Goal: Information Seeking & Learning: Find specific fact

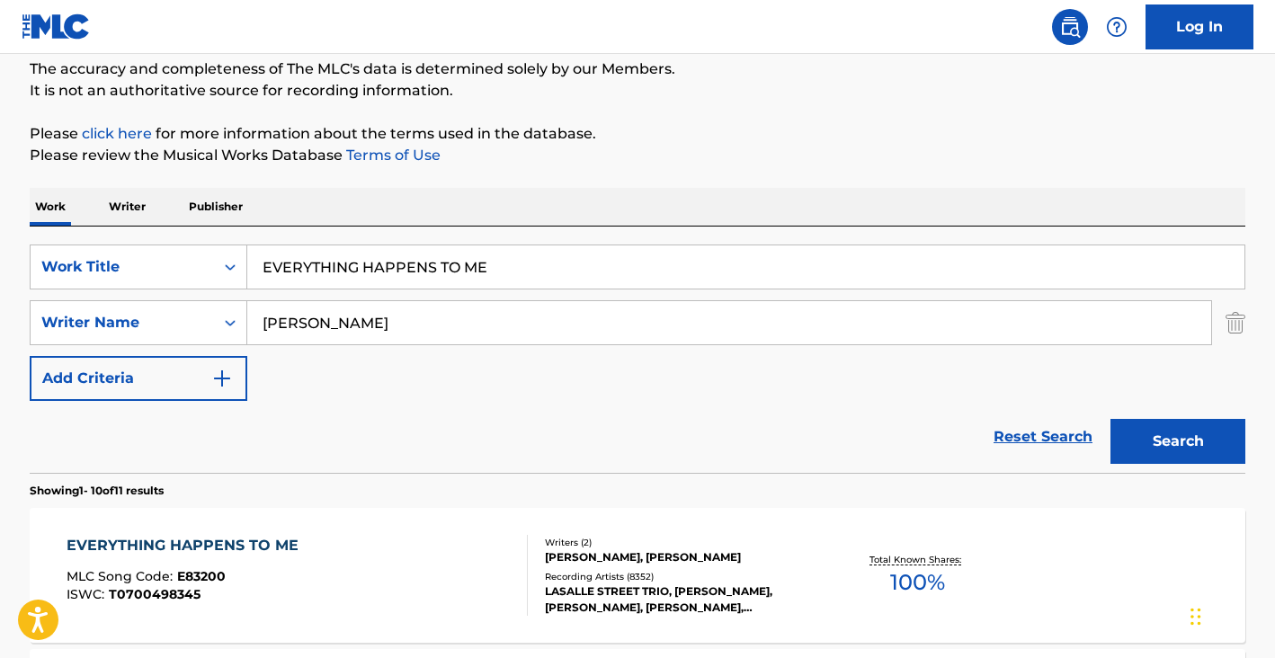
click at [362, 322] on input "[PERSON_NAME]" at bounding box center [729, 322] width 964 height 43
click at [362, 322] on input "Matt Denni" at bounding box center [729, 322] width 964 height 43
paste input "Giuseppe Amoroso"
type input "Giuseppe Amoroso"
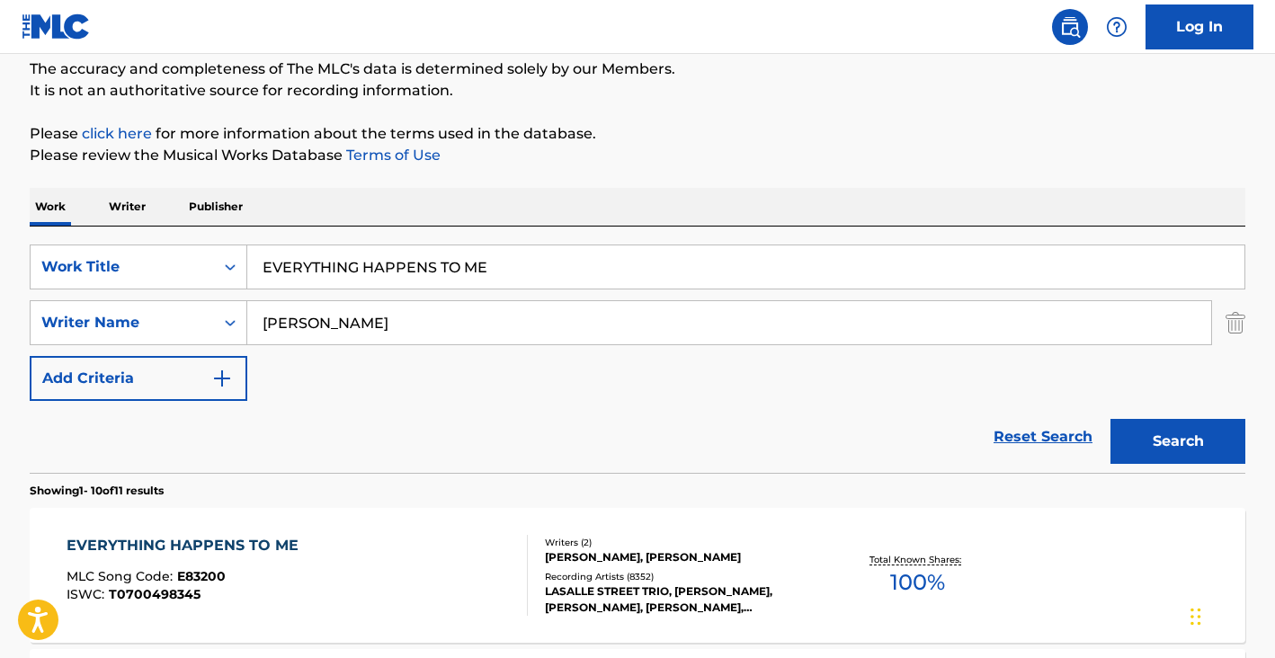
click at [363, 269] on input "EVERYTHING HAPPENS TO ME" at bounding box center [745, 266] width 997 height 43
click at [362, 268] on input "EVERYTHING HAPPENS TO ME" at bounding box center [745, 266] width 997 height 43
paste input "KALIMBA DE LUNA"
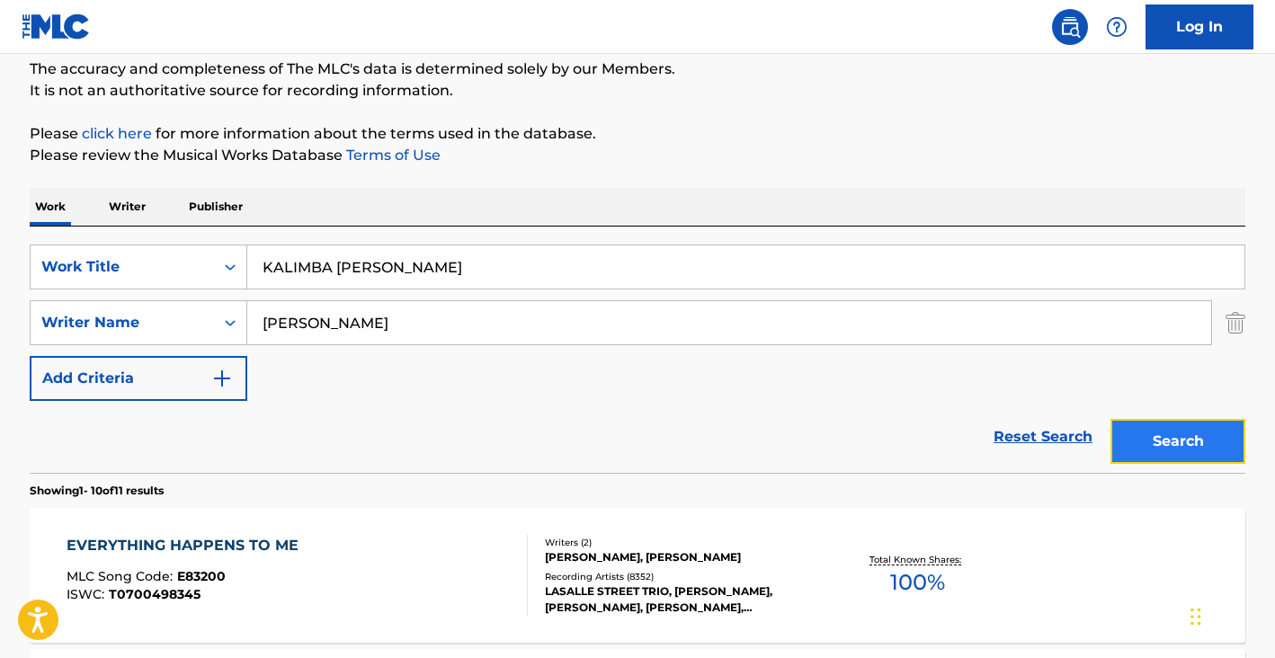
click at [1171, 439] on button "Search" at bounding box center [1177, 441] width 135 height 45
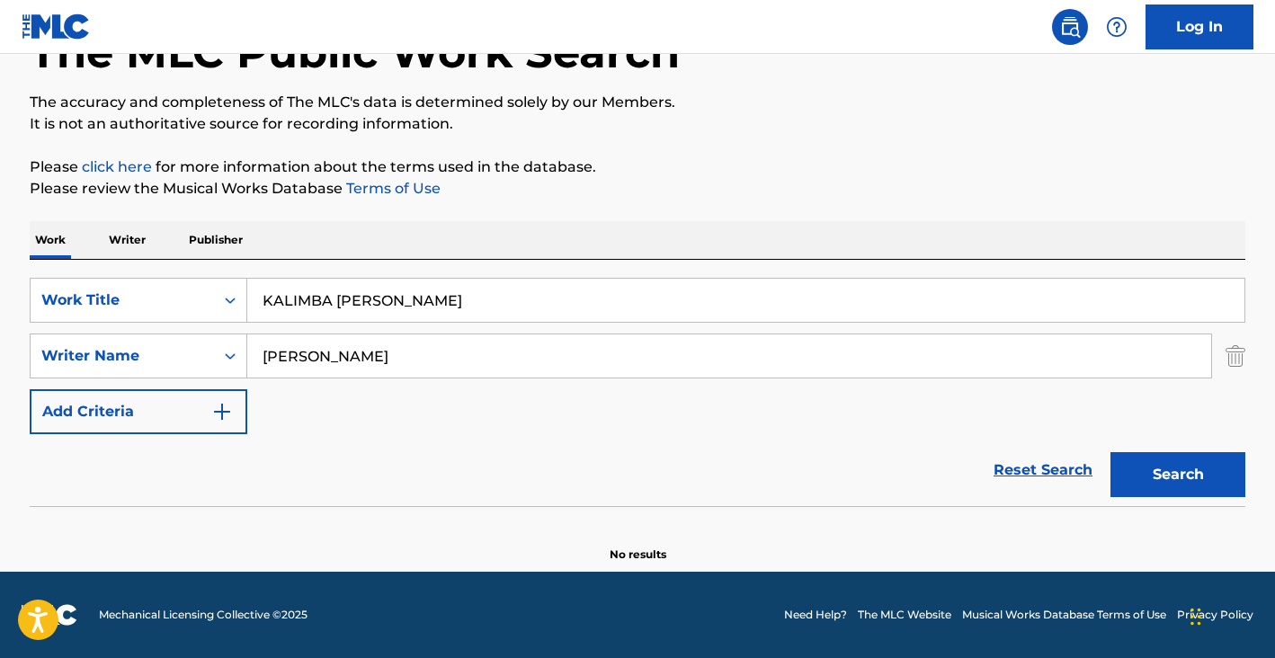
scroll to position [122, 0]
click at [377, 372] on input "Giuseppe Amoroso" at bounding box center [729, 355] width 964 height 43
click at [370, 314] on input "KALIMBA DE LUNA" at bounding box center [745, 300] width 997 height 43
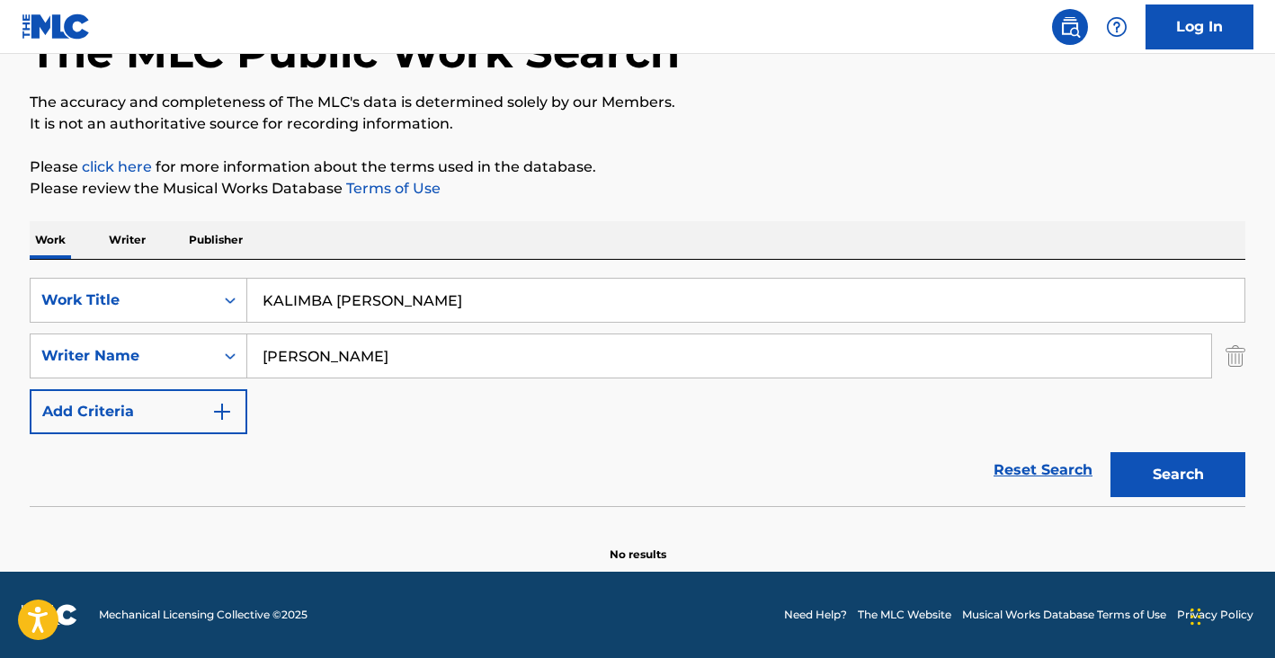
paste input "['HORSES AND HEARTS']"
click at [523, 298] on input "['HORSES AND HEARTS']" at bounding box center [745, 300] width 997 height 43
click at [272, 300] on input "['HORSES AND HEARTS" at bounding box center [745, 300] width 997 height 43
type input "HORSES AND HEARTS"
click at [388, 343] on input "Giuseppe Amoroso" at bounding box center [729, 355] width 964 height 43
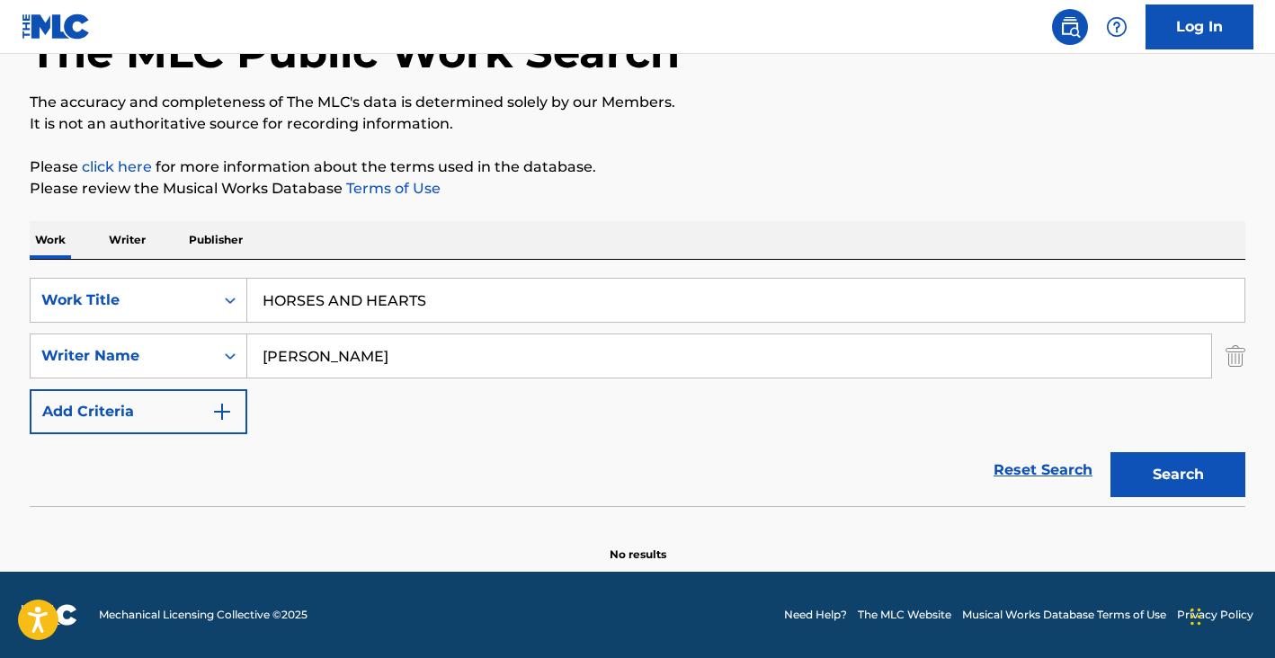
click at [388, 343] on input "Giuseppe Amoroso" at bounding box center [729, 355] width 964 height 43
paste input "HICKS TIM"
type input "HICKS TIM"
click at [1172, 477] on button "Search" at bounding box center [1177, 474] width 135 height 45
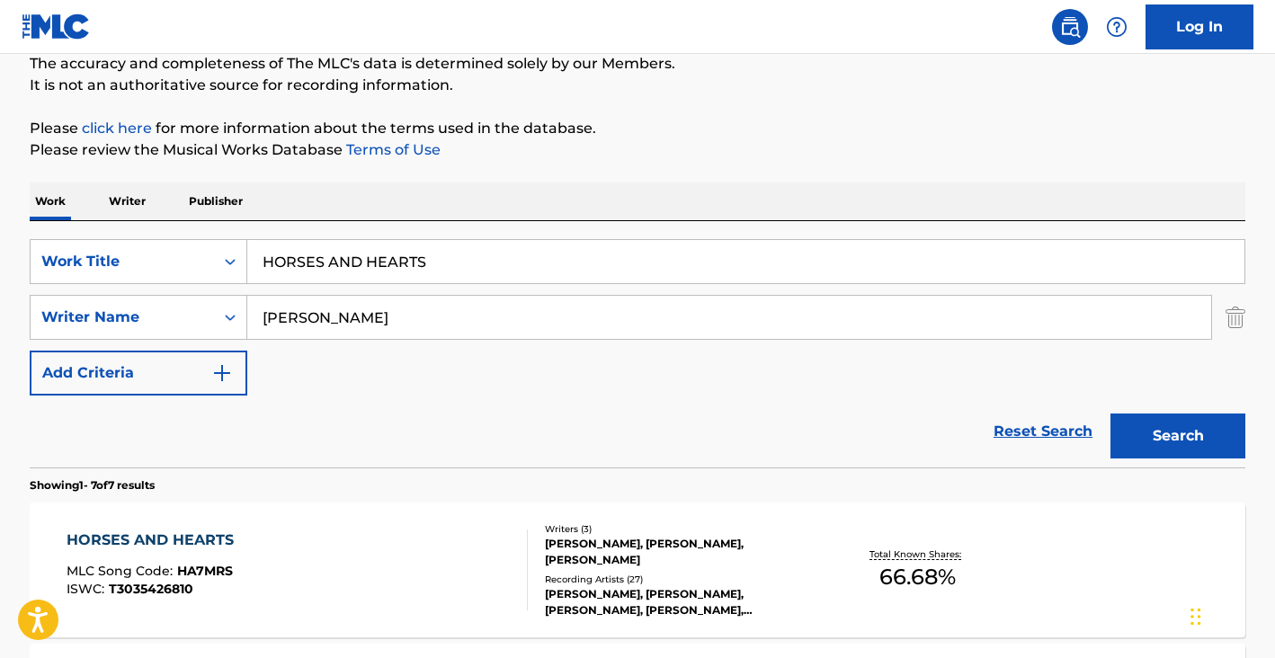
scroll to position [257, 0]
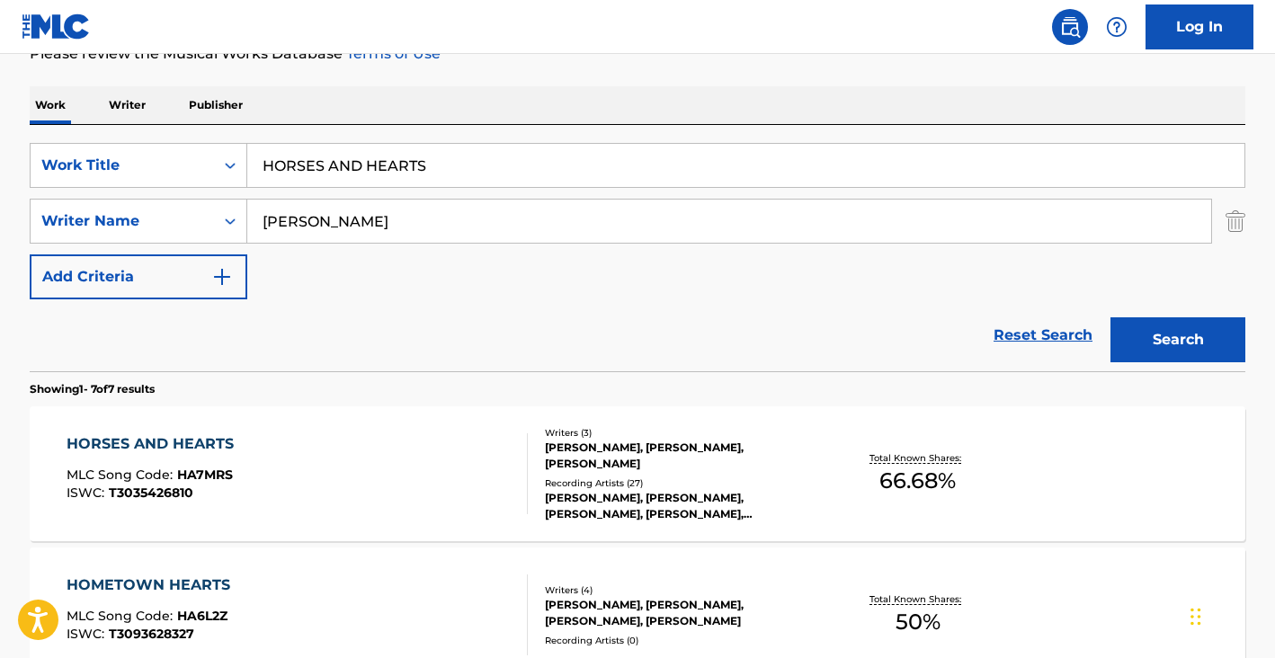
click at [399, 470] on div "HORSES AND HEARTS MLC Song Code : HA7MRS ISWC : T3035426810" at bounding box center [298, 473] width 462 height 81
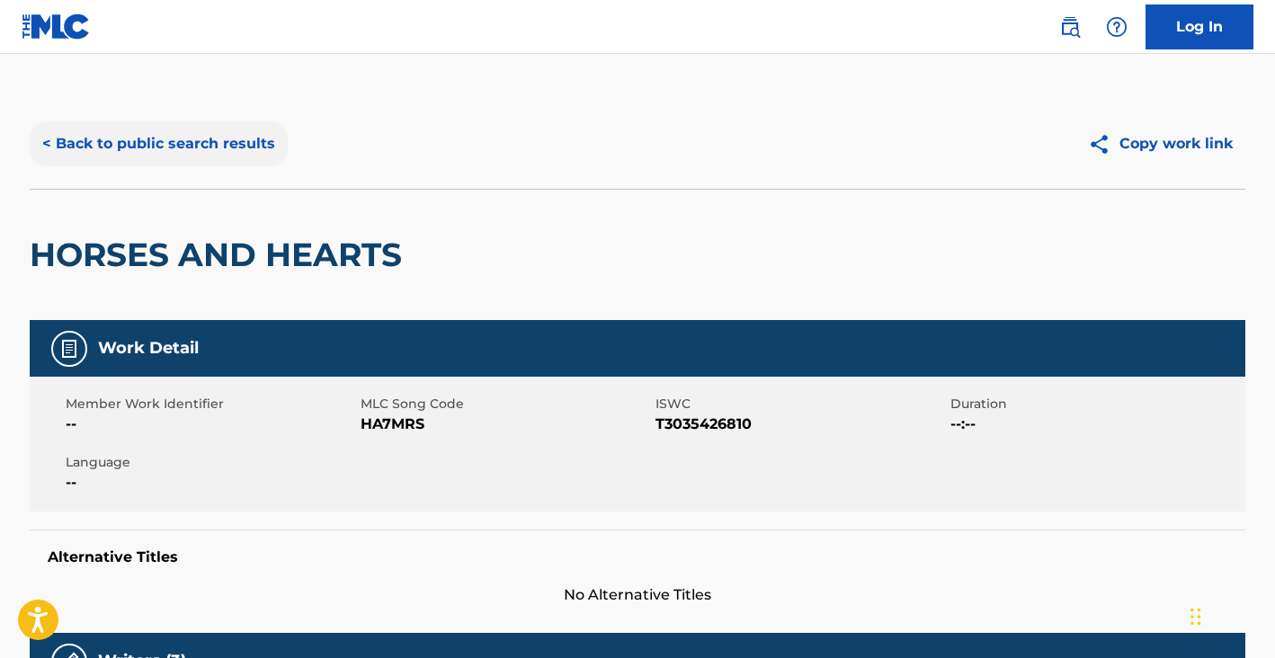
click at [126, 138] on button "< Back to public search results" at bounding box center [159, 143] width 258 height 45
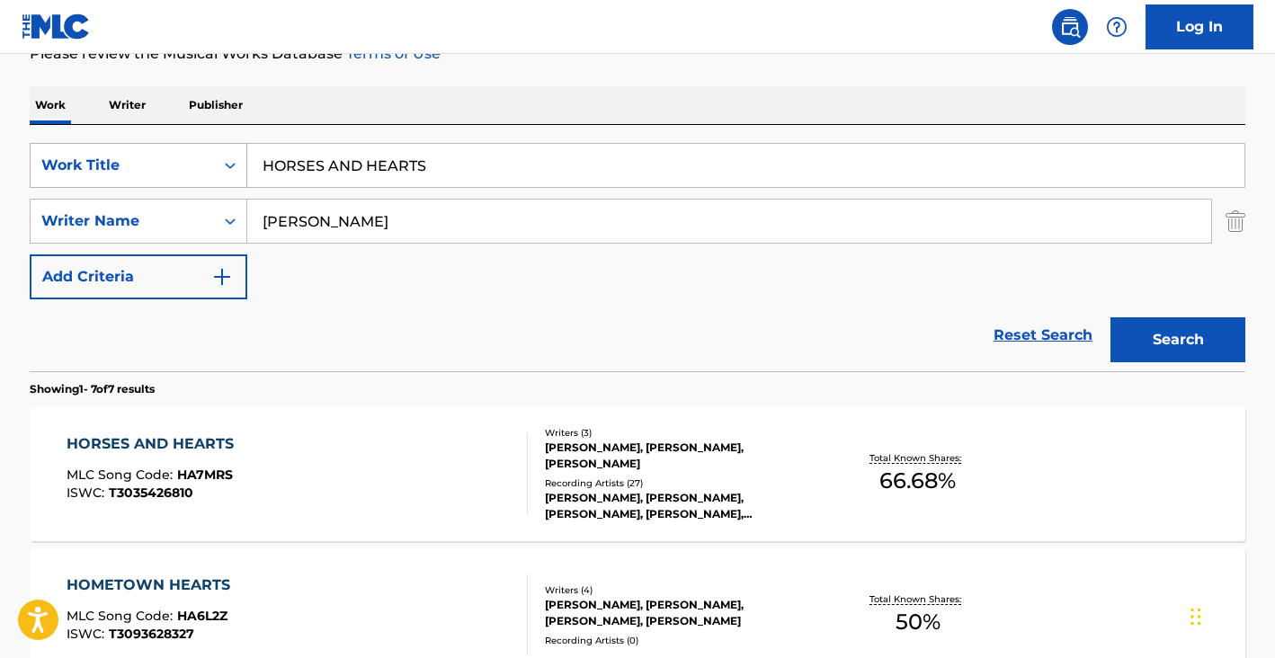
click at [176, 167] on div "Work Title" at bounding box center [122, 166] width 162 height 22
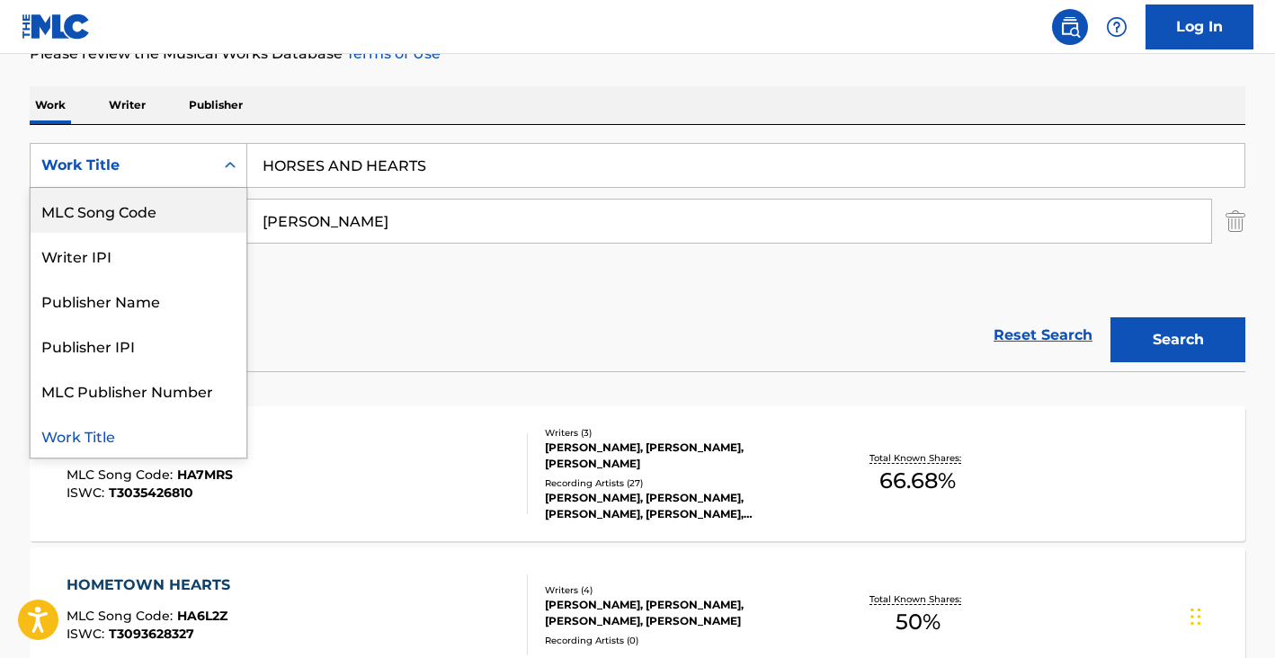
scroll to position [0, 0]
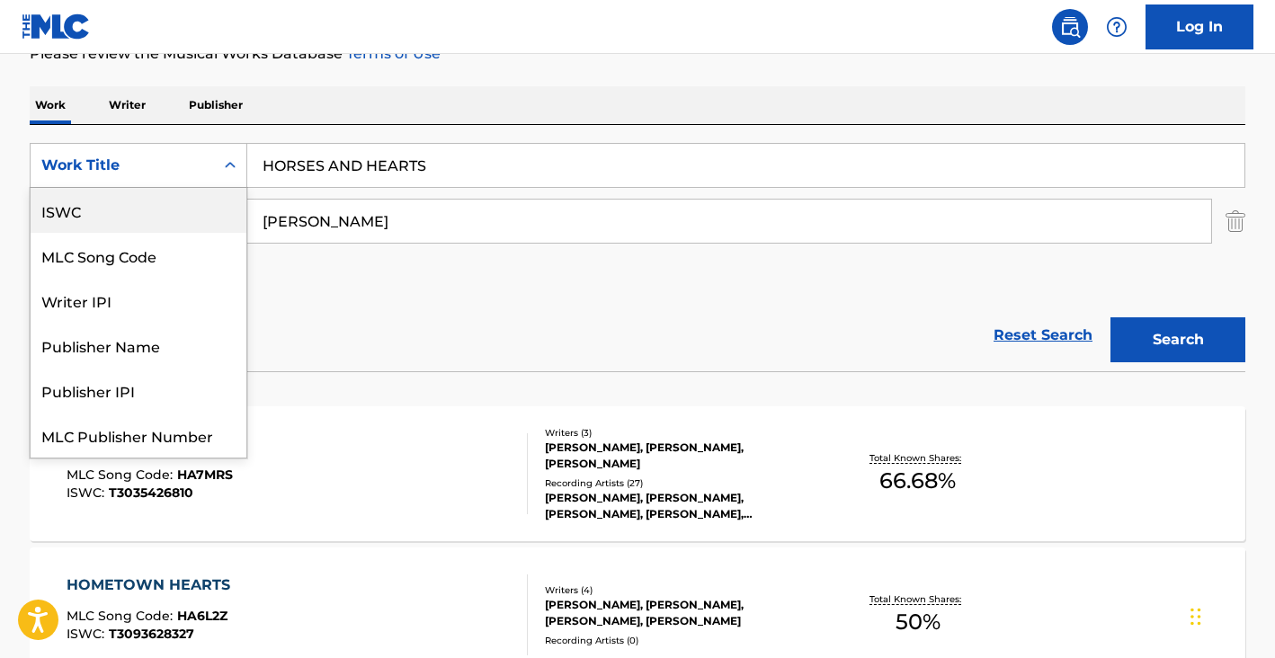
click at [149, 222] on div "ISWC" at bounding box center [139, 210] width 216 height 45
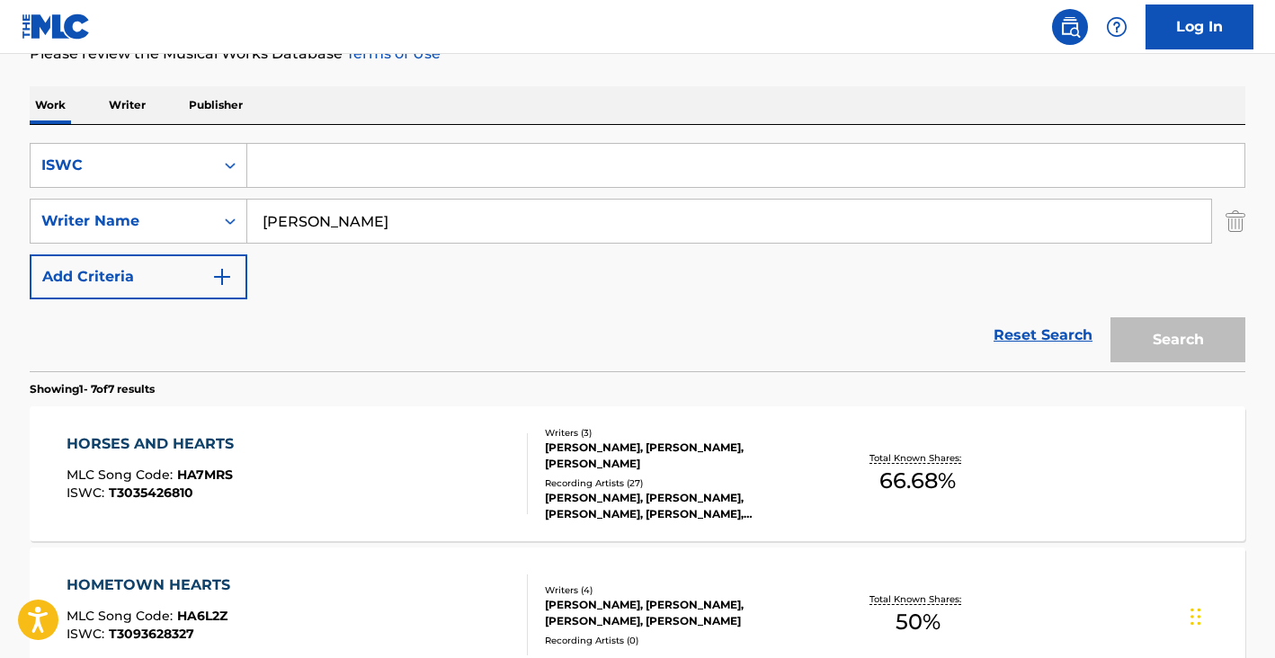
click at [377, 209] on input "HICKS TIM" at bounding box center [729, 221] width 964 height 43
click at [376, 210] on input "HICKS TIM" at bounding box center [729, 221] width 964 height 43
click at [376, 212] on input "HICKS TIM" at bounding box center [729, 221] width 964 height 43
click at [298, 167] on input "Search Form" at bounding box center [745, 165] width 997 height 43
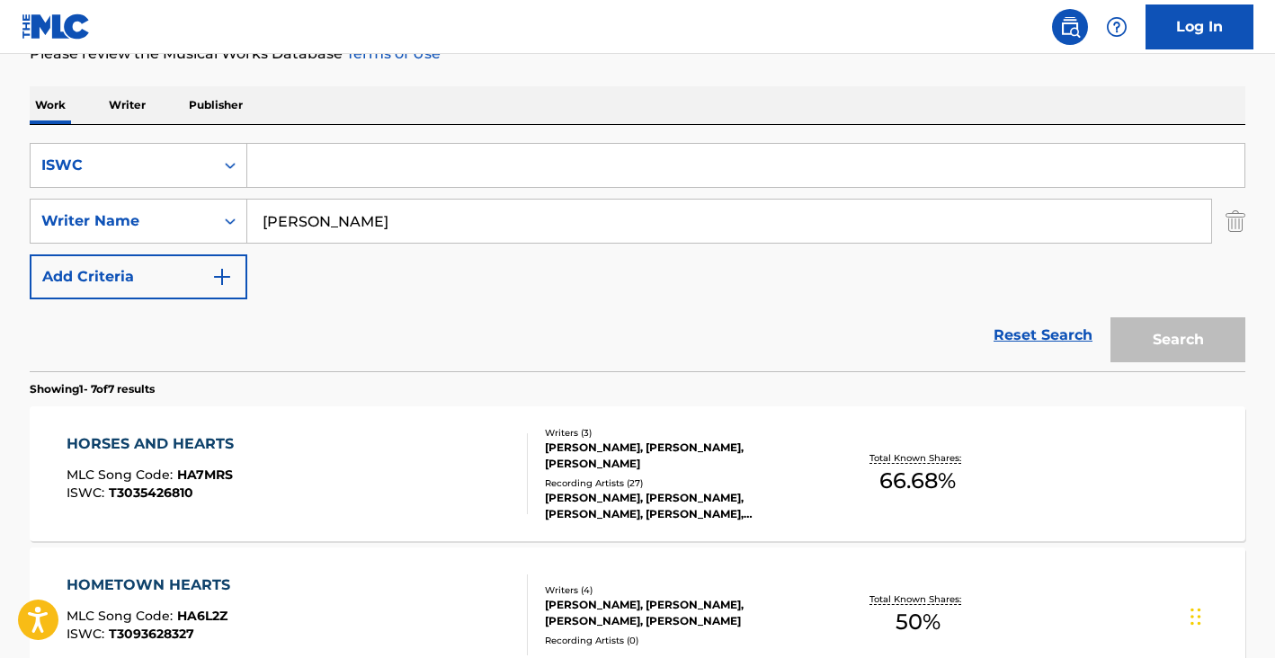
paste input "T0700767903"
type input "T0700767903"
click at [311, 208] on input "HICKS TIM" at bounding box center [729, 221] width 964 height 43
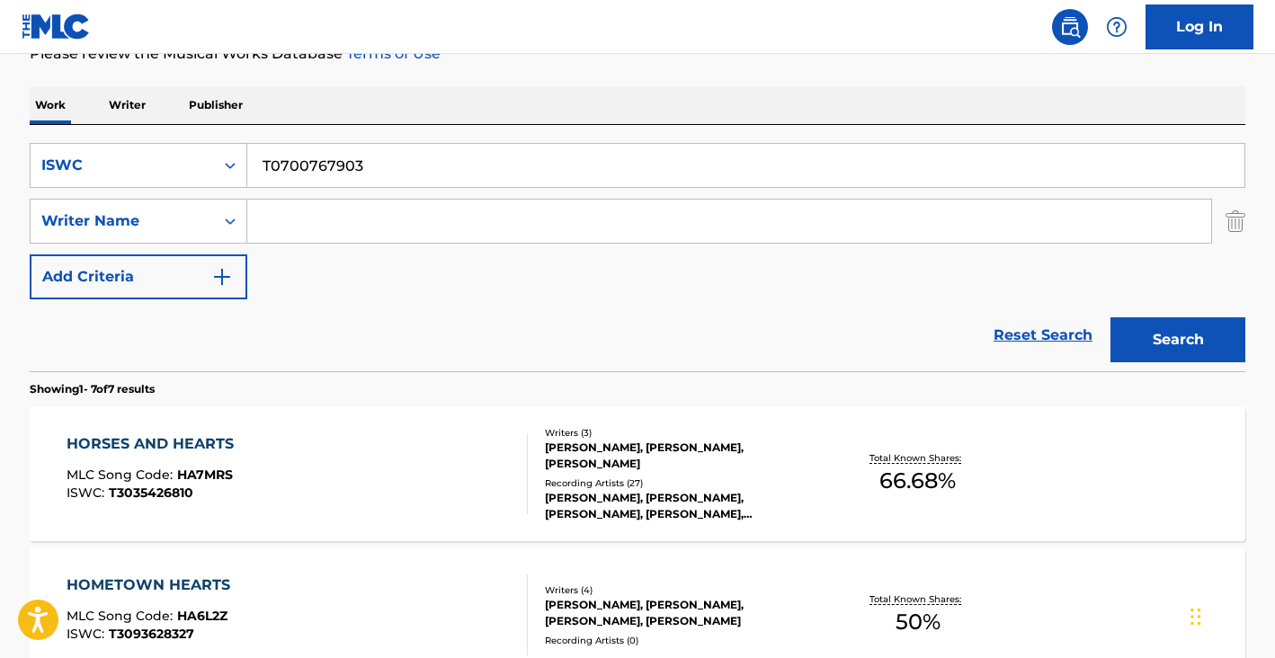
click at [1110, 317] on button "Search" at bounding box center [1177, 339] width 135 height 45
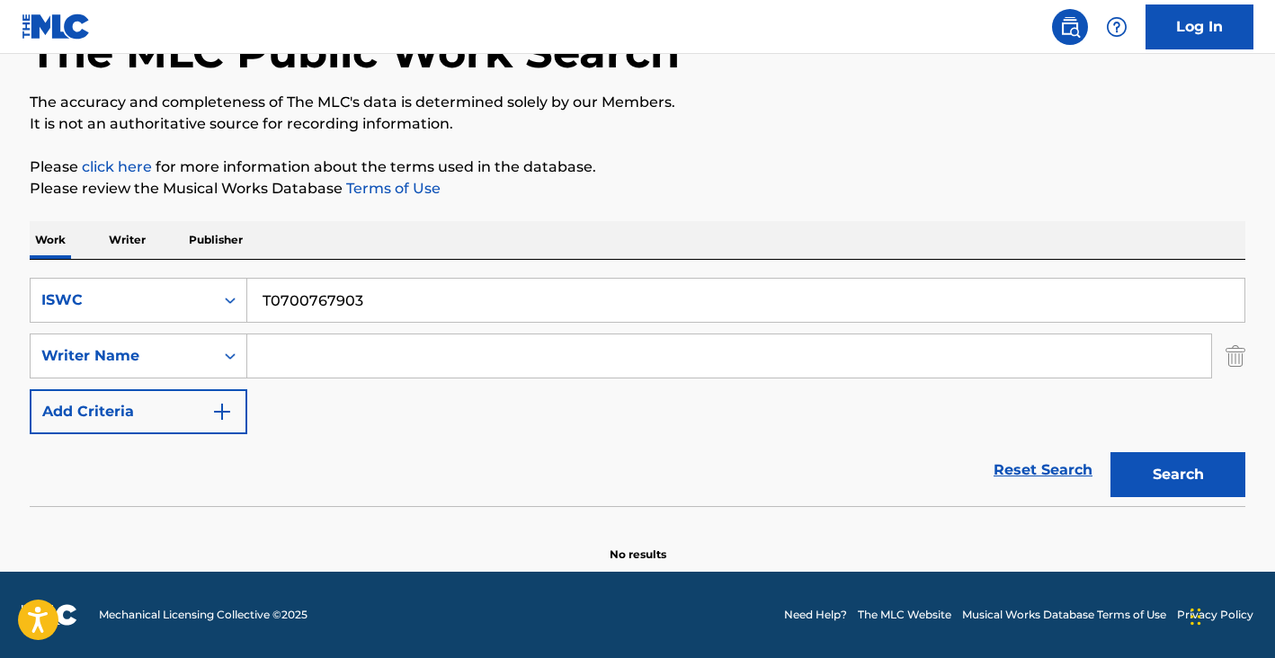
scroll to position [122, 0]
paste input "Don Felder"
type input "Don Felder"
click at [176, 308] on div "ISWC" at bounding box center [122, 301] width 162 height 22
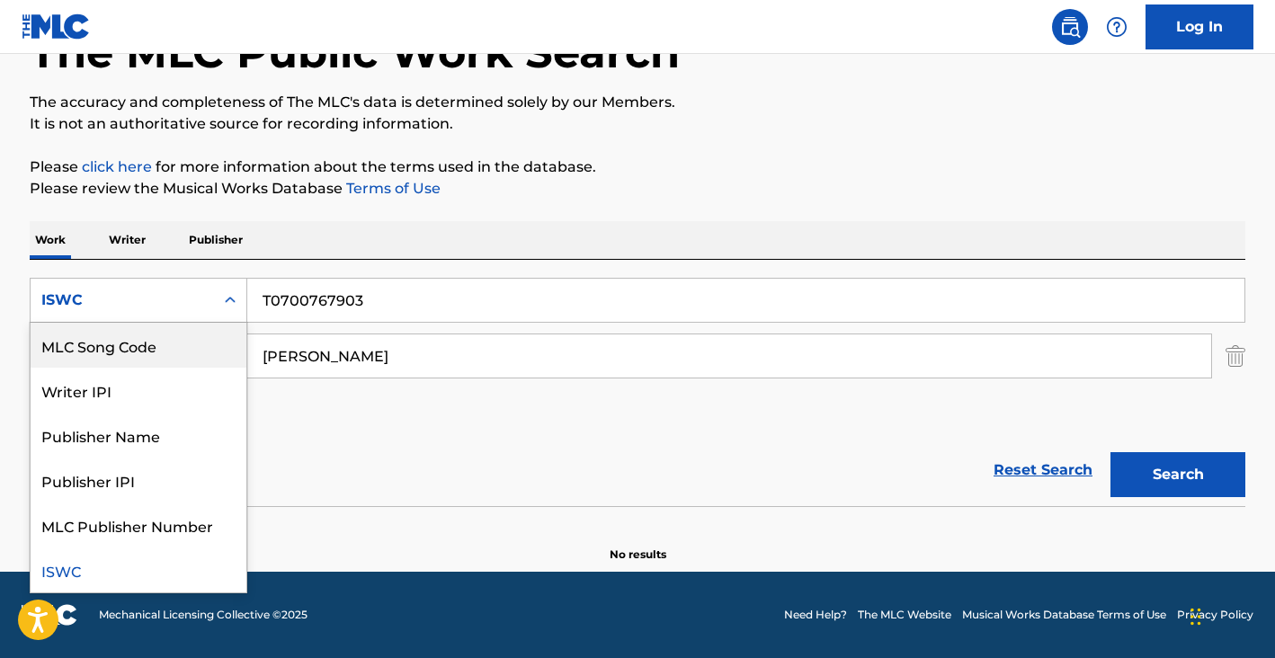
scroll to position [0, 0]
click at [145, 342] on div "Work Title" at bounding box center [139, 345] width 216 height 45
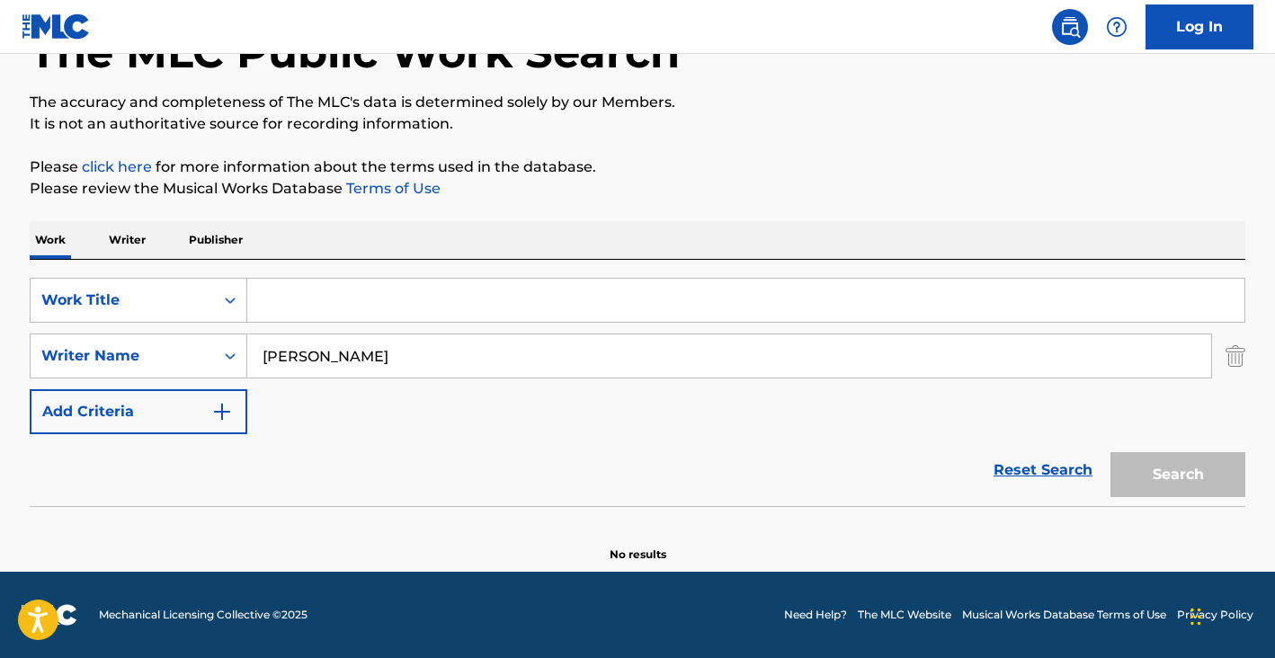
click at [273, 302] on input "Search Form" at bounding box center [745, 300] width 997 height 43
type input "f"
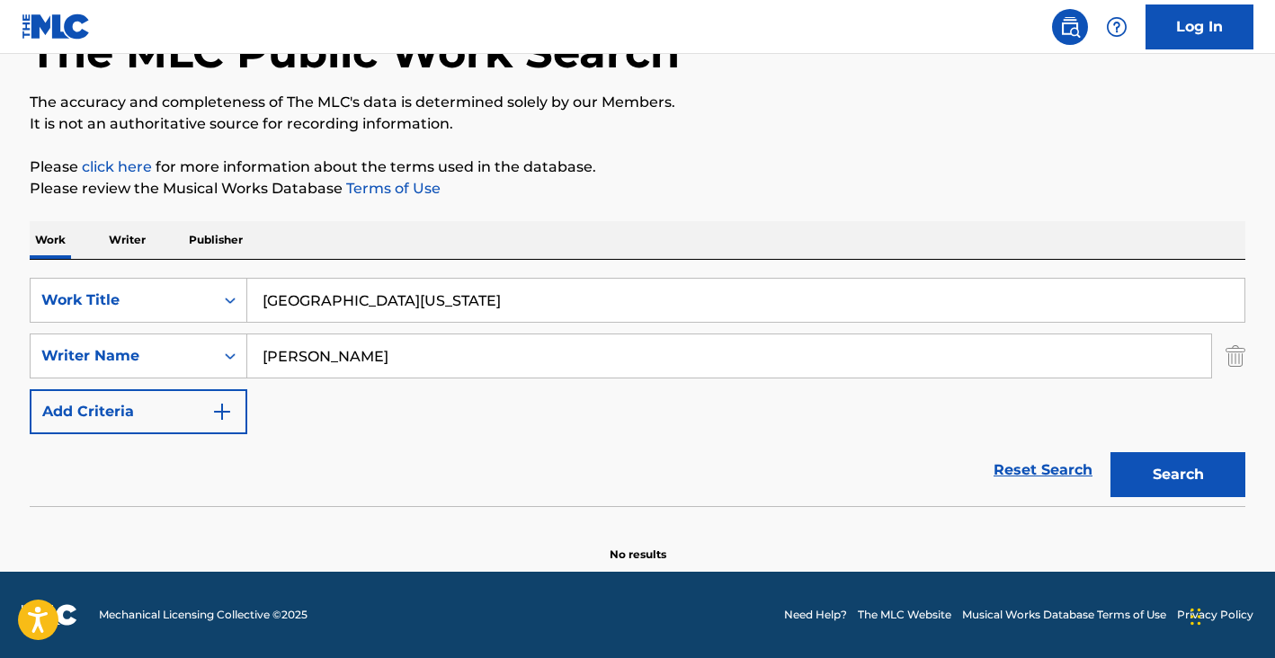
type input "hotel california"
click at [1110, 452] on button "Search" at bounding box center [1177, 474] width 135 height 45
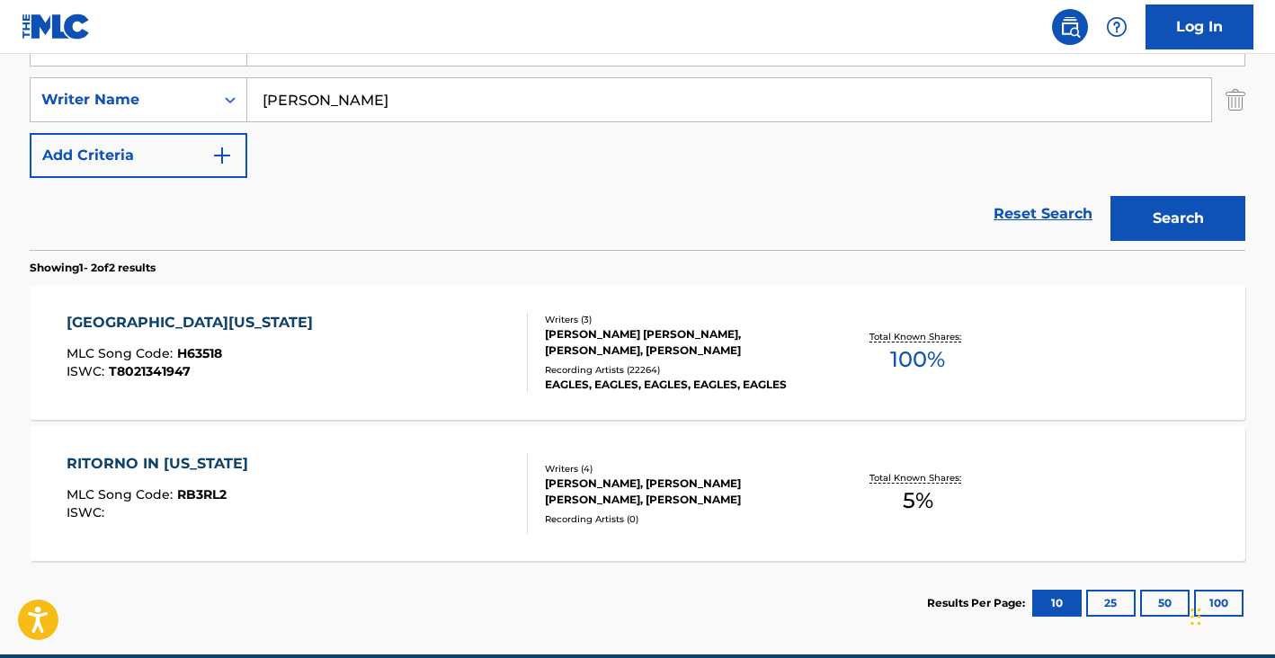
scroll to position [392, 0]
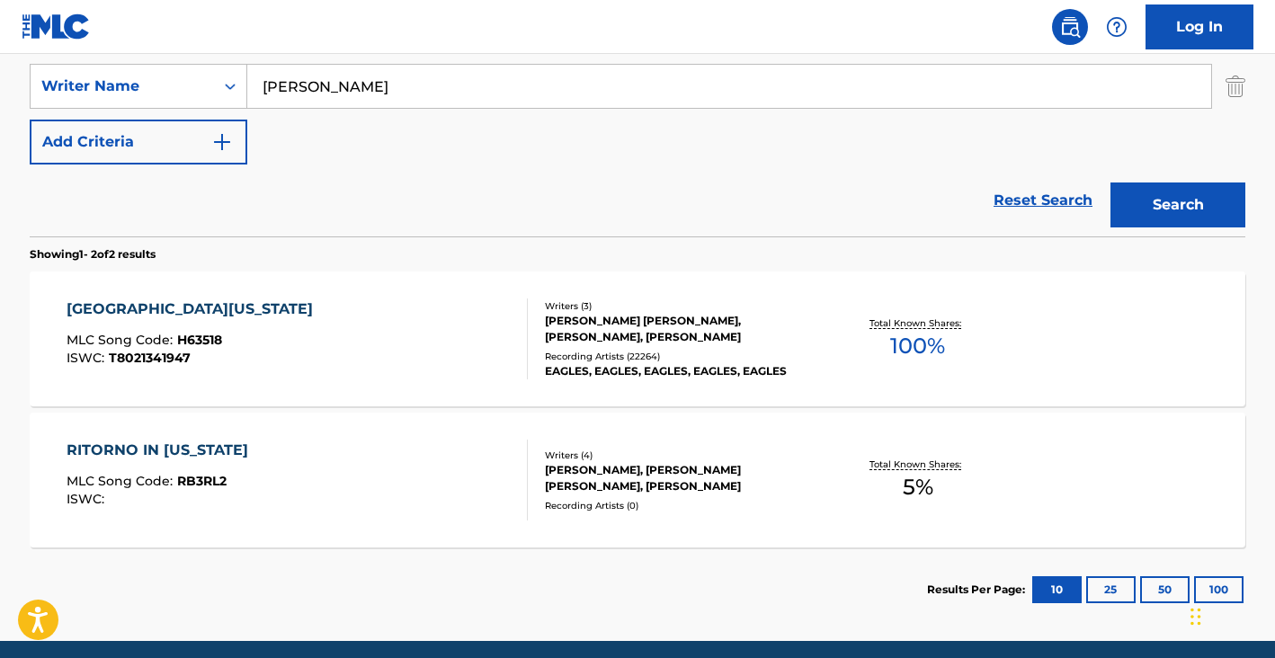
click at [397, 317] on div "HOTEL CALIFORNIA MLC Song Code : H63518 ISWC : T8021341947" at bounding box center [298, 339] width 462 height 81
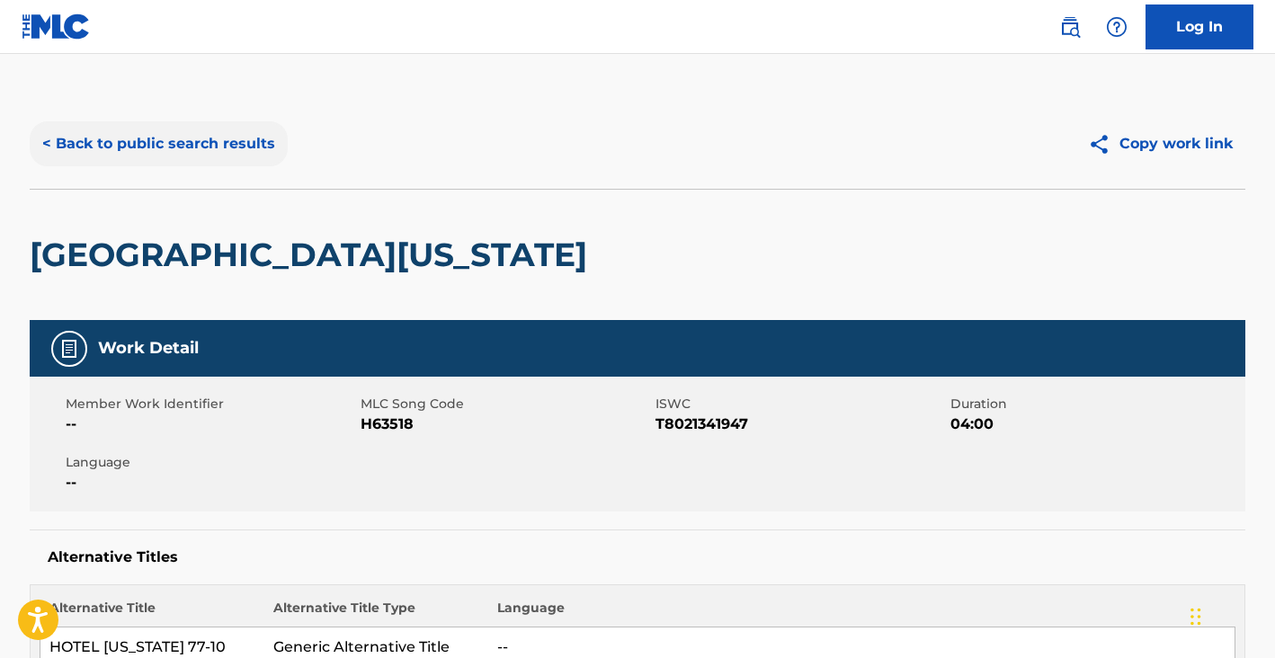
click at [181, 156] on button "< Back to public search results" at bounding box center [159, 143] width 258 height 45
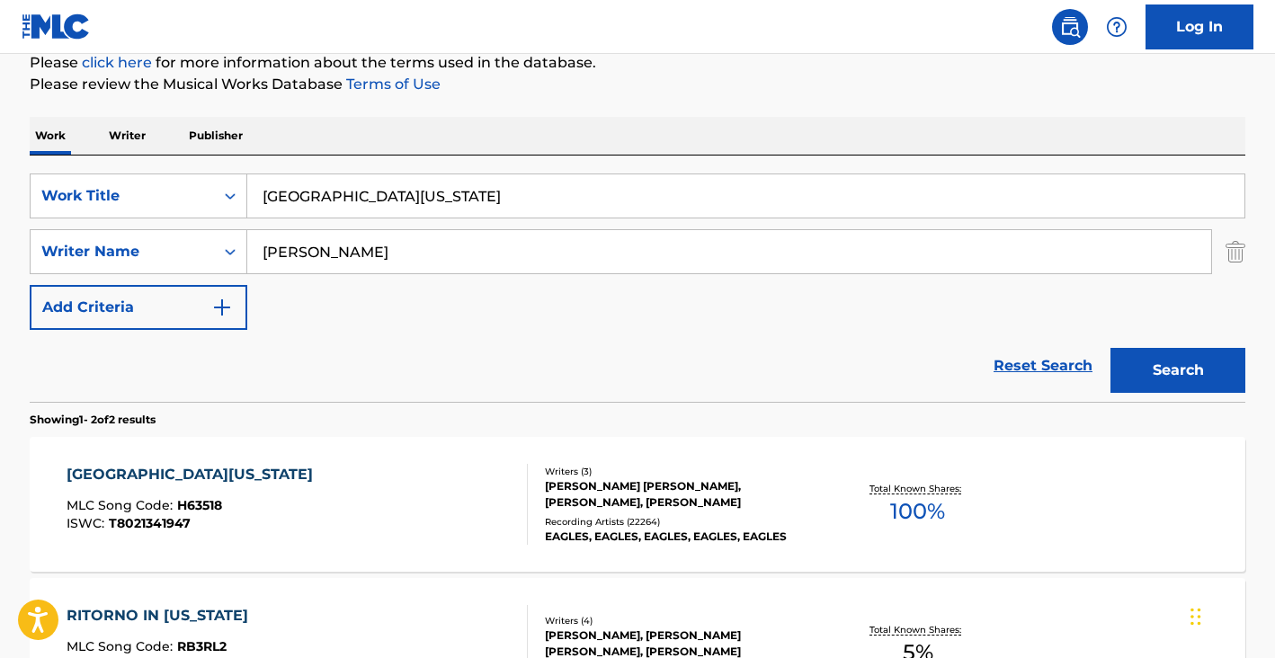
scroll to position [190, 0]
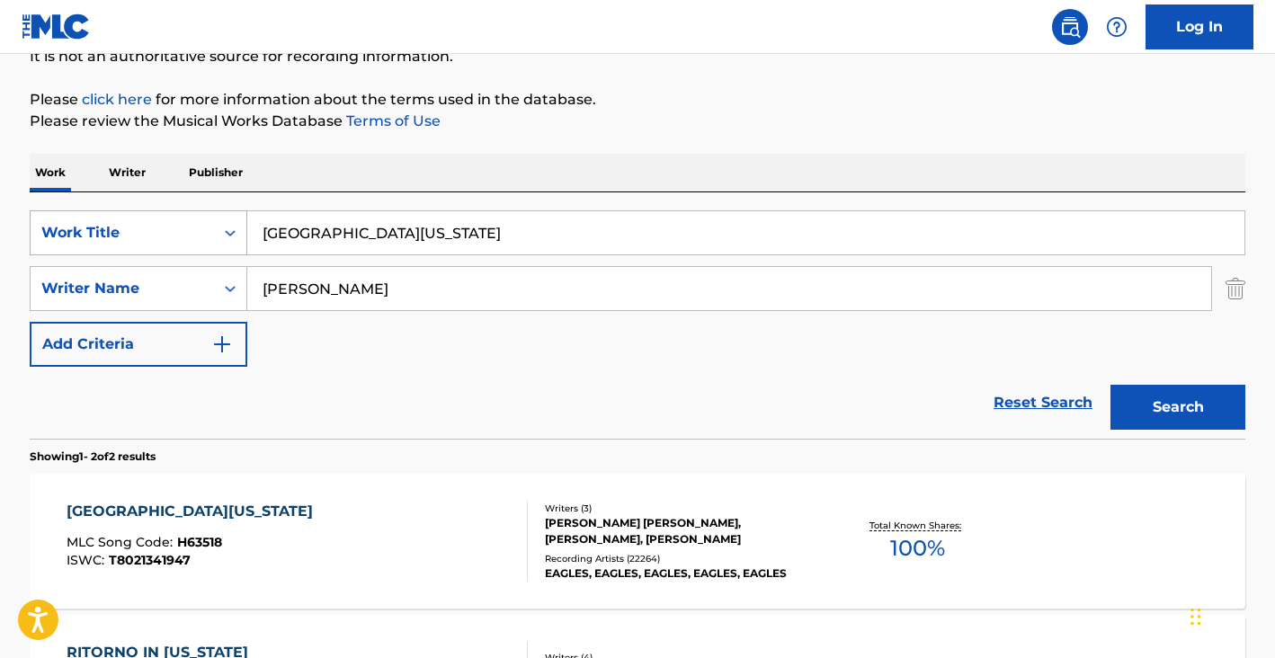
click at [165, 223] on div "Work Title" at bounding box center [122, 233] width 162 height 22
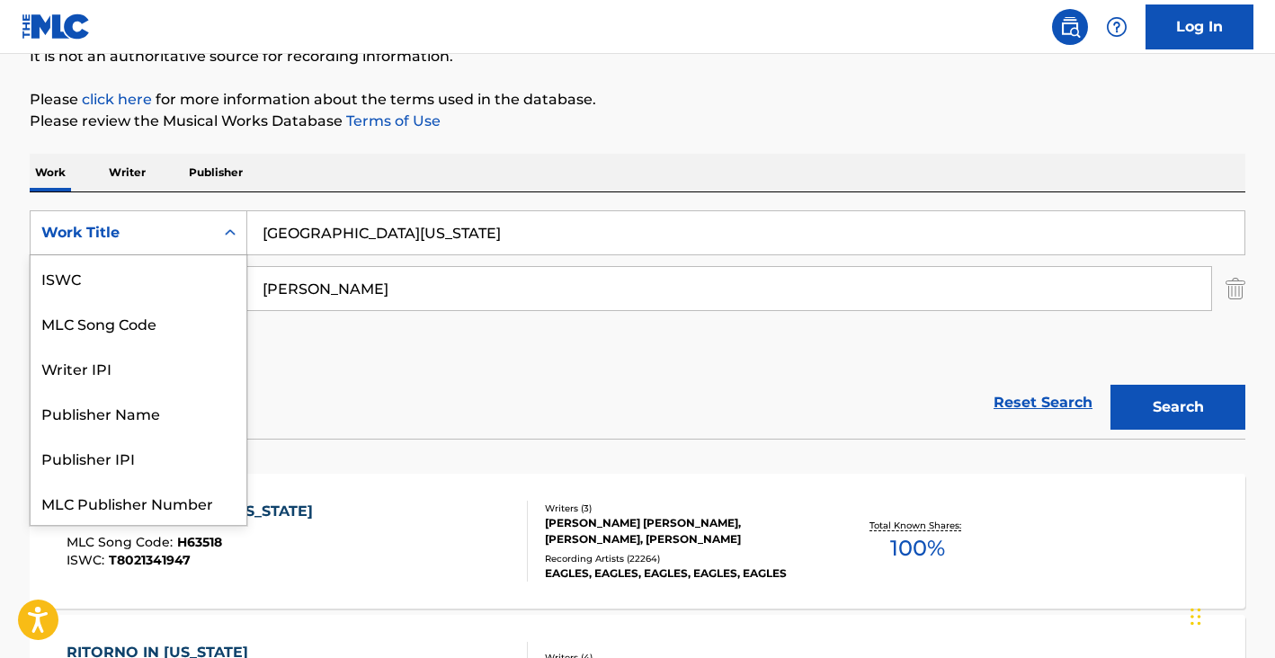
scroll to position [45, 0]
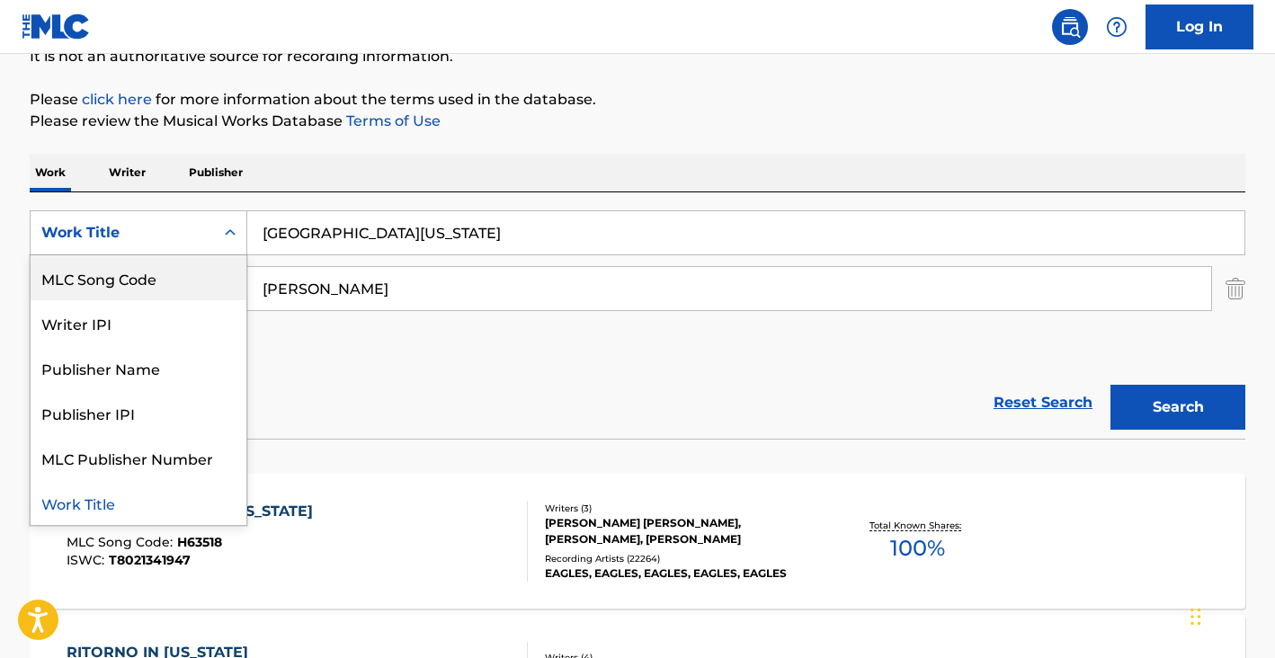
click at [286, 238] on input "hotel california" at bounding box center [745, 232] width 997 height 43
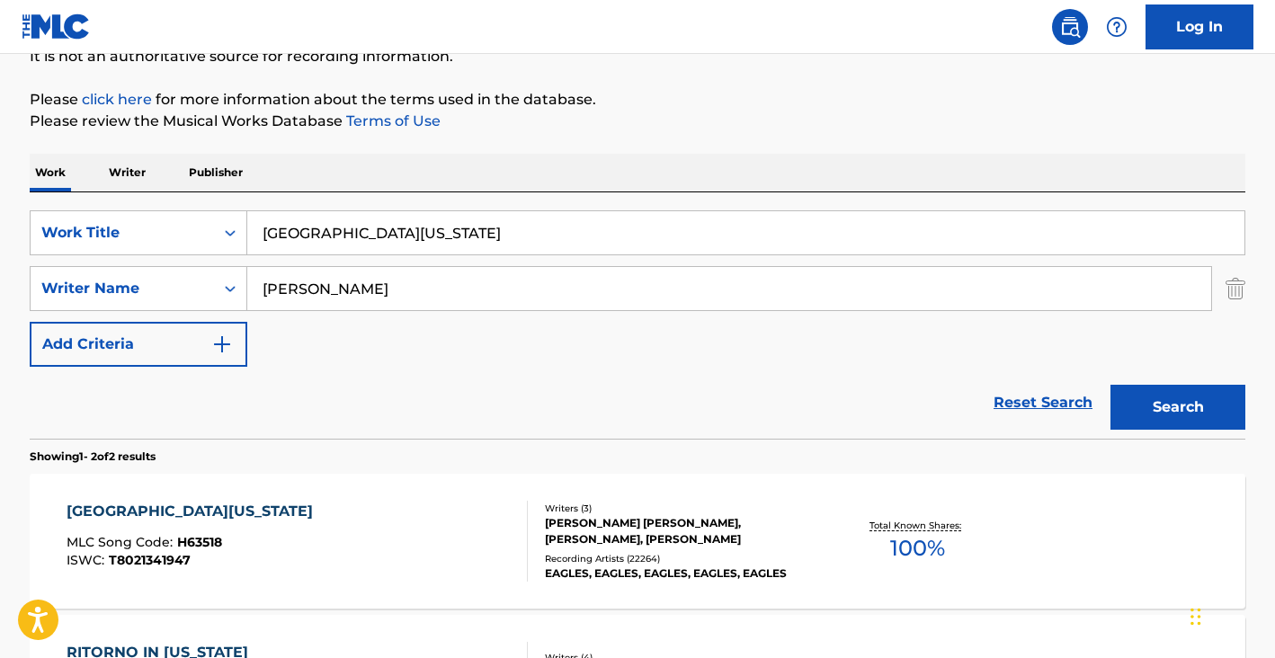
click at [286, 238] on input "hotel california" at bounding box center [745, 232] width 997 height 43
click at [270, 232] on input "pu no exigo" at bounding box center [745, 232] width 997 height 43
type input "pou no exigo"
click at [318, 280] on input "Don Felder" at bounding box center [729, 288] width 964 height 43
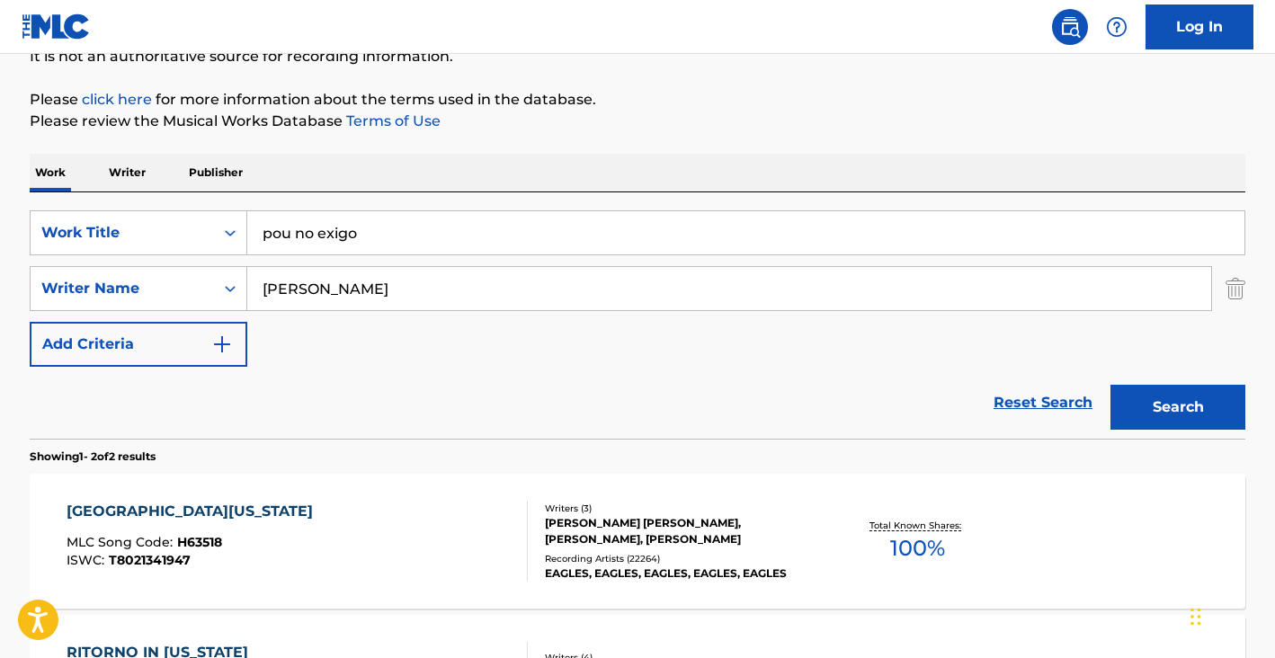
click at [318, 280] on input "Don Felder" at bounding box center [729, 288] width 964 height 43
click at [317, 281] on input "Don Felder" at bounding box center [729, 288] width 964 height 43
paste input "ANDRIKAKIS ANTONIS"
type input "ANDRIKAKIS ANTONIS"
click at [1157, 411] on button "Search" at bounding box center [1177, 407] width 135 height 45
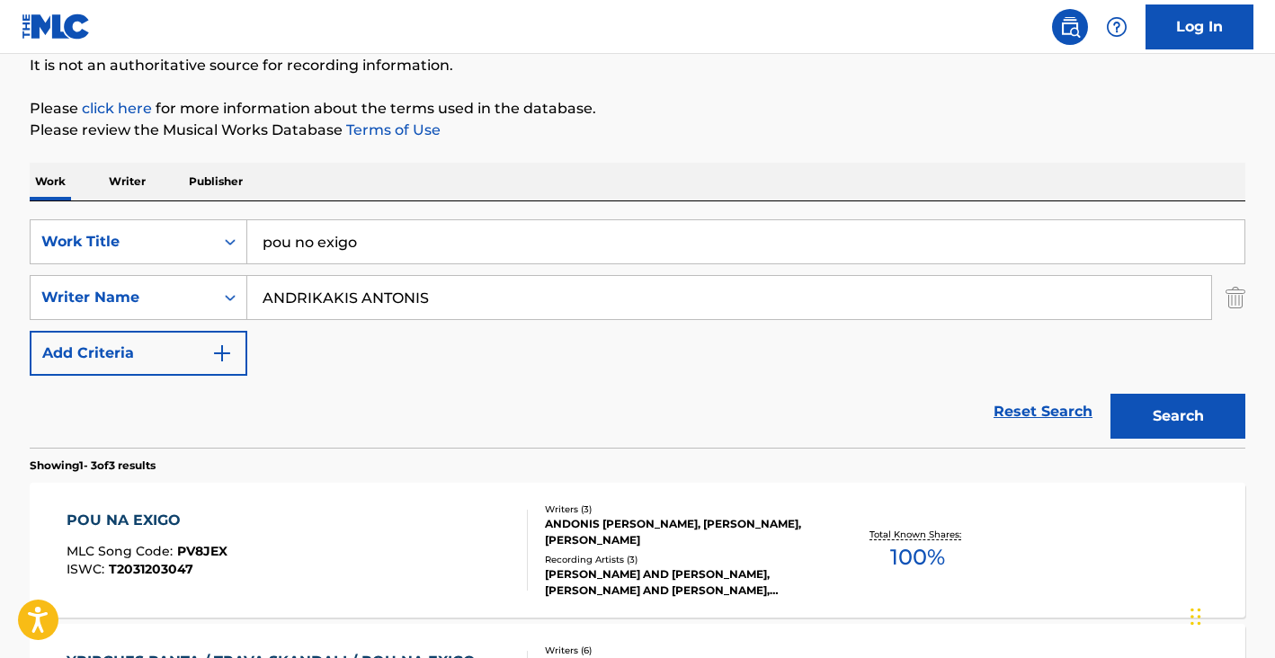
scroll to position [190, 0]
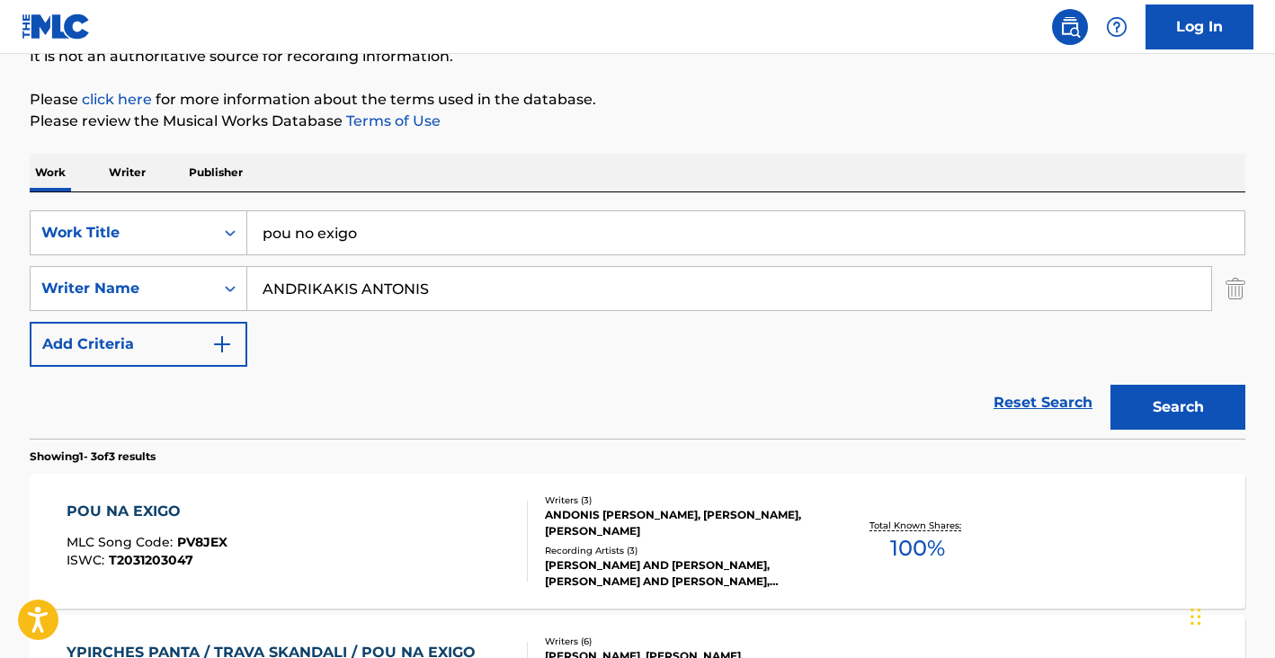
click at [257, 562] on div "POU NA EXIGO MLC Song Code : PV8JEX ISWC : T2031203047" at bounding box center [298, 541] width 462 height 81
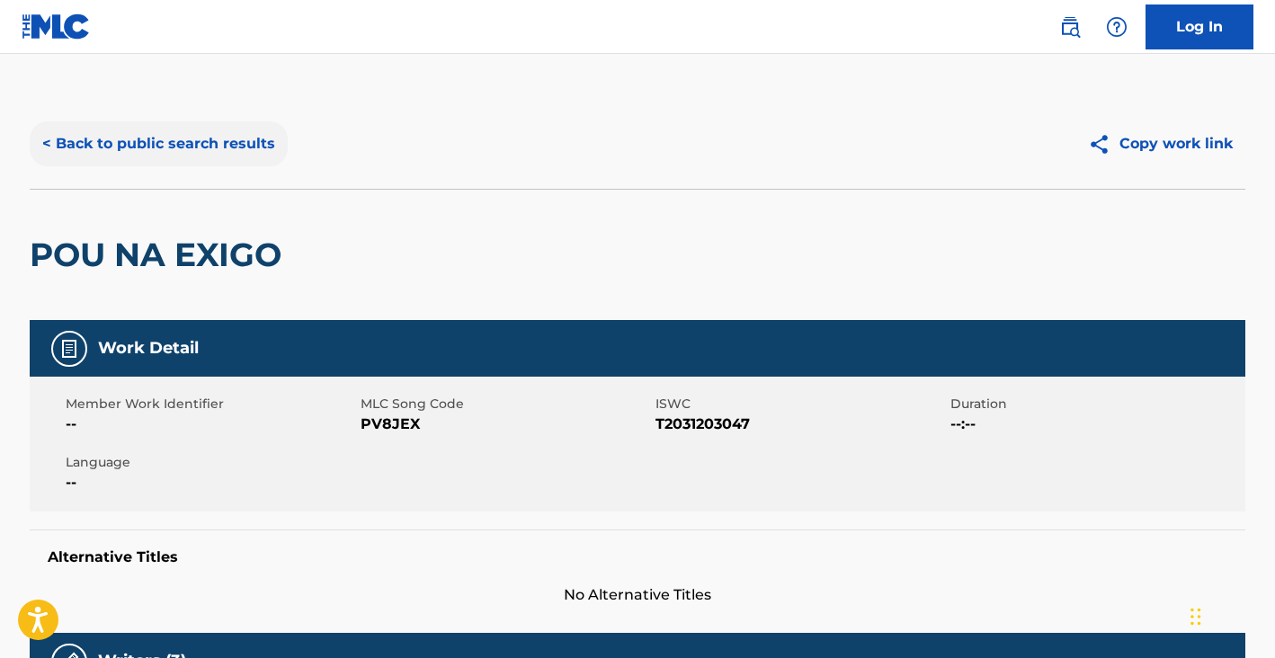
click at [189, 152] on button "< Back to public search results" at bounding box center [159, 143] width 258 height 45
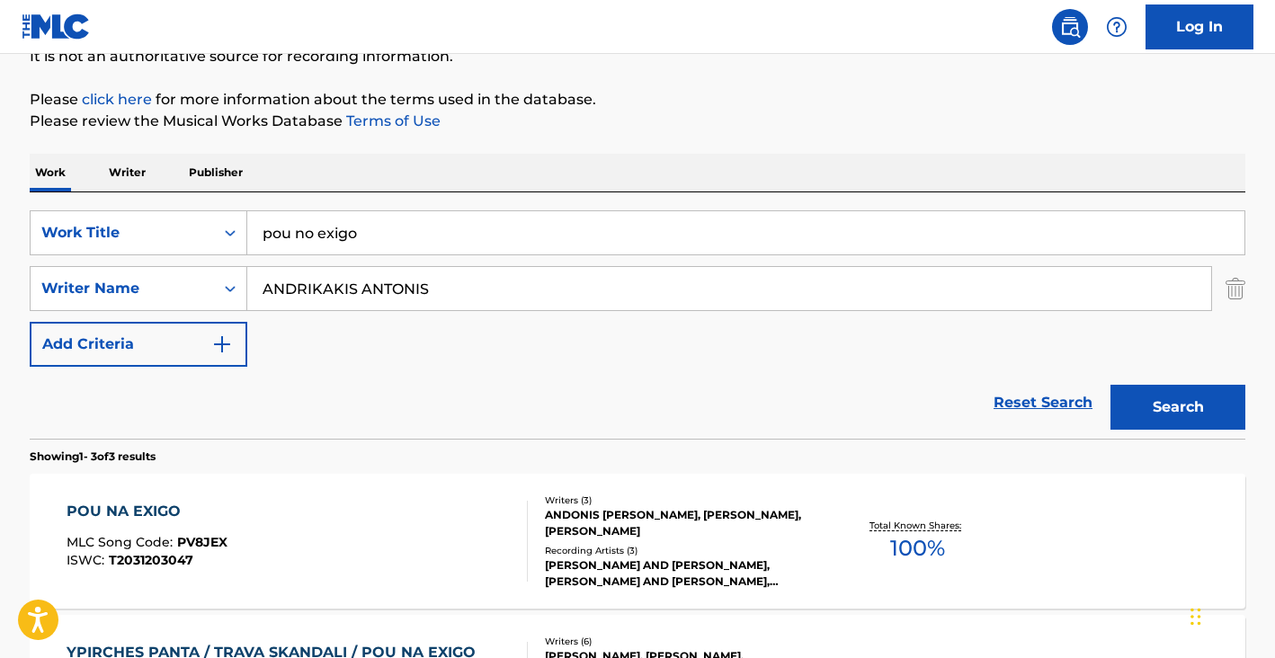
click at [322, 231] on input "pou no exigo" at bounding box center [745, 232] width 997 height 43
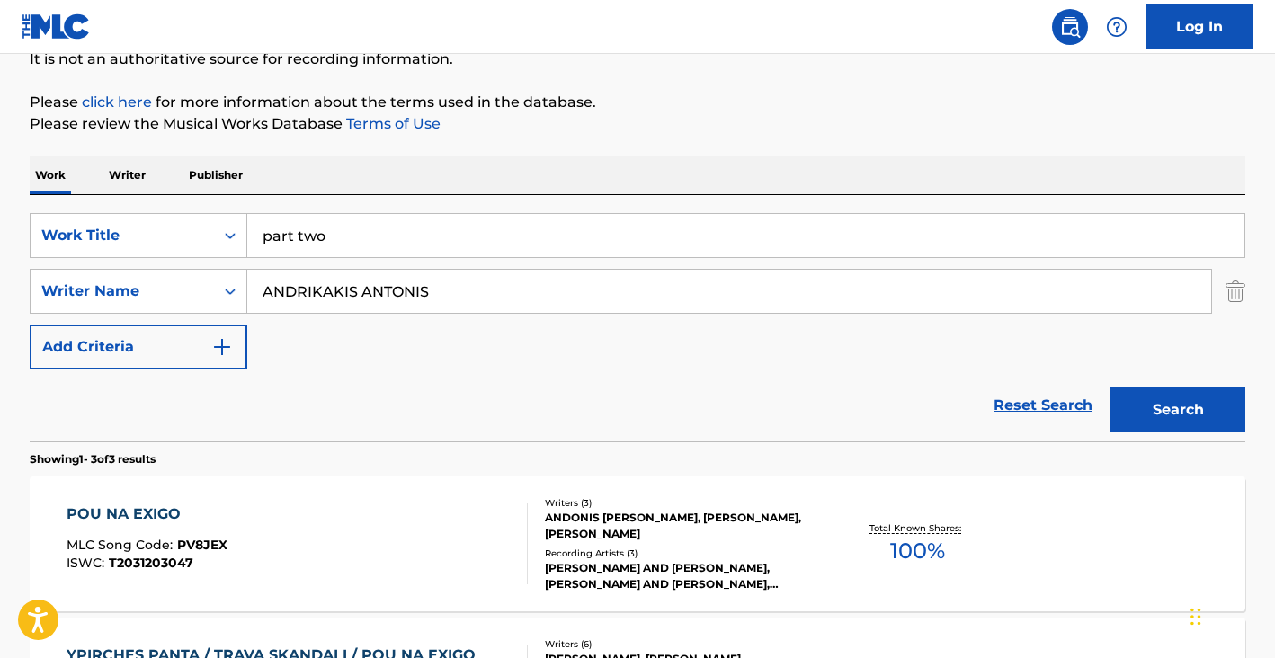
scroll to position [186, 0]
type input "part two"
click at [407, 295] on input "ANDRIKAKIS ANTONIS" at bounding box center [729, 292] width 964 height 43
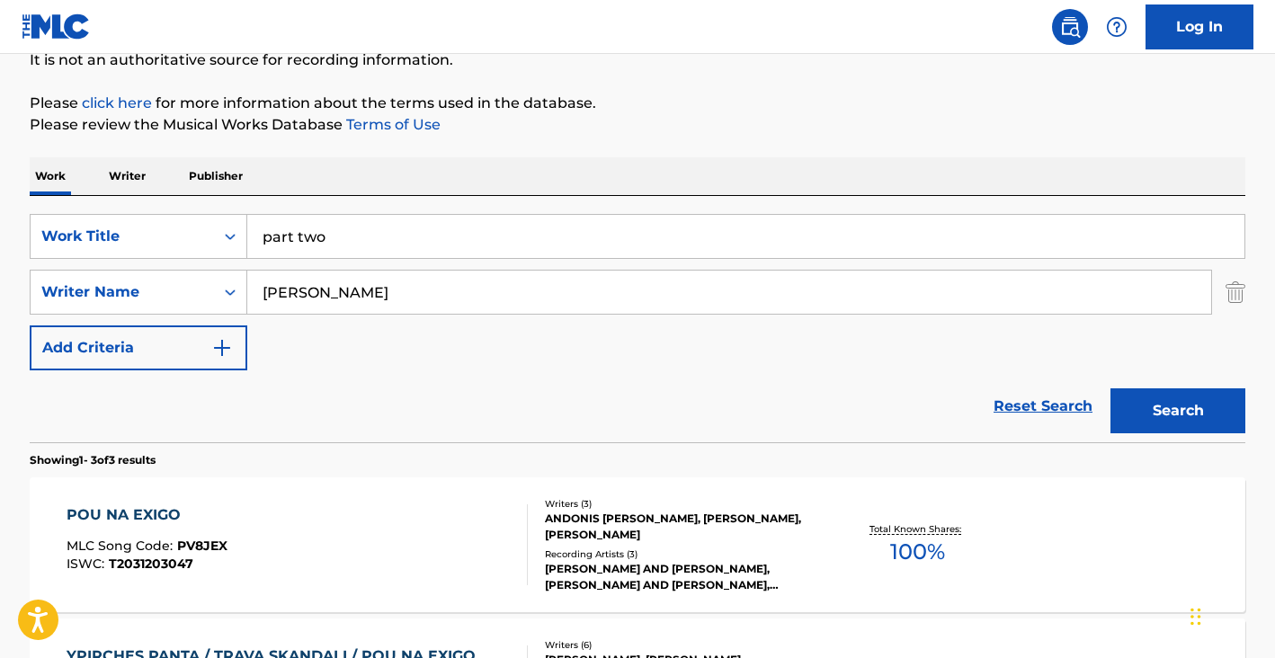
type input "don delong"
click at [1110, 388] on button "Search" at bounding box center [1177, 410] width 135 height 45
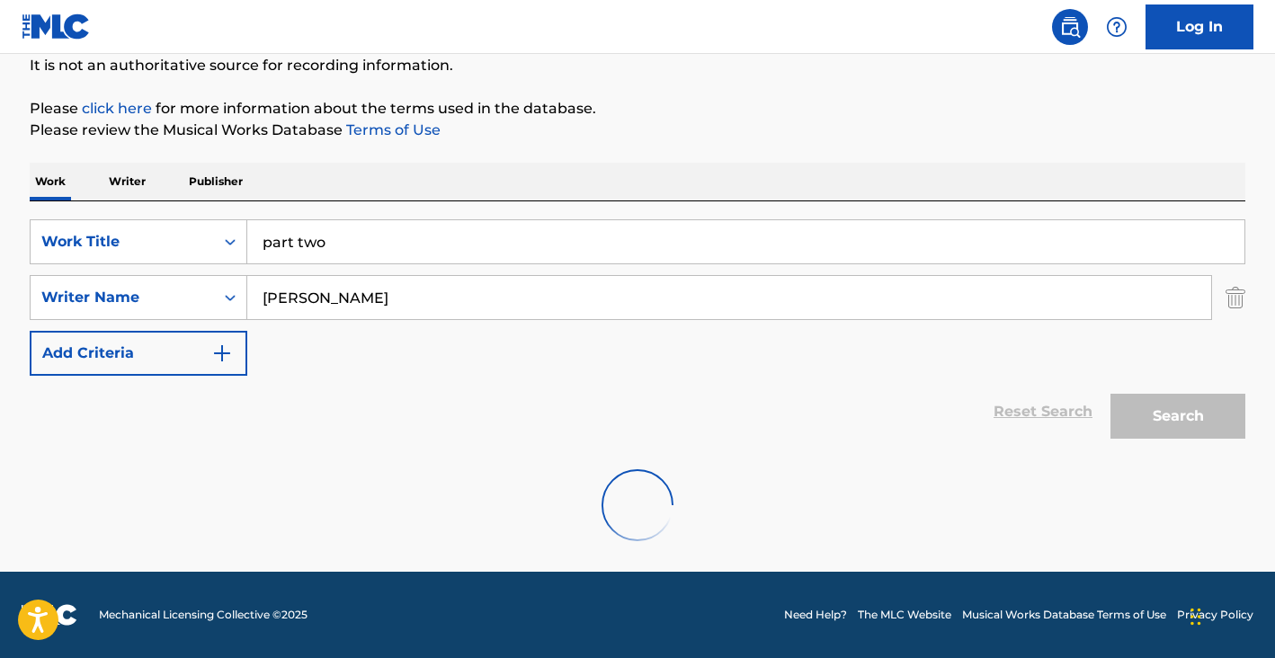
scroll to position [122, 0]
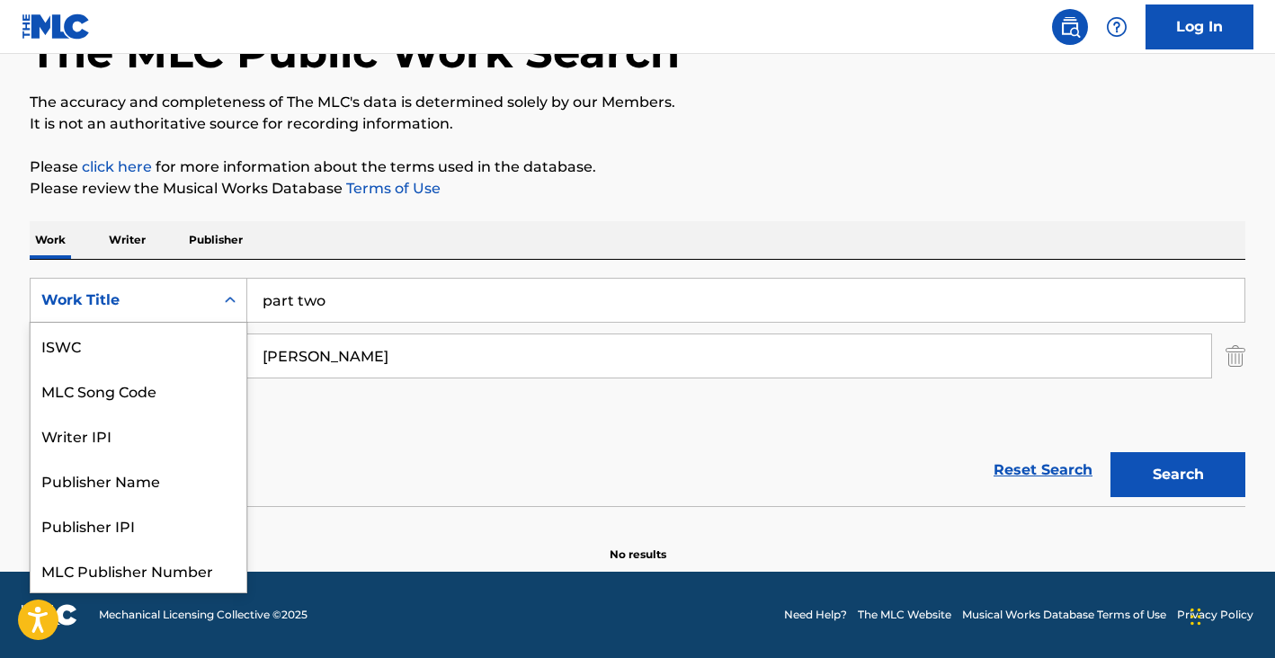
click at [167, 320] on div "Work Title" at bounding box center [139, 300] width 218 height 45
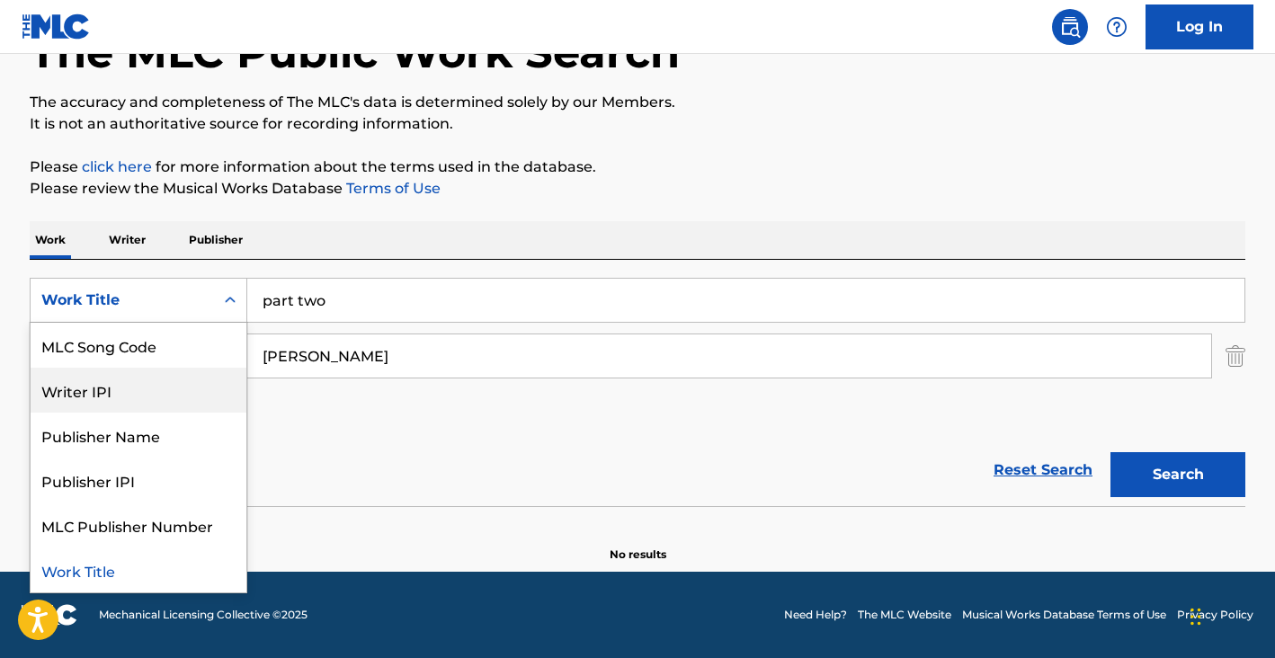
scroll to position [0, 0]
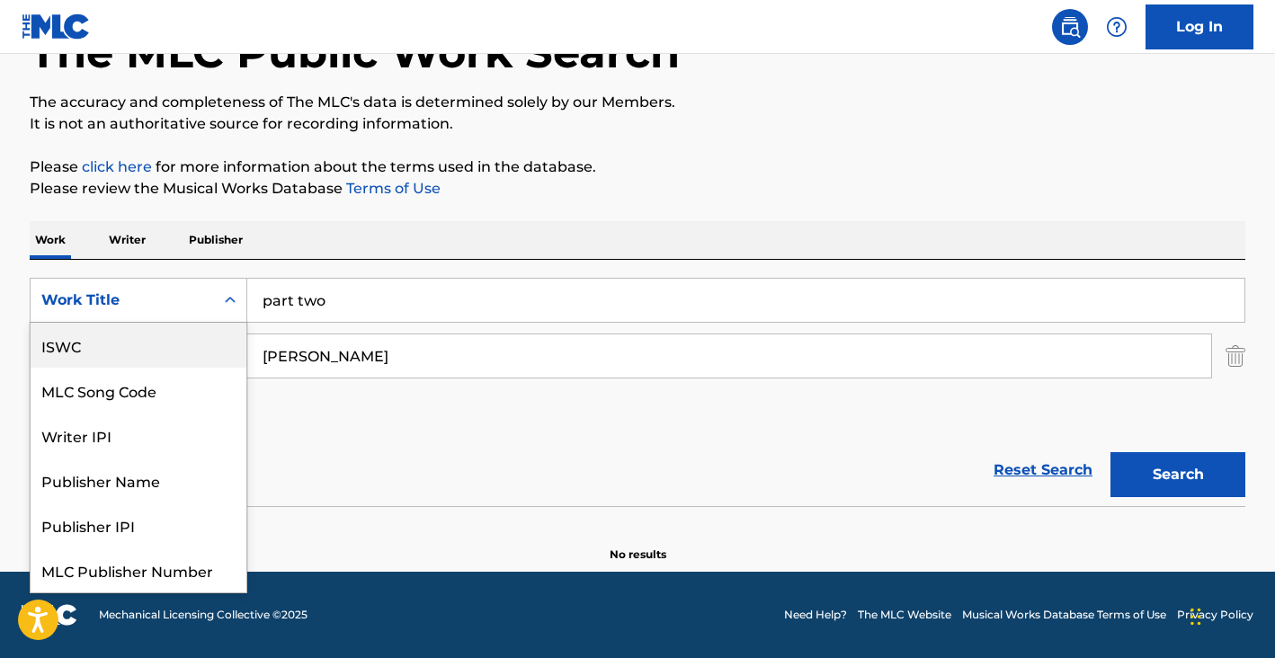
click at [164, 363] on div "ISWC" at bounding box center [139, 345] width 216 height 45
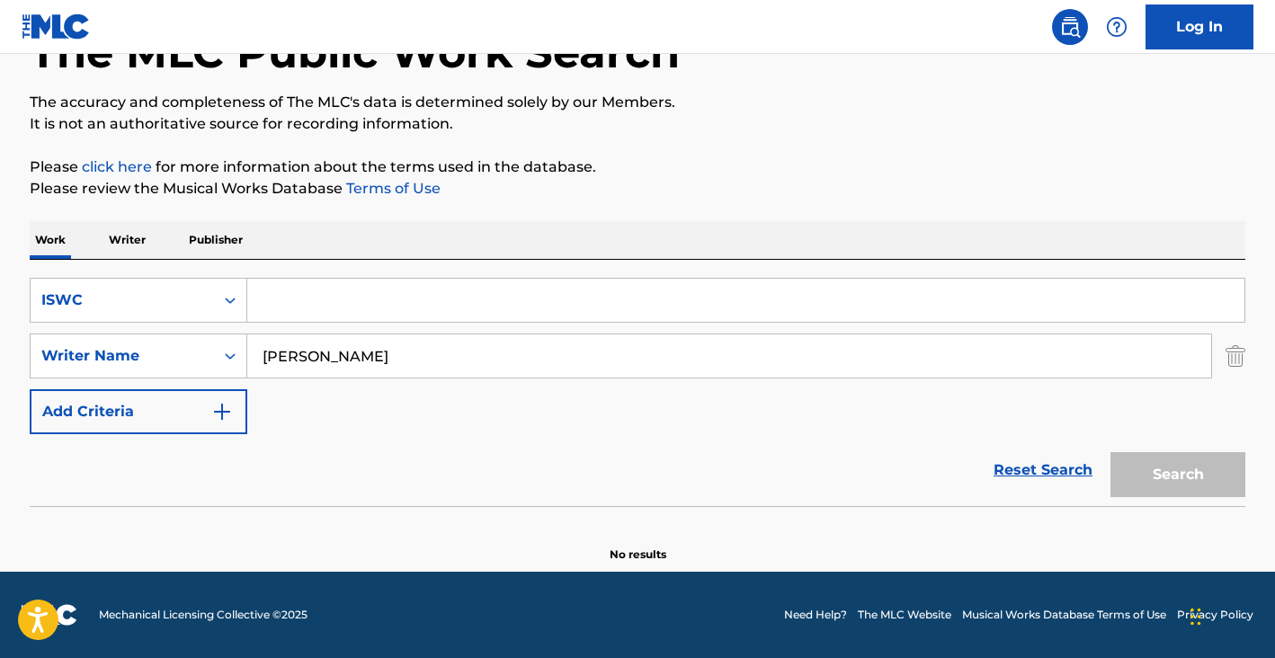
click at [269, 322] on div "Search Form" at bounding box center [746, 300] width 998 height 45
click at [276, 307] on input "Search Form" at bounding box center [745, 300] width 997 height 43
paste input "T0714488046"
type input "T0714488046"
click at [340, 355] on input "don delong" at bounding box center [729, 355] width 964 height 43
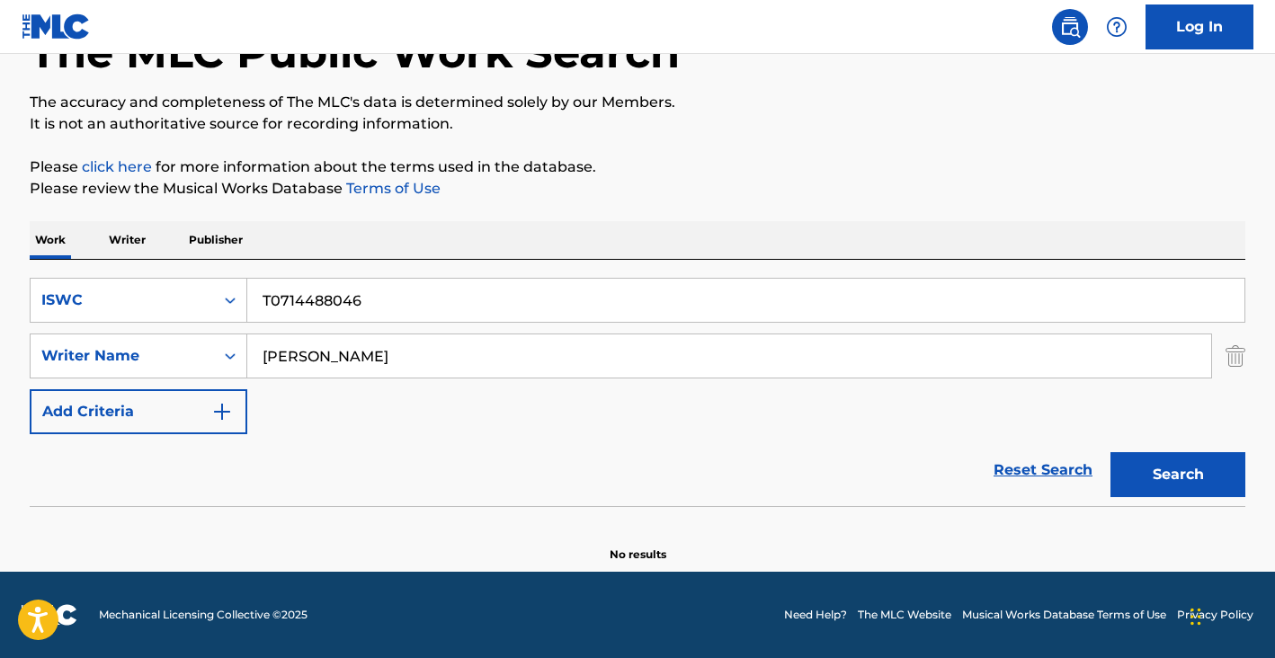
click at [340, 355] on input "don delong" at bounding box center [729, 355] width 964 height 43
click at [1110, 452] on button "Search" at bounding box center [1177, 474] width 135 height 45
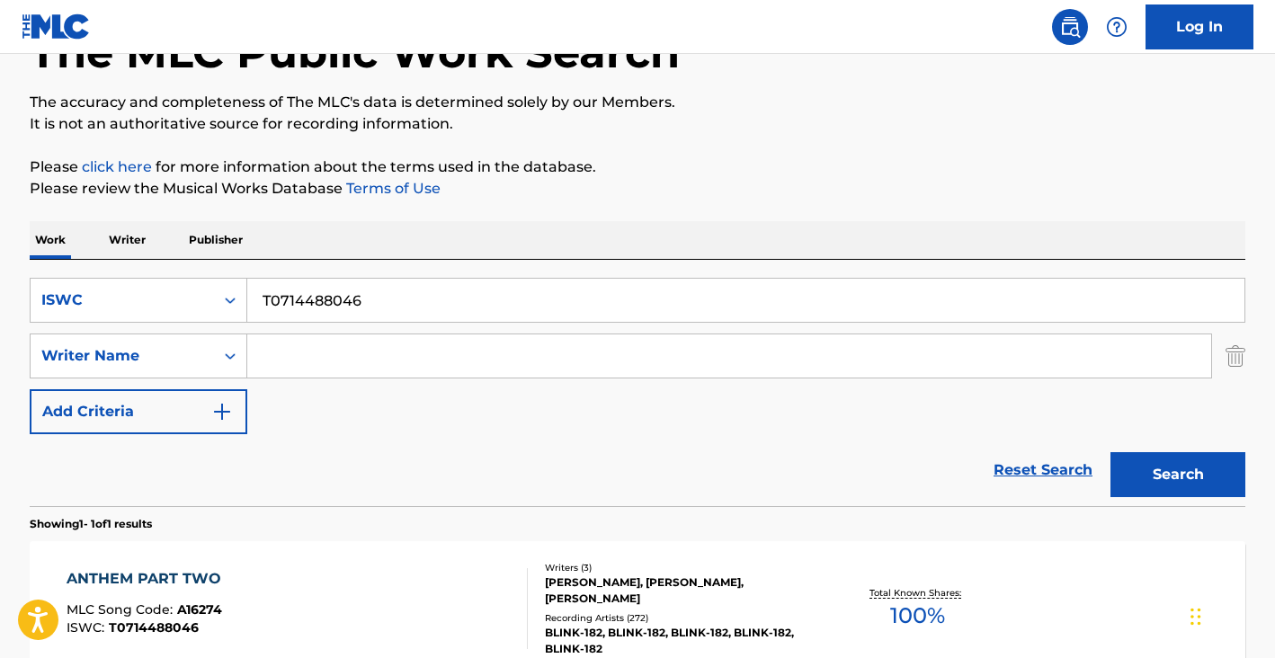
scroll to position [254, 0]
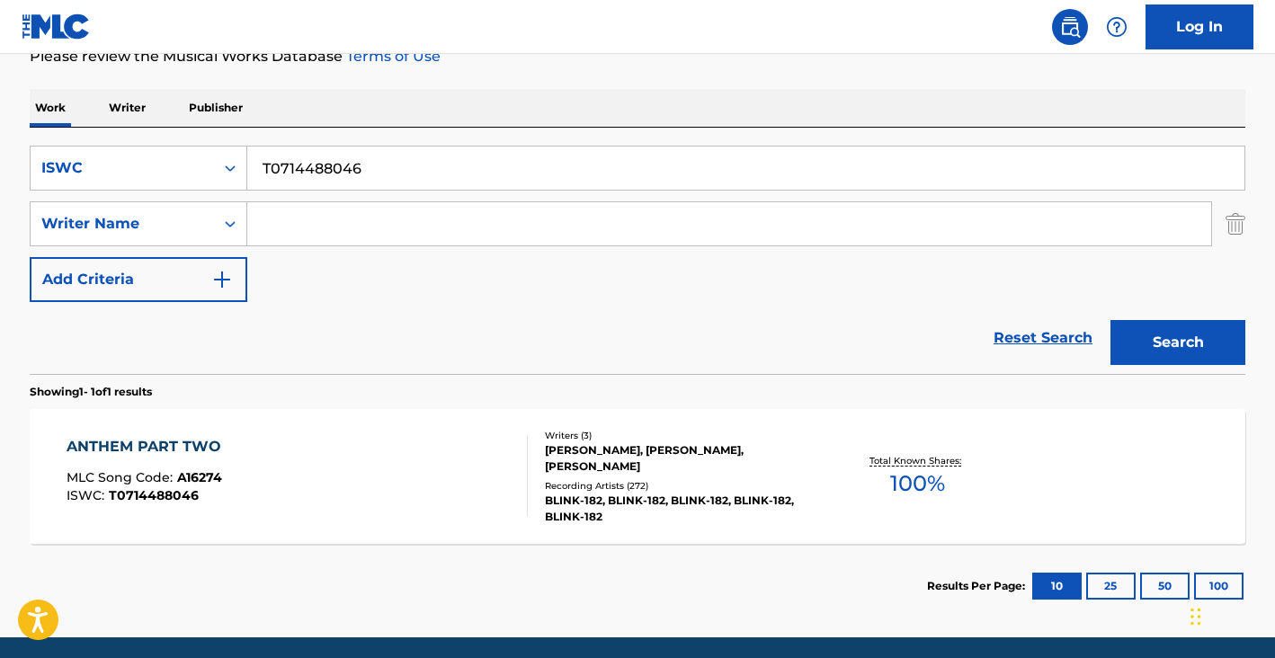
click at [243, 463] on div "ANTHEM PART TWO MLC Song Code : A16274 ISWC : T0714488046" at bounding box center [298, 476] width 462 height 81
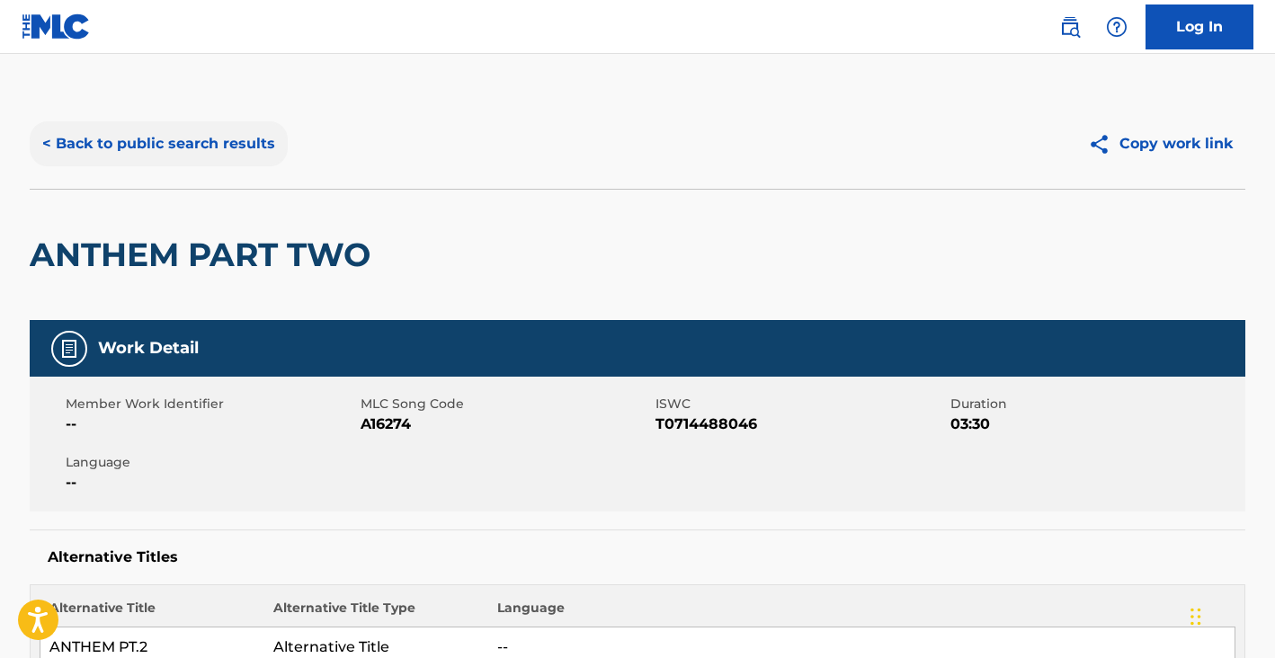
click at [216, 137] on button "< Back to public search results" at bounding box center [159, 143] width 258 height 45
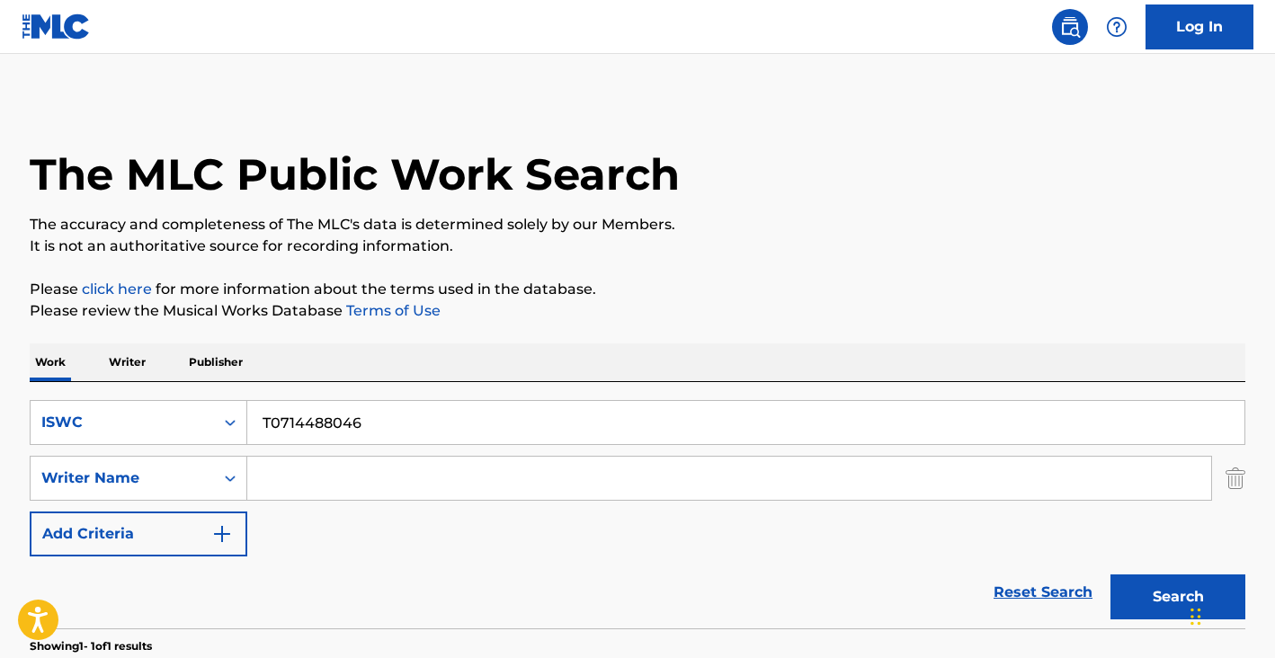
scroll to position [218, 0]
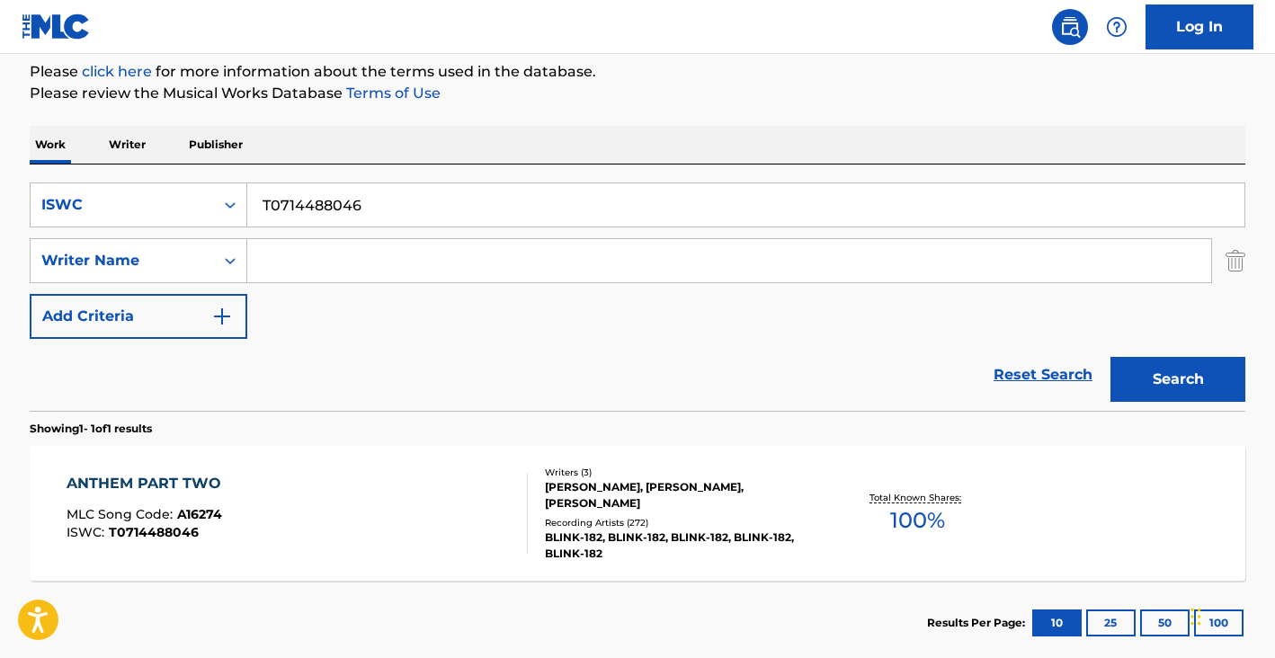
click at [281, 477] on div "ANTHEM PART TWO MLC Song Code : A16274 ISWC : T0714488046" at bounding box center [298, 513] width 462 height 81
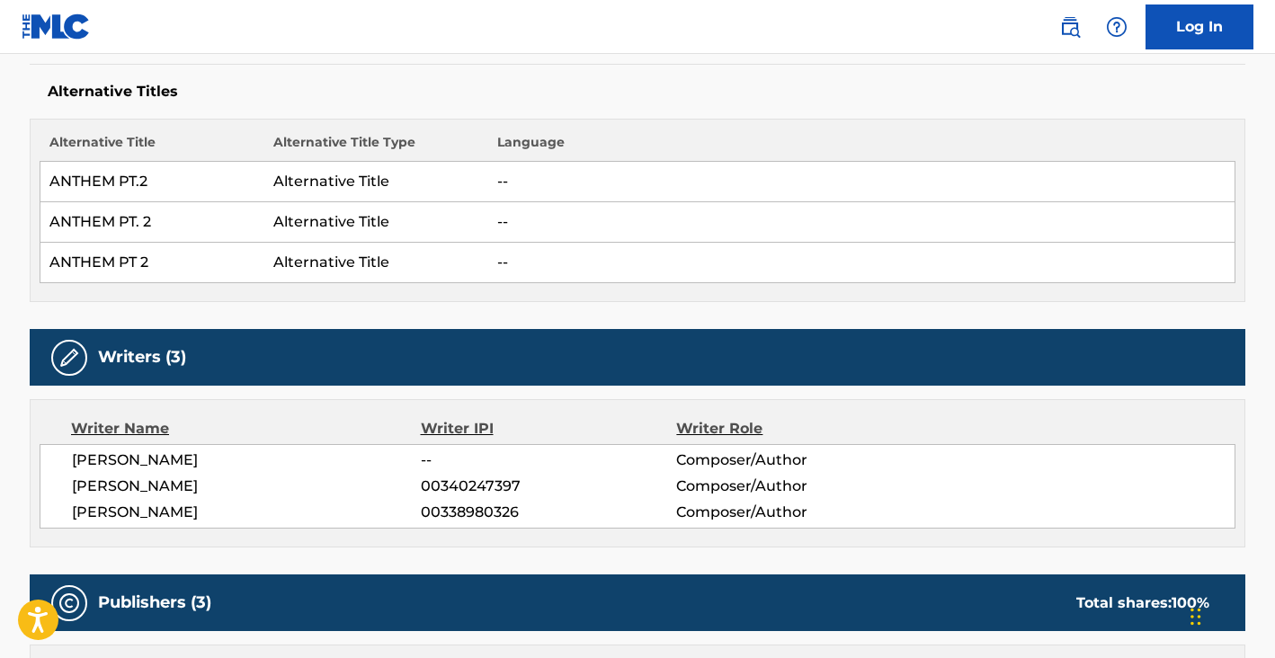
scroll to position [542, 0]
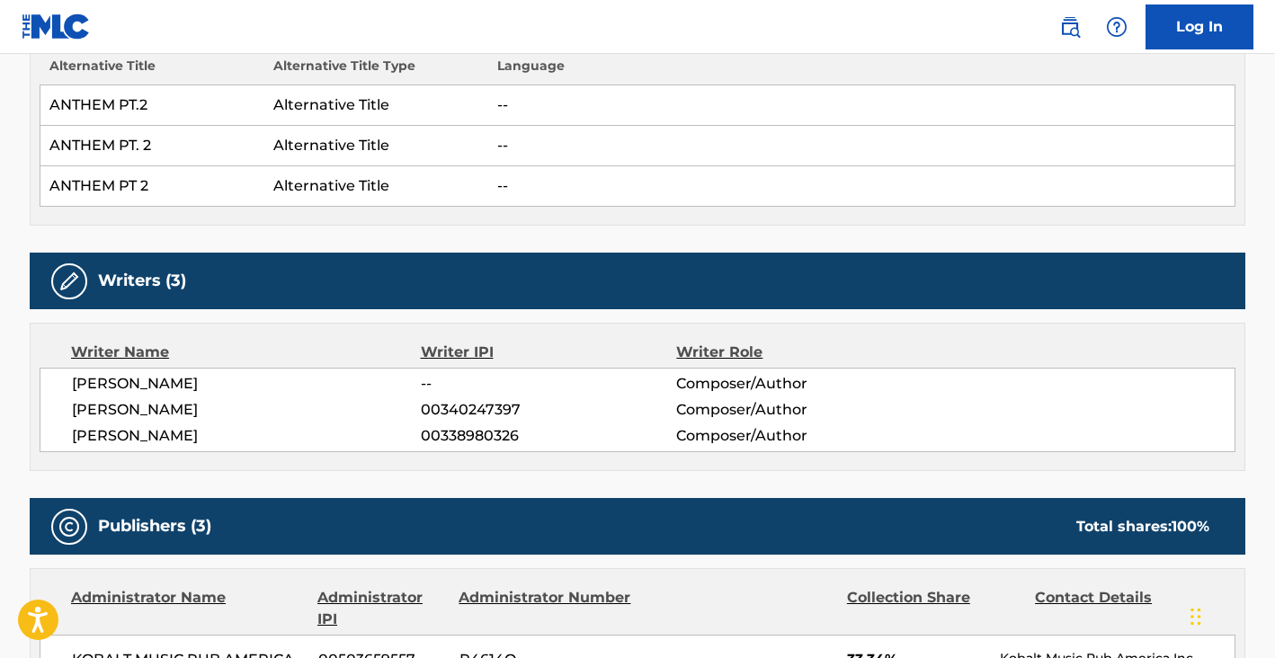
click at [113, 386] on span "TOM DELONGE" at bounding box center [246, 384] width 349 height 22
click at [114, 387] on span "TOM DELONGE" at bounding box center [246, 384] width 349 height 22
copy div "TOM DELONGE"
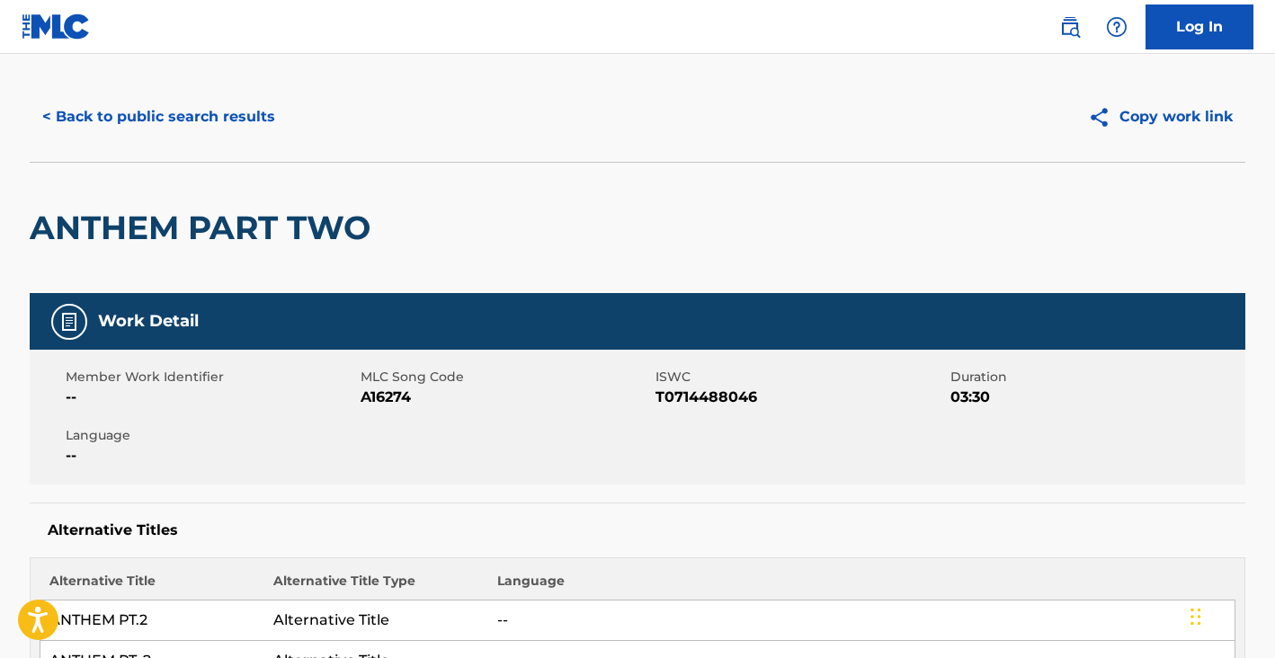
scroll to position [0, 0]
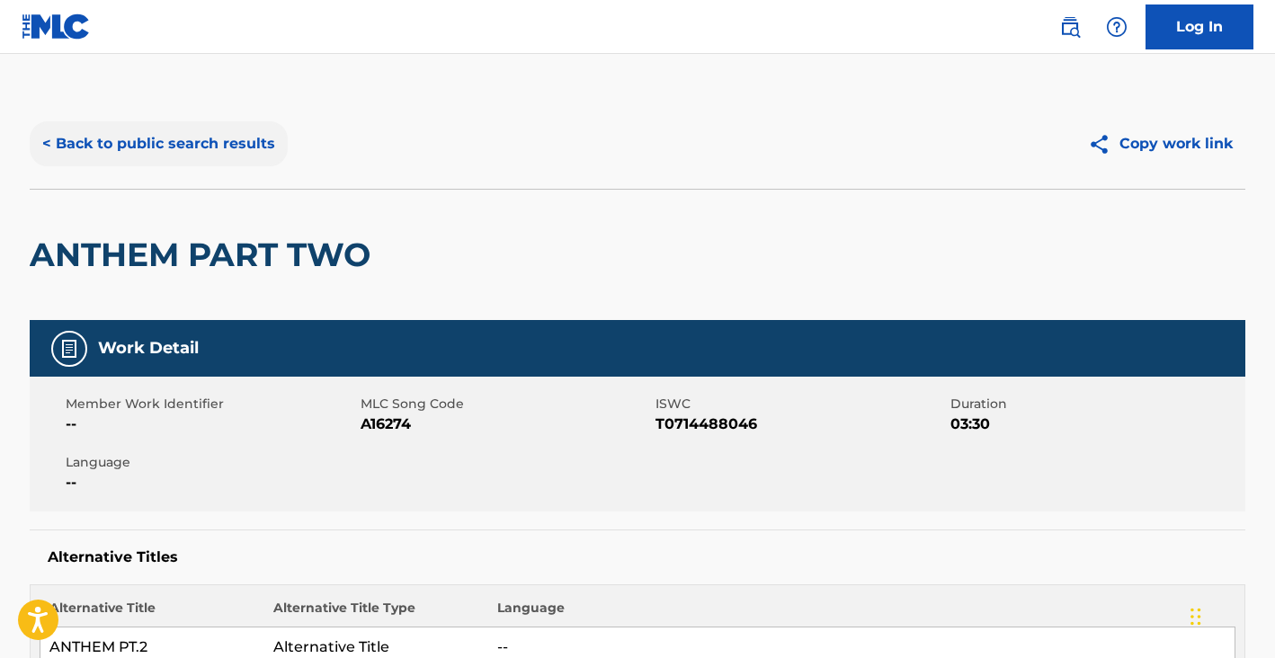
click at [179, 158] on button "< Back to public search results" at bounding box center [159, 143] width 258 height 45
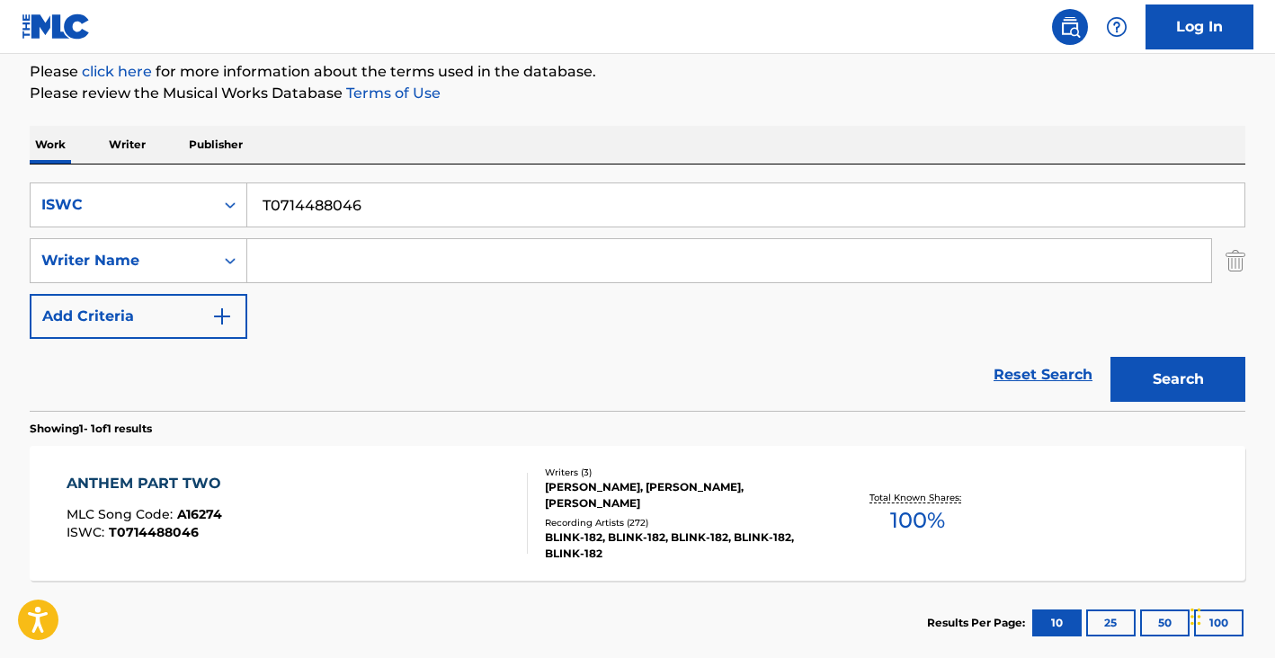
click at [350, 206] on input "T0714488046" at bounding box center [745, 204] width 997 height 43
drag, startPoint x: 350, startPoint y: 206, endPoint x: 207, endPoint y: 213, distance: 143.1
click at [350, 206] on input "T0714488046" at bounding box center [745, 204] width 997 height 43
click at [135, 214] on div "ISWC" at bounding box center [122, 205] width 162 height 22
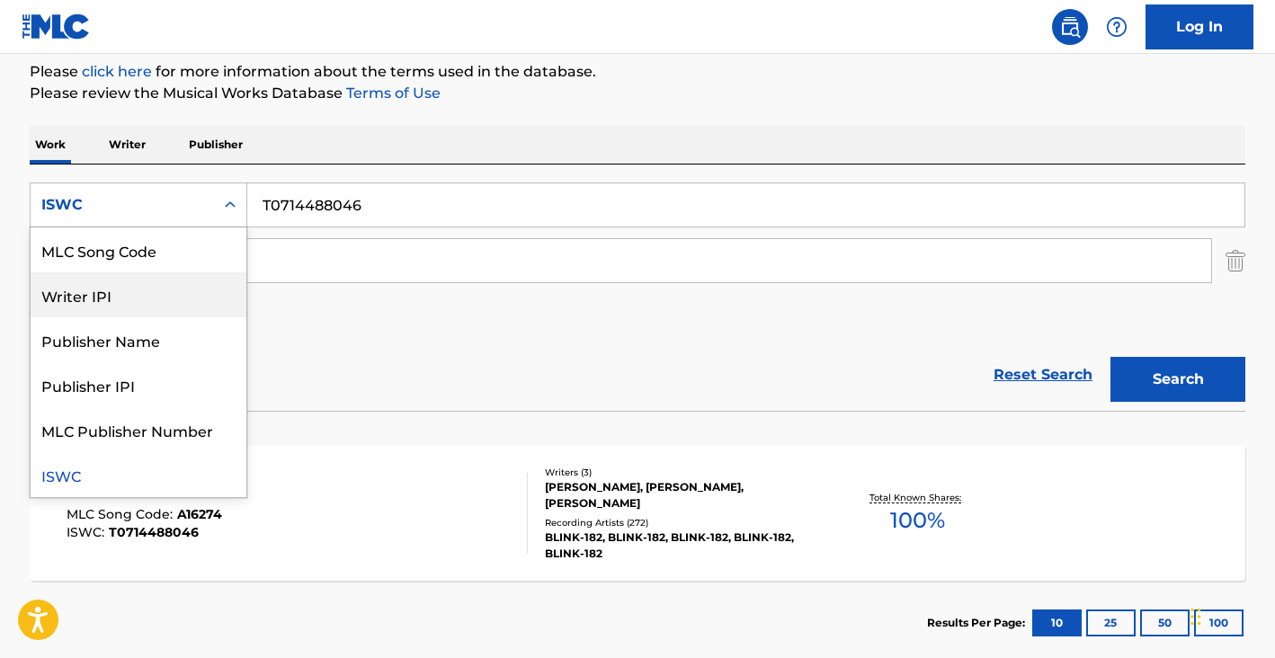
scroll to position [0, 0]
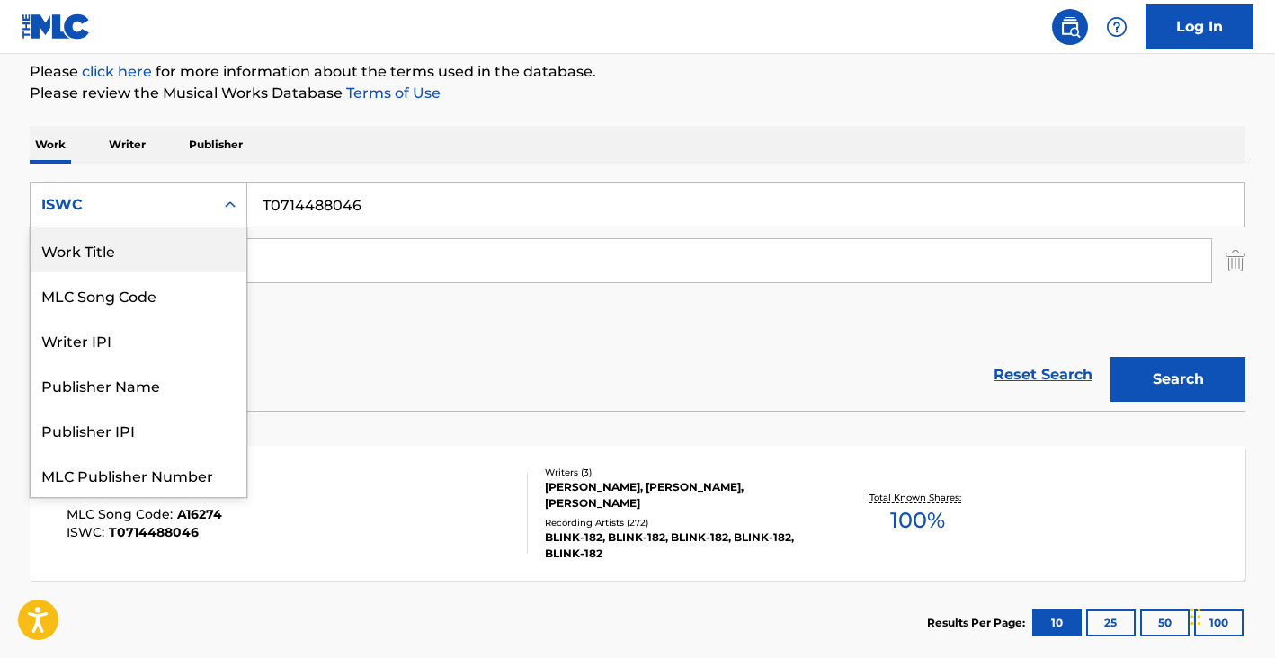
click at [127, 271] on div "Work Title" at bounding box center [139, 249] width 216 height 45
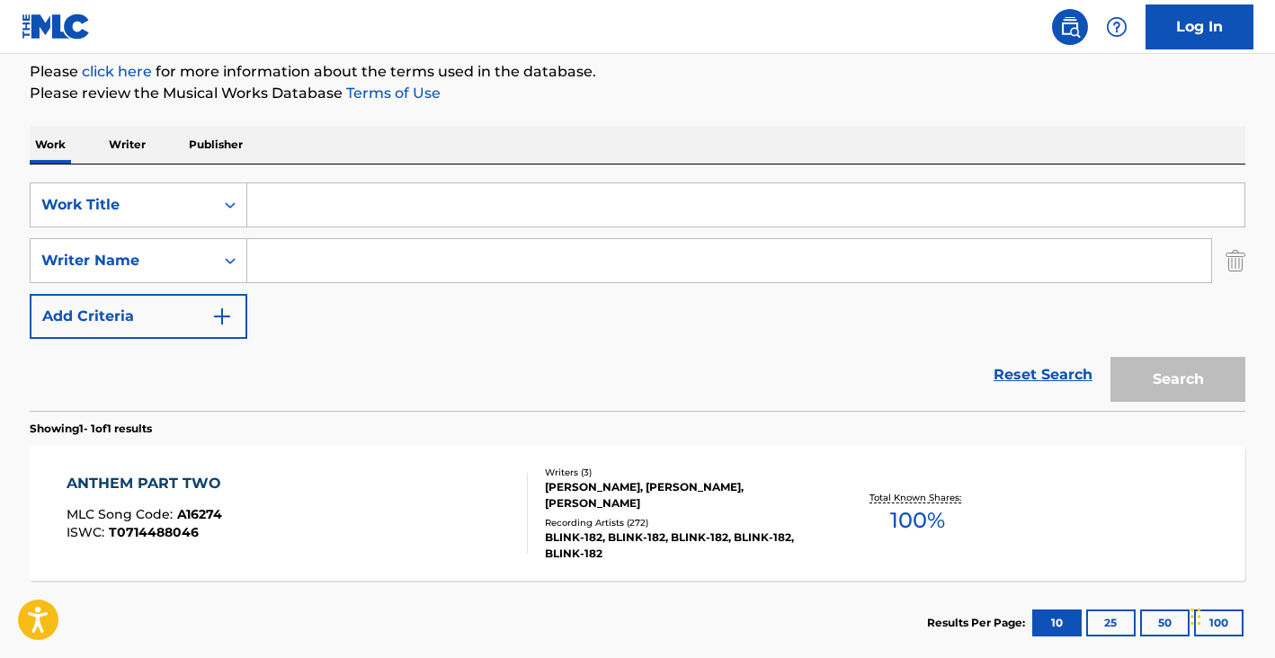
click at [334, 211] on input "Search Form" at bounding box center [745, 204] width 997 height 43
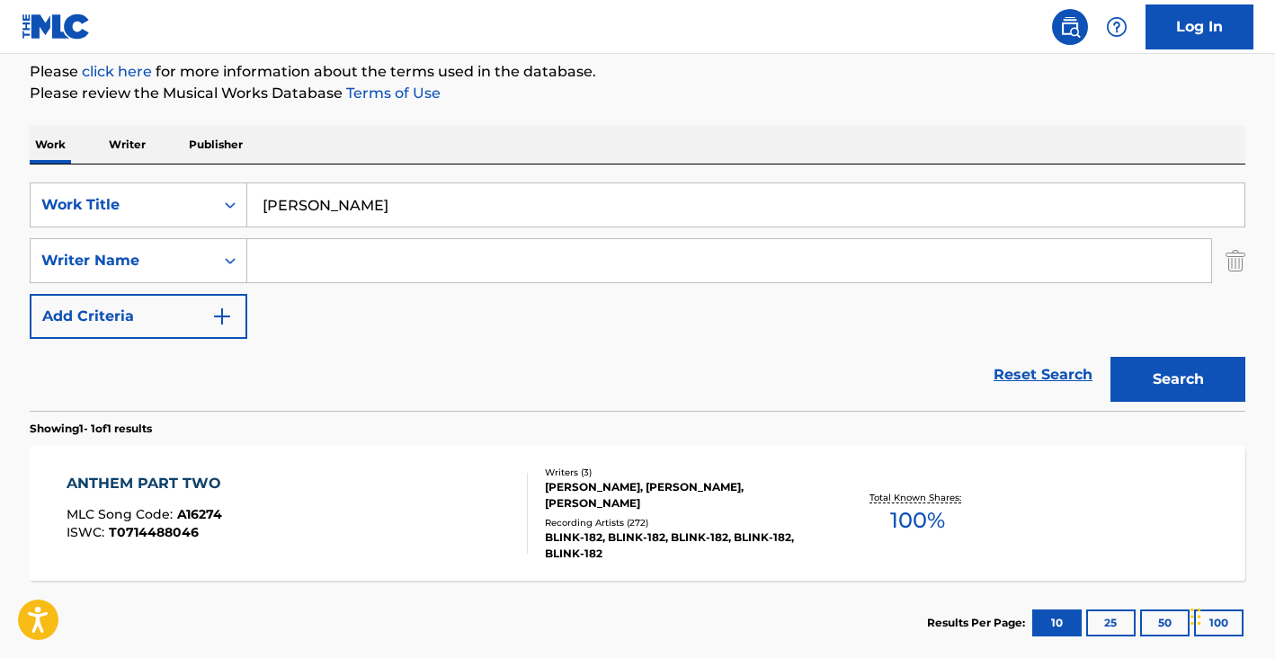
type input "roadman"
click at [329, 275] on input "Search Form" at bounding box center [729, 260] width 964 height 43
paste input "SEANDER MICHAEL FRANCIS"
type input "SEANDER MICHAEL FRANCIS"
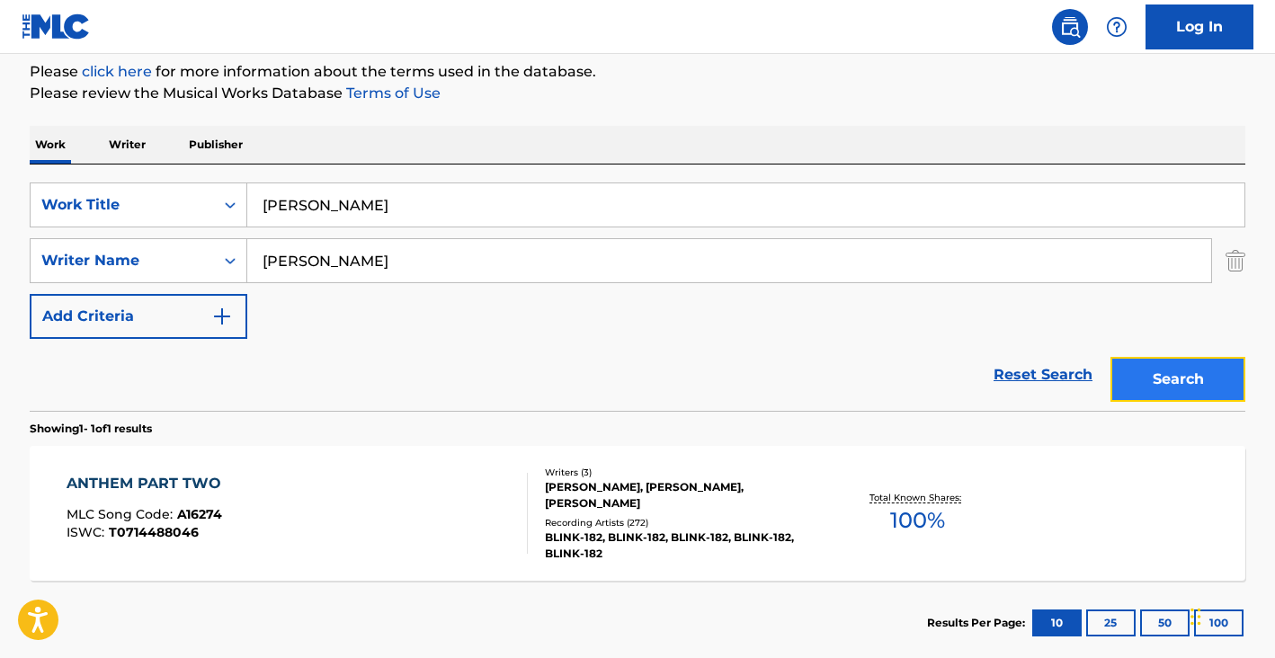
click at [1195, 395] on button "Search" at bounding box center [1177, 379] width 135 height 45
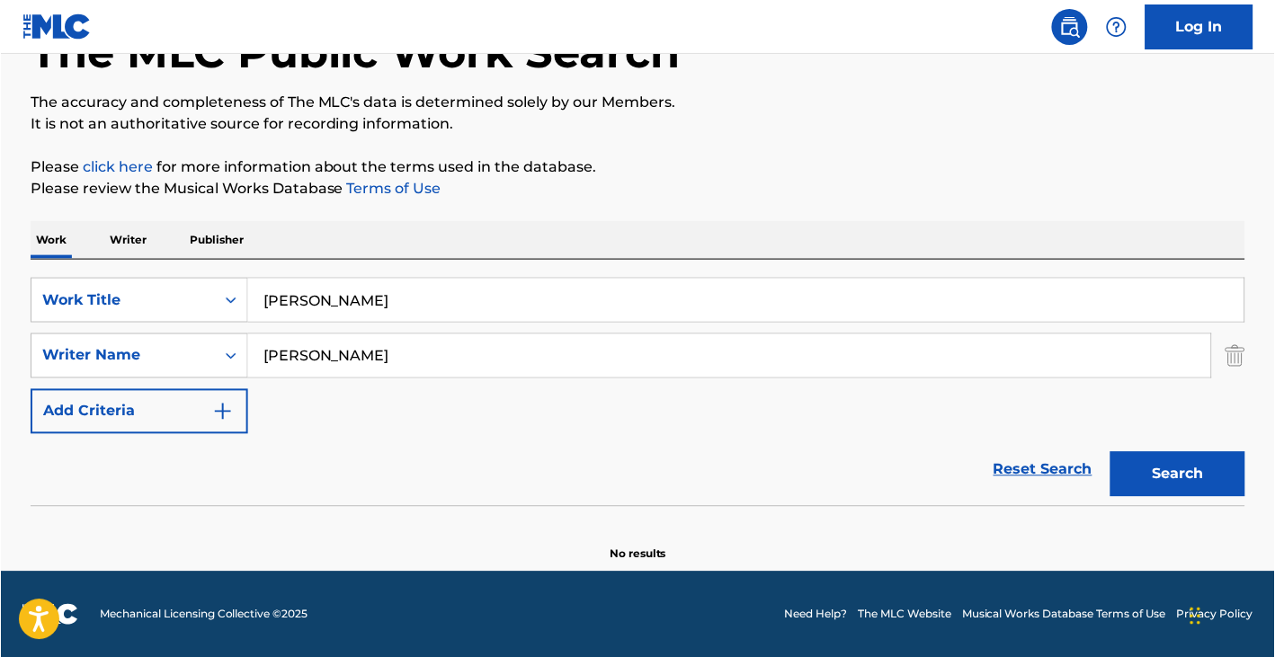
scroll to position [122, 0]
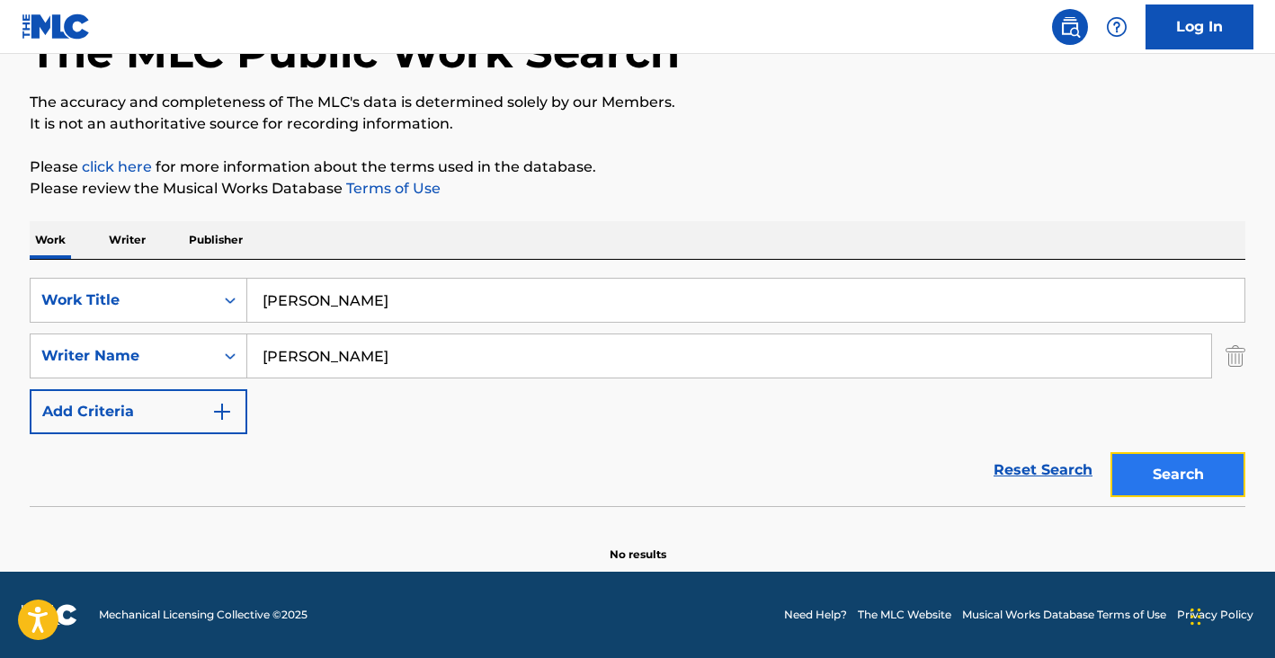
click at [1209, 468] on button "Search" at bounding box center [1177, 474] width 135 height 45
click at [330, 295] on input "roadman" at bounding box center [745, 300] width 997 height 43
click at [329, 295] on input "roadman" at bounding box center [745, 300] width 997 height 43
type input "danza rota"
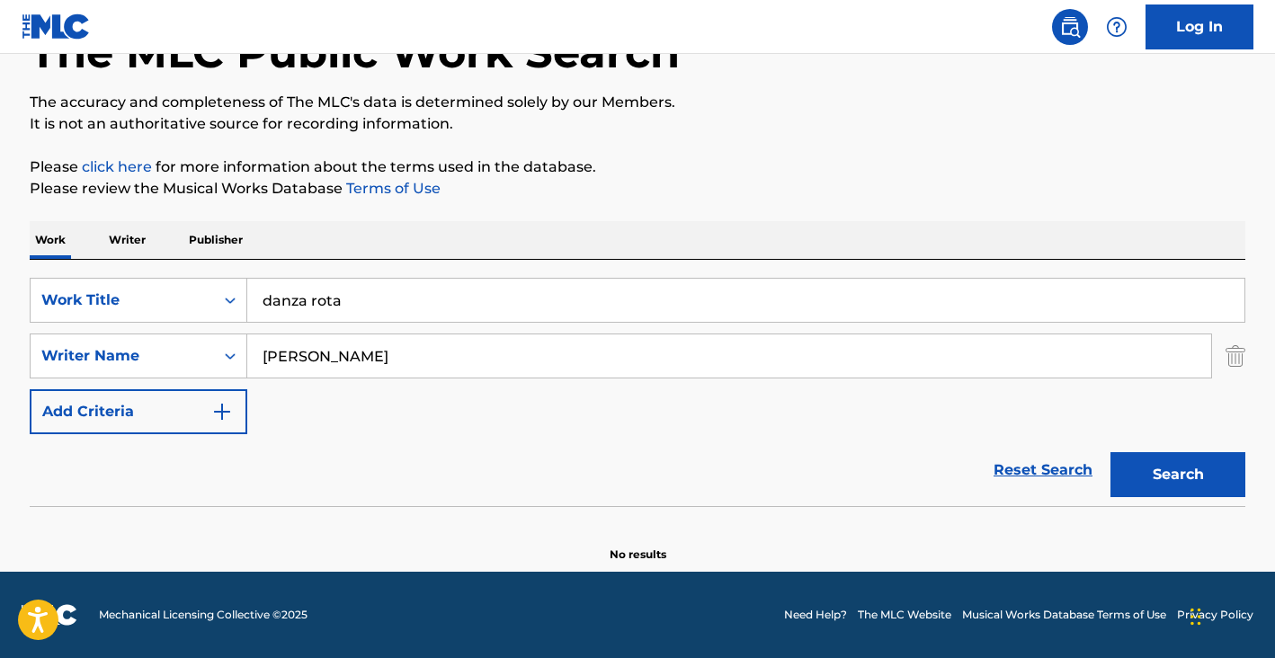
click at [340, 341] on input "SEANDER MICHAEL FRANCIS" at bounding box center [729, 355] width 964 height 43
click at [341, 343] on input "SEANDER MICHAEL FRANCIS" at bounding box center [729, 355] width 964 height 43
click at [340, 343] on input "SEANDER MICHAEL FRANCIS" at bounding box center [729, 355] width 964 height 43
paste input "Gustavo Cerati"
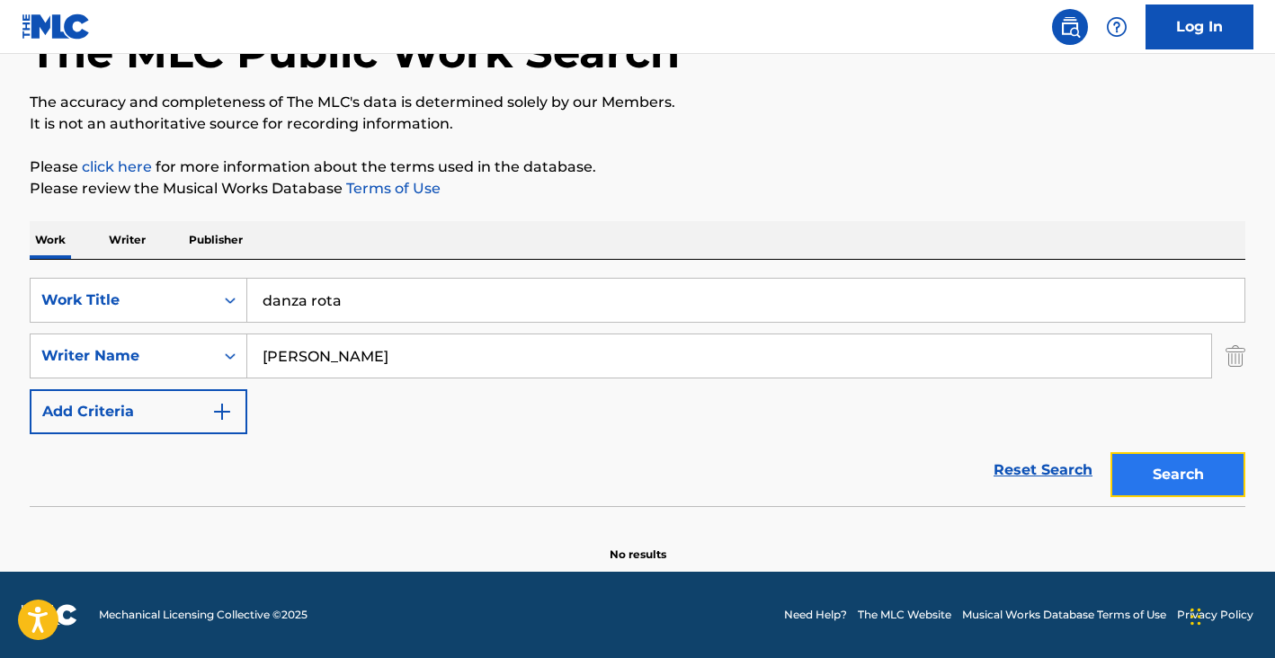
click at [1190, 475] on button "Search" at bounding box center [1177, 474] width 135 height 45
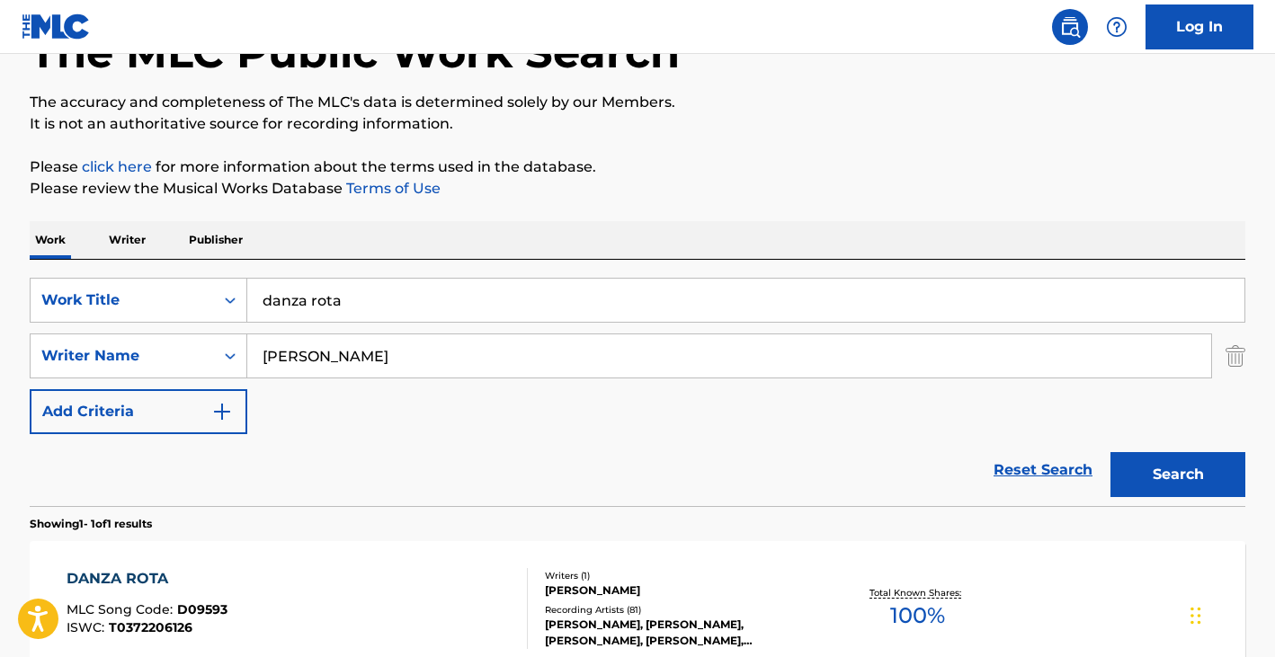
click at [349, 308] on input "danza rota" at bounding box center [745, 300] width 997 height 43
drag, startPoint x: 349, startPoint y: 308, endPoint x: 302, endPoint y: 348, distance: 61.8
click at [302, 348] on div "SearchWithCriteriafa69ce80-ba80-403a-975e-fd5be0b6183e Work Title danza rota Se…" at bounding box center [638, 356] width 1216 height 156
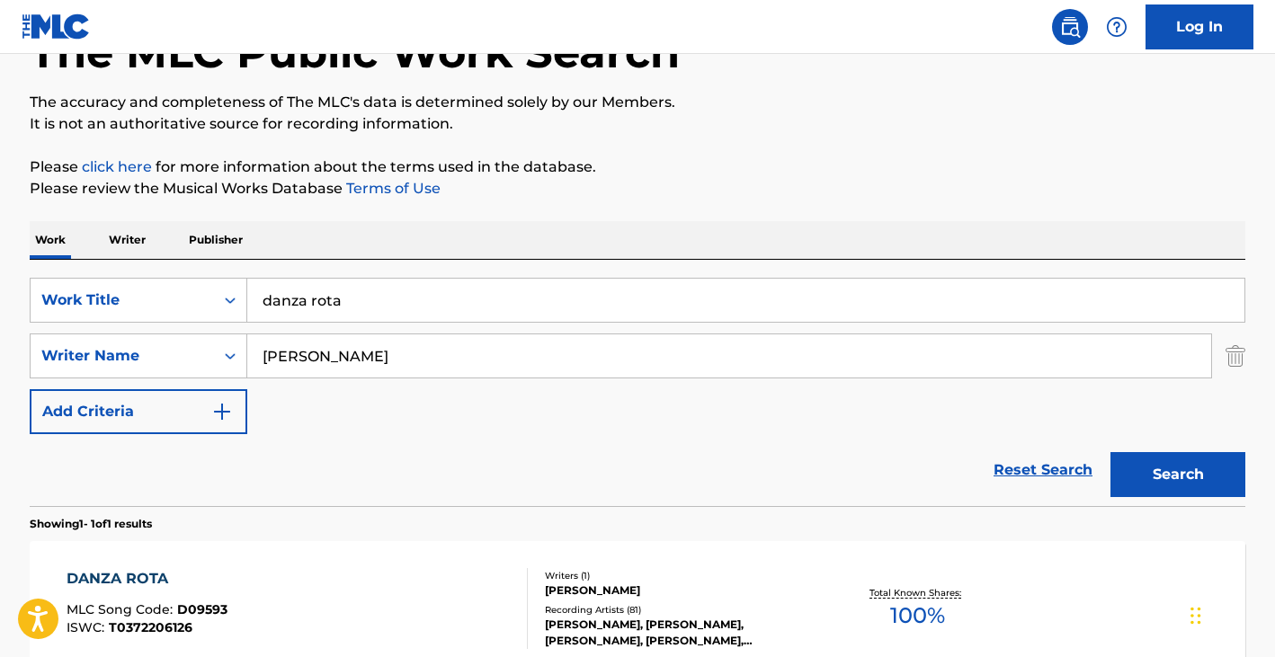
click at [302, 348] on input "Gustavo Cerati" at bounding box center [729, 355] width 964 height 43
paste input "Karimzadeh Asal"
type input "Karimzadeh Asal"
click at [400, 299] on input "danza rota" at bounding box center [745, 300] width 997 height 43
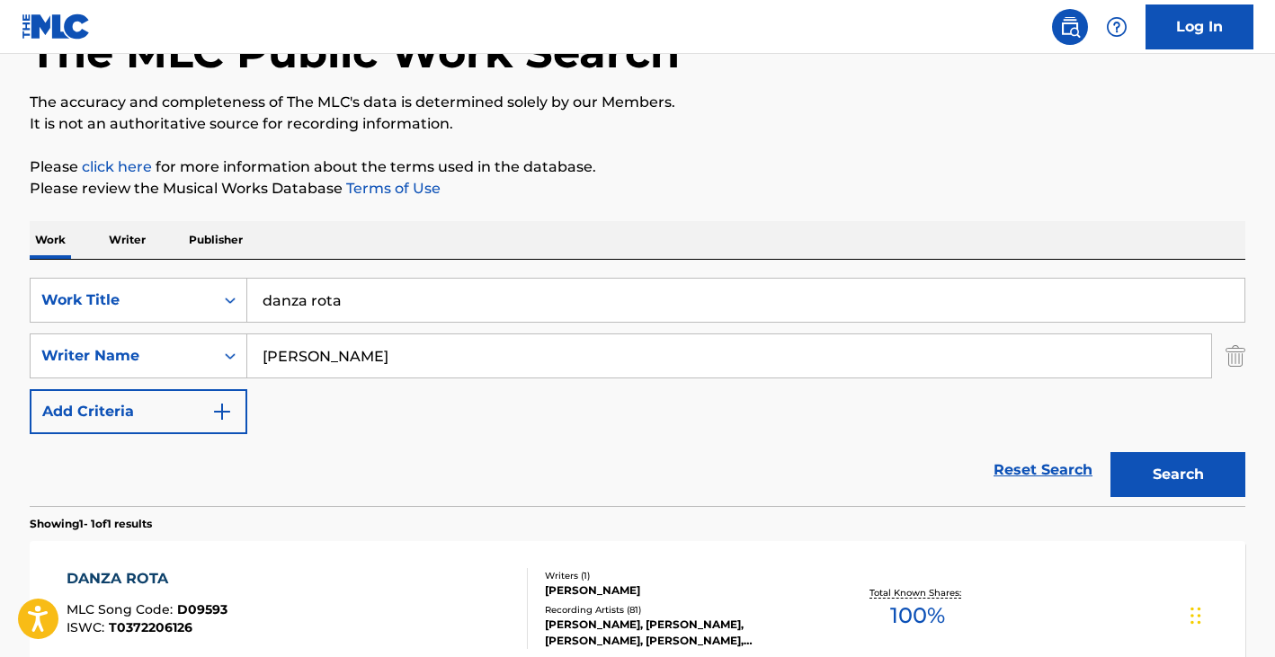
click at [399, 299] on input "danza rota" at bounding box center [745, 300] width 997 height 43
paste input "LIARS & PLAYERS"
type input "LIARS & PLAYERS"
click at [1188, 466] on button "Search" at bounding box center [1177, 474] width 135 height 45
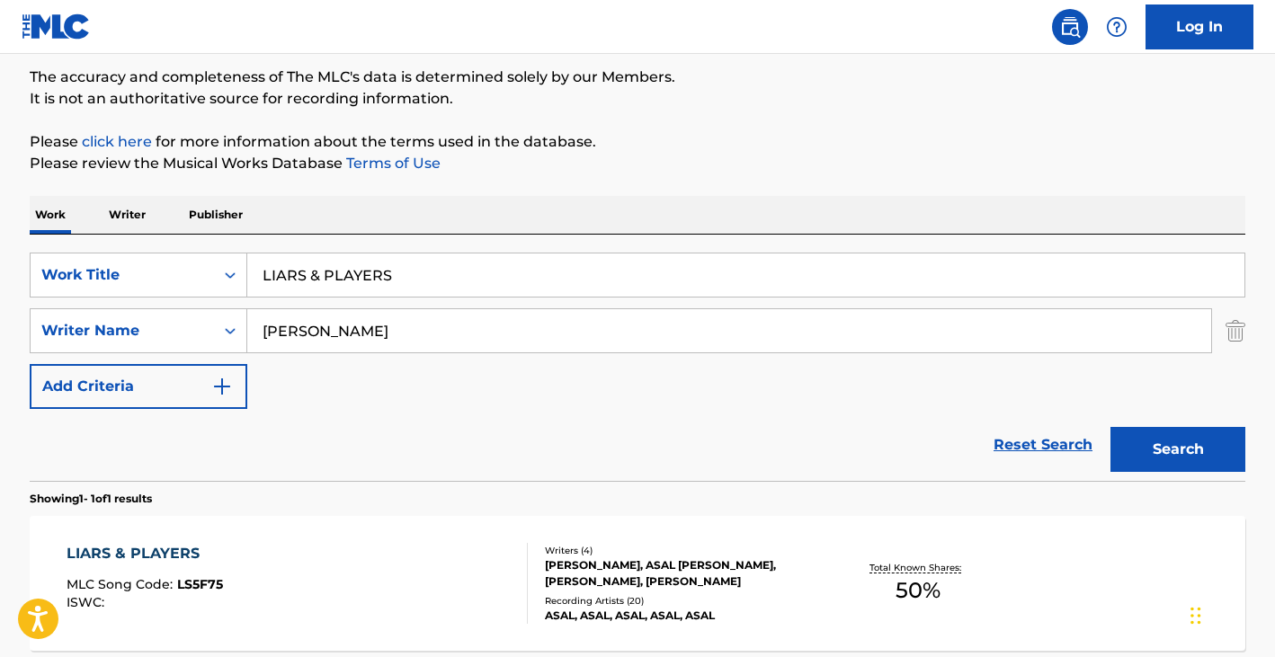
scroll to position [266, 0]
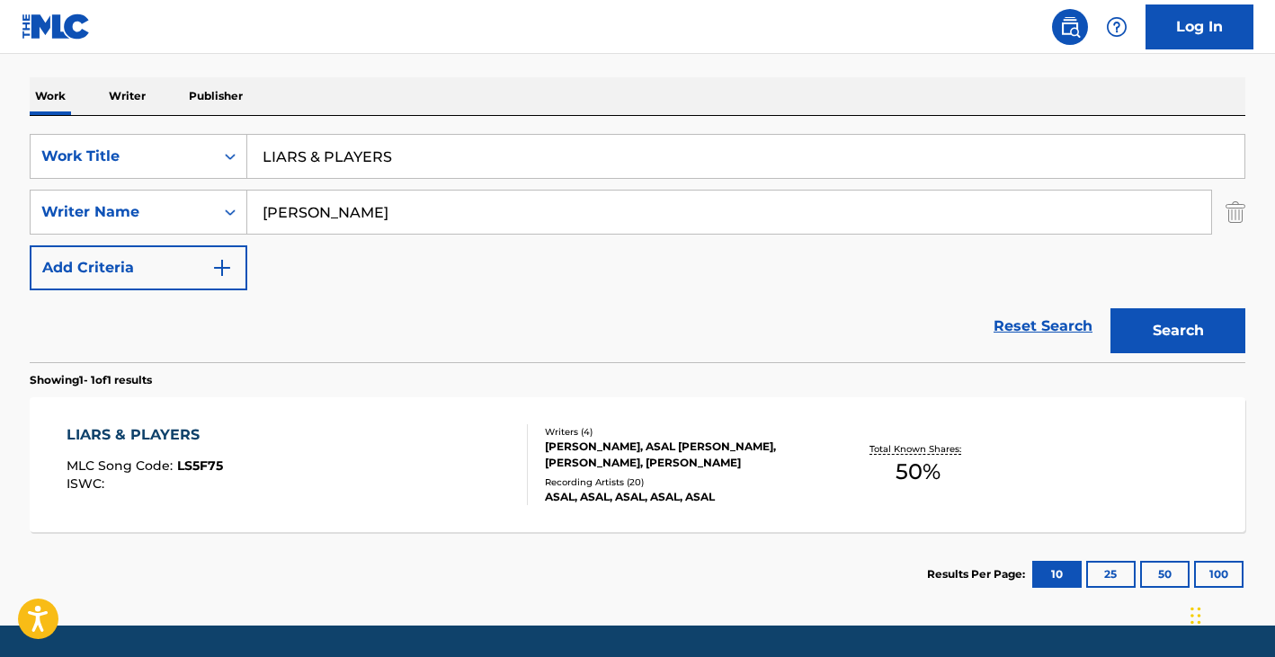
click at [400, 466] on div "LIARS & PLAYERS MLC Song Code : LS5F75 ISWC :" at bounding box center [298, 464] width 462 height 81
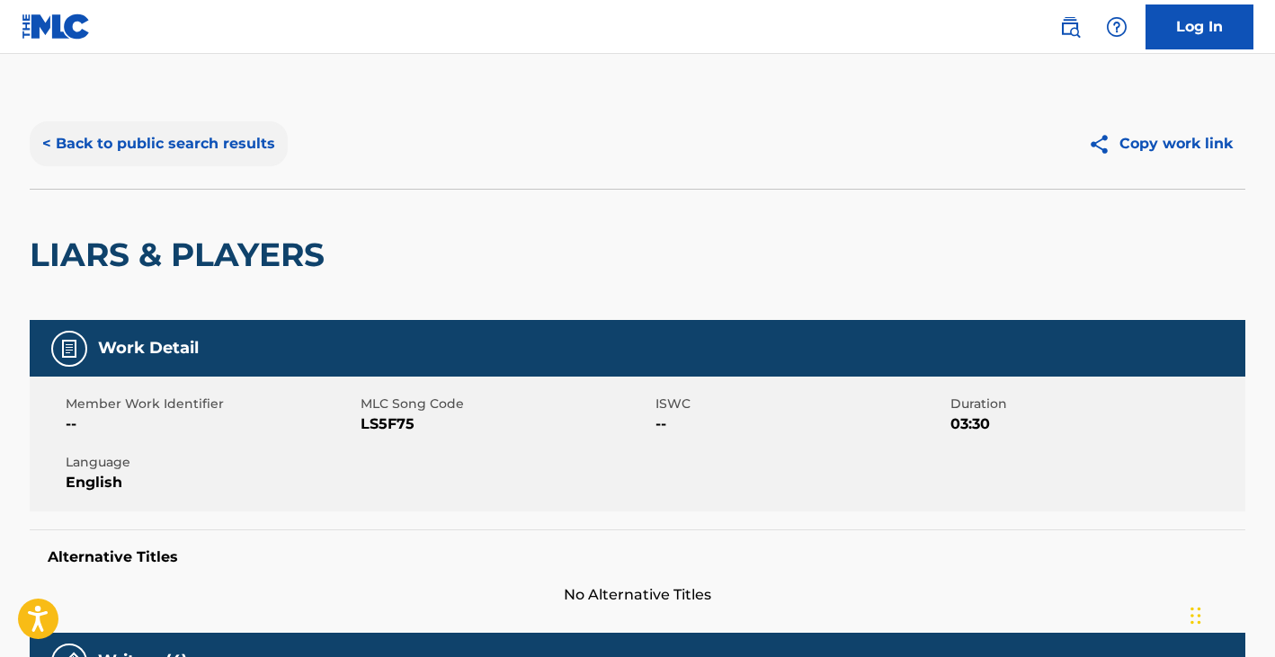
click at [165, 139] on button "< Back to public search results" at bounding box center [159, 143] width 258 height 45
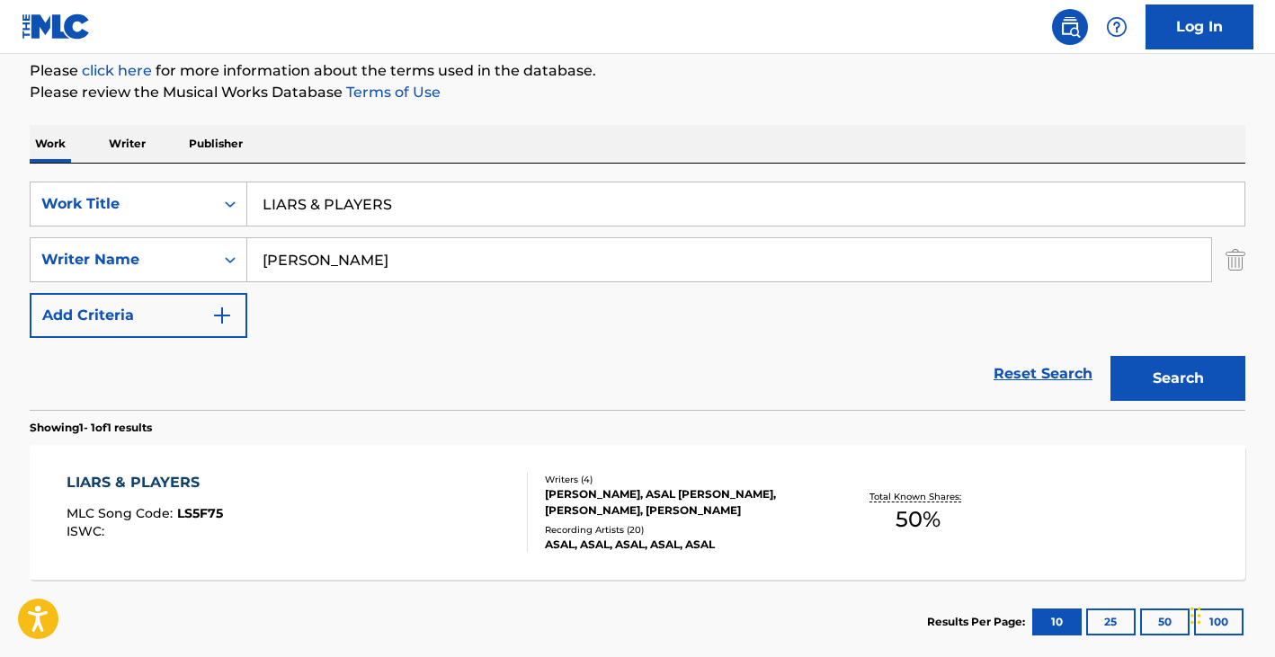
click at [340, 267] on input "Karimzadeh Asal" at bounding box center [729, 259] width 964 height 43
paste input "German Wilkins Velez, Lucio Battisti"
type input "German Wilkins Velez, Lucio Battisti"
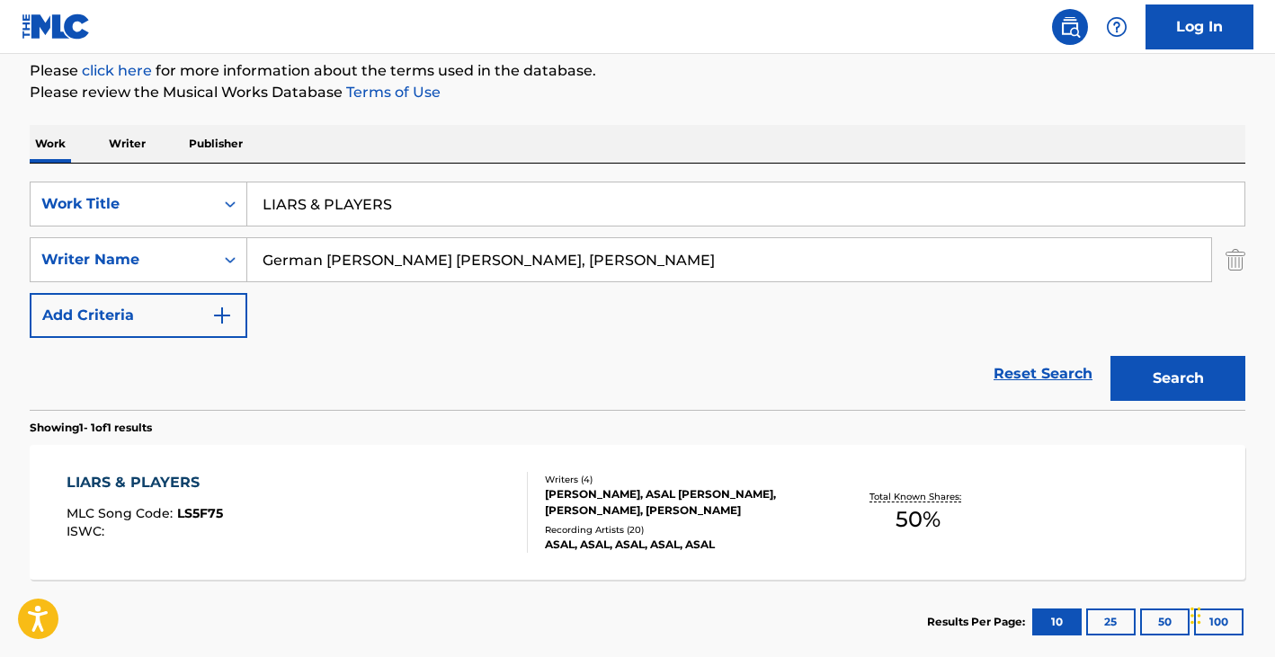
click at [350, 197] on input "LIARS & PLAYERS" at bounding box center [745, 204] width 997 height 43
paste input "PENSAMIENTO Y PALABRA"
type input "PENSAMIENTO Y PALABRA"
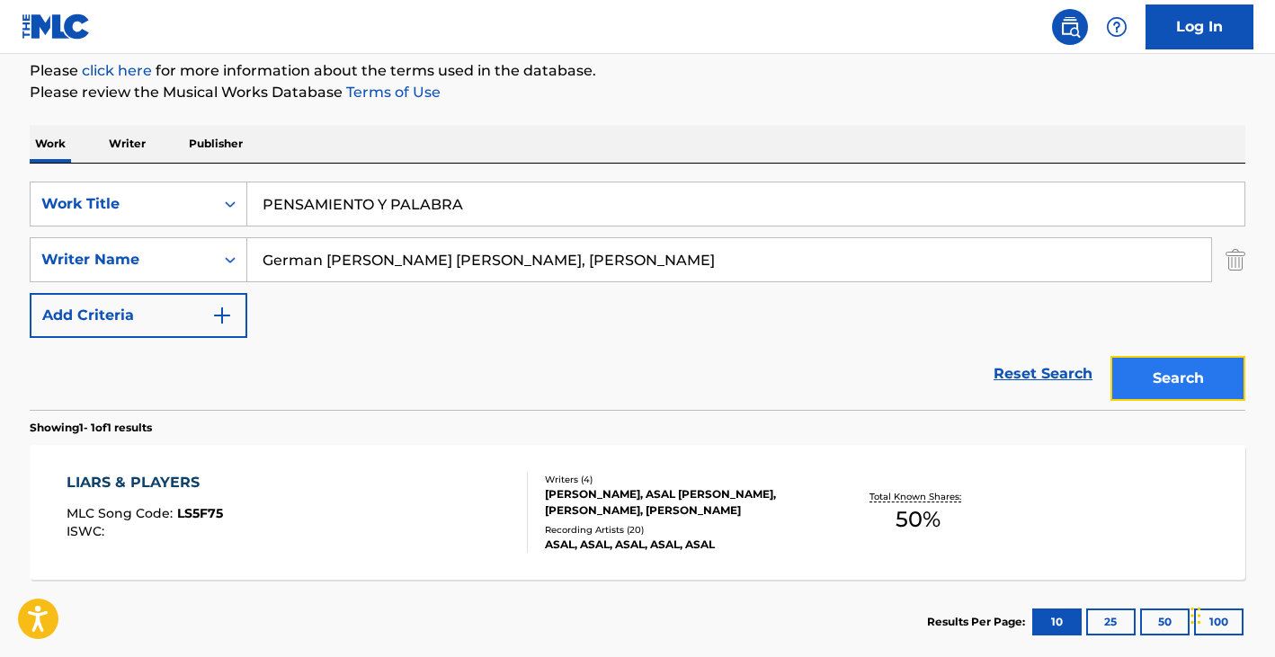
click at [1155, 391] on button "Search" at bounding box center [1177, 378] width 135 height 45
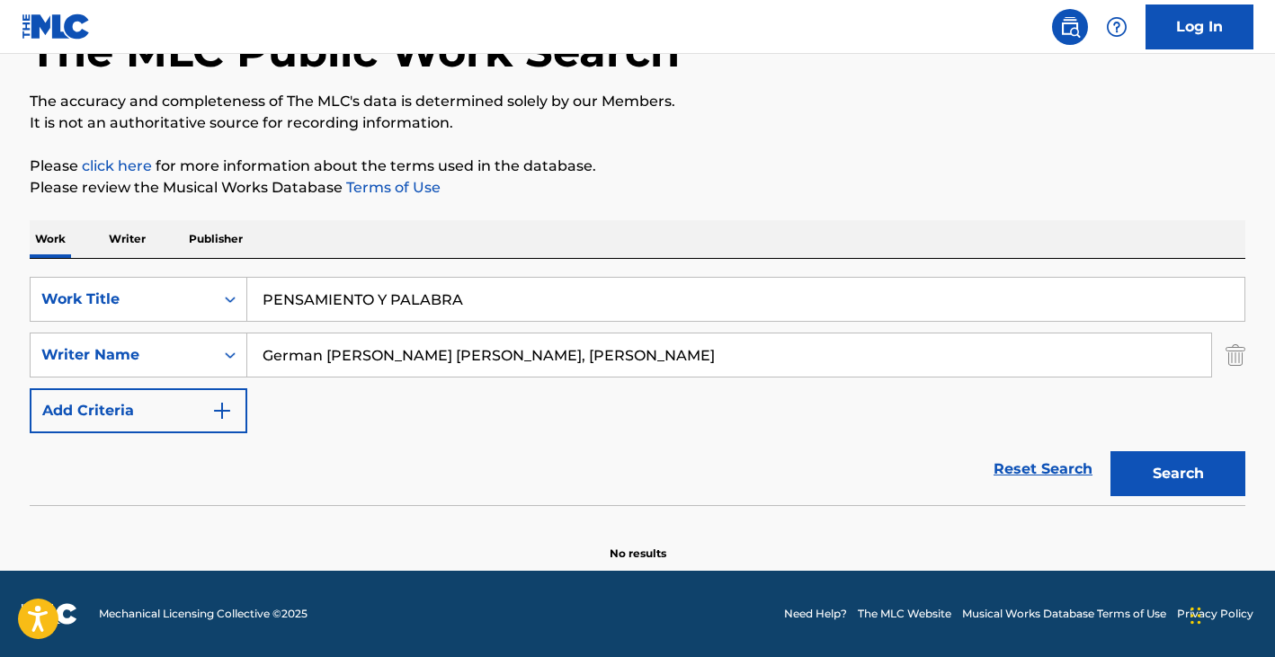
scroll to position [123, 0]
drag, startPoint x: 417, startPoint y: 360, endPoint x: 619, endPoint y: 346, distance: 201.9
click at [619, 346] on input "German Wilkins Velez, Lucio Battisti" at bounding box center [729, 355] width 964 height 43
type input "German Wilkins Velez"
click at [1110, 451] on button "Search" at bounding box center [1177, 473] width 135 height 45
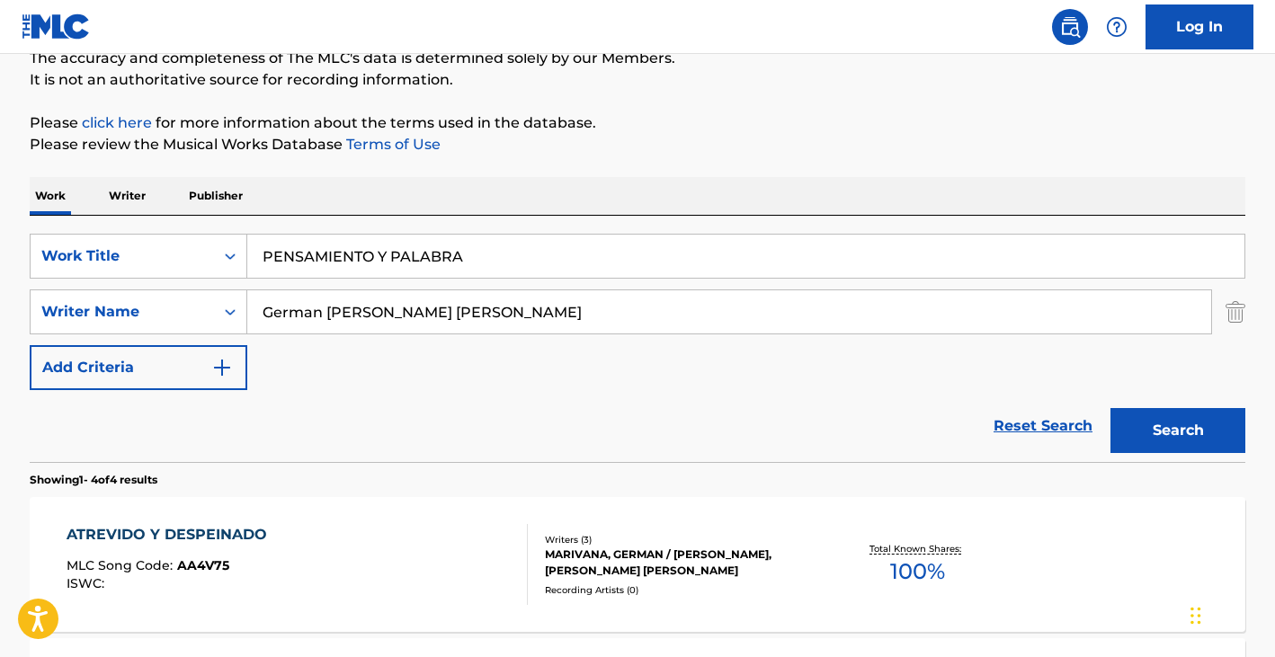
scroll to position [248, 0]
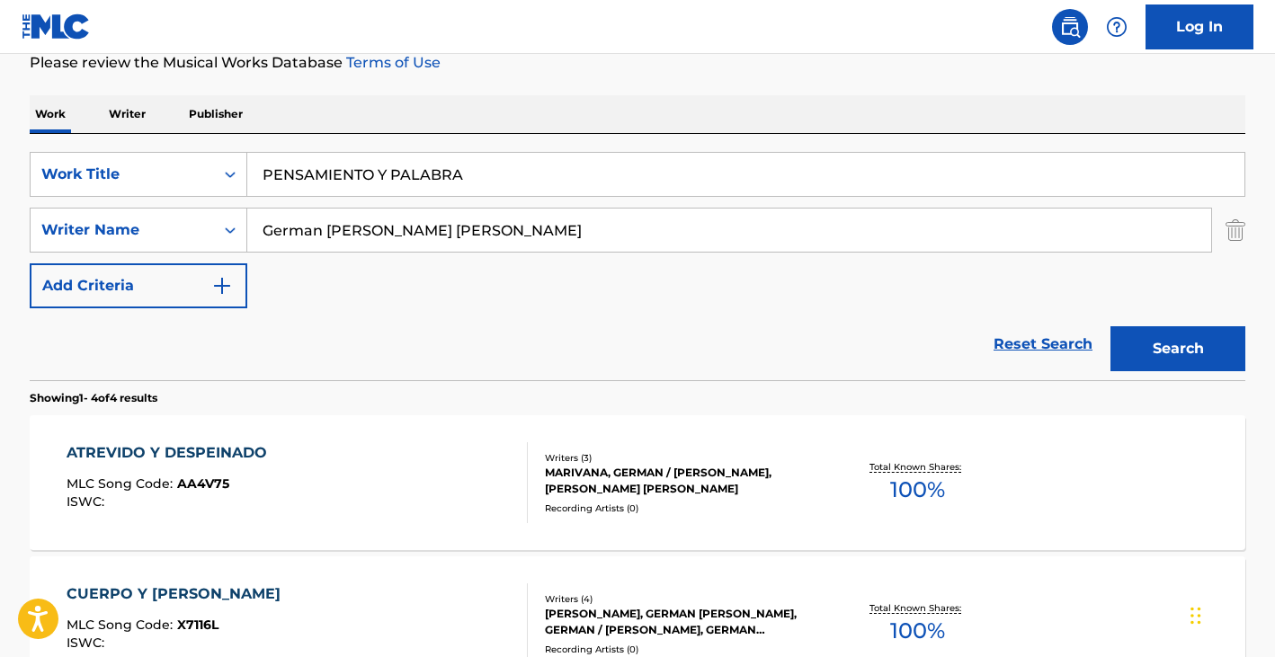
click at [351, 178] on input "PENSAMIENTO Y PALABRA" at bounding box center [745, 174] width 997 height 43
type input "hyb"
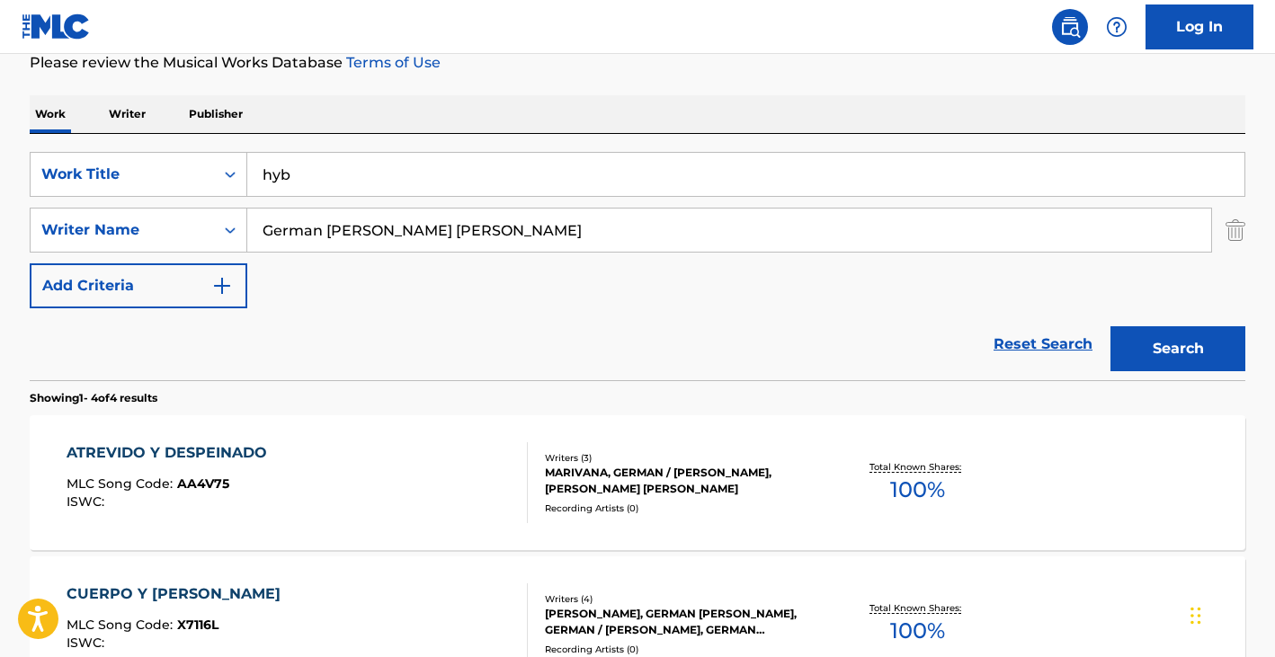
click at [362, 238] on input "German Wilkins Velez" at bounding box center [729, 230] width 964 height 43
paste input "COLE JERMAINE L"
click at [1110, 326] on button "Search" at bounding box center [1177, 348] width 135 height 45
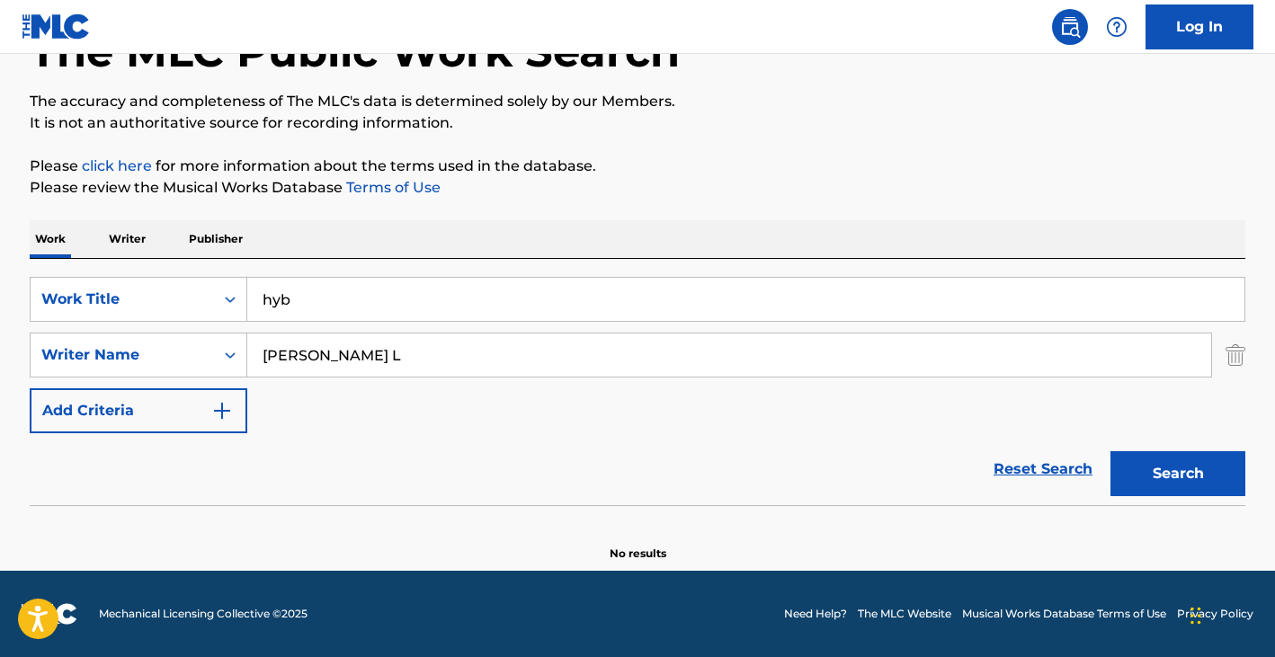
scroll to position [123, 0]
click at [1204, 482] on button "Search" at bounding box center [1177, 473] width 135 height 45
click at [370, 350] on input "COLE JERMAINE L" at bounding box center [729, 355] width 964 height 43
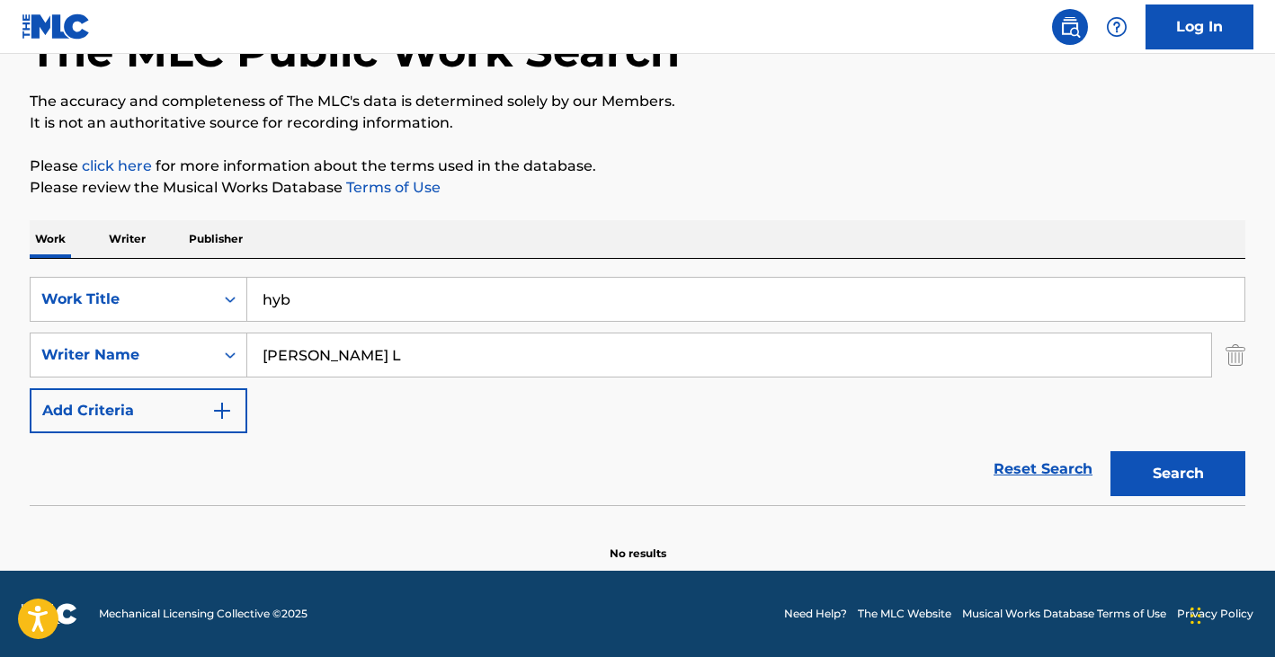
paste input "BARTLEY EARLAN ALISTERE"
type input "BARTLEY EARLAN ALISTERE"
click at [325, 297] on input "hyb" at bounding box center [745, 299] width 997 height 43
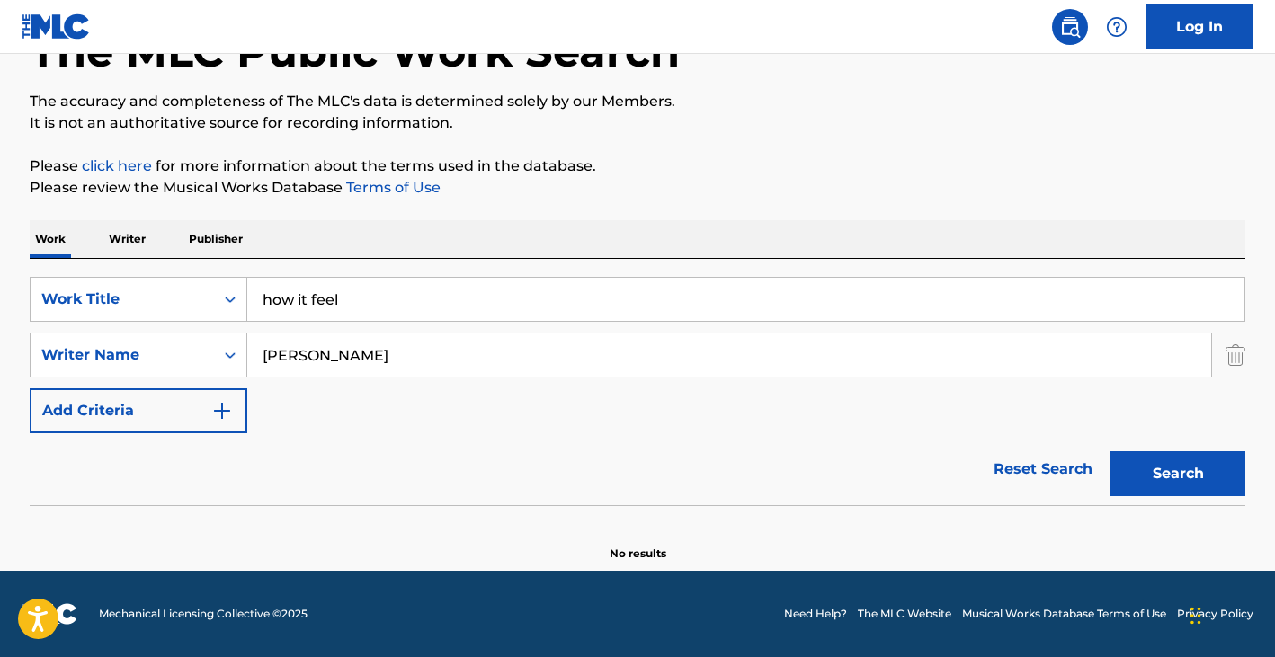
type input "how it feel"
click at [1110, 451] on button "Search" at bounding box center [1177, 473] width 135 height 45
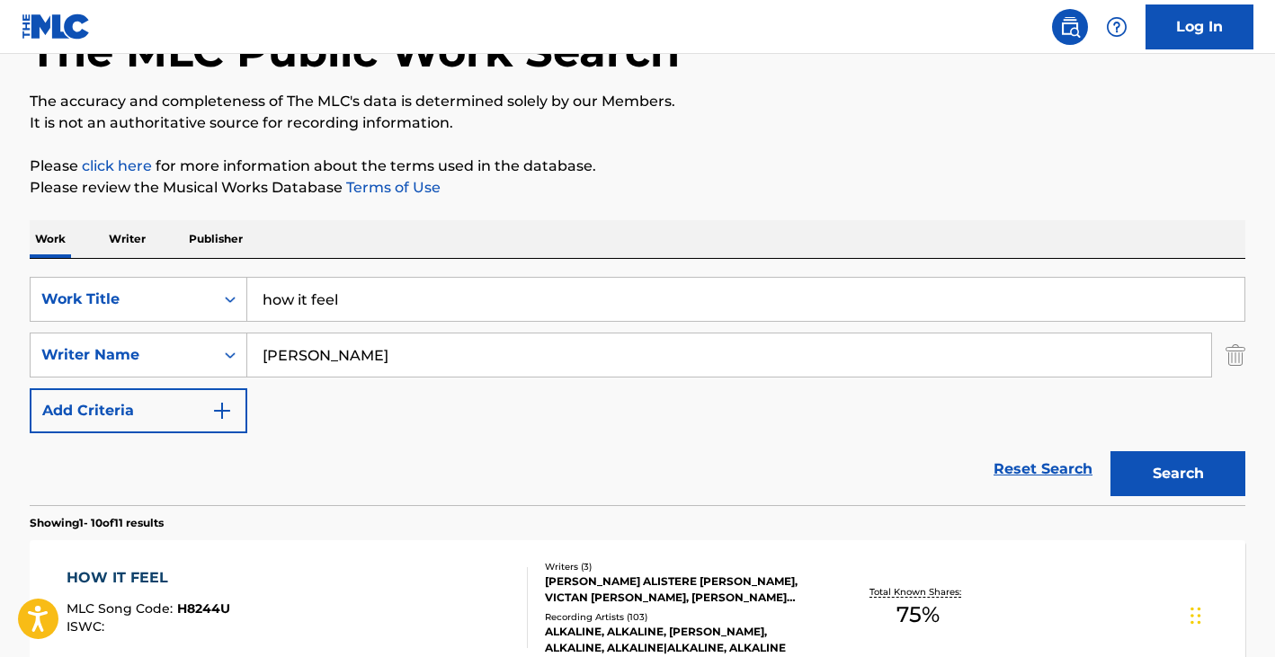
scroll to position [274, 0]
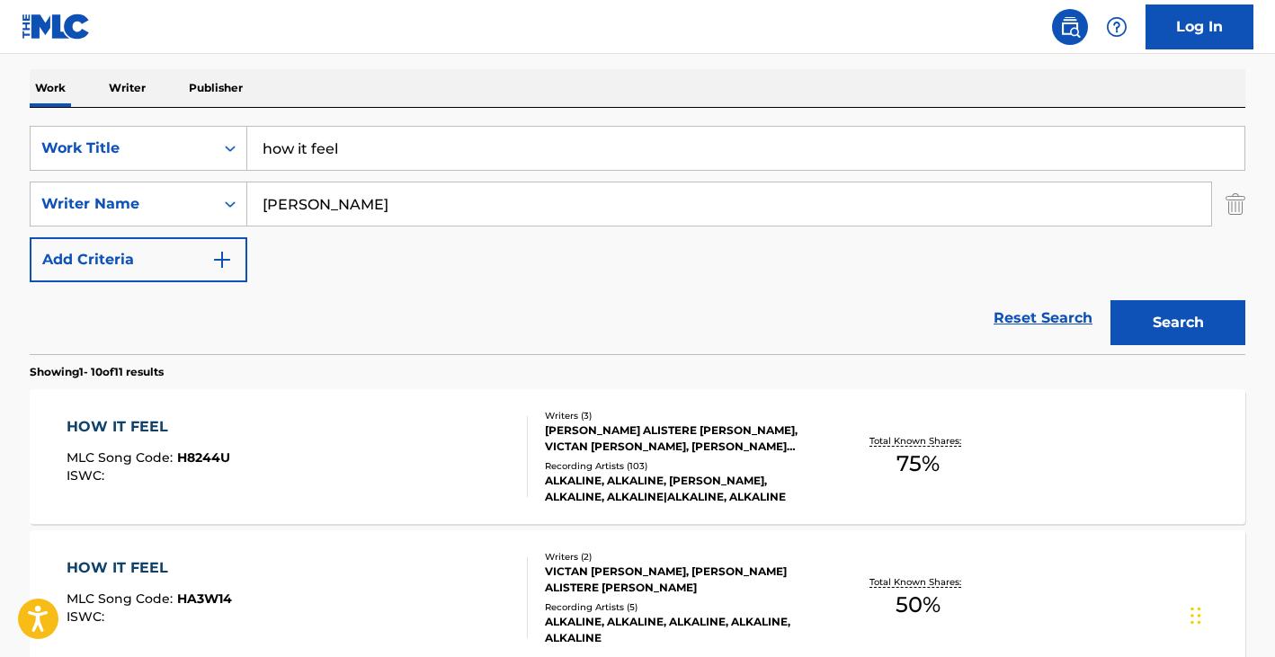
click at [402, 432] on div "HOW IT FEEL MLC Song Code : H8244U ISWC :" at bounding box center [298, 456] width 462 height 81
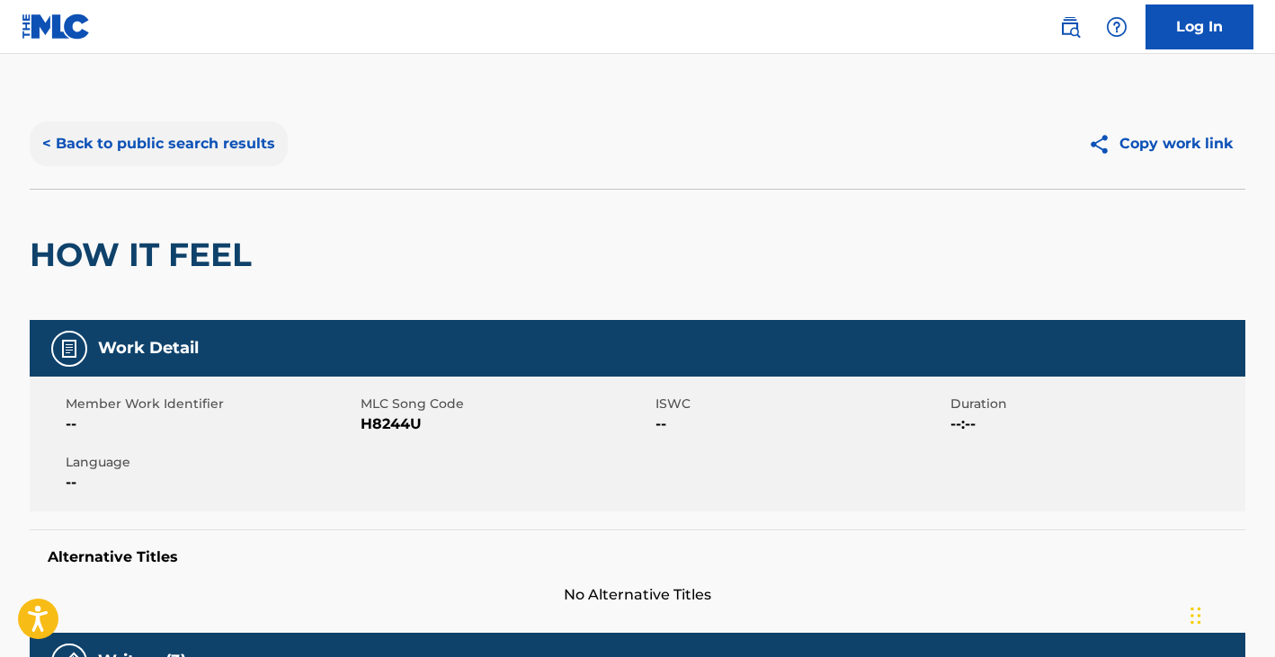
click at [169, 147] on button "< Back to public search results" at bounding box center [159, 143] width 258 height 45
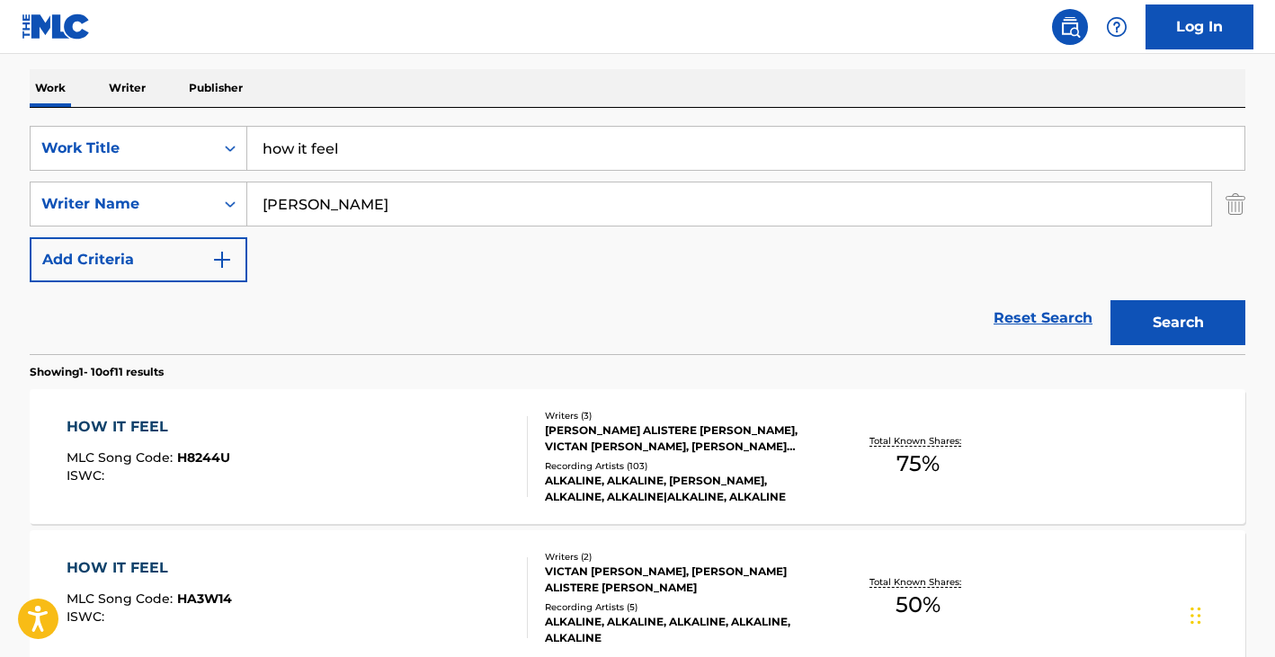
click at [426, 128] on input "how it feel" at bounding box center [745, 148] width 997 height 43
click at [406, 147] on input "how it feel" at bounding box center [745, 148] width 997 height 43
click at [406, 148] on input "how it feel" at bounding box center [745, 148] width 997 height 43
type input "stay"
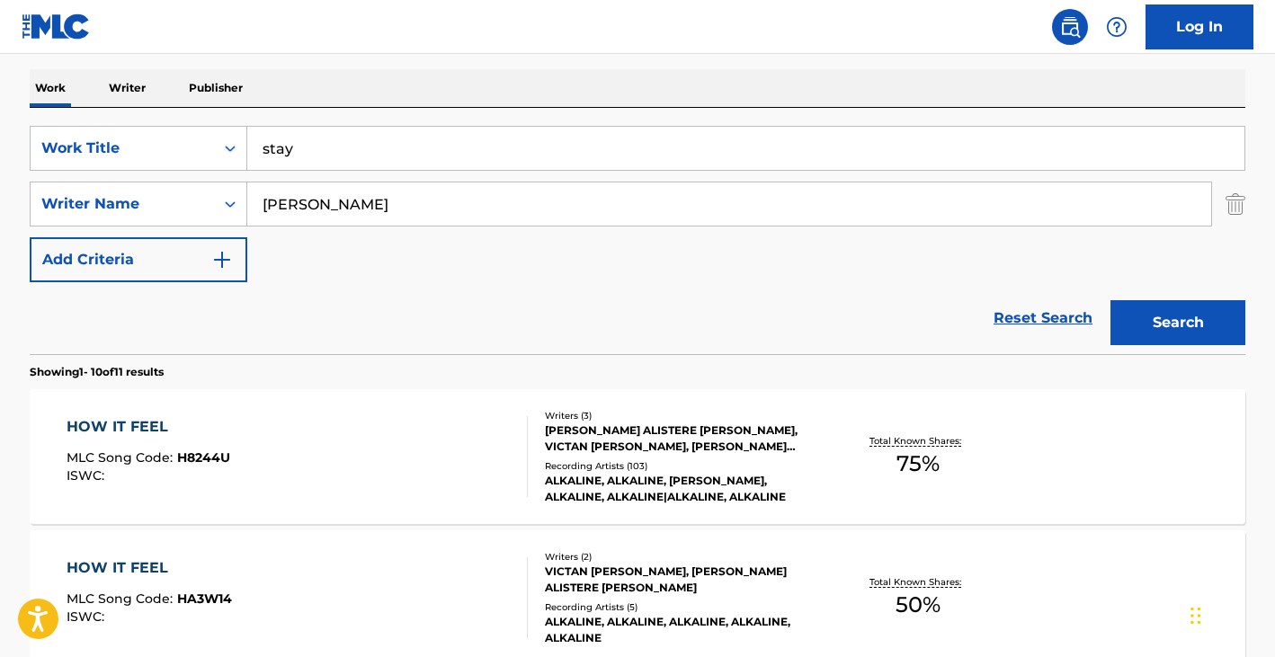
drag, startPoint x: 465, startPoint y: 226, endPoint x: 465, endPoint y: 212, distance: 13.5
click at [465, 225] on div "BARTLEY EARLAN ALISTERE" at bounding box center [729, 204] width 965 height 45
click at [465, 212] on input "BARTLEY EARLAN ALISTERE" at bounding box center [729, 204] width 964 height 43
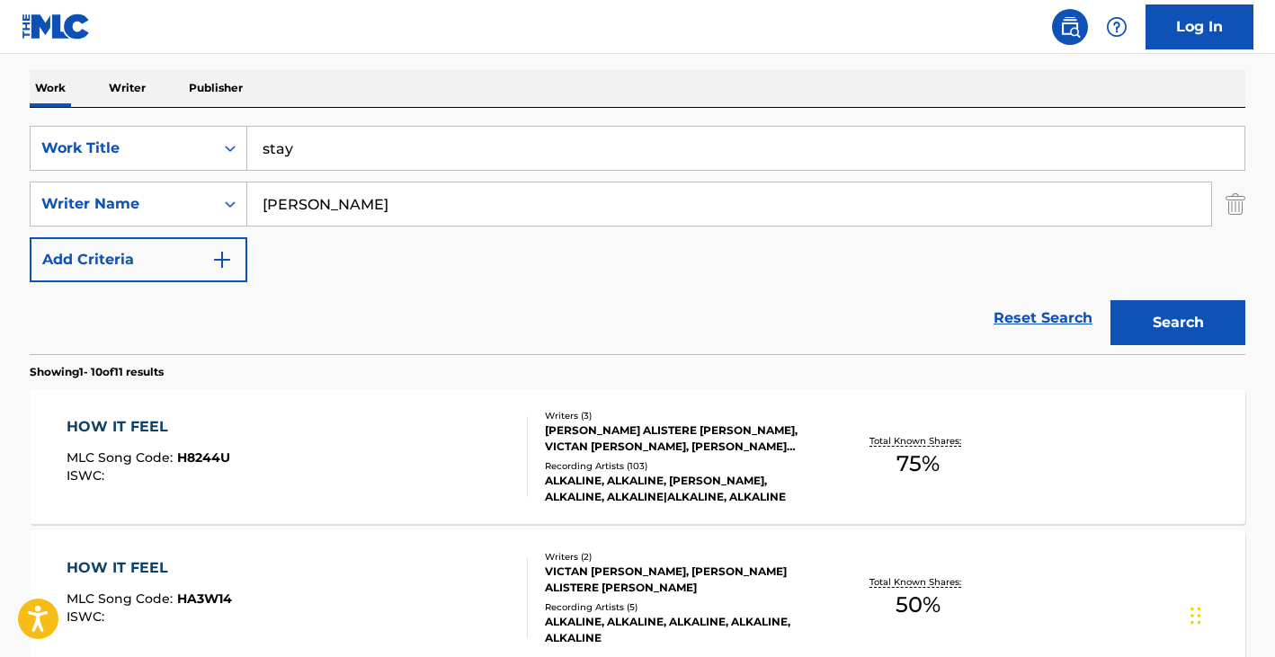
paste input "DE GRATE DONALD EARLE JR"
type input "DE GRATE DONALD EARLE JR"
click at [1110, 300] on button "Search" at bounding box center [1177, 322] width 135 height 45
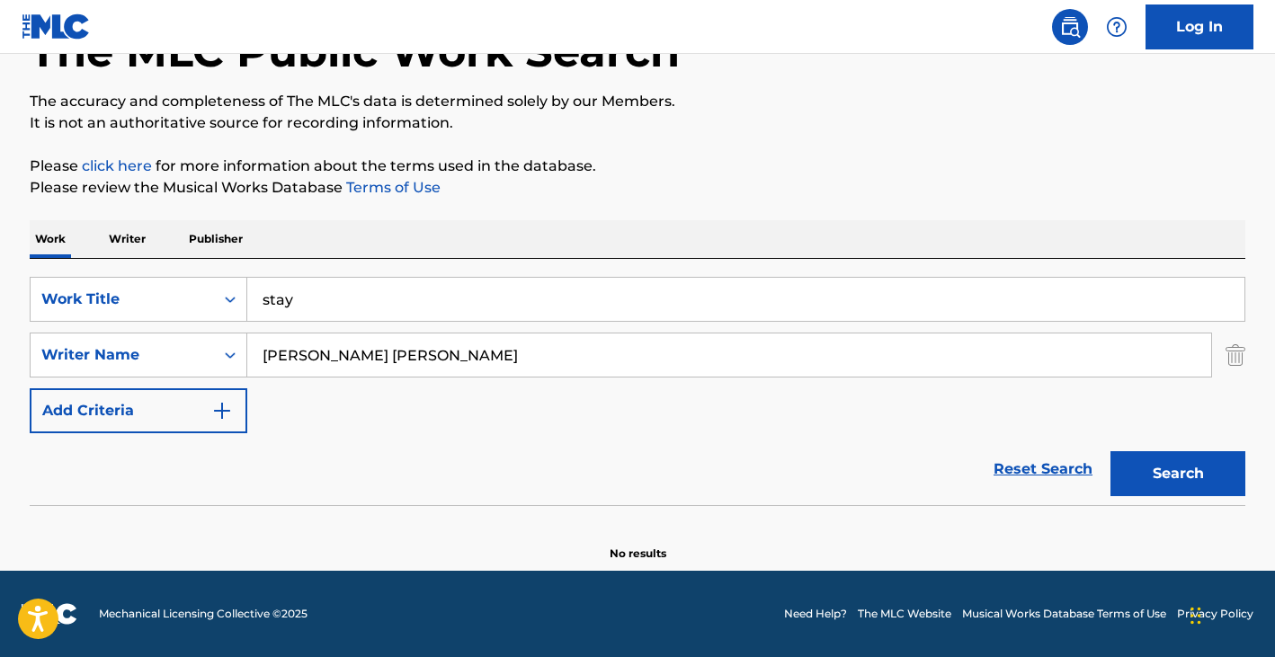
scroll to position [123, 0]
click at [297, 304] on input "stay" at bounding box center [745, 299] width 997 height 43
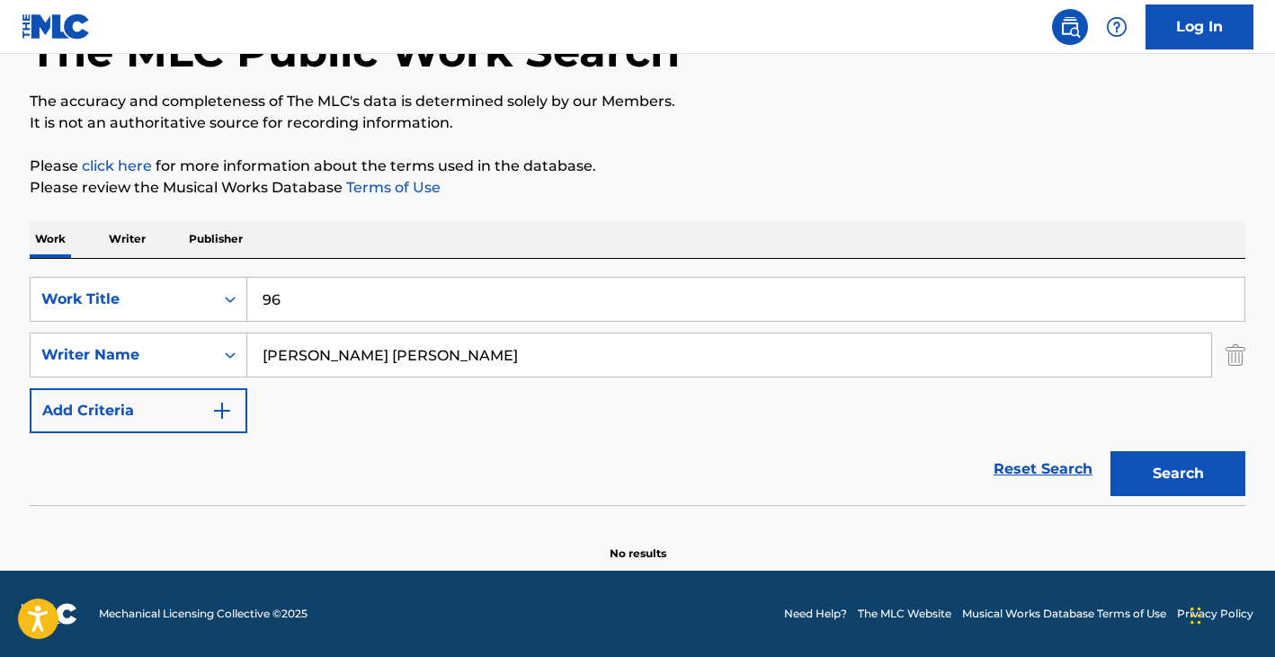
type input "96"
click at [291, 354] on input "DE GRATE DONALD EARLE JR" at bounding box center [729, 355] width 964 height 43
paste input "LIMARY MANUE"
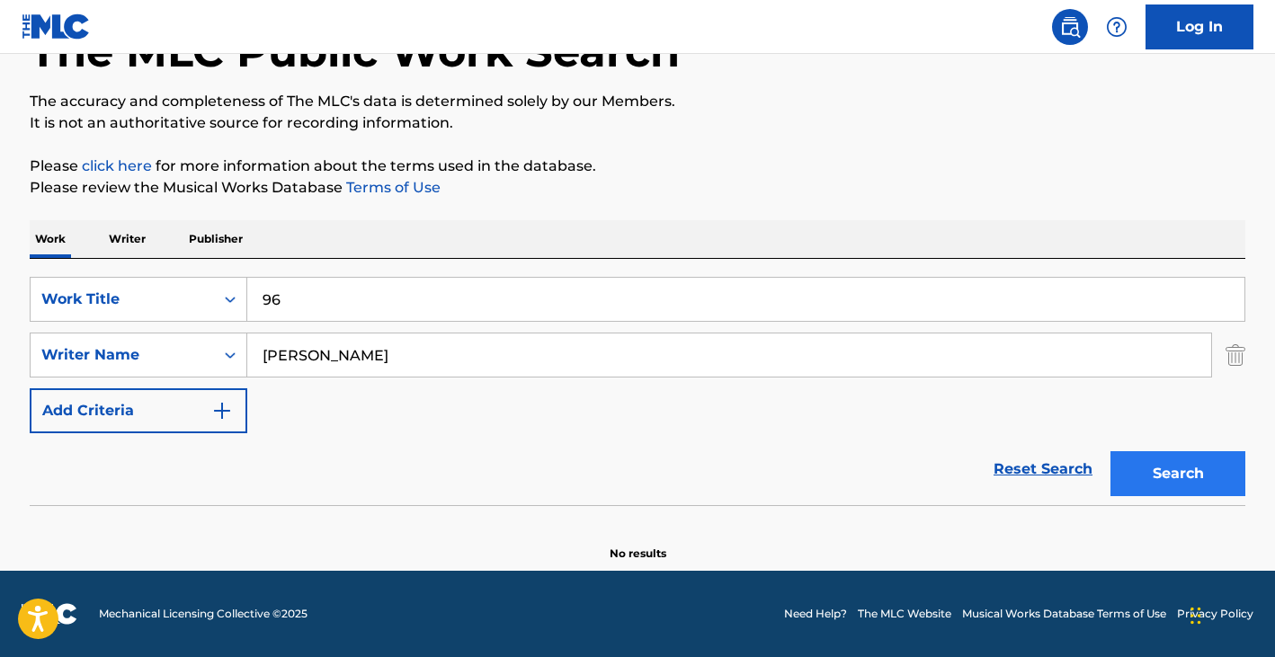
type input "LIMARY MANUE"
click at [1179, 456] on button "Search" at bounding box center [1177, 473] width 135 height 45
click at [343, 286] on input "96" at bounding box center [745, 299] width 997 height 43
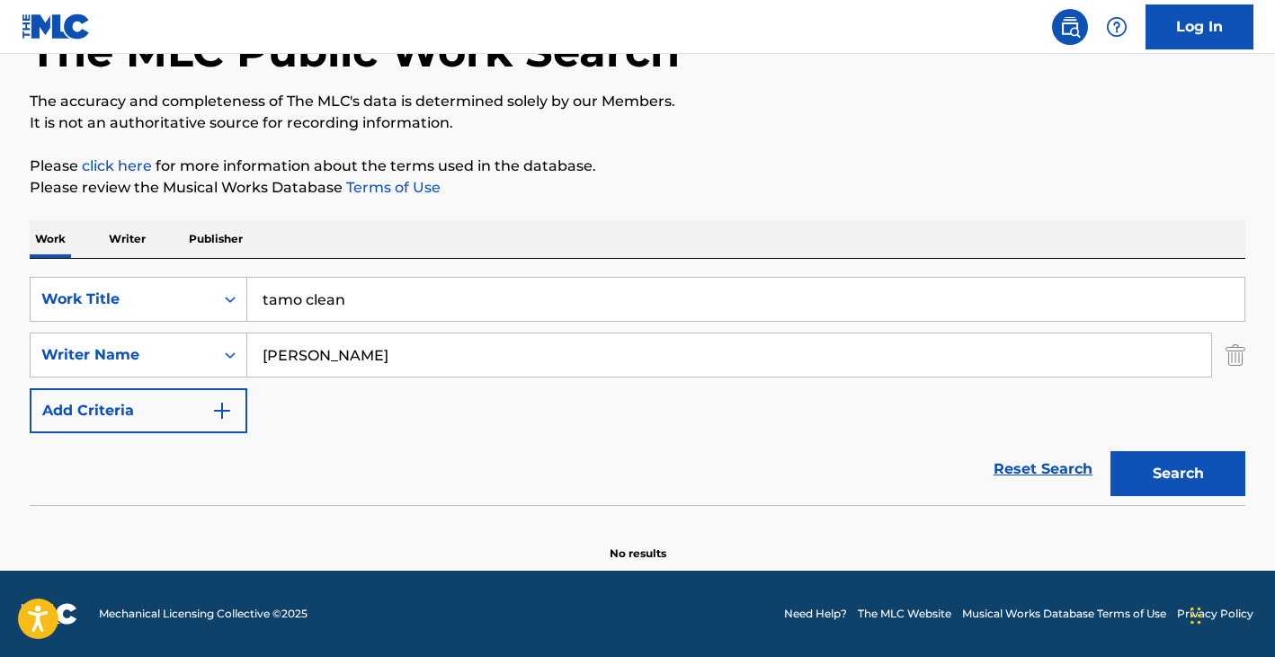
type input "tamo clean"
click at [423, 342] on input "LIMARY MANUE" at bounding box center [729, 355] width 964 height 43
paste input "ESPINOSA ANDY,"
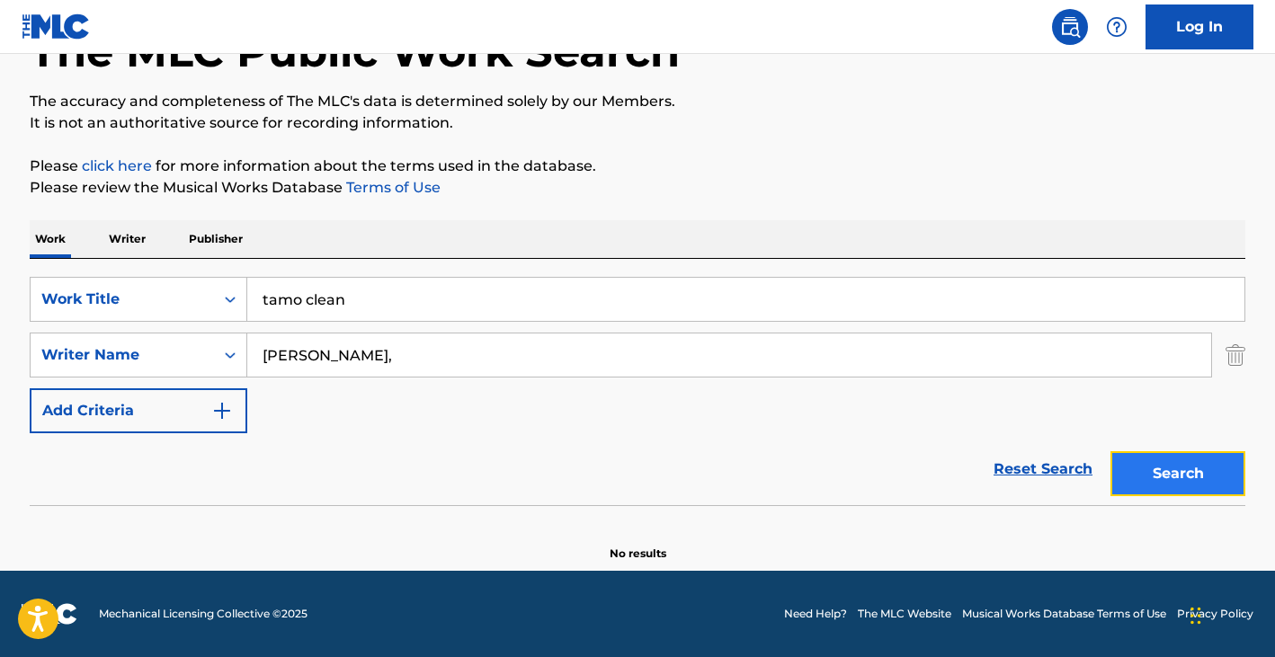
click at [1168, 453] on button "Search" at bounding box center [1177, 473] width 135 height 45
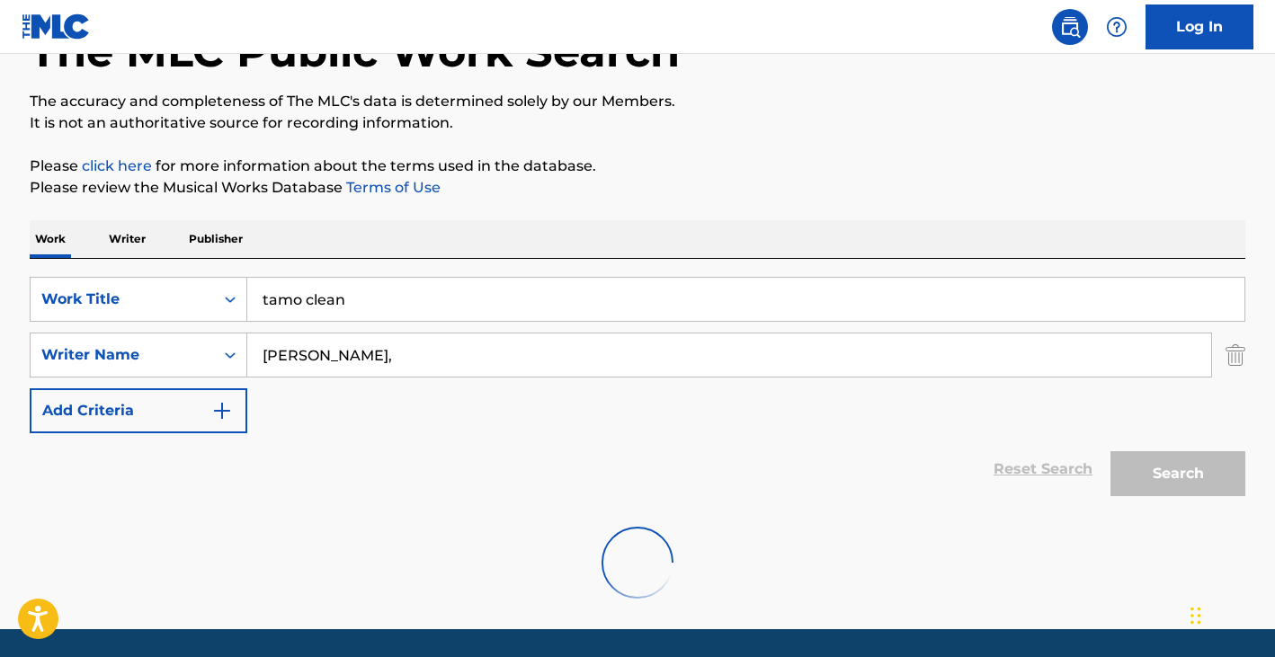
click at [470, 353] on input "ESPINOSA ANDY," at bounding box center [729, 355] width 964 height 43
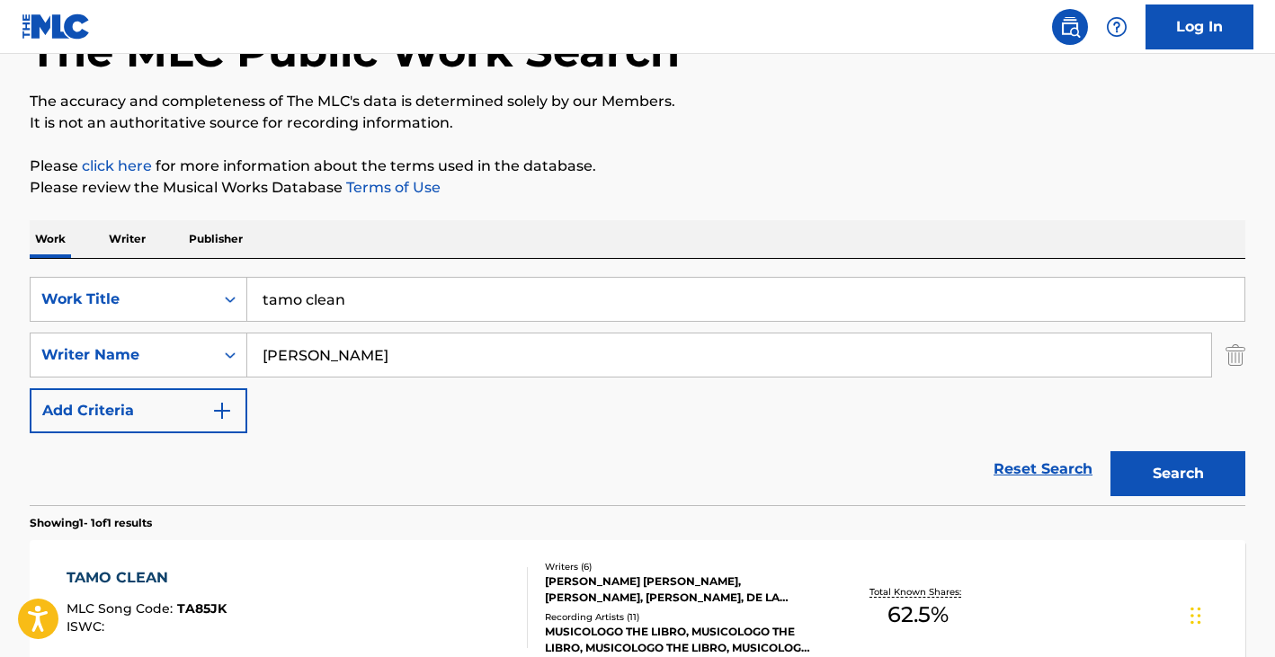
type input "ESPINOSA ANDY"
click at [1110, 451] on button "Search" at bounding box center [1177, 473] width 135 height 45
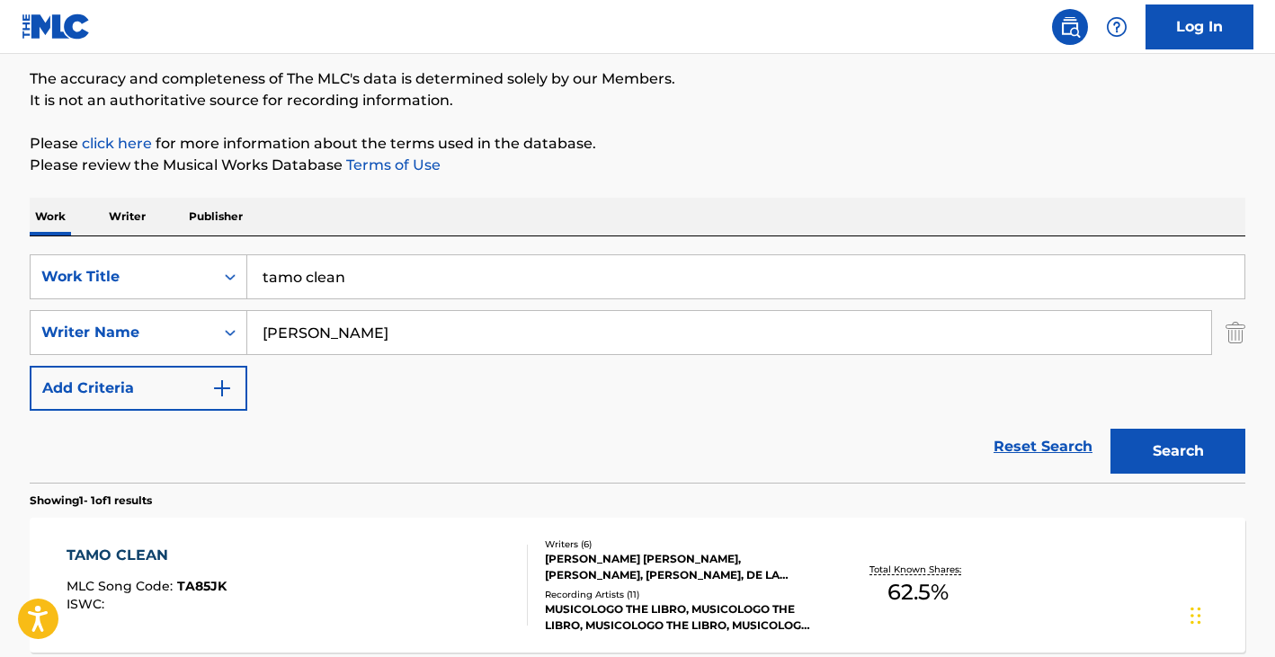
scroll to position [235, 0]
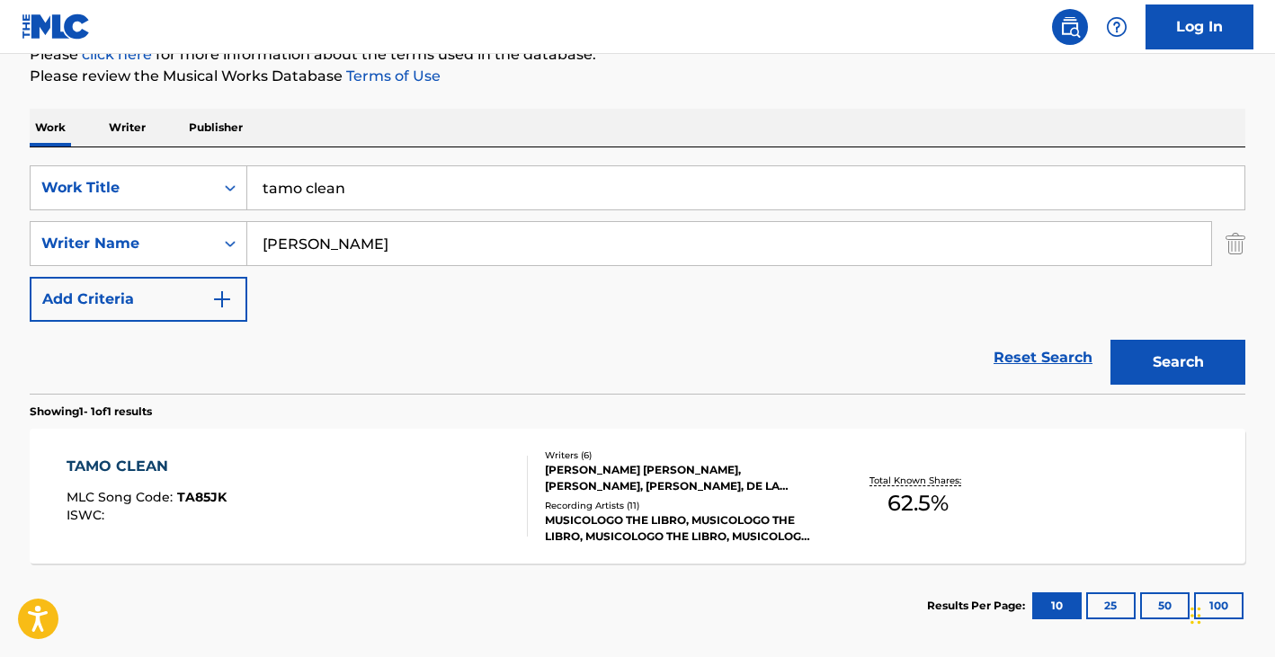
click at [316, 462] on div "TAMO CLEAN MLC Song Code : TA85JK ISWC :" at bounding box center [298, 496] width 462 height 81
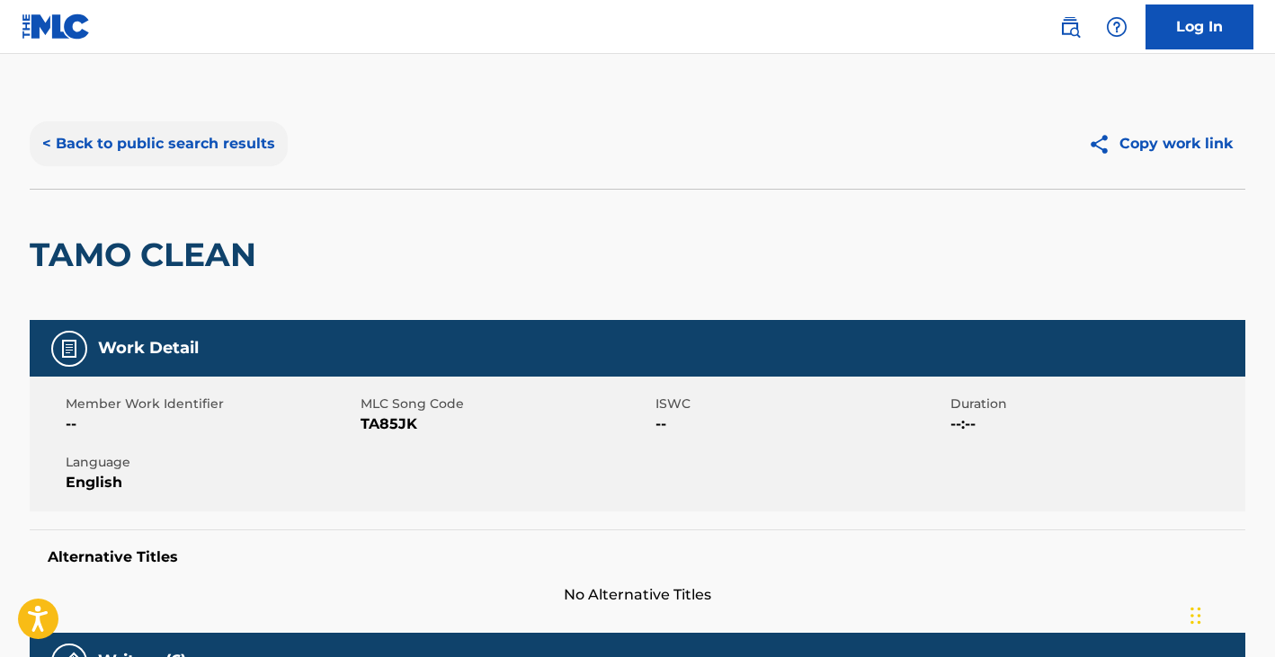
click at [156, 134] on button "< Back to public search results" at bounding box center [159, 143] width 258 height 45
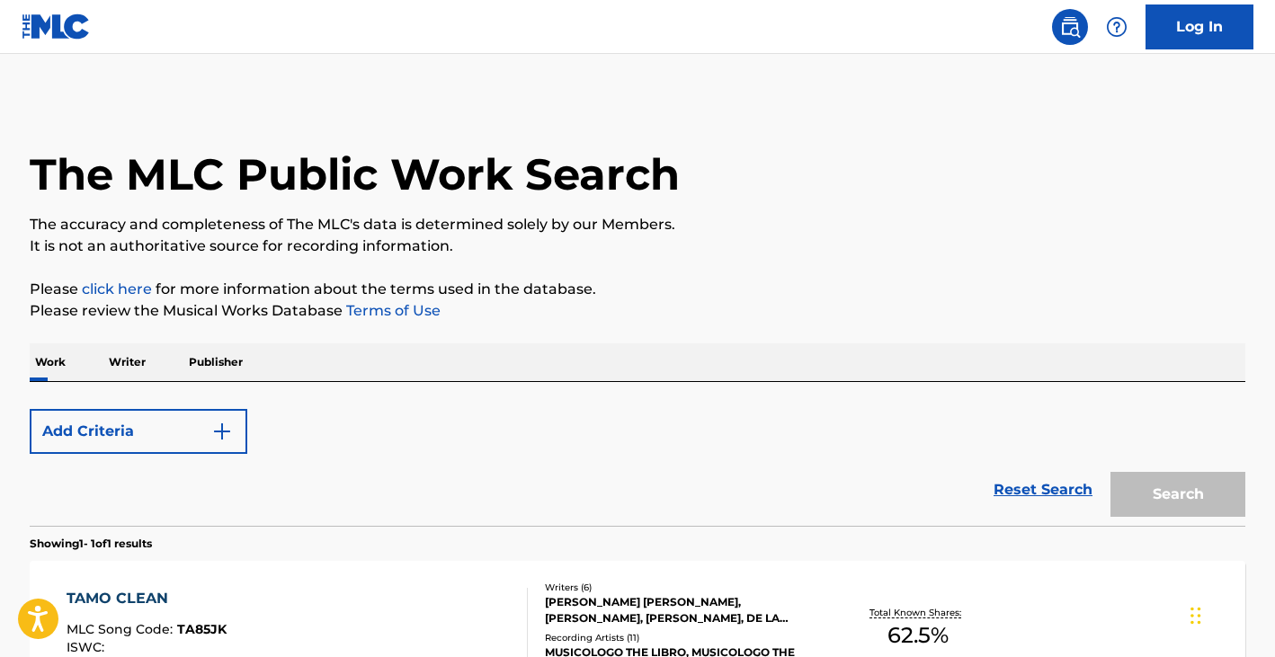
scroll to position [218, 0]
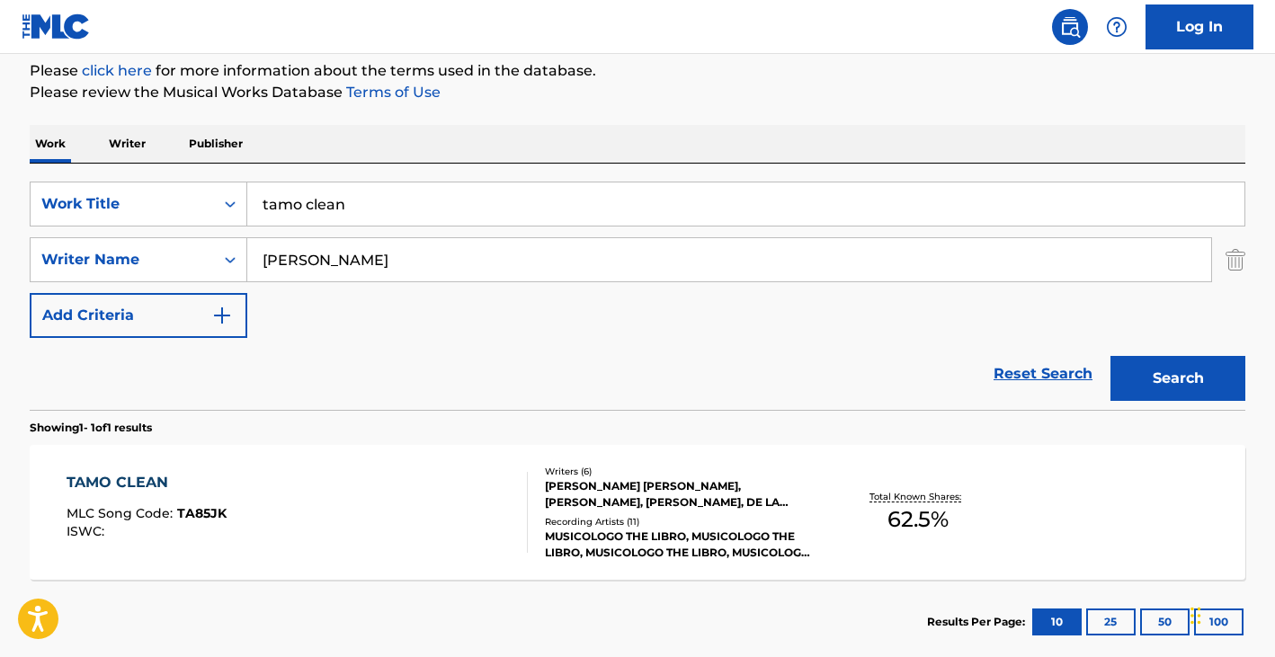
click at [343, 198] on input "tamo clean" at bounding box center [745, 204] width 997 height 43
type input "hotter now"
click at [324, 264] on input "ESPINOSA ANDY" at bounding box center [729, 259] width 964 height 43
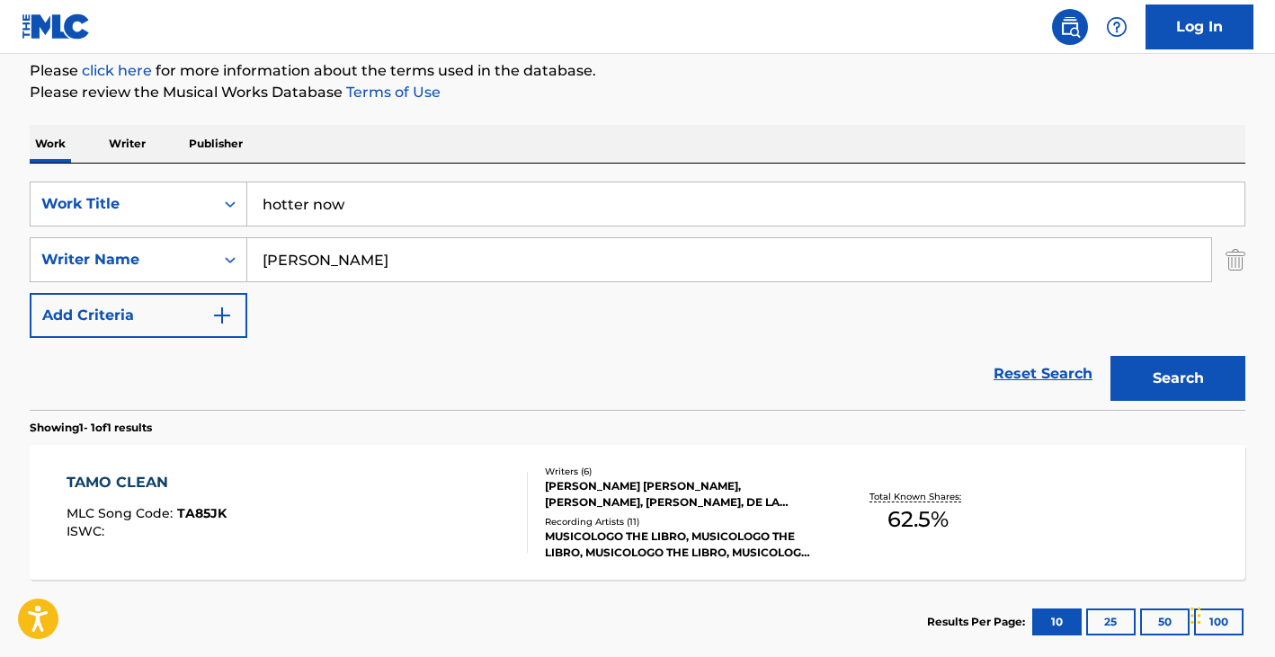
click at [324, 264] on input "ESPINOSA ANDY" at bounding box center [729, 259] width 964 height 43
paste input "SIBLEY MARC RAYMOND ERNEST"
type input "SIBLEY MARC RAYMOND ERNEST"
click at [1178, 389] on button "Search" at bounding box center [1177, 378] width 135 height 45
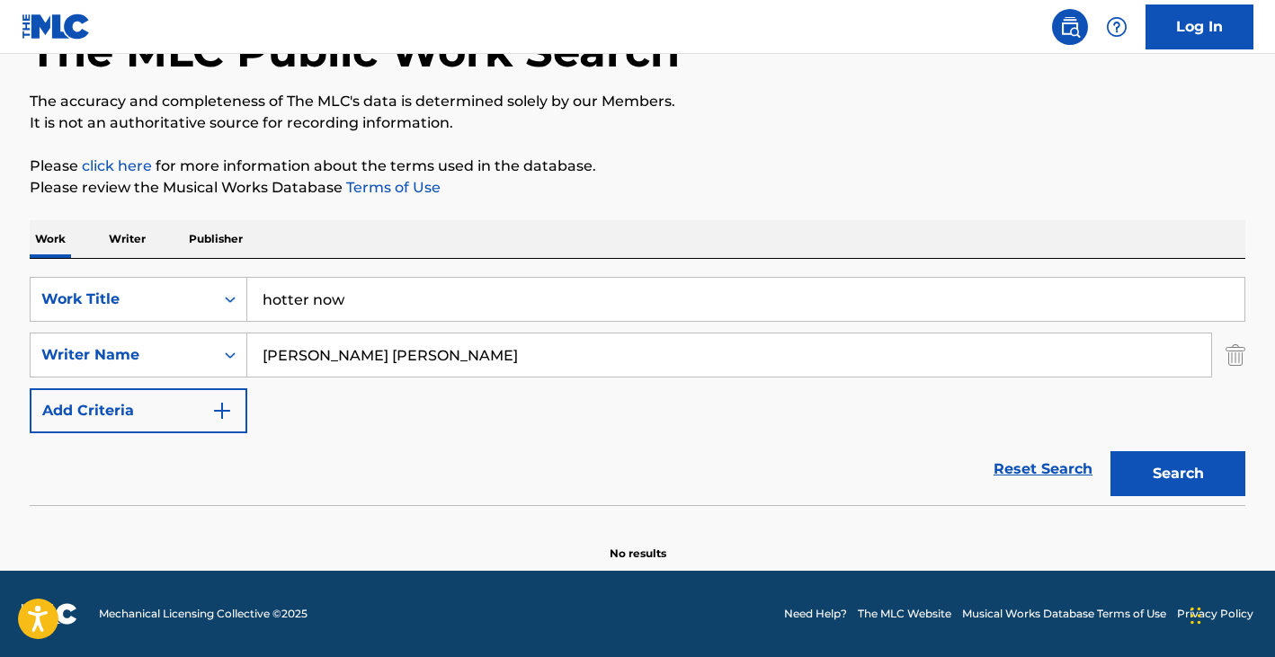
scroll to position [123, 0]
click at [364, 295] on input "hotter now" at bounding box center [745, 299] width 997 height 43
click at [363, 295] on input "hotter now" at bounding box center [745, 299] width 997 height 43
drag, startPoint x: 362, startPoint y: 290, endPoint x: 363, endPoint y: 302, distance: 11.7
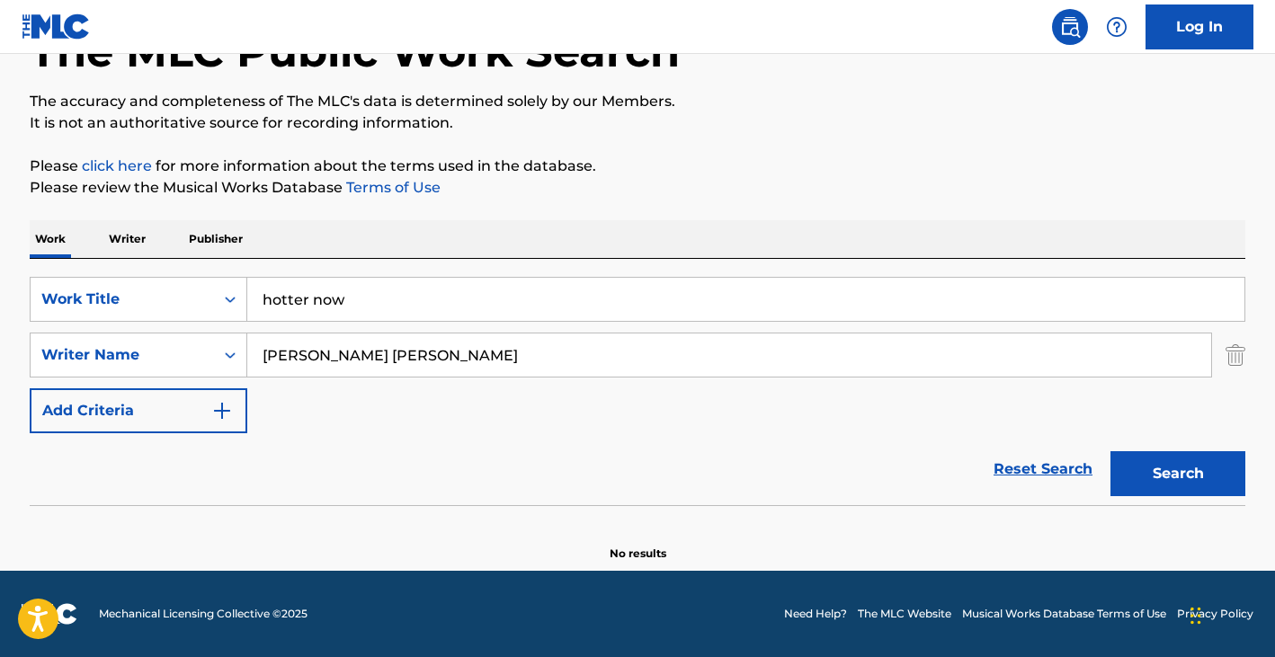
click at [363, 302] on input "hotter now" at bounding box center [745, 299] width 997 height 43
click at [362, 302] on input "hotter now" at bounding box center [745, 299] width 997 height 43
click at [360, 298] on input "hotter now" at bounding box center [745, 299] width 997 height 43
click at [361, 299] on input "hotter now" at bounding box center [745, 299] width 997 height 43
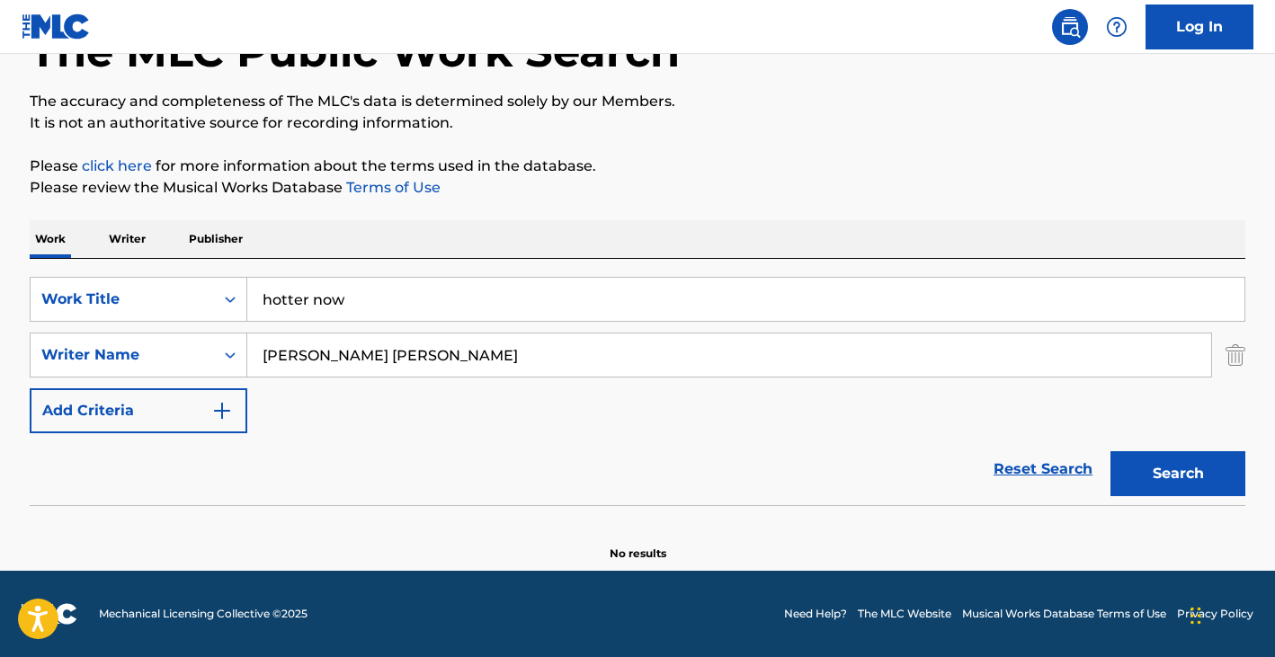
click at [361, 299] on input "hotter now" at bounding box center [745, 299] width 997 height 43
click at [361, 300] on input "hotter now" at bounding box center [745, 299] width 997 height 43
type input "milele"
click at [411, 350] on input "SIBLEY MARC RAYMOND ERNEST" at bounding box center [729, 355] width 964 height 43
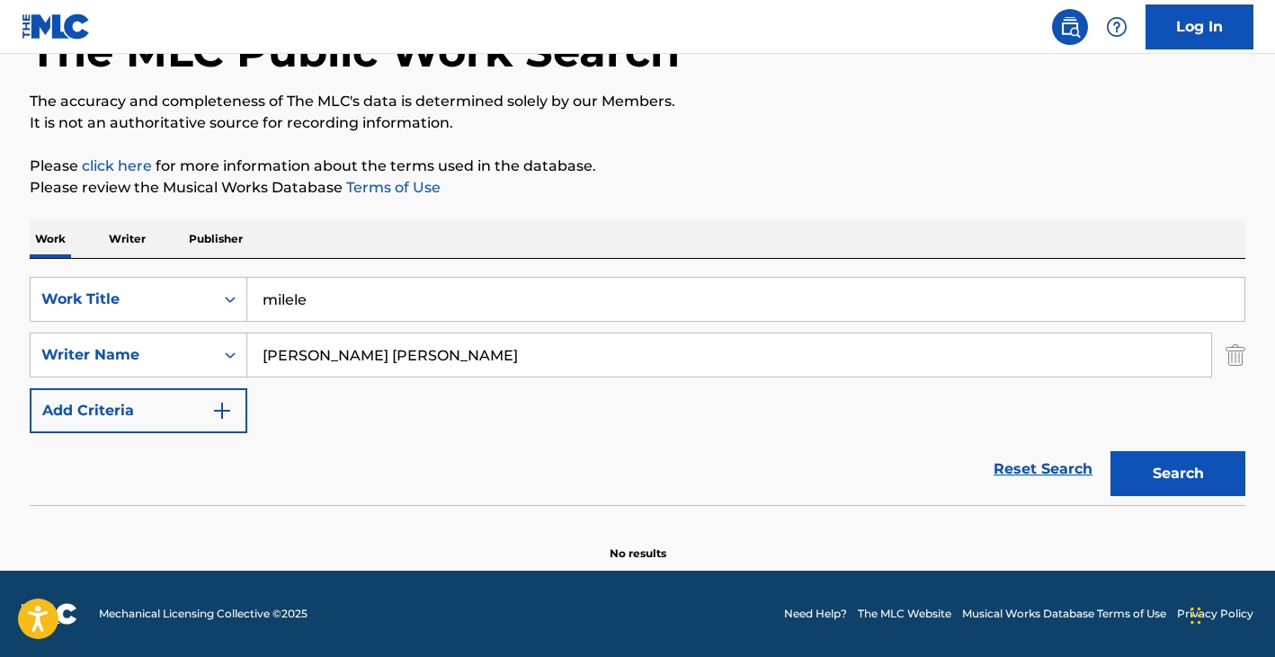
click at [411, 350] on input "SIBLEY MARC RAYMOND ERNEST" at bounding box center [729, 355] width 964 height 43
paste input "CHAMUNGWANA ABIGAIL"
type input "CHAMUNGWANA ABIGAIL"
click at [1214, 477] on button "Search" at bounding box center [1177, 473] width 135 height 45
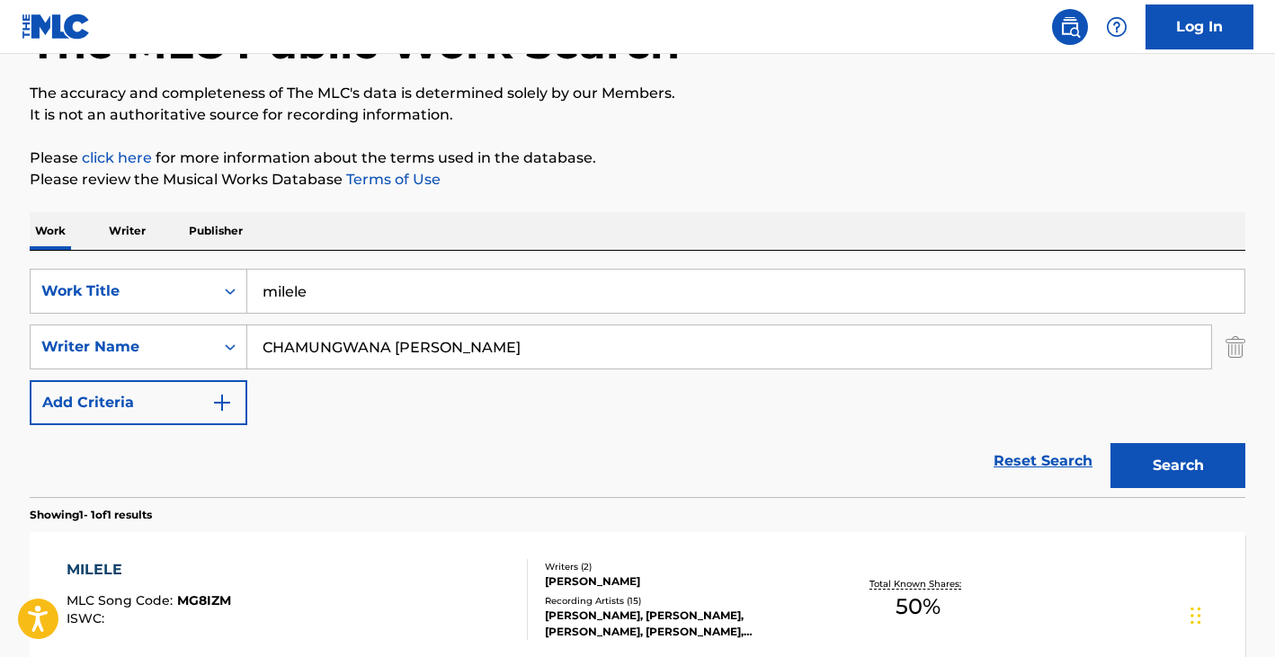
scroll to position [321, 0]
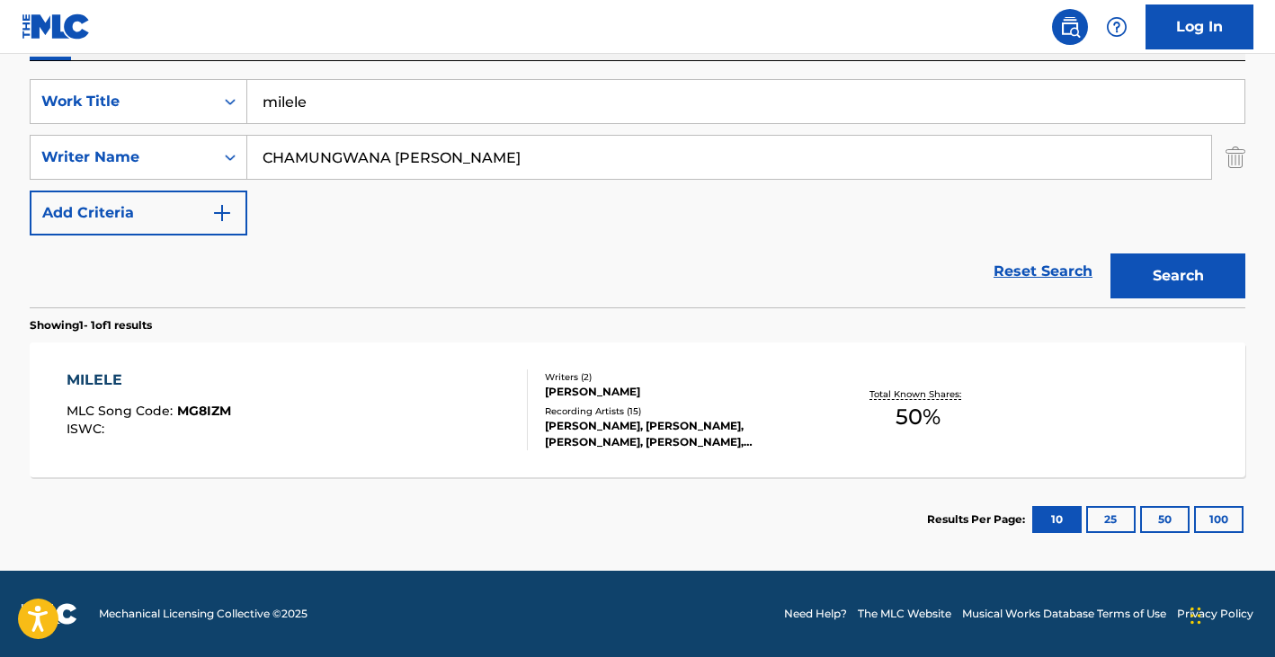
click at [376, 397] on div "MILELE MLC Song Code : MG8IZM ISWC :" at bounding box center [298, 410] width 462 height 81
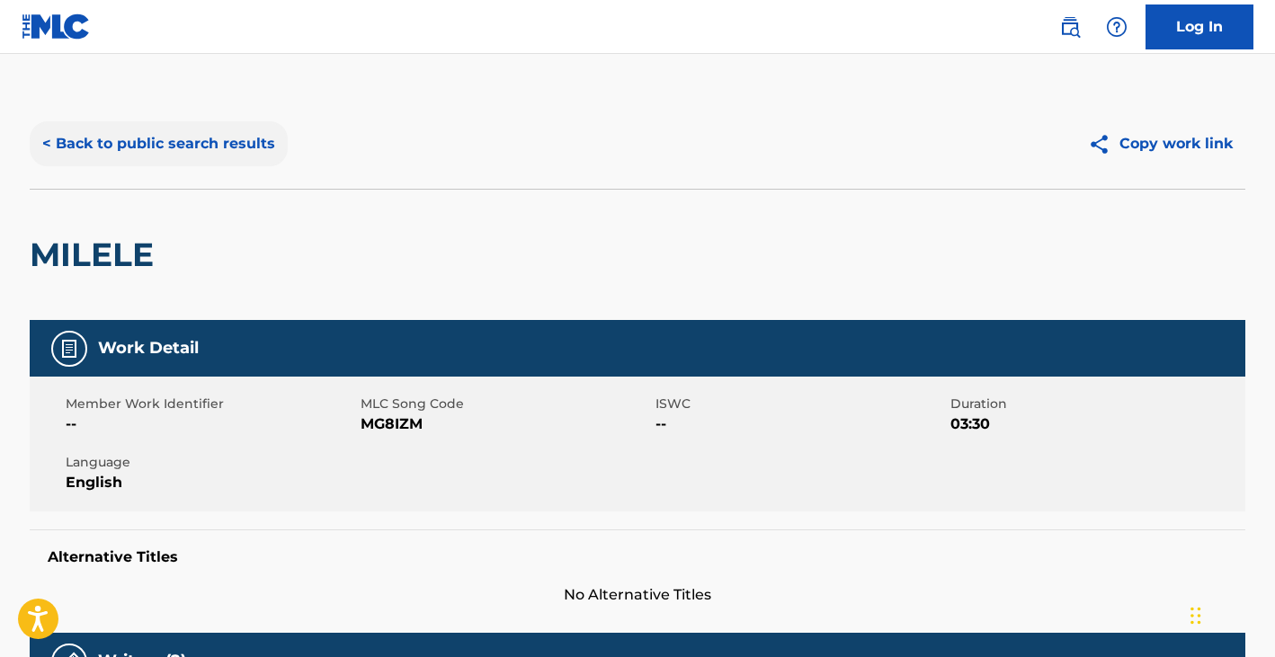
click at [189, 161] on button "< Back to public search results" at bounding box center [159, 143] width 258 height 45
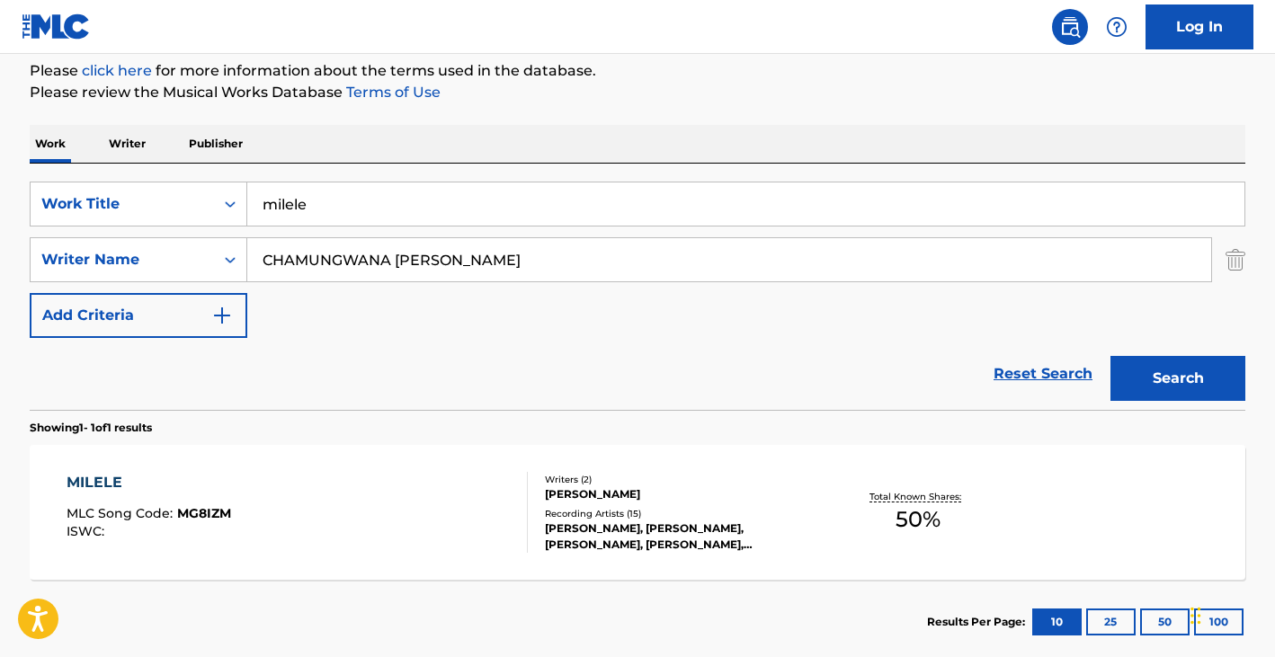
click at [394, 271] on input "CHAMUNGWANA ABIGAIL" at bounding box center [729, 259] width 964 height 43
click at [393, 271] on input "CHAMUNGWANA ABIGAIL" at bounding box center [729, 259] width 964 height 43
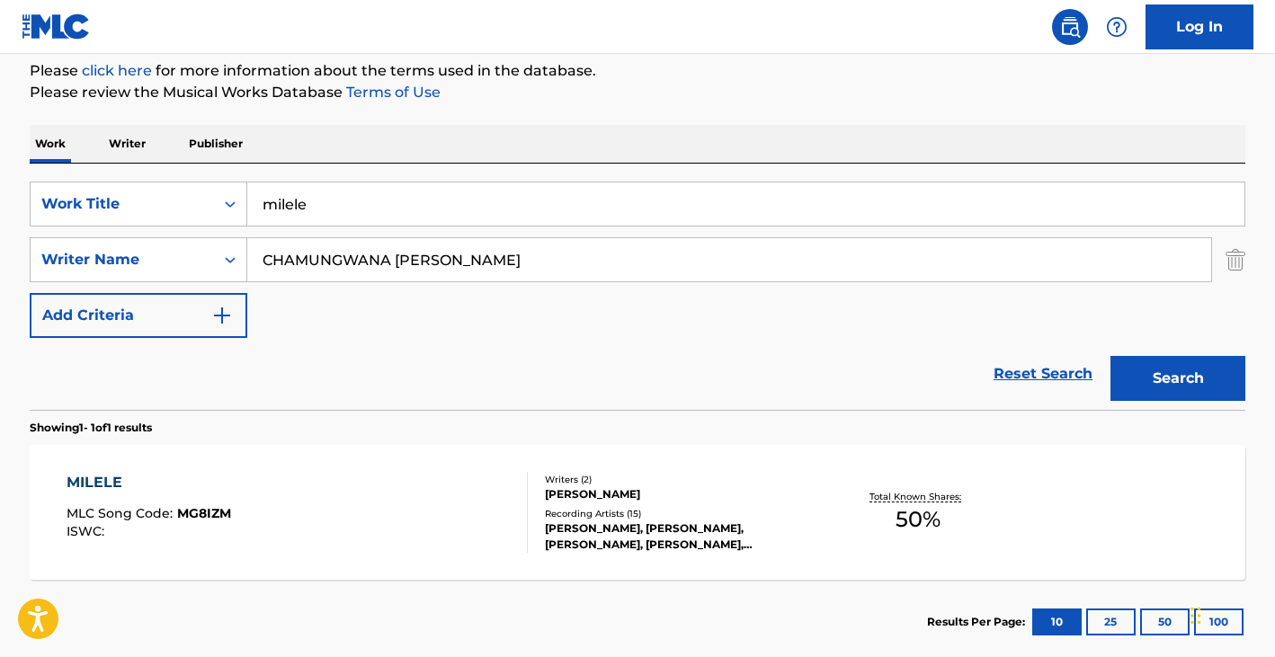
paste input "Gene Lees,"
type input "Gene Lees,"
click at [378, 225] on input "milele" at bounding box center [745, 204] width 997 height 43
click at [379, 225] on input "milele" at bounding box center [745, 204] width 997 height 43
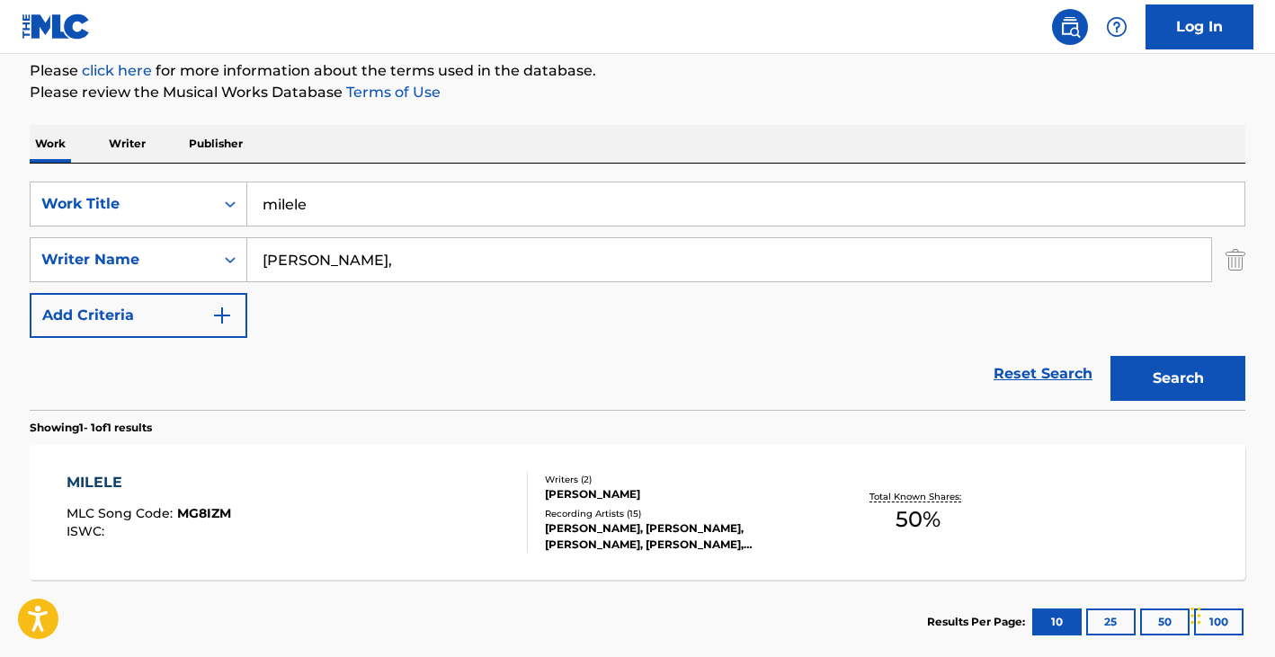
click at [379, 225] on input "milele" at bounding box center [745, 204] width 997 height 43
paste input "QUE C'EST TRISTE VENISE"
type input "QUE C'EST TRISTE VENISE"
click at [418, 258] on input "Gene Lees," at bounding box center [729, 259] width 964 height 43
type input "Gene Lees"
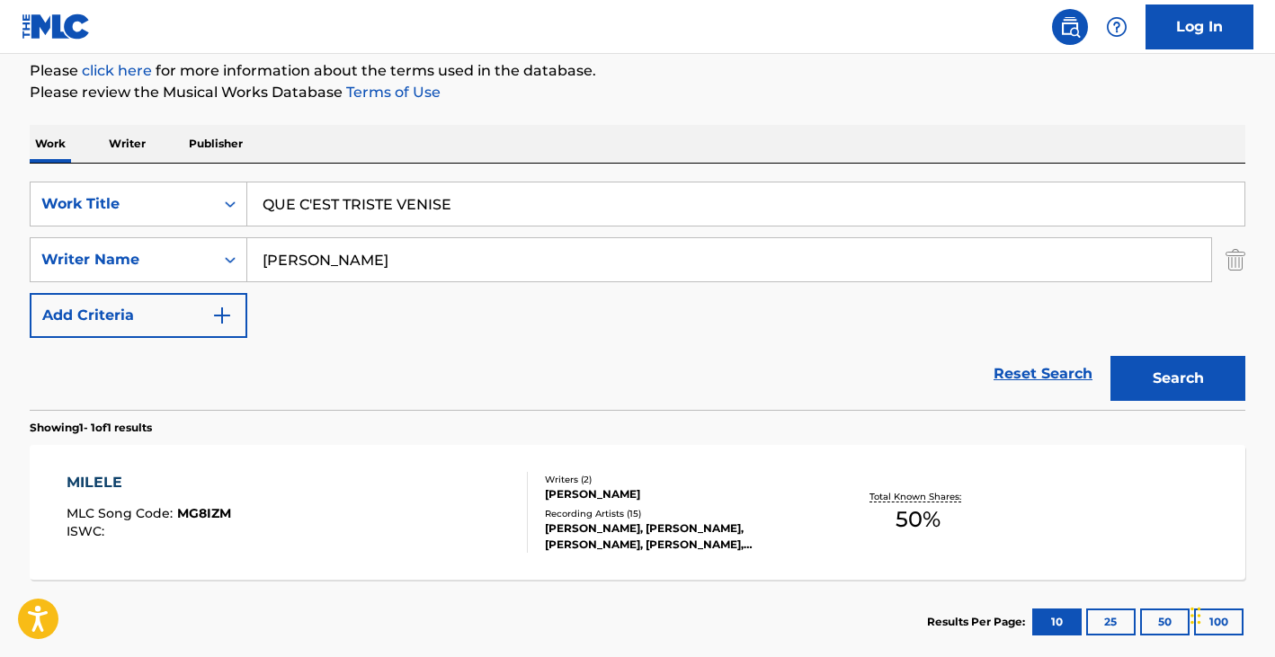
click at [1110, 356] on button "Search" at bounding box center [1177, 378] width 135 height 45
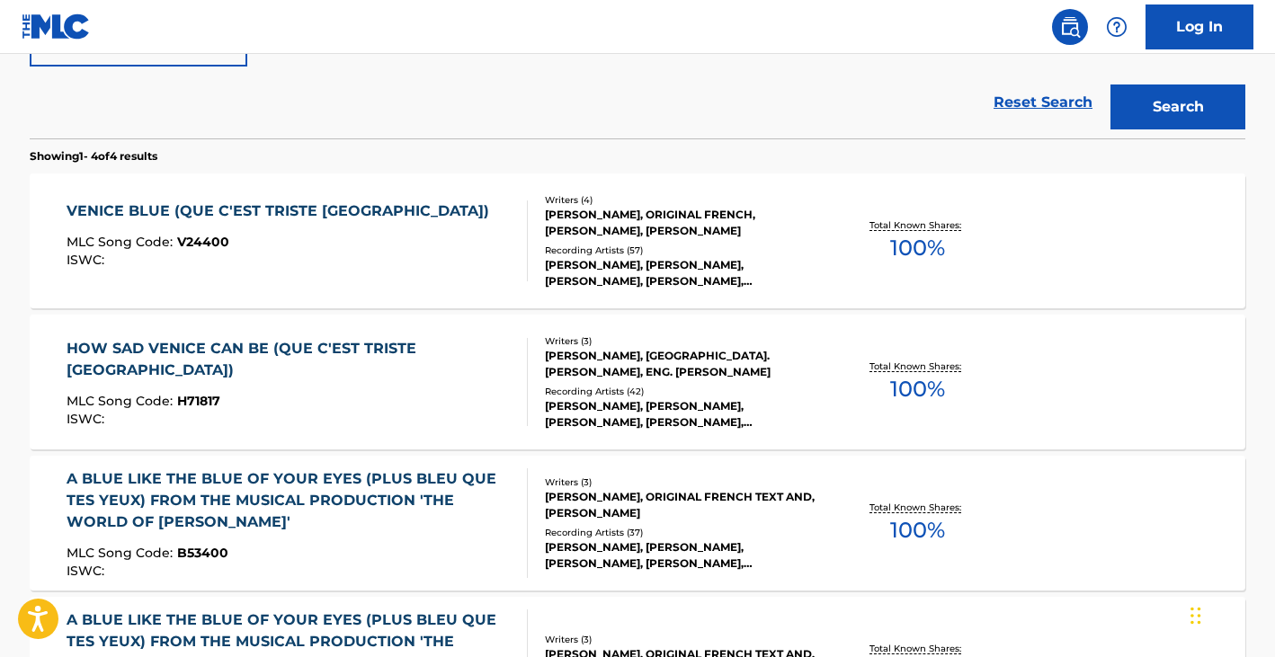
scroll to position [522, 0]
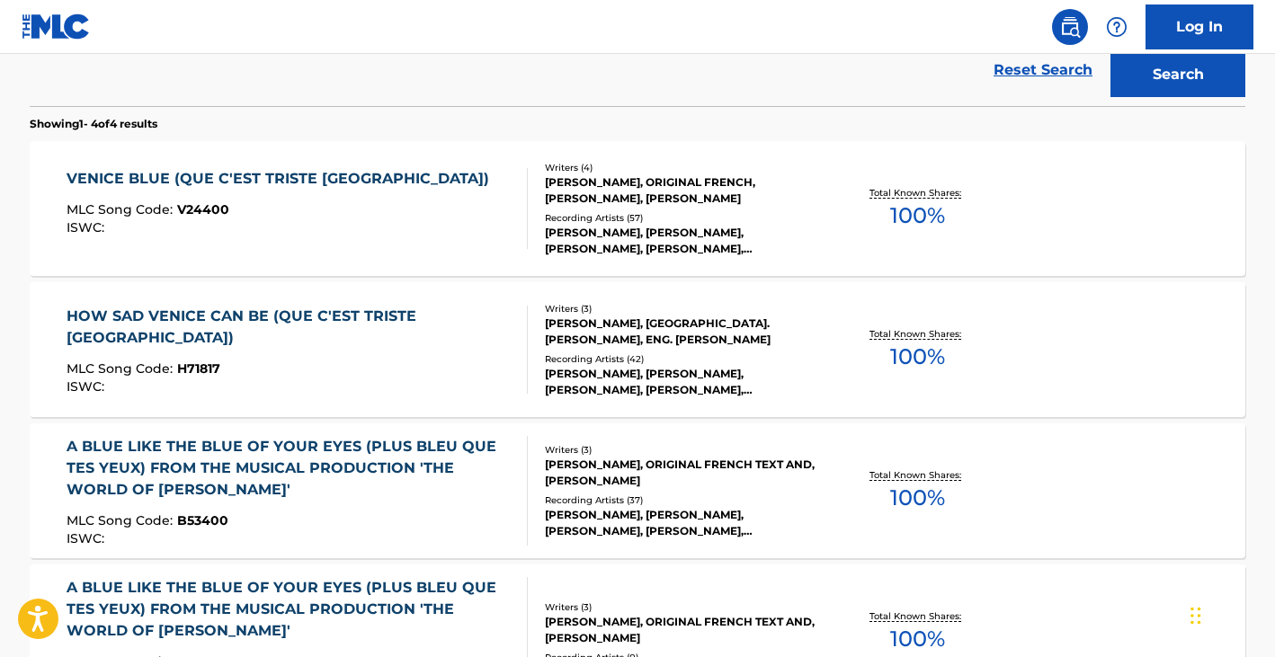
click at [377, 226] on div "ISWC :" at bounding box center [283, 227] width 432 height 13
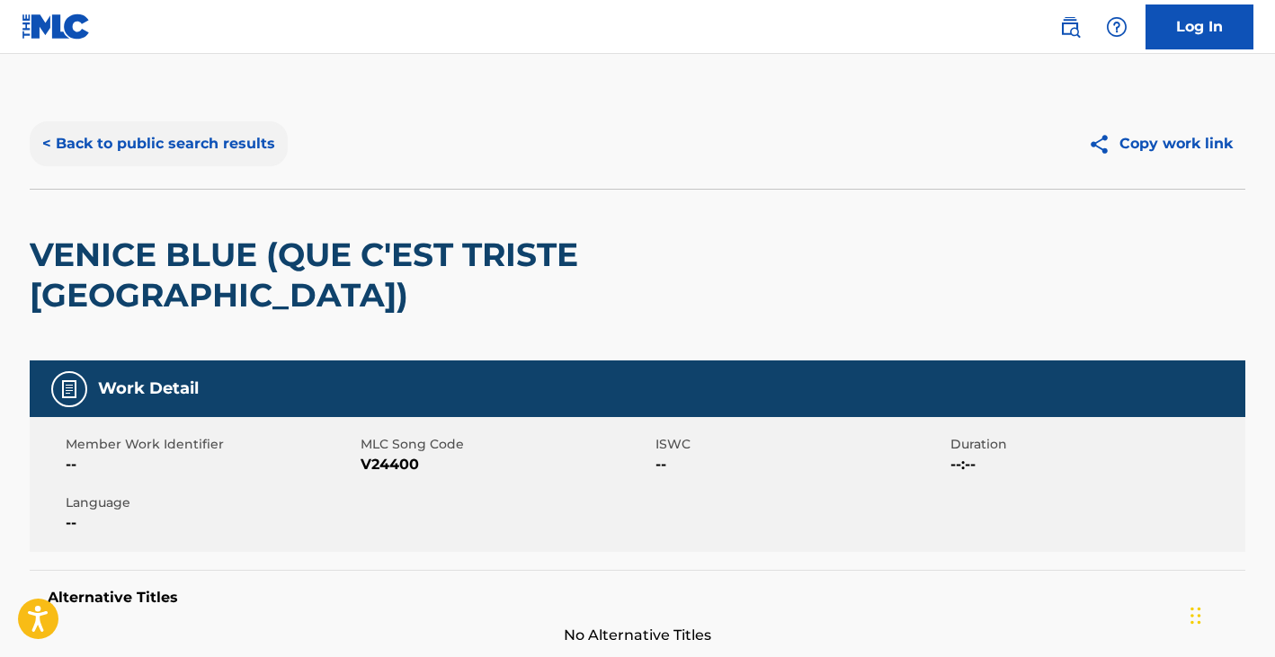
click at [201, 140] on button "< Back to public search results" at bounding box center [159, 143] width 258 height 45
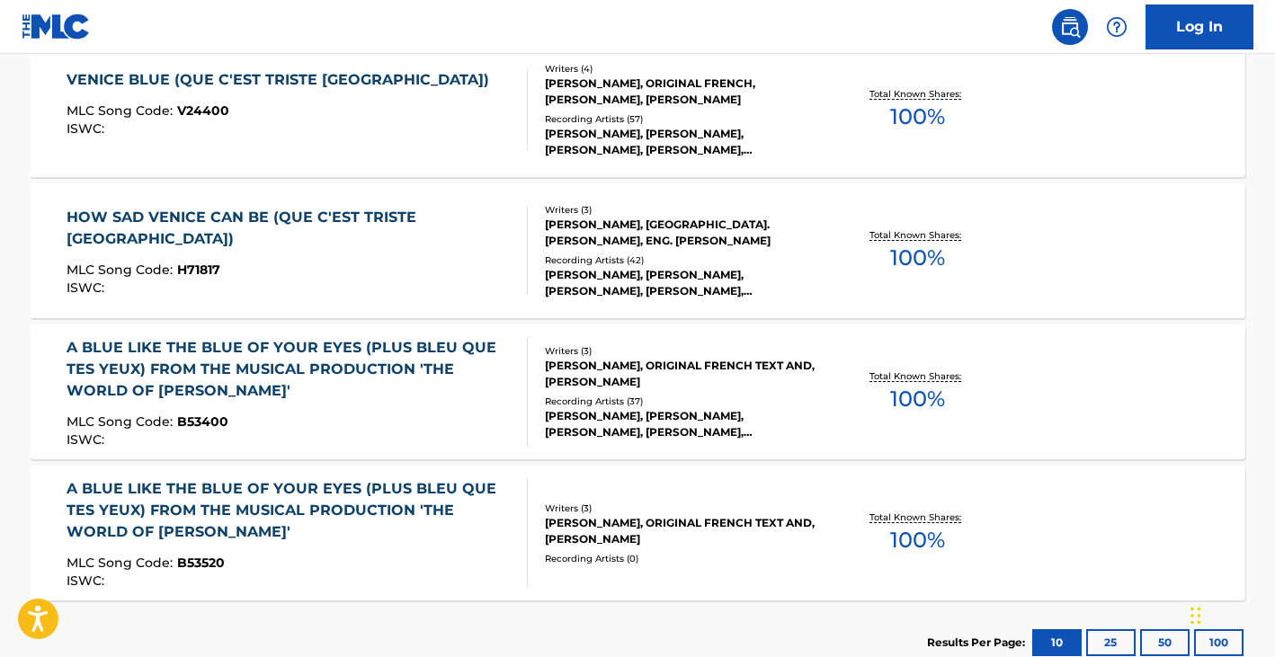
scroll to position [496, 0]
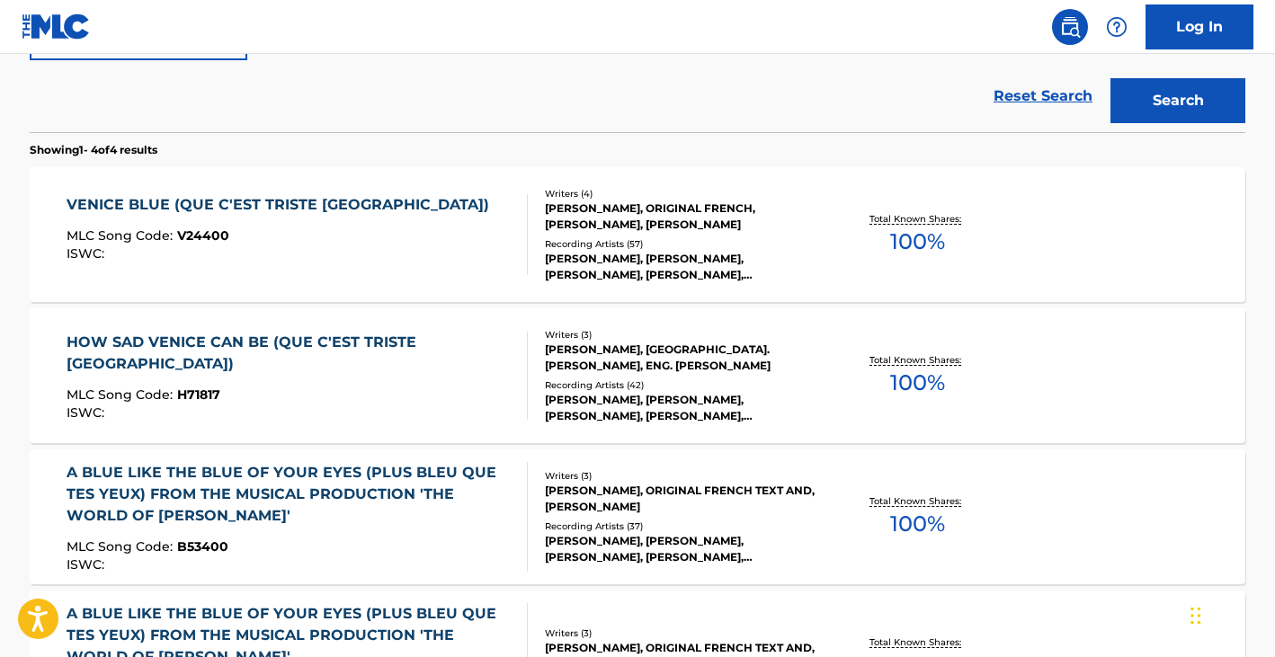
click at [312, 356] on div "HOW SAD VENICE CAN BE (QUE C'EST TRISTE VENISE)" at bounding box center [290, 353] width 447 height 43
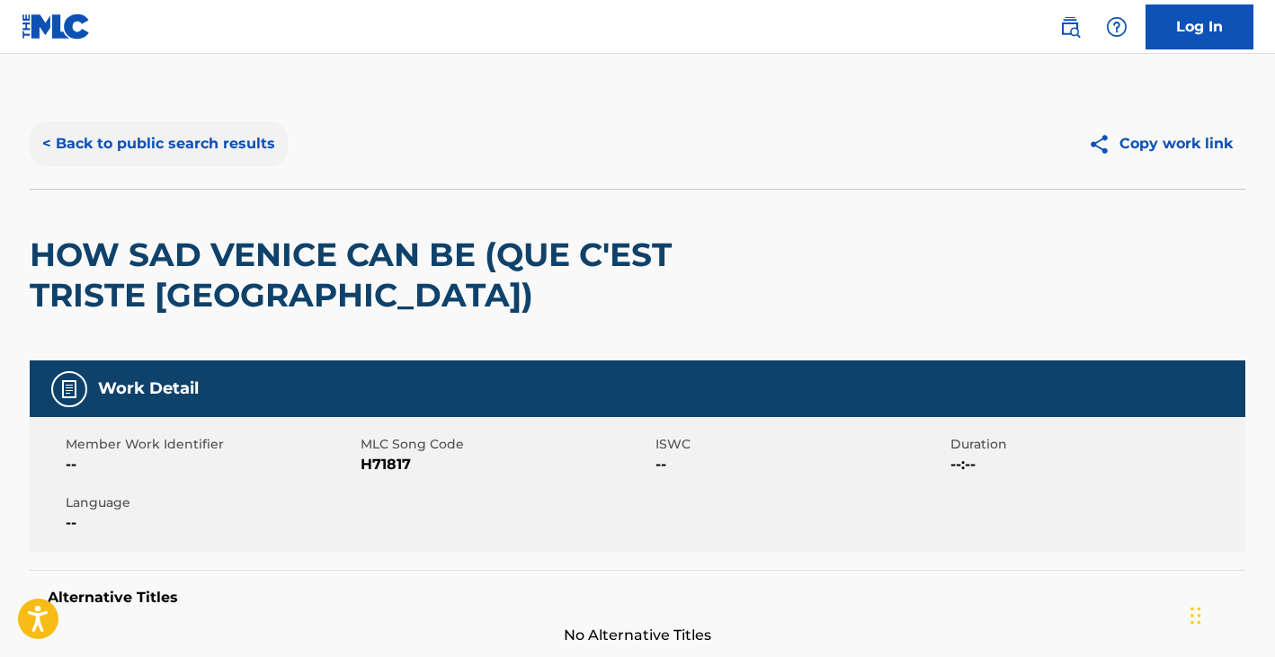
click at [206, 163] on button "< Back to public search results" at bounding box center [159, 143] width 258 height 45
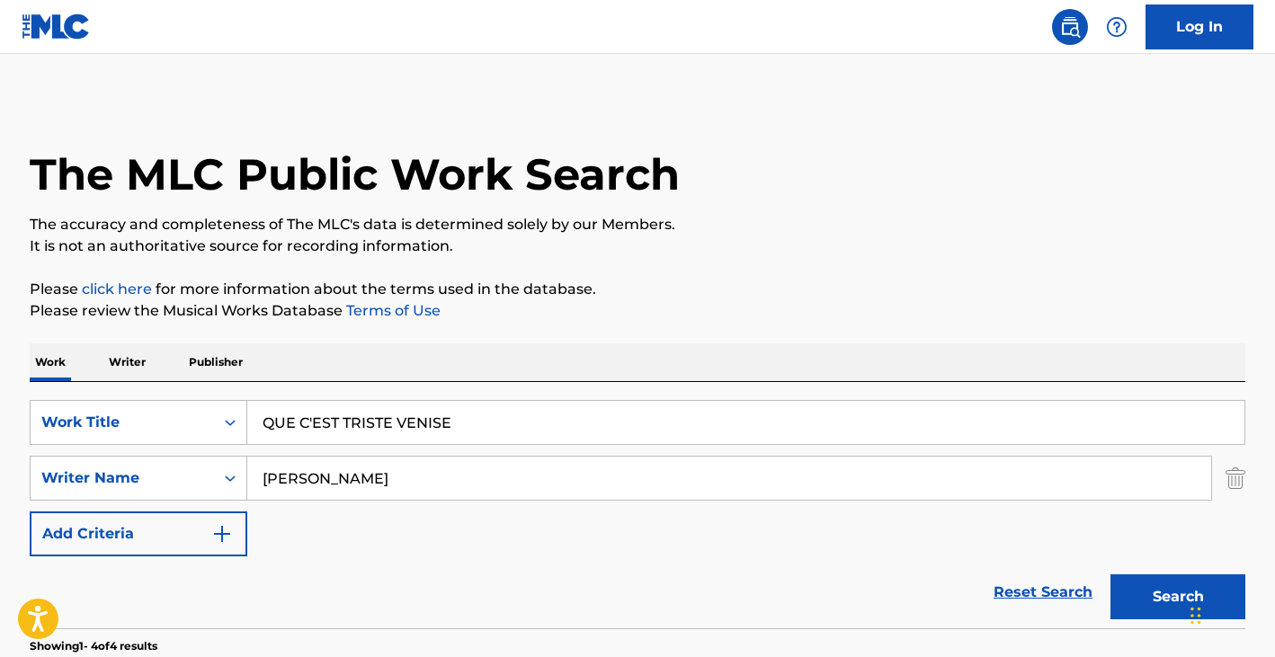
click at [390, 424] on input "QUE C'EST TRISTE VENISE" at bounding box center [745, 422] width 997 height 43
paste input "'SEARCHING FOR SOMETHING']"
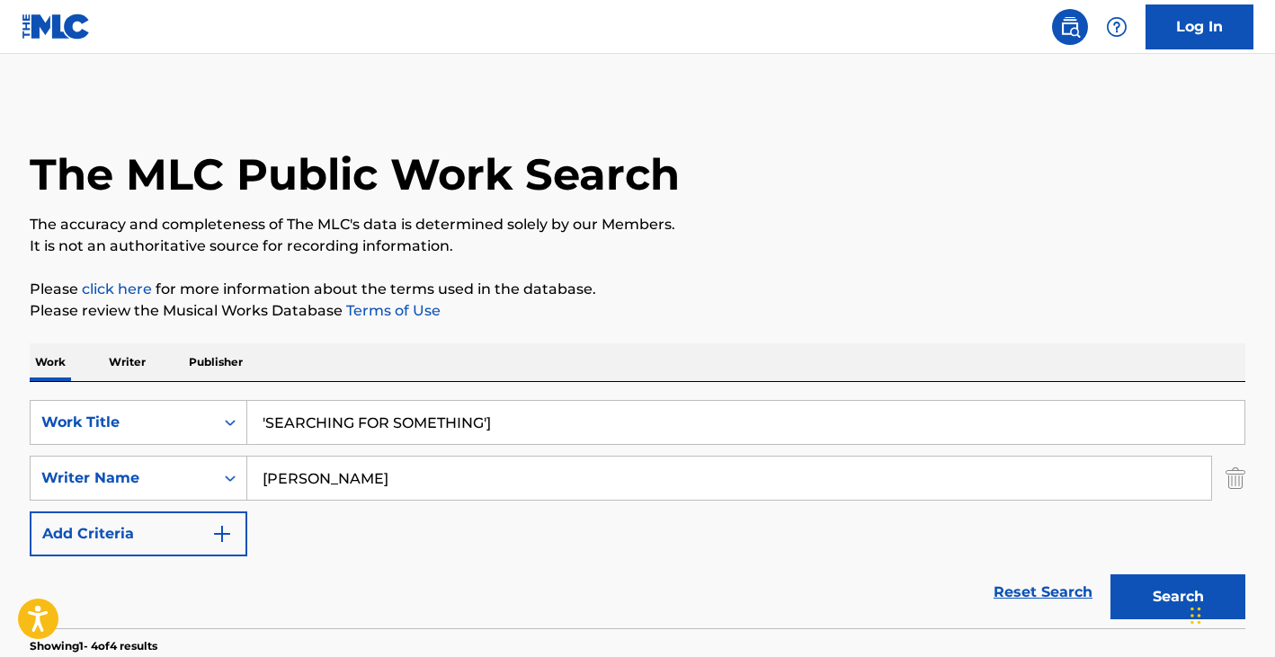
type input "'SEARCHING FOR SOMETHING']"
click at [373, 472] on input "Gene Lees" at bounding box center [729, 478] width 964 height 43
click at [372, 472] on input "Gene Lees" at bounding box center [729, 478] width 964 height 43
click at [372, 471] on input "Gene Lees" at bounding box center [729, 478] width 964 height 43
type input "michael wise"
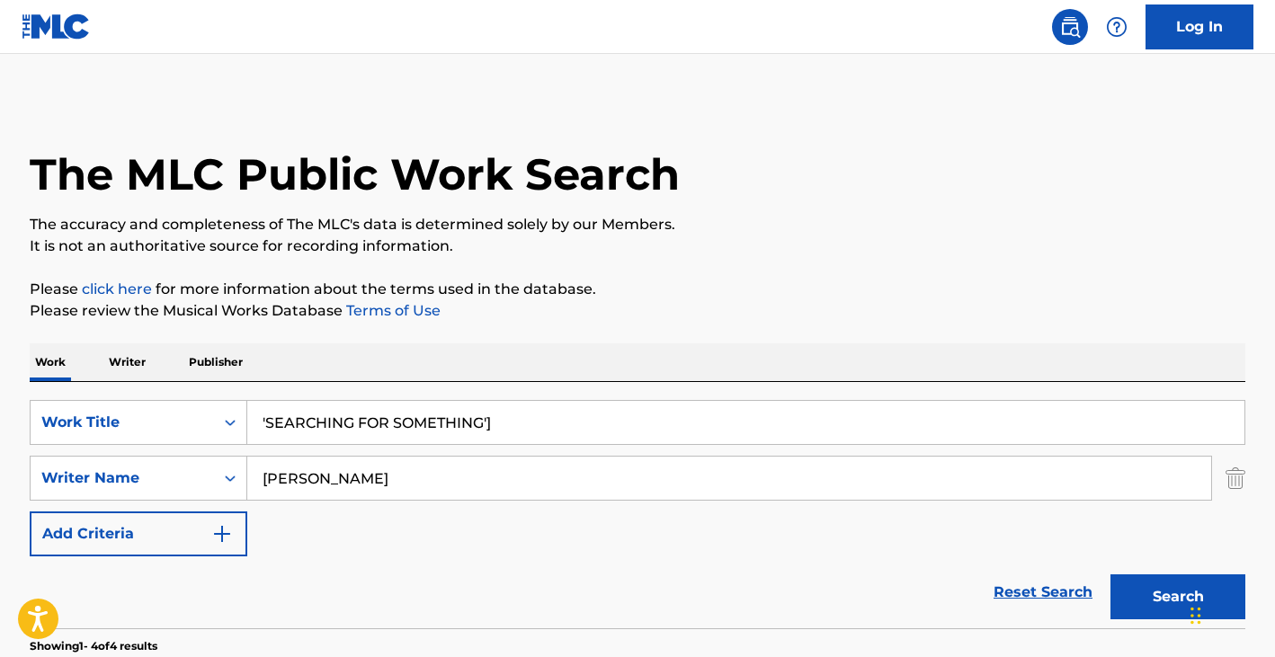
click at [1110, 575] on button "Search" at bounding box center [1177, 597] width 135 height 45
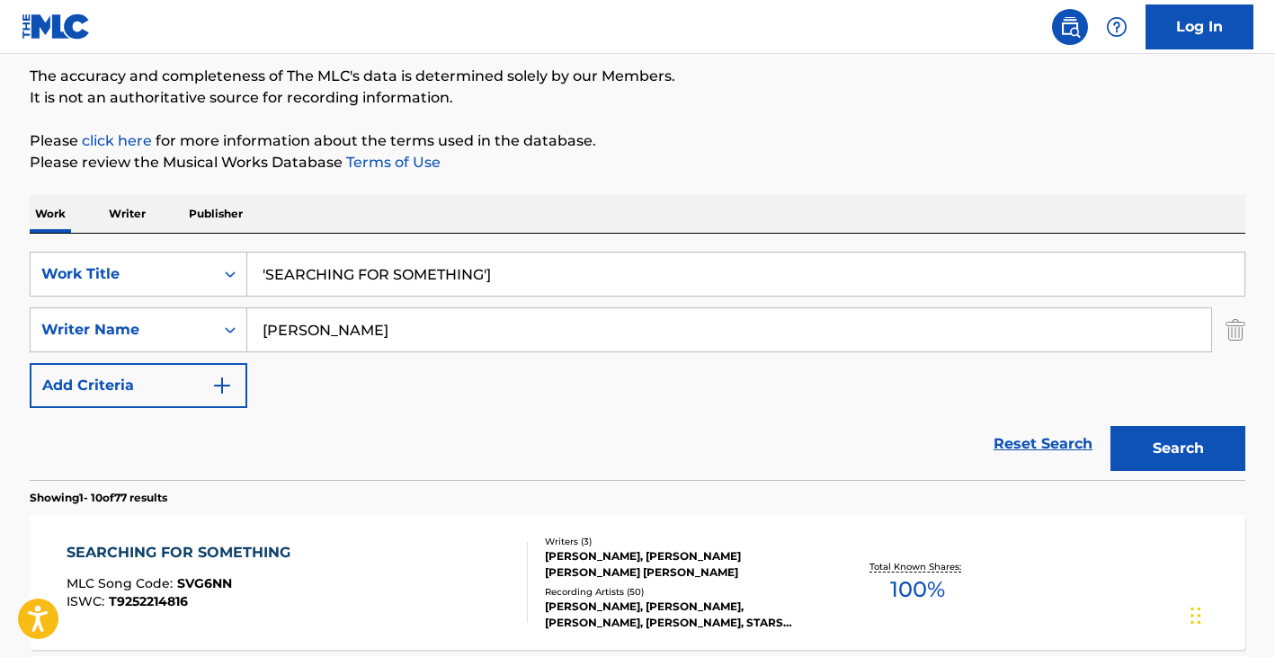
scroll to position [175, 0]
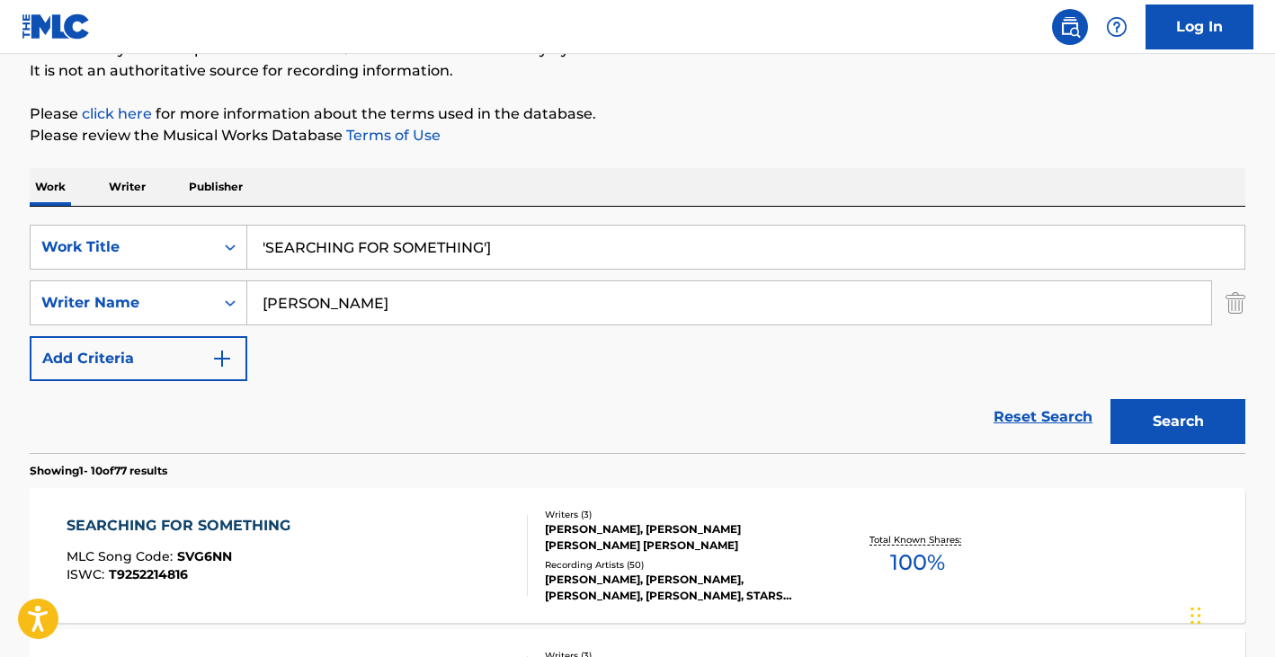
click at [373, 547] on div "SEARCHING FOR SOMETHING MLC Song Code : SVG6NN ISWC : T9252214816" at bounding box center [298, 555] width 462 height 81
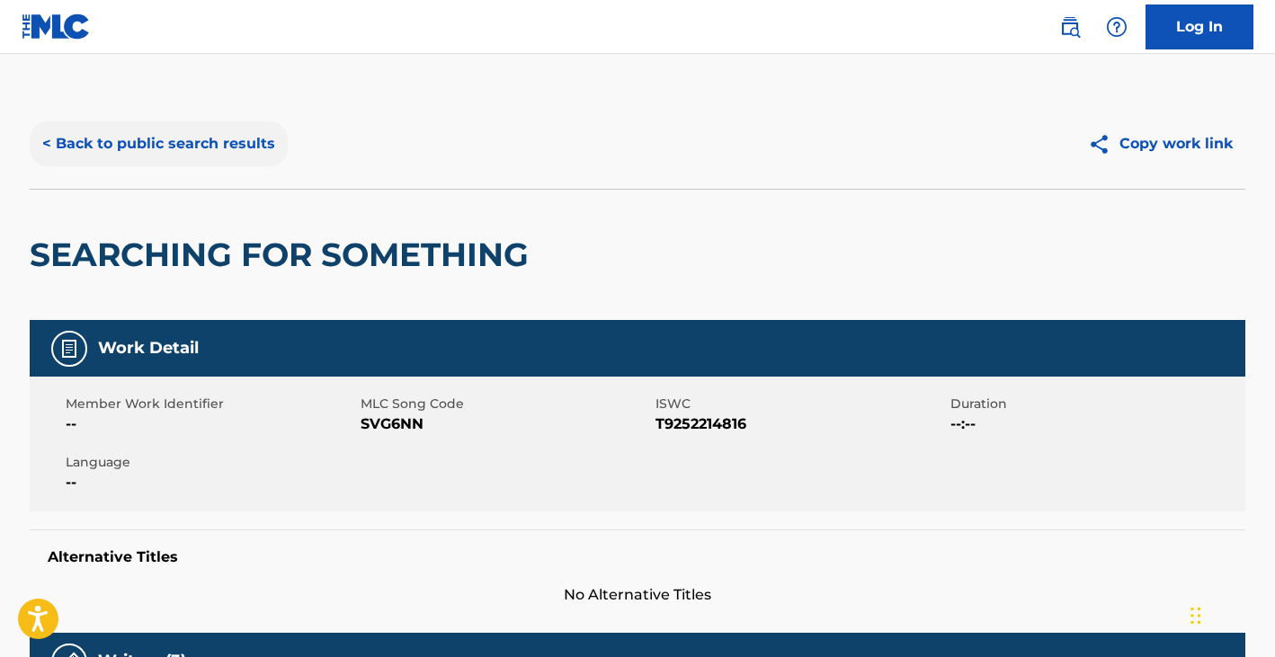
click at [140, 143] on button "< Back to public search results" at bounding box center [159, 143] width 258 height 45
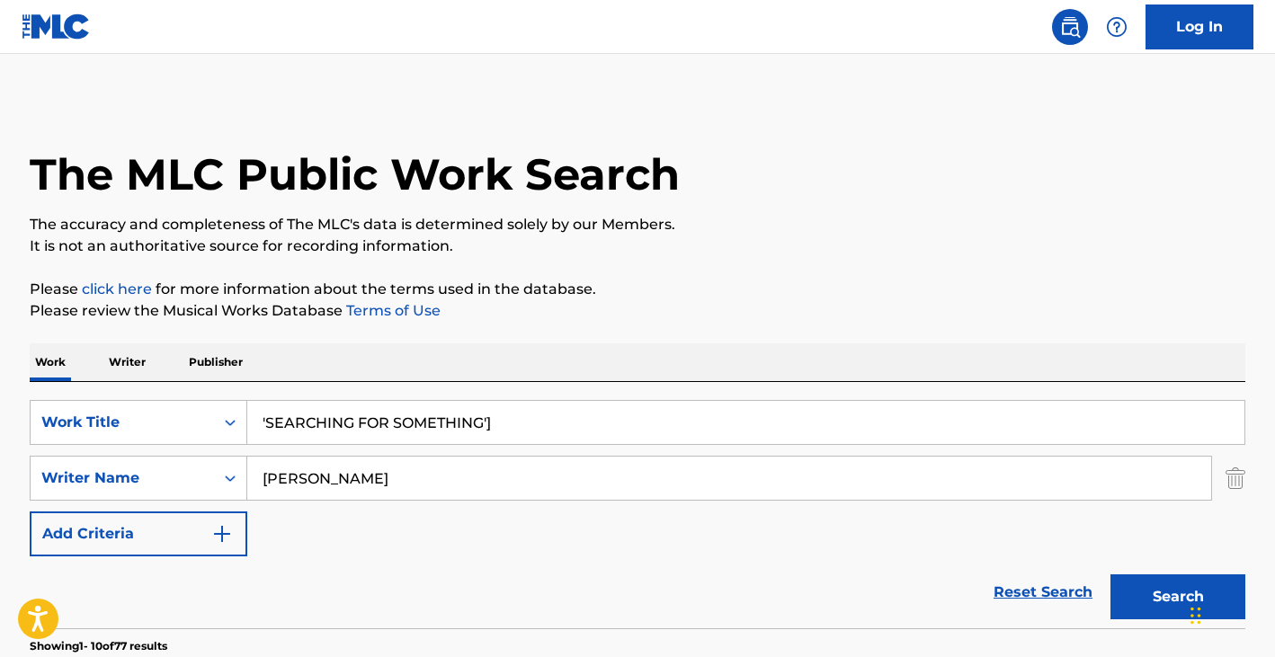
scroll to position [175, 0]
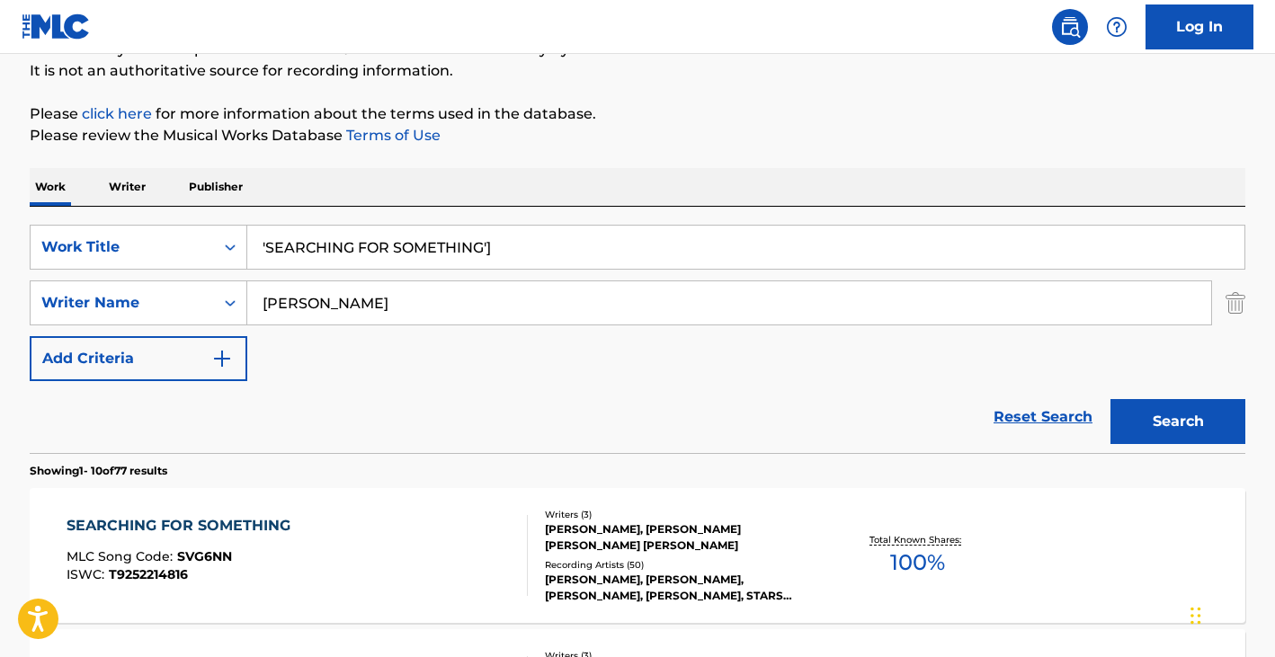
click at [384, 254] on input "'SEARCHING FOR SOMETHING']" at bounding box center [745, 247] width 997 height 43
click at [383, 254] on input "'SEARCHING FOR SOMETHING']" at bounding box center [745, 247] width 997 height 43
click at [382, 254] on input "'SEARCHING FOR SOMETHING']" at bounding box center [745, 247] width 997 height 43
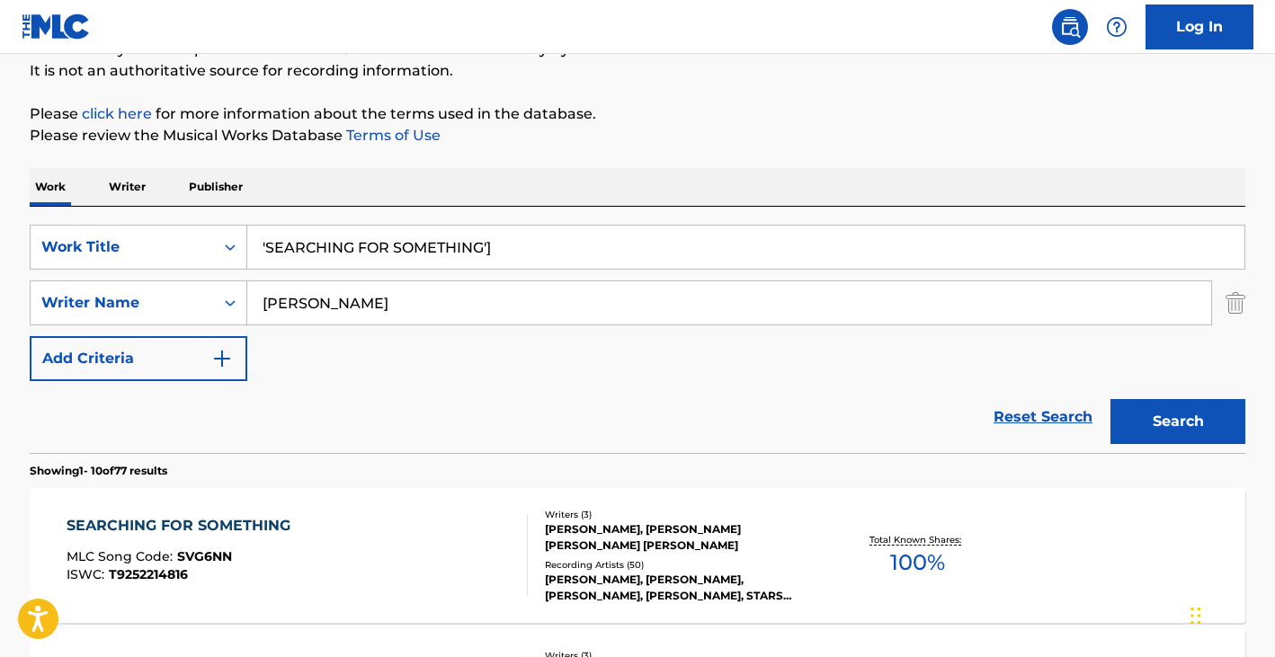
click at [382, 254] on input "'SEARCHING FOR SOMETHING']" at bounding box center [745, 247] width 997 height 43
type input "aind nobody"
click at [486, 311] on input "michael wise" at bounding box center [729, 302] width 964 height 43
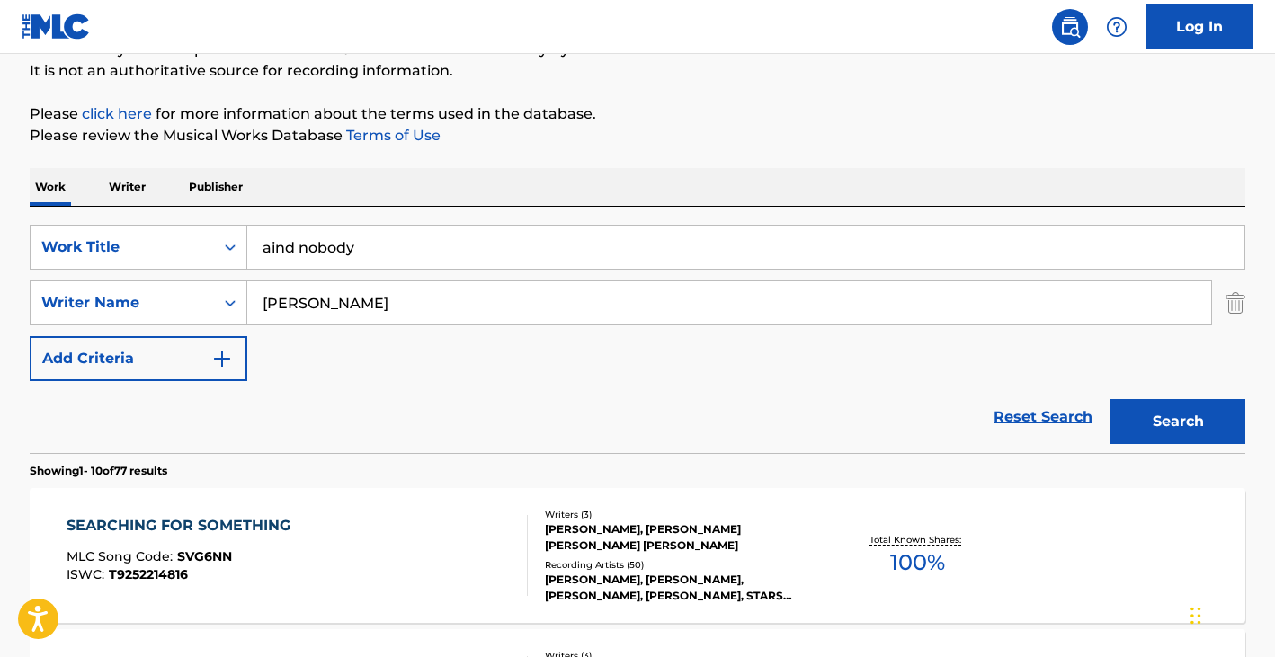
paste input "WOLINSKI DAVID JAMES"
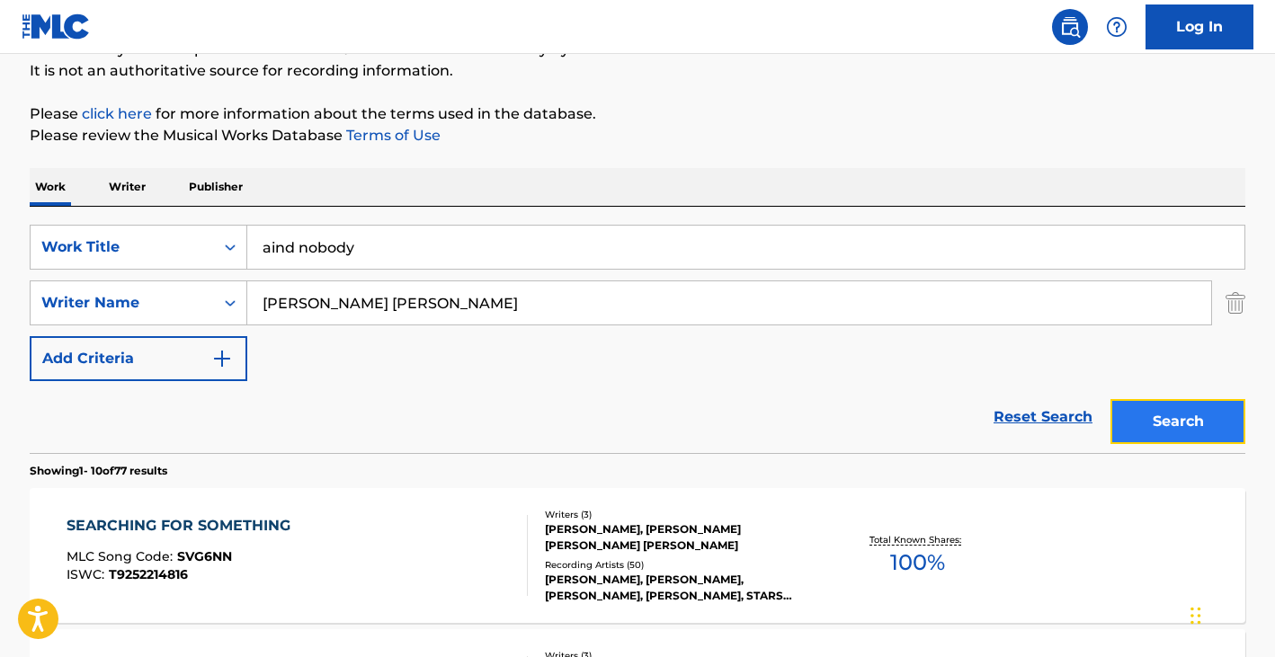
click at [1186, 415] on button "Search" at bounding box center [1177, 421] width 135 height 45
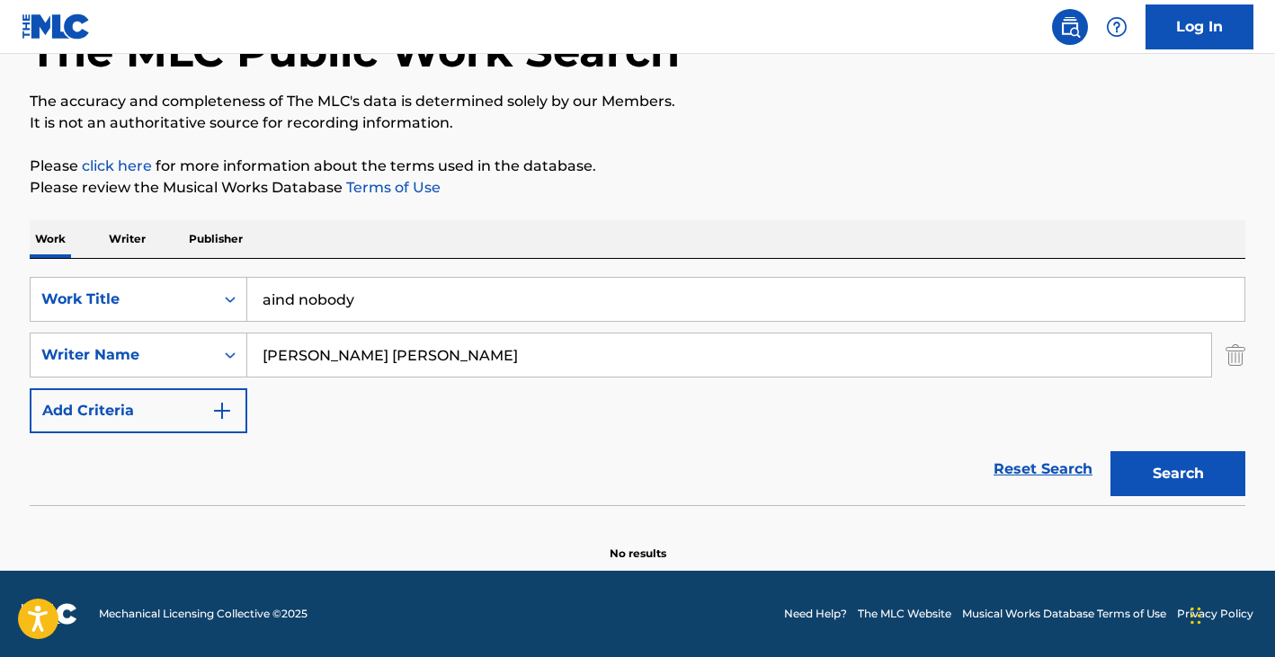
scroll to position [123, 0]
click at [331, 351] on input "WOLINSKI DAVID JAMES" at bounding box center [729, 355] width 964 height 43
click at [329, 353] on input "WOLINSKI DAVID JAMES" at bounding box center [729, 355] width 964 height 43
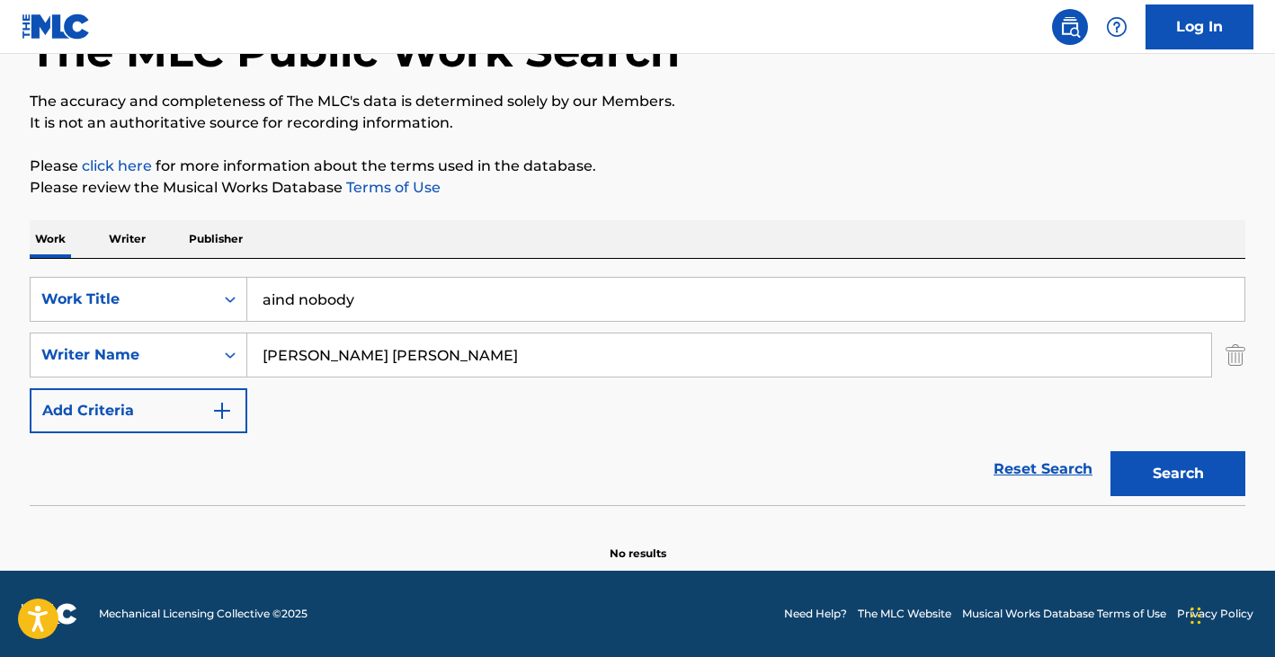
paste input "DAVIES RAYMOND DOUGLAS"
type input "DAVIES RAYMOND DOUGLAS"
click at [367, 288] on input "aind nobody" at bounding box center [745, 299] width 997 height 43
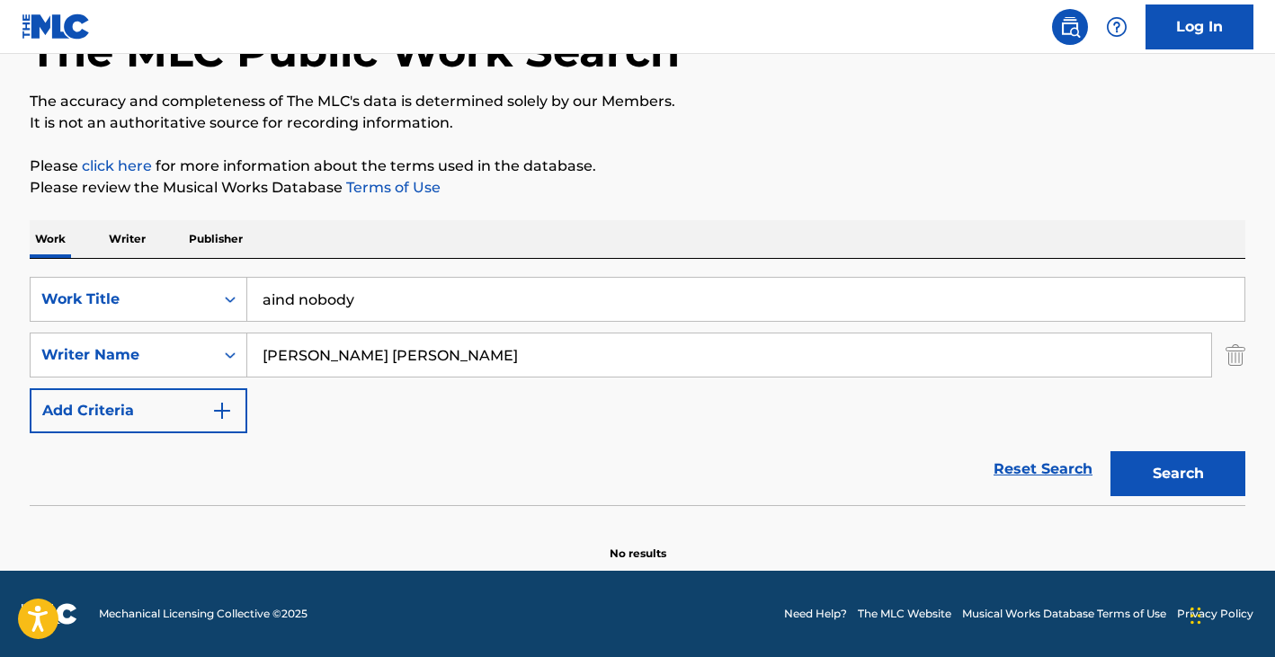
paste input "WATERLOO SUNSET"
click at [1177, 477] on button "Search" at bounding box center [1177, 473] width 135 height 45
click at [298, 312] on input "WATERLOO SUNSET" at bounding box center [745, 299] width 997 height 43
click at [297, 311] on input "WATERLOO SUNSET" at bounding box center [745, 299] width 997 height 43
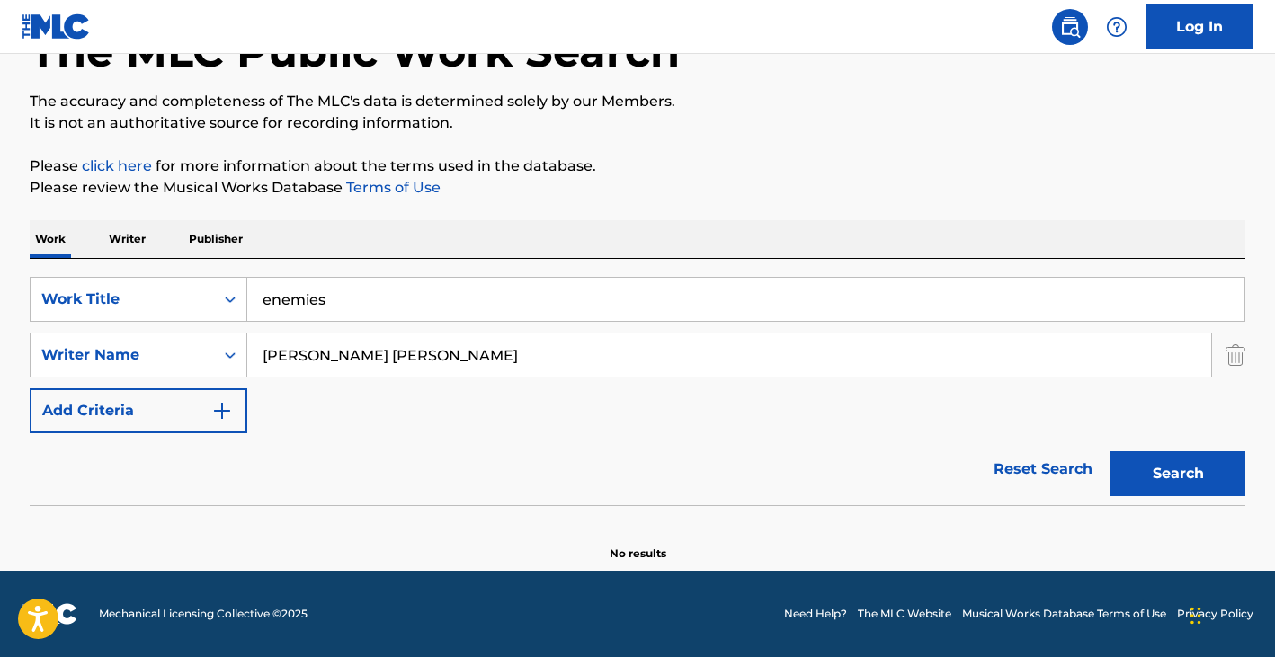
type input "enemies"
click at [351, 348] on input "DAVIES RAYMOND DOUGLAS" at bounding box center [729, 355] width 964 height 43
paste input "SYMERE WOODS"
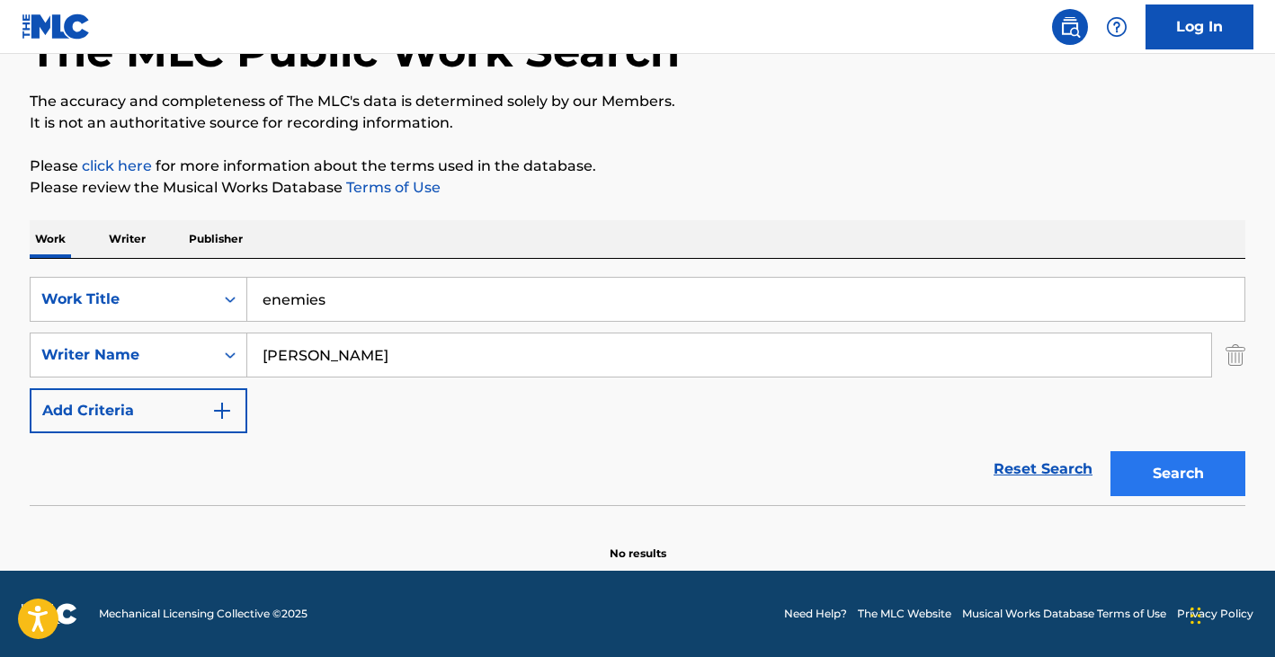
type input "SYMERE WOODS"
click at [1192, 479] on button "Search" at bounding box center [1177, 473] width 135 height 45
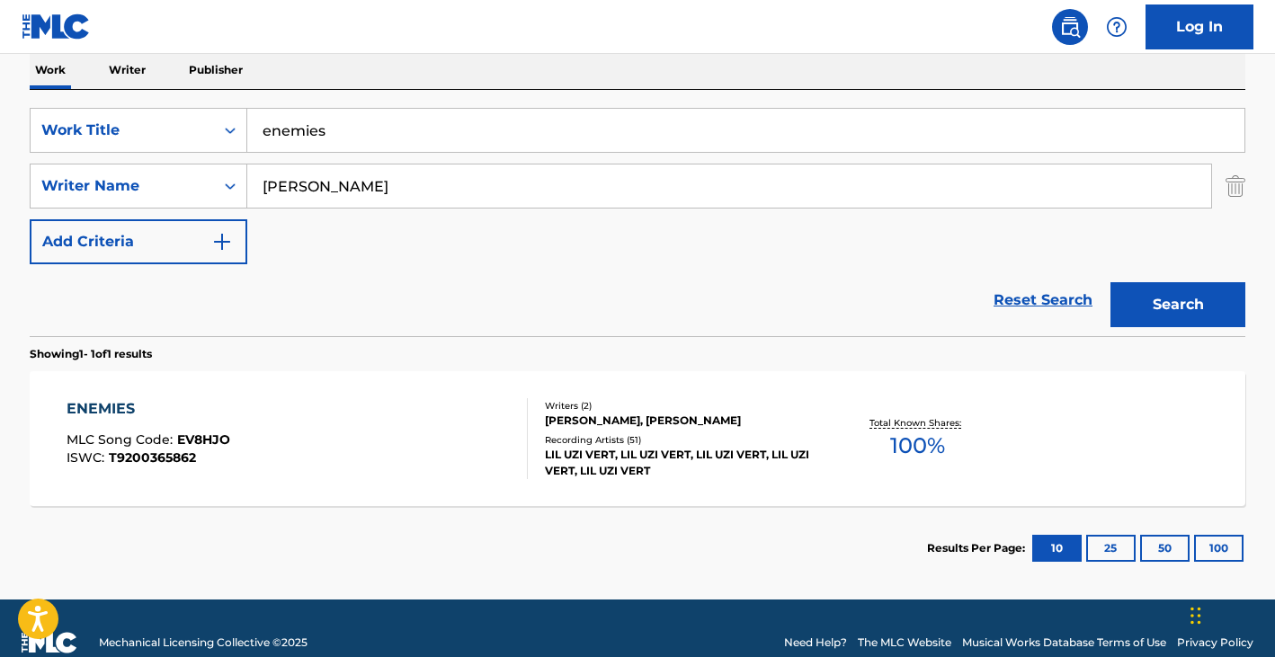
scroll to position [321, 0]
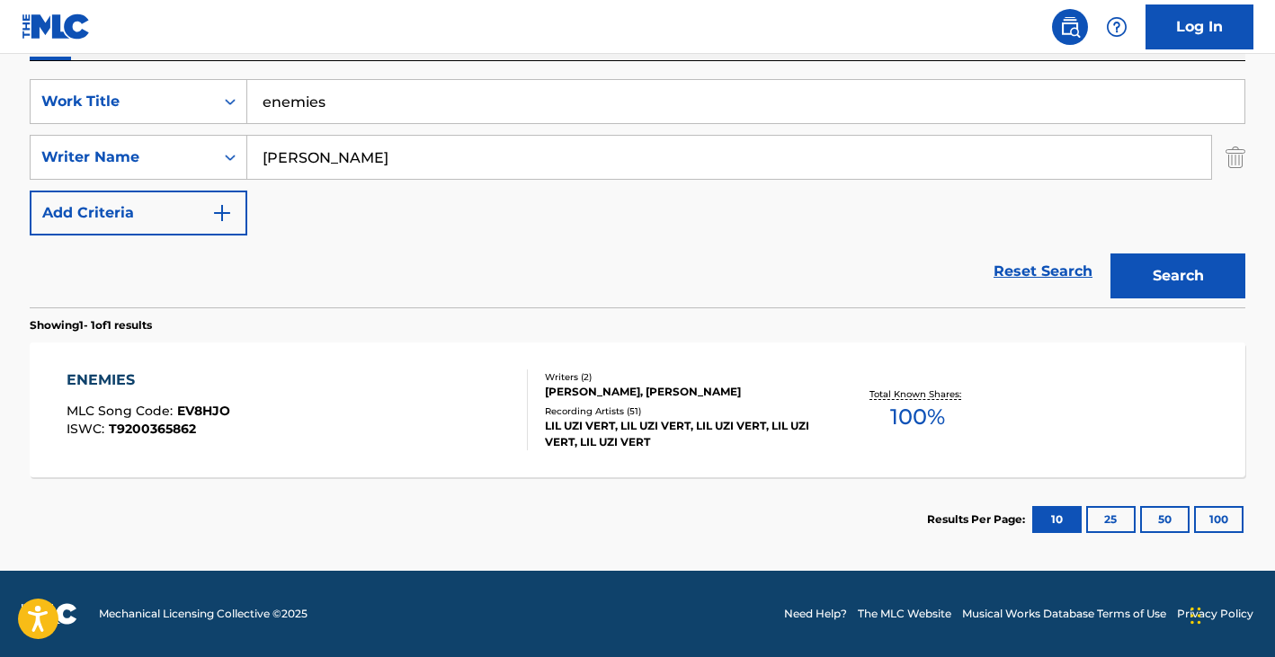
click at [529, 411] on div "Writers ( 2 ) JAMAAL HENRY, SYMERE WOODS Recording Artists ( 51 ) LIL UZI VERT,…" at bounding box center [672, 410] width 289 height 80
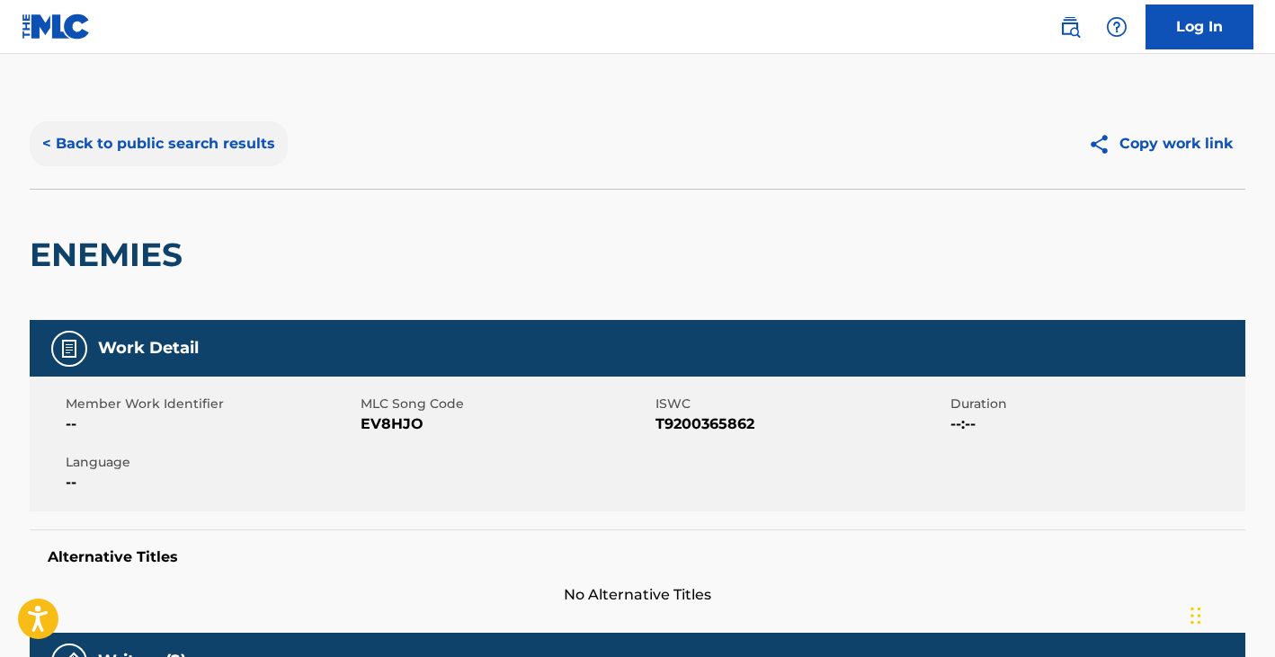
click at [225, 156] on button "< Back to public search results" at bounding box center [159, 143] width 258 height 45
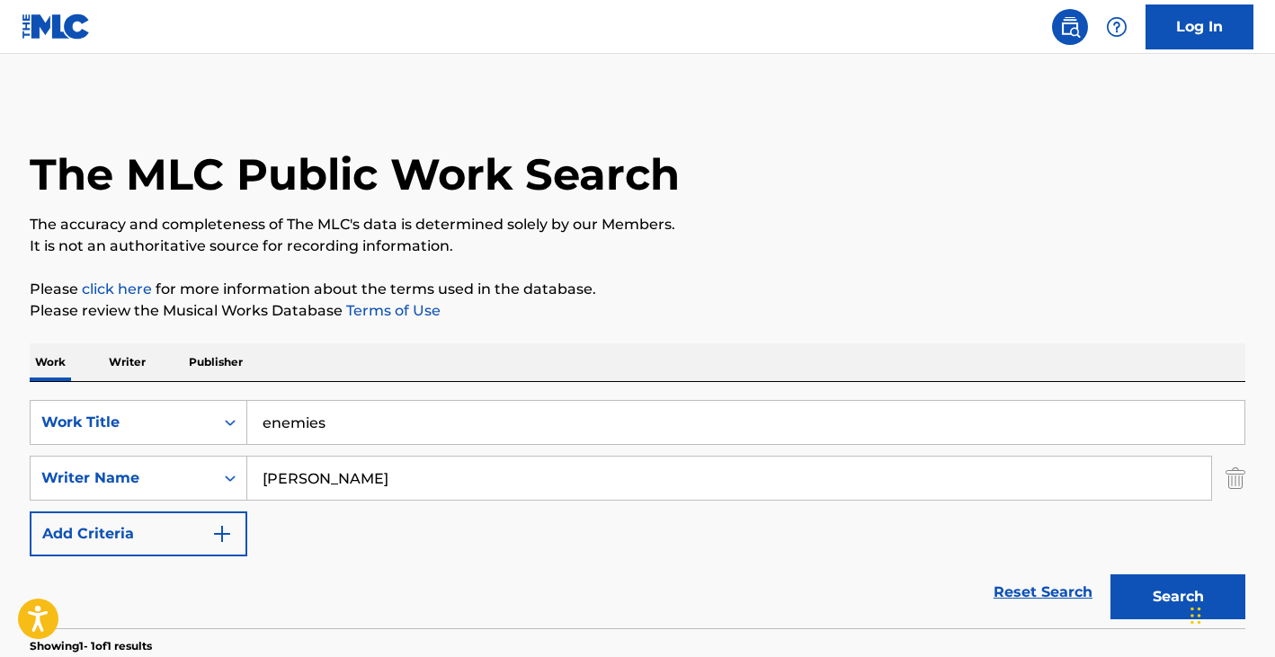
scroll to position [218, 0]
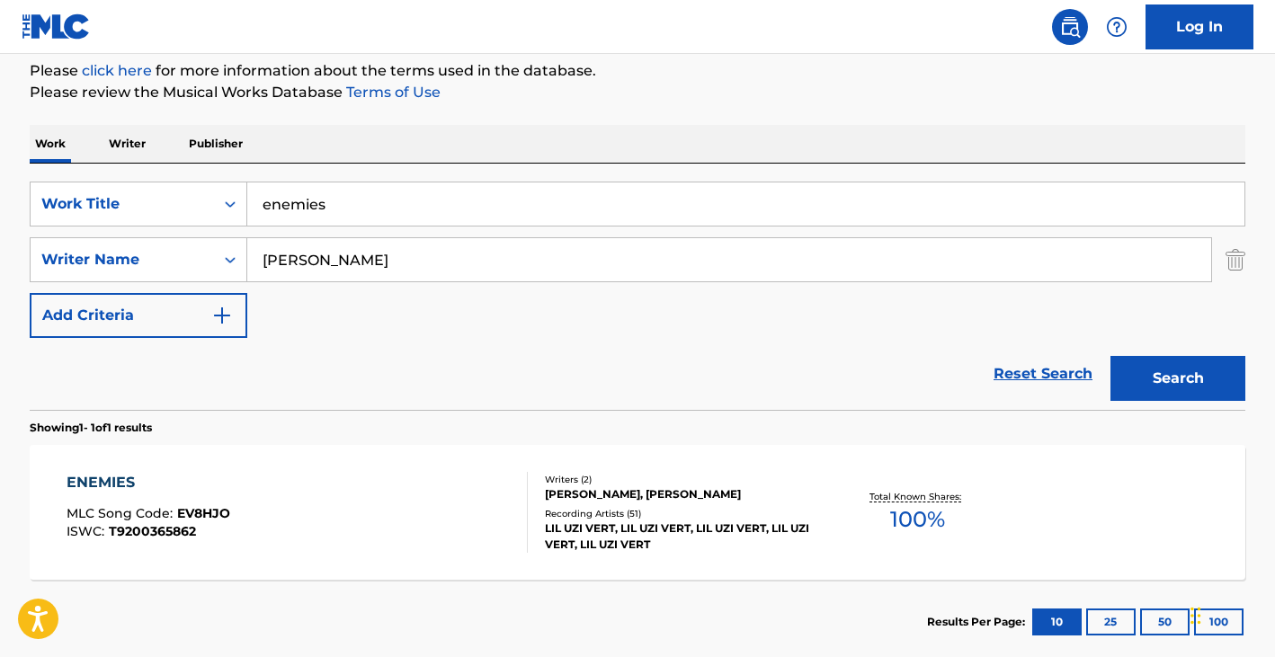
click at [393, 276] on input "SYMERE WOODS" at bounding box center [729, 259] width 964 height 43
click at [392, 276] on input "SYMERE WOODS" at bounding box center [729, 259] width 964 height 43
click at [384, 272] on input "SYMERE WOODS" at bounding box center [729, 259] width 964 height 43
click at [380, 271] on input "SYMERE WOODS" at bounding box center [729, 259] width 964 height 43
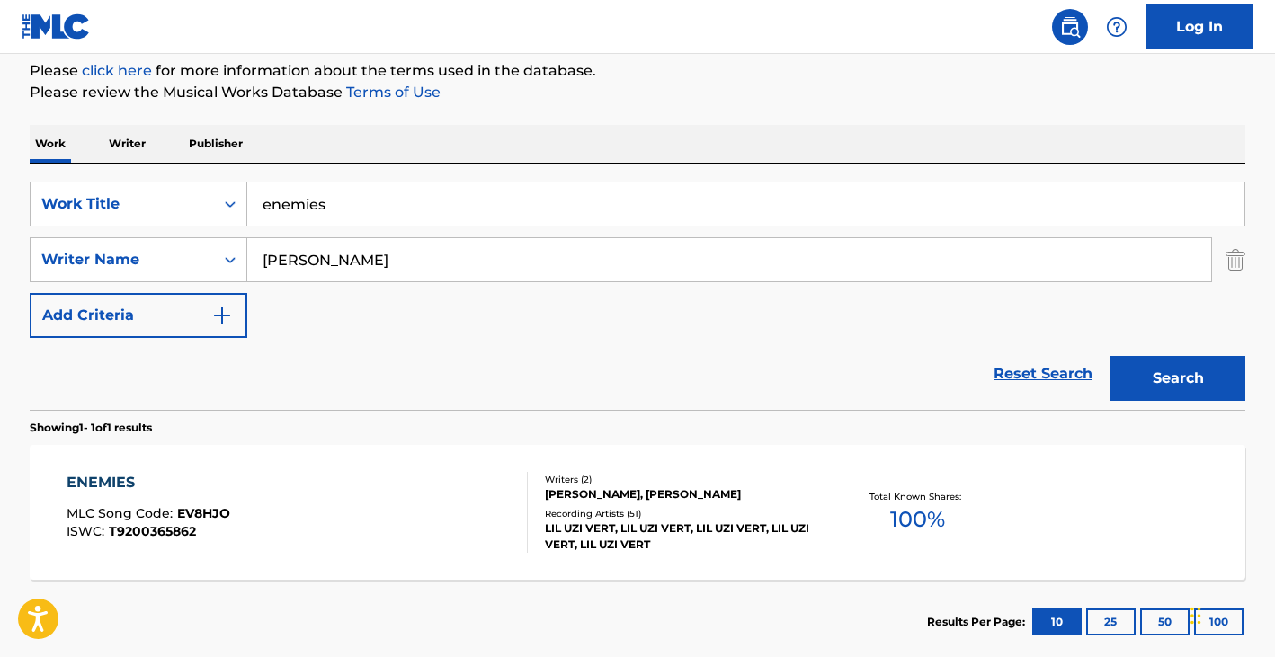
click at [380, 270] on input "SYMERE WOODS" at bounding box center [729, 259] width 964 height 43
click at [380, 254] on input "SYMERE WOODS" at bounding box center [729, 259] width 964 height 43
paste input "EAST POINT PRAYER"
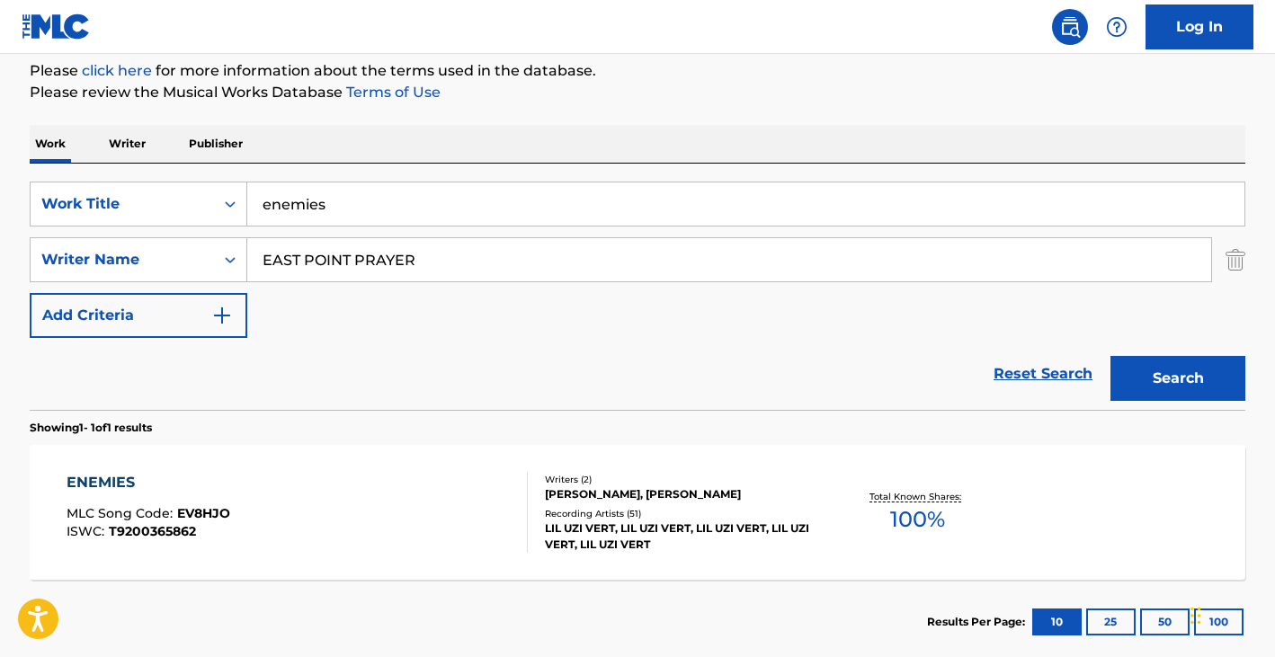
click at [343, 253] on input "EAST POINT PRAYER" at bounding box center [729, 259] width 964 height 43
type input "dominique"
click at [377, 211] on input "enemies" at bounding box center [745, 204] width 997 height 43
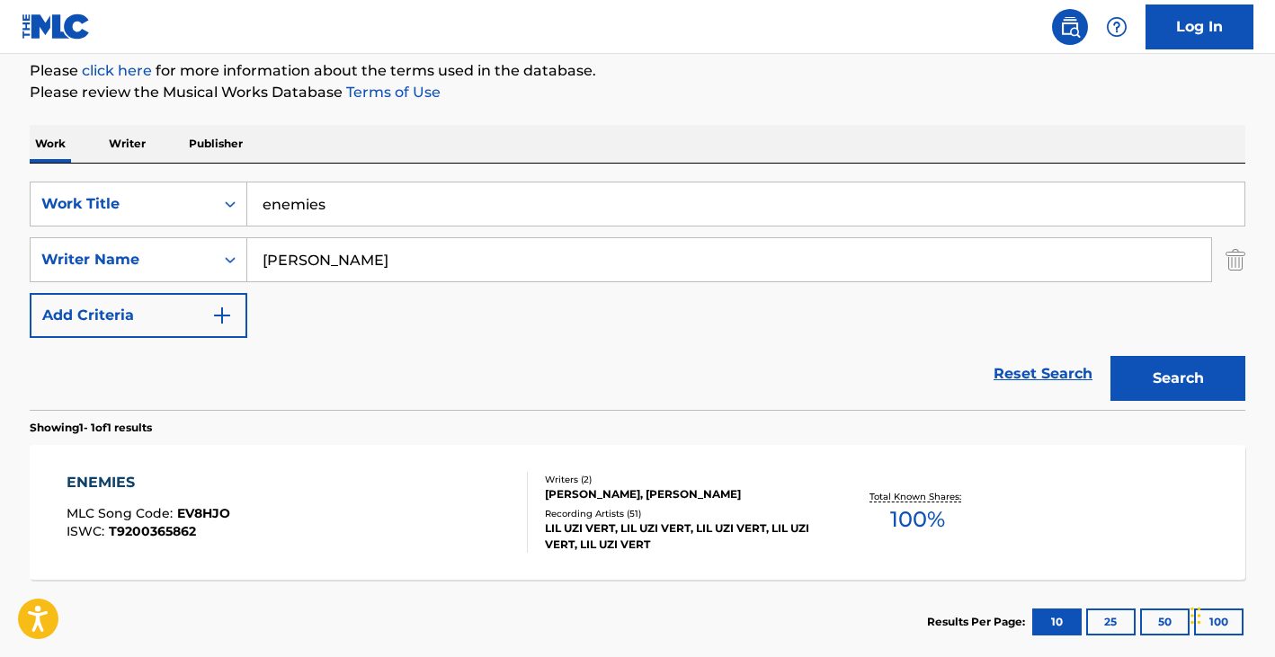
click at [377, 211] on input "enemies" at bounding box center [745, 204] width 997 height 43
paste input "EAST POINT PRAYER"
type input "EAST POINT PRAYER"
click at [1110, 356] on button "Search" at bounding box center [1177, 378] width 135 height 45
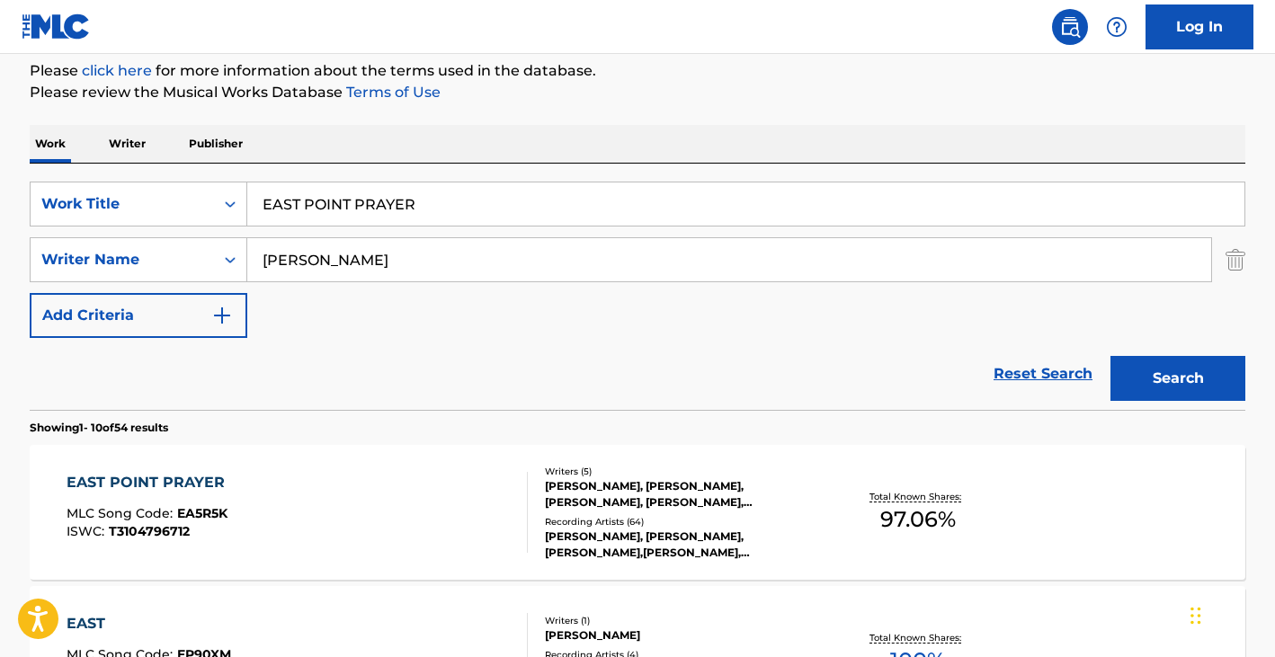
click at [94, 500] on div "EAST POINT PRAYER MLC Song Code : EA5R5K ISWC : T3104796712" at bounding box center [150, 512] width 167 height 81
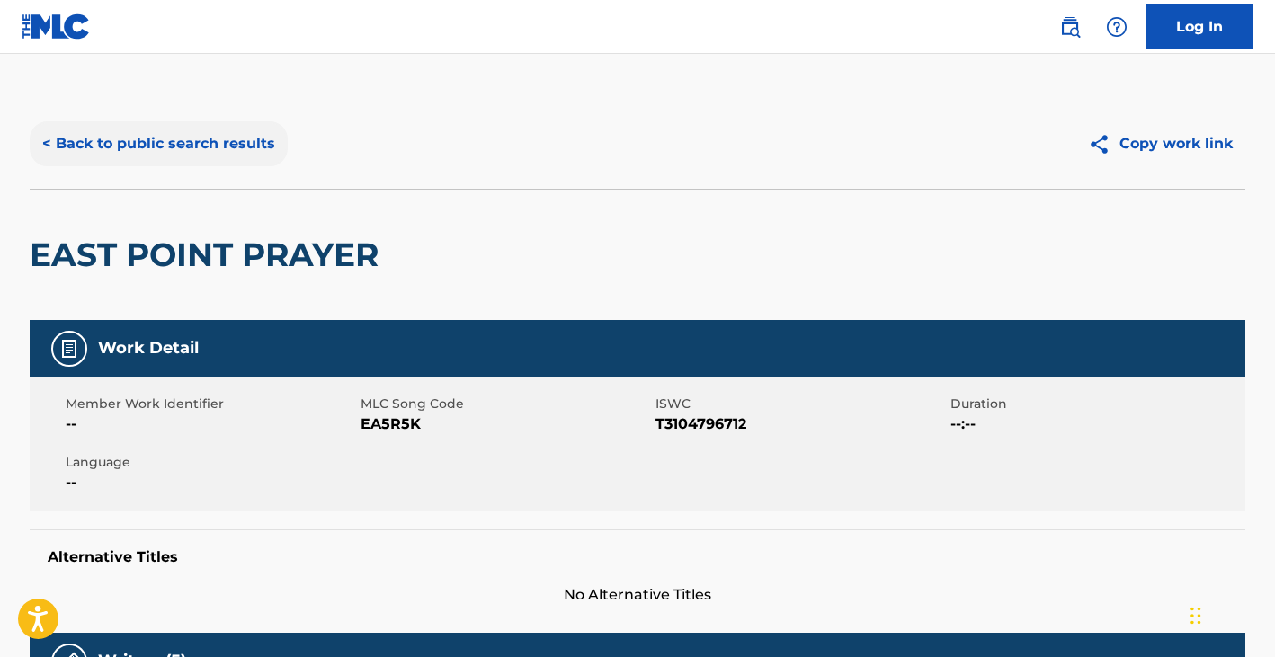
click at [181, 126] on button "< Back to public search results" at bounding box center [159, 143] width 258 height 45
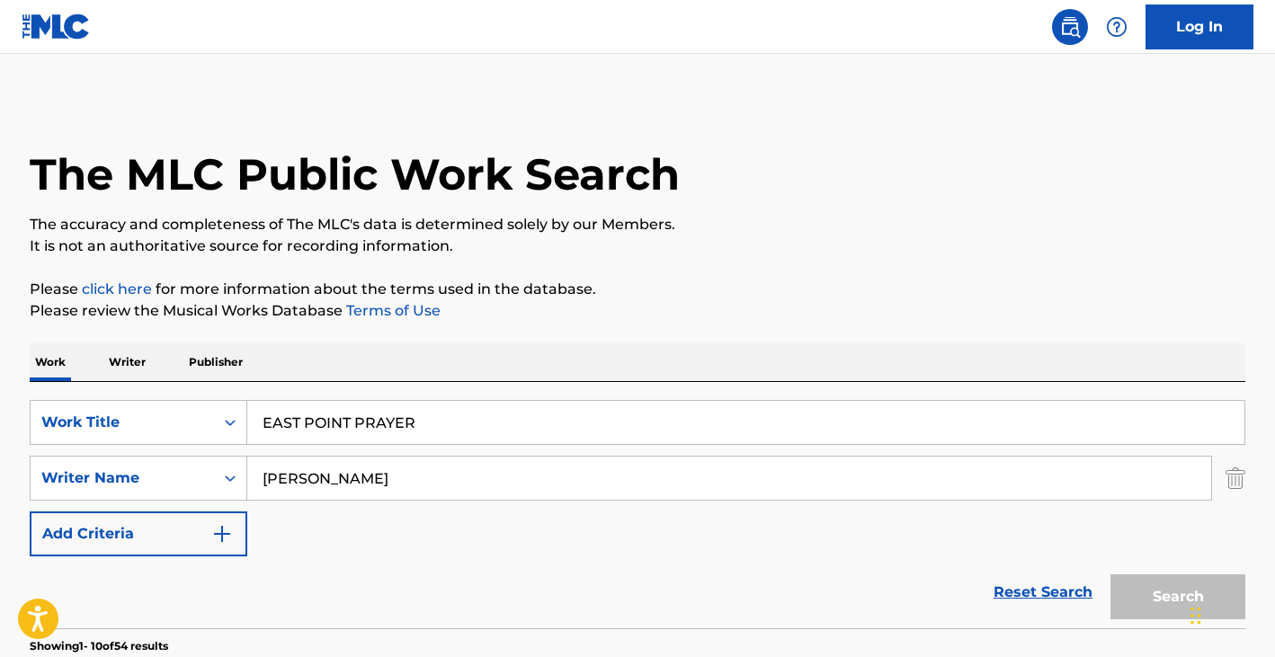
scroll to position [218, 0]
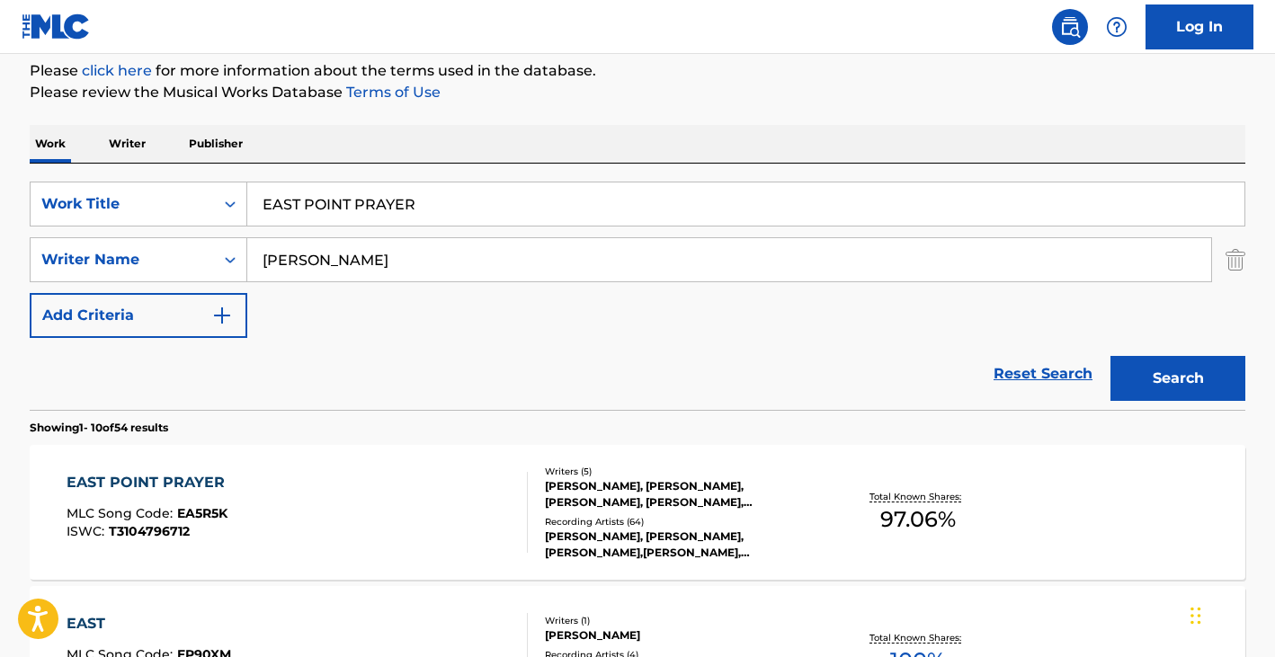
click at [380, 225] on input "EAST POINT PRAYER" at bounding box center [745, 204] width 997 height 43
click at [374, 248] on input "dominique" at bounding box center [729, 259] width 964 height 43
type input "baby face"
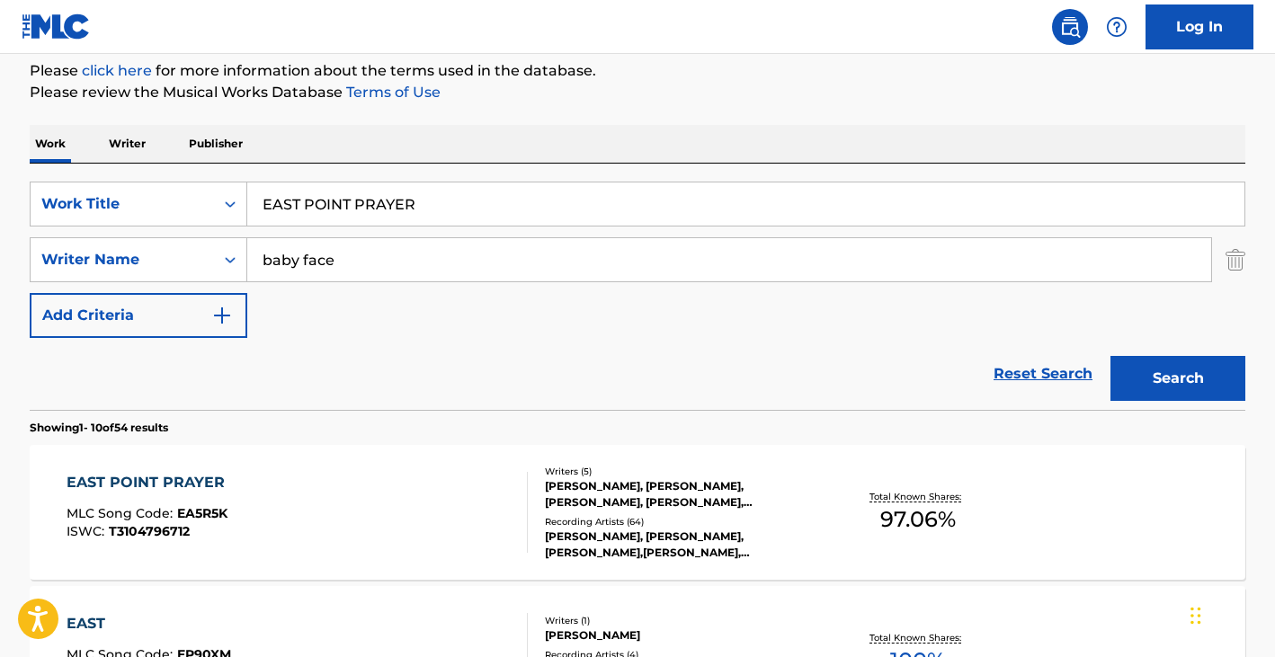
click at [350, 206] on input "EAST POINT PRAYER" at bounding box center [745, 204] width 997 height 43
click at [1110, 356] on button "Search" at bounding box center [1177, 378] width 135 height 45
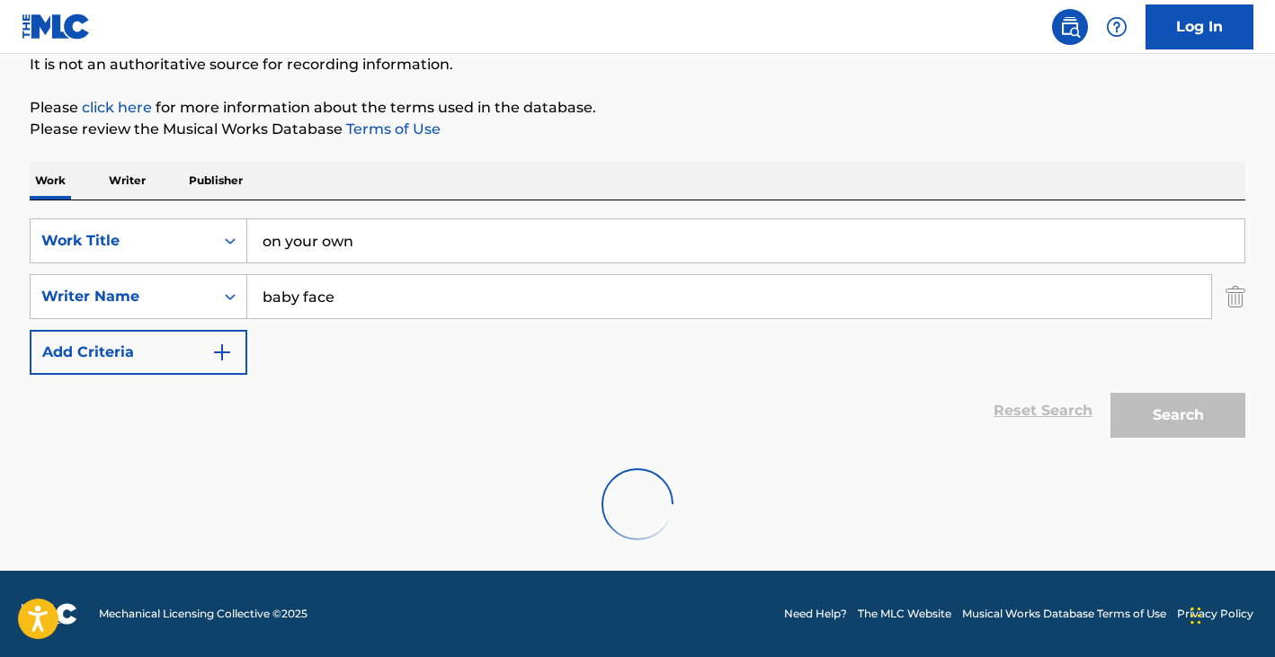
scroll to position [123, 0]
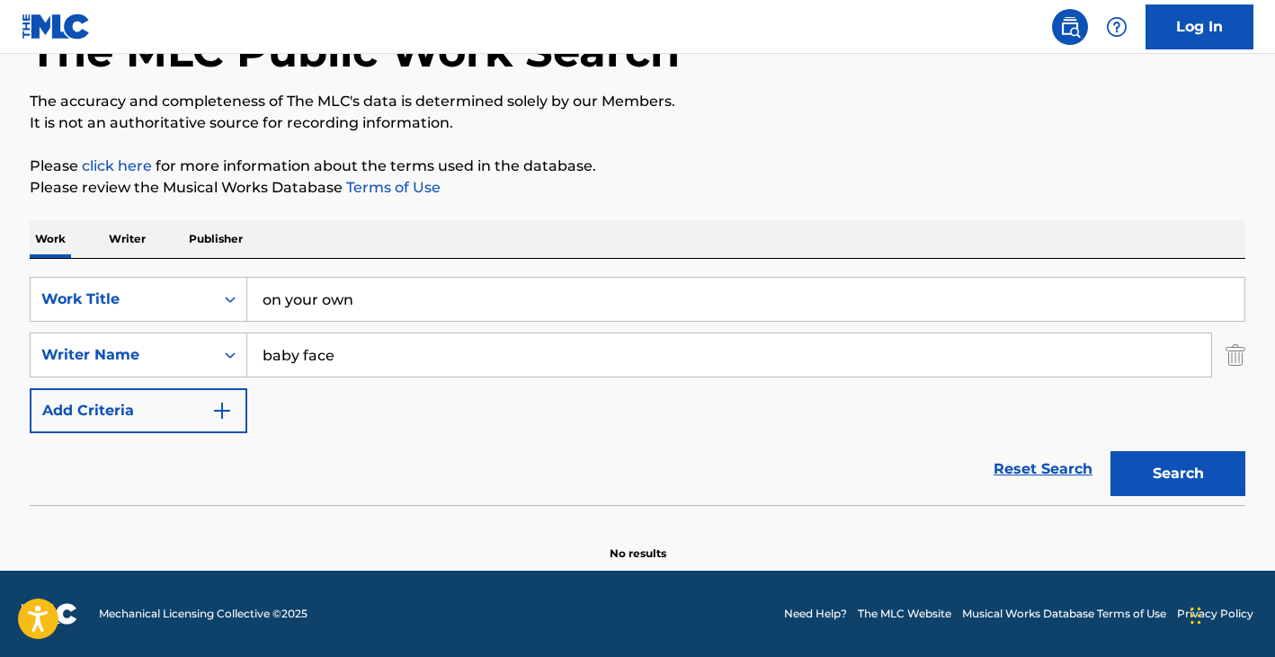
click at [299, 301] on input "on your own" at bounding box center [745, 299] width 997 height 43
type input "on our own"
click at [1110, 451] on button "Search" at bounding box center [1177, 473] width 135 height 45
click at [349, 351] on input "baby face" at bounding box center [729, 355] width 964 height 43
click at [348, 351] on input "baby face" at bounding box center [729, 355] width 964 height 43
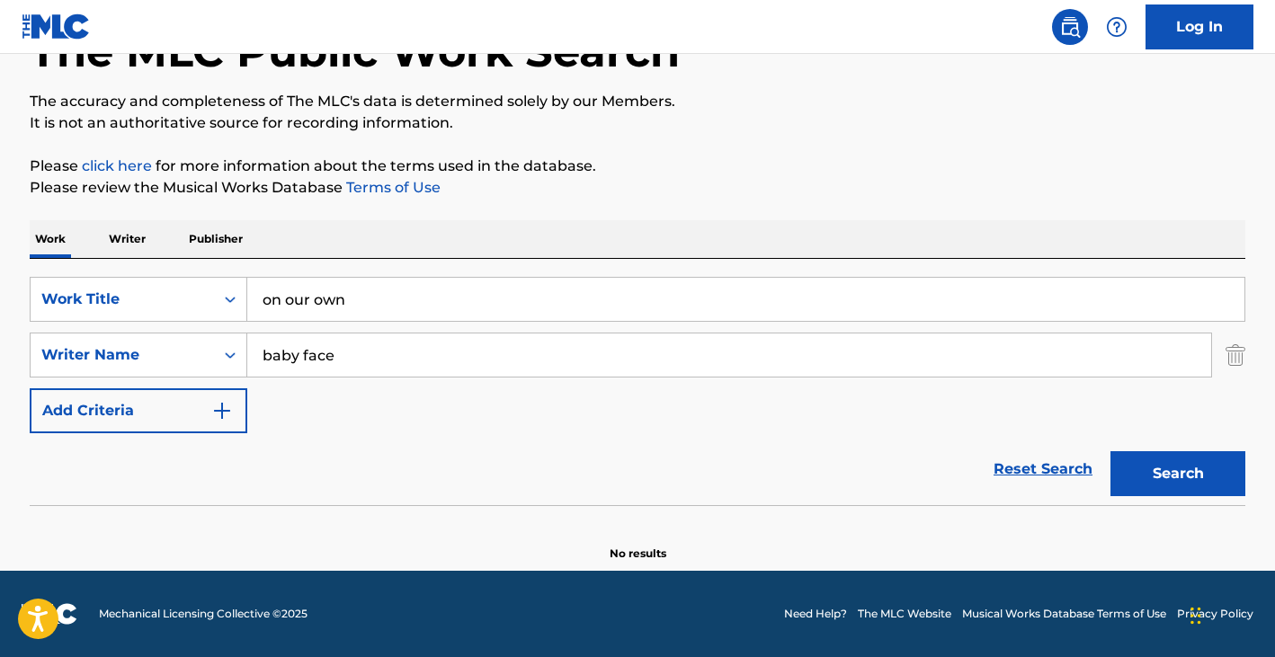
click at [348, 351] on input "baby face" at bounding box center [729, 355] width 964 height 43
paste input "REID ANTONIO M"
type input "REID ANTONIO M"
click at [1110, 451] on button "Search" at bounding box center [1177, 473] width 135 height 45
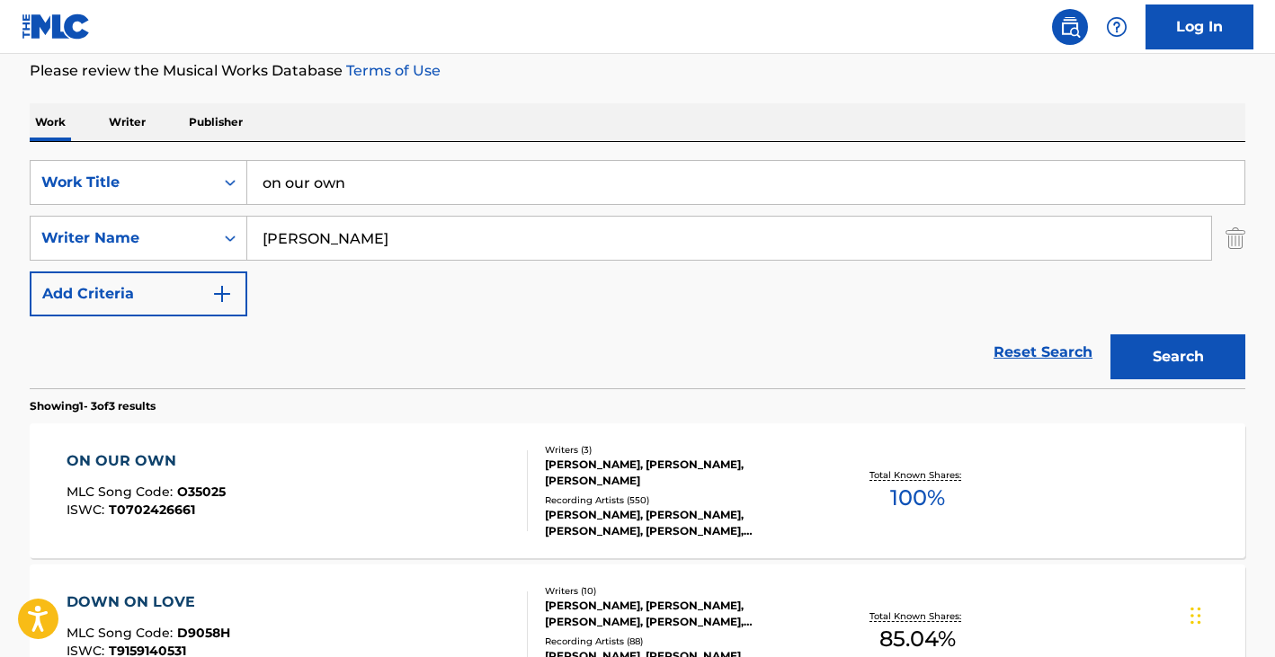
scroll to position [410, 0]
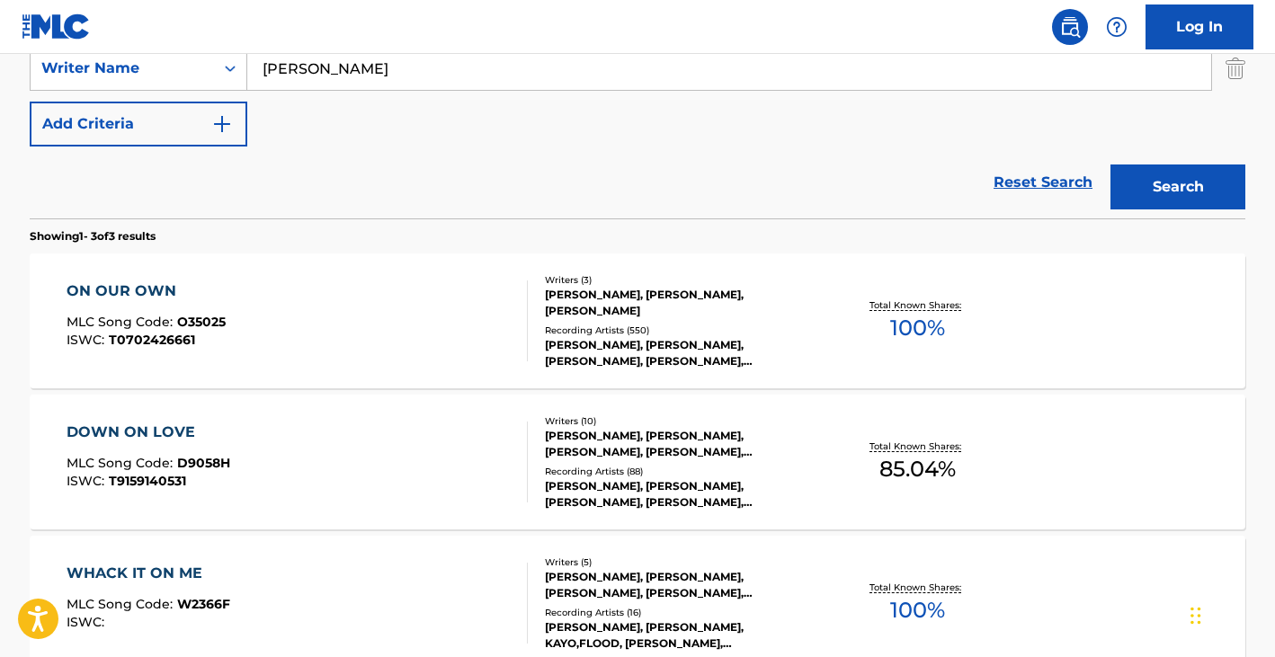
click at [366, 349] on div "ON OUR OWN MLC Song Code : O35025 ISWC : T0702426661" at bounding box center [298, 321] width 462 height 81
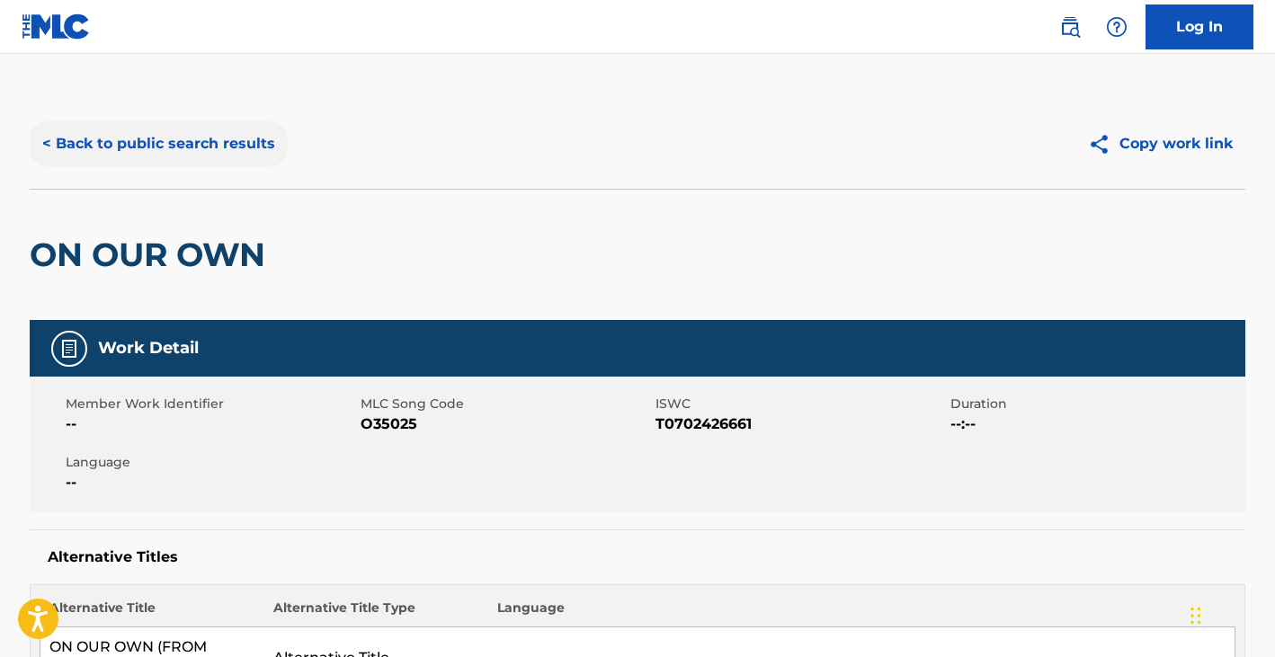
click at [190, 145] on button "< Back to public search results" at bounding box center [159, 143] width 258 height 45
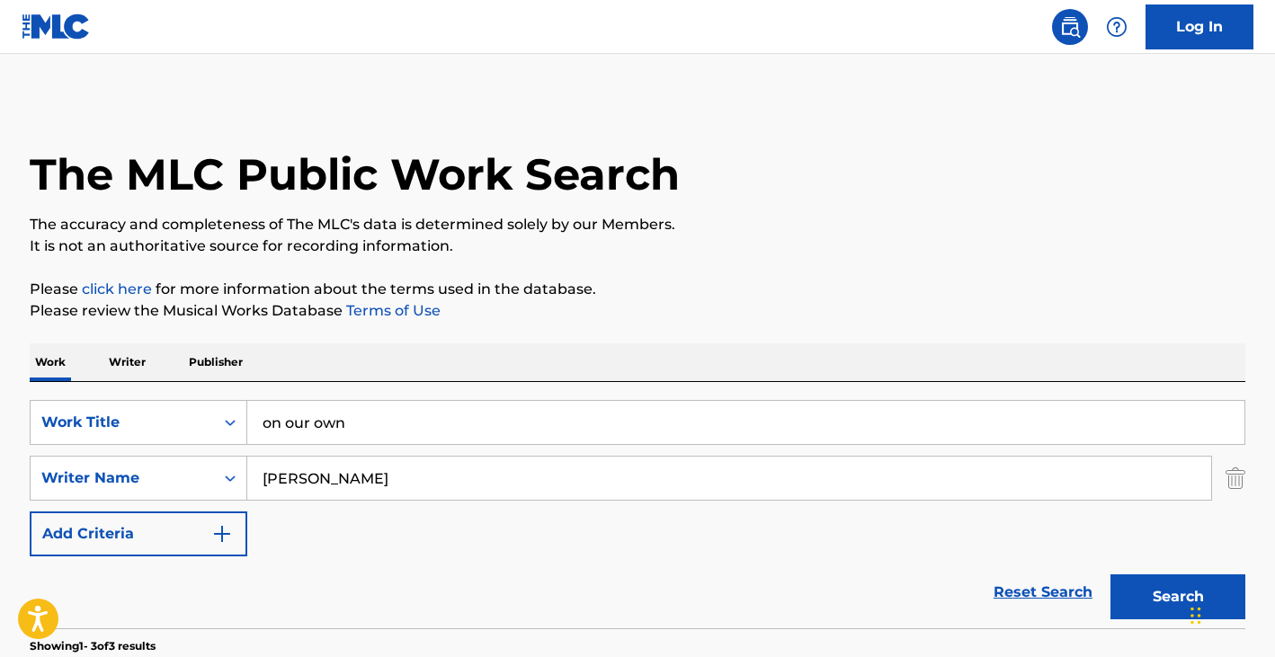
click at [290, 401] on input "on our own" at bounding box center [745, 422] width 997 height 43
click at [291, 406] on input "on our own" at bounding box center [745, 422] width 997 height 43
paste input "SEVEN WHOLE DAYS"
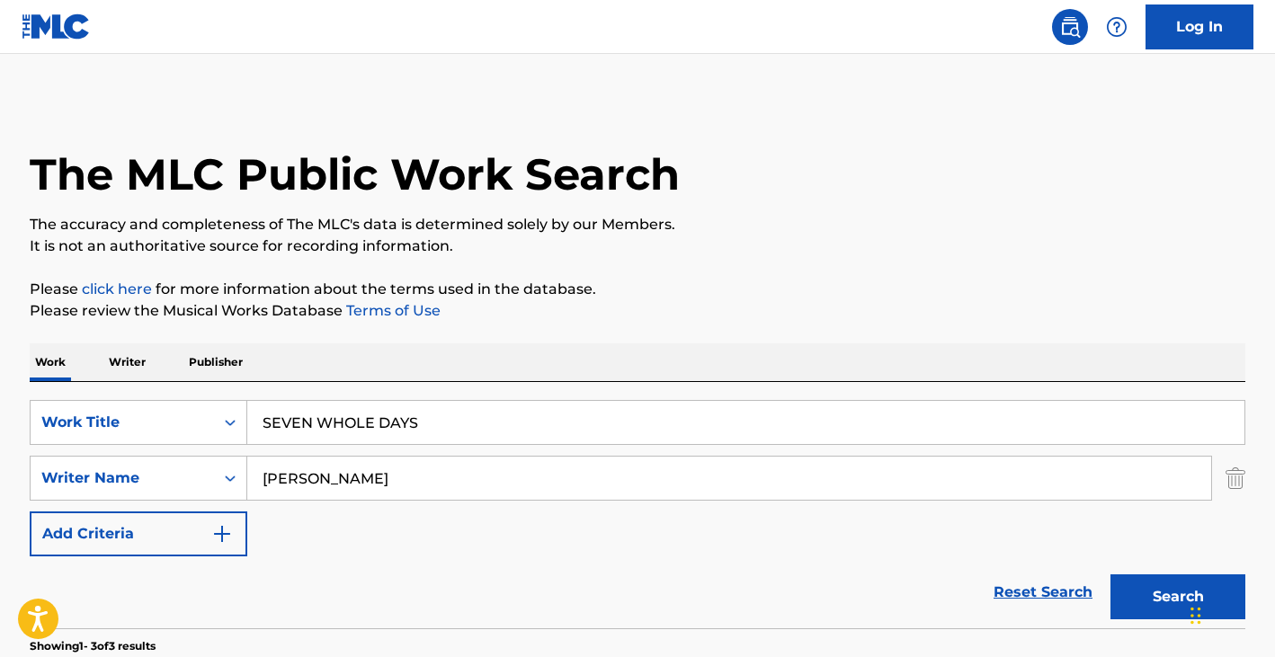
type input "SEVEN WHOLE DAYS"
click at [327, 477] on input "REID ANTONIO M" at bounding box center [729, 478] width 964 height 43
type input "kenneth"
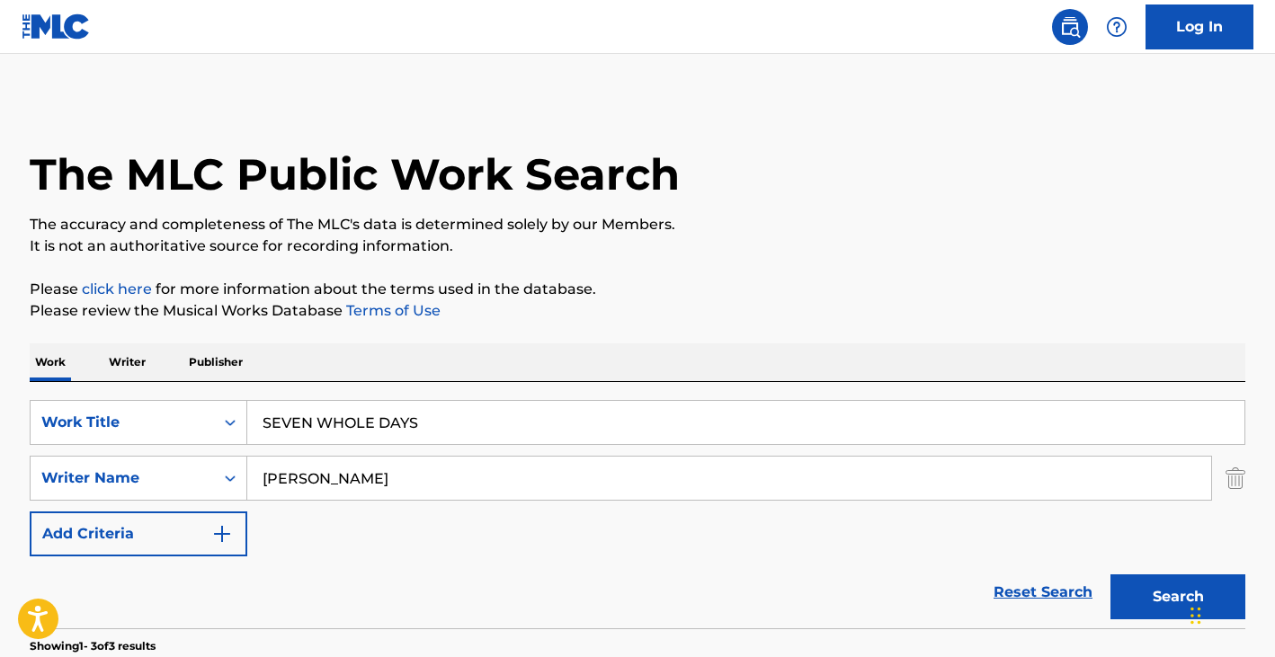
click at [1110, 575] on button "Search" at bounding box center [1177, 597] width 135 height 45
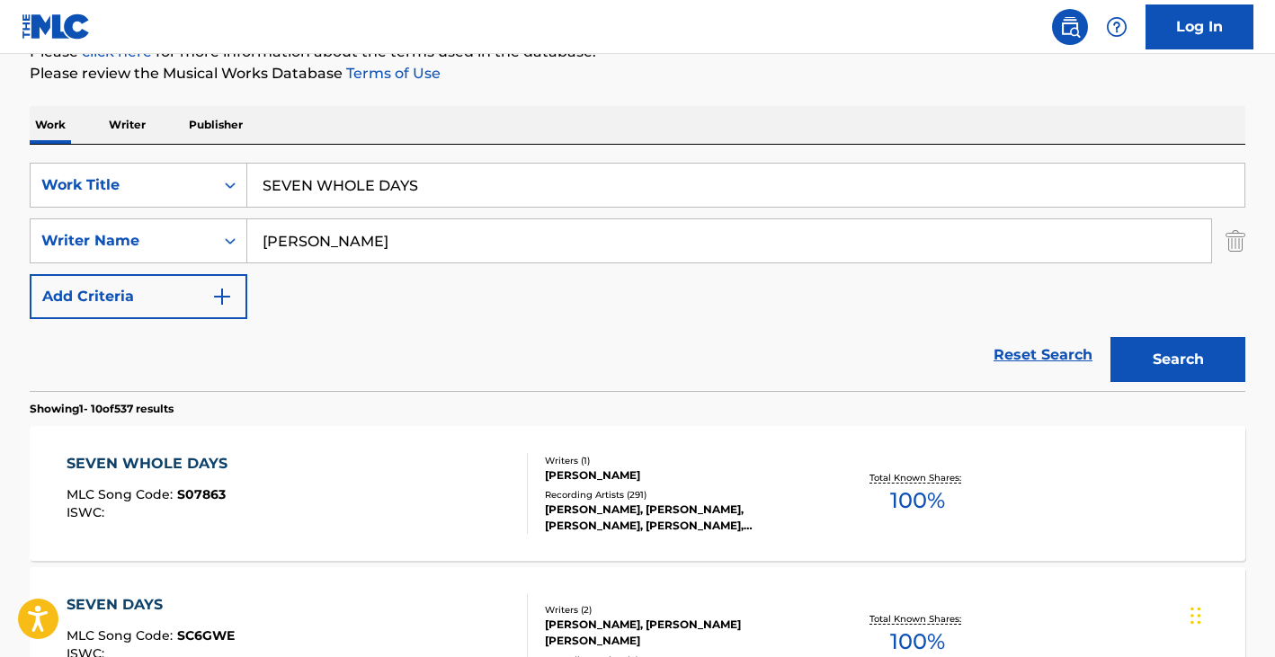
scroll to position [340, 0]
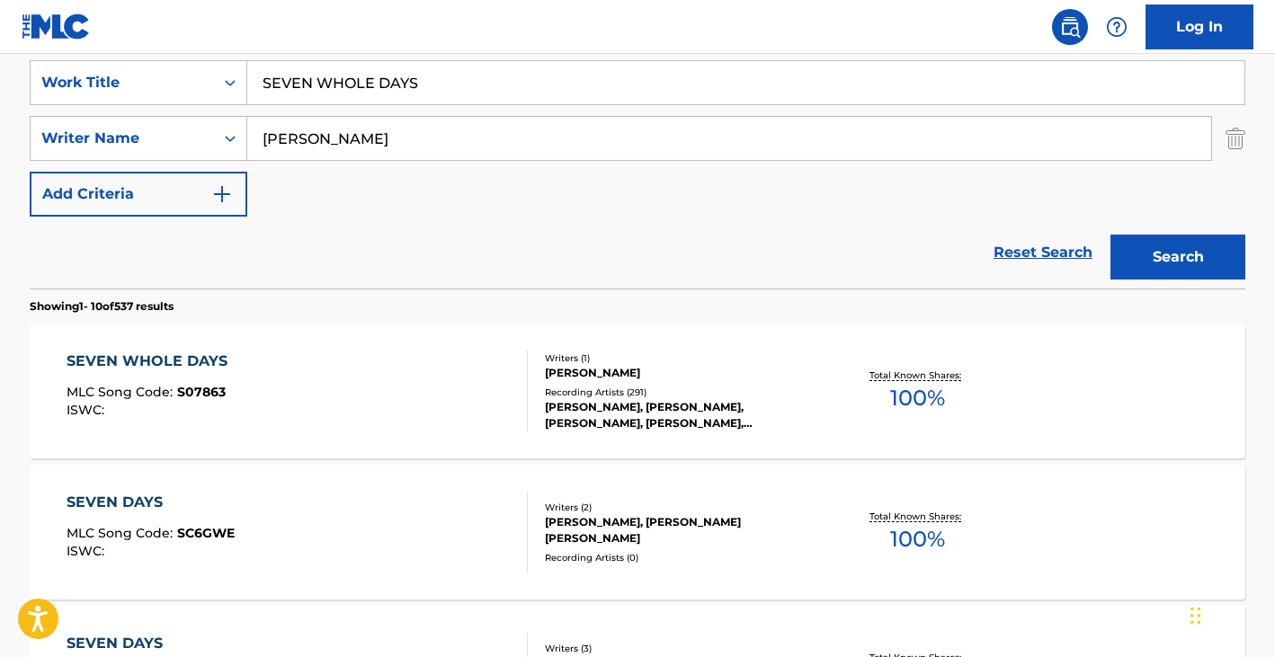
click at [403, 415] on div "SEVEN WHOLE DAYS MLC Song Code : S07863 ISWC :" at bounding box center [298, 391] width 462 height 81
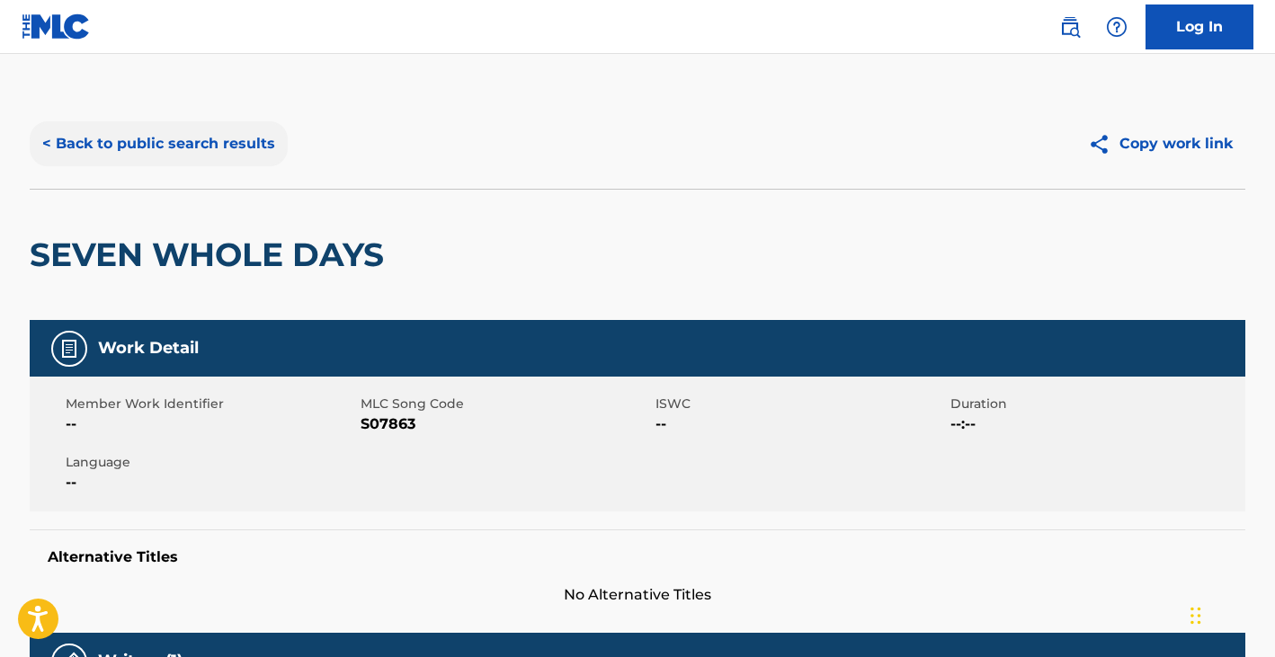
click at [194, 138] on button "< Back to public search results" at bounding box center [159, 143] width 258 height 45
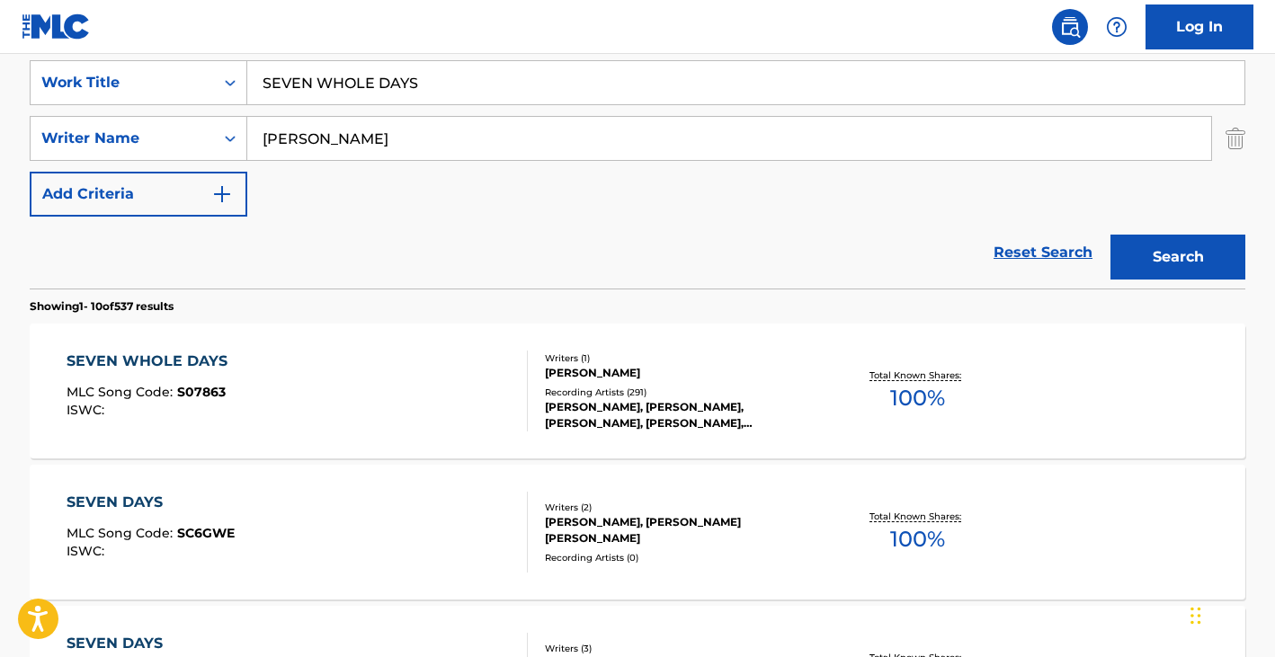
click at [382, 98] on input "SEVEN WHOLE DAYS" at bounding box center [745, 82] width 997 height 43
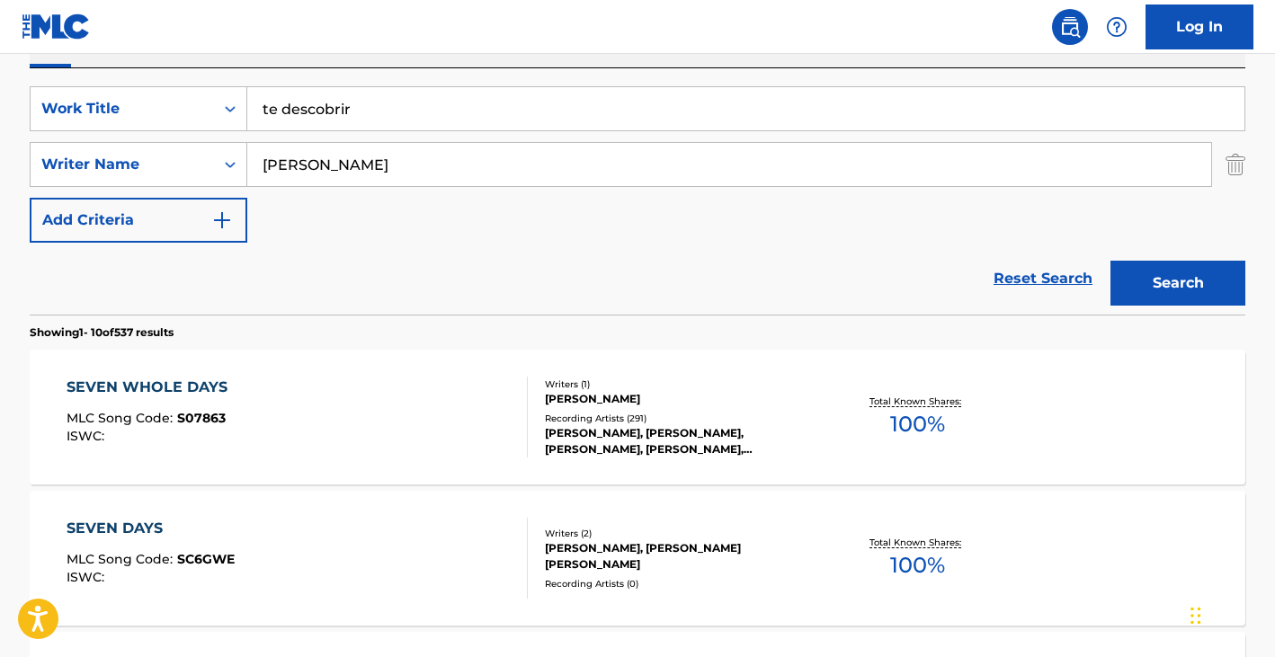
scroll to position [300, 0]
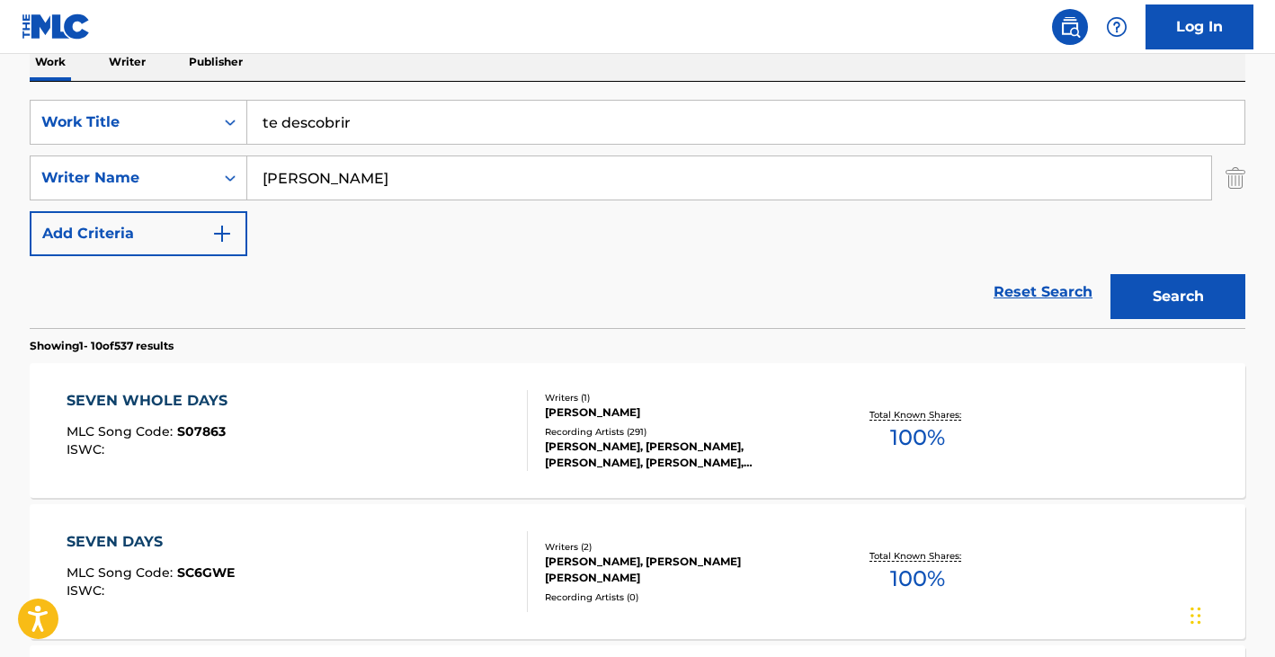
type input "te descobrir"
click at [440, 180] on input "kenneth" at bounding box center [729, 177] width 964 height 43
paste input "ARIAS JUAN JOSE"
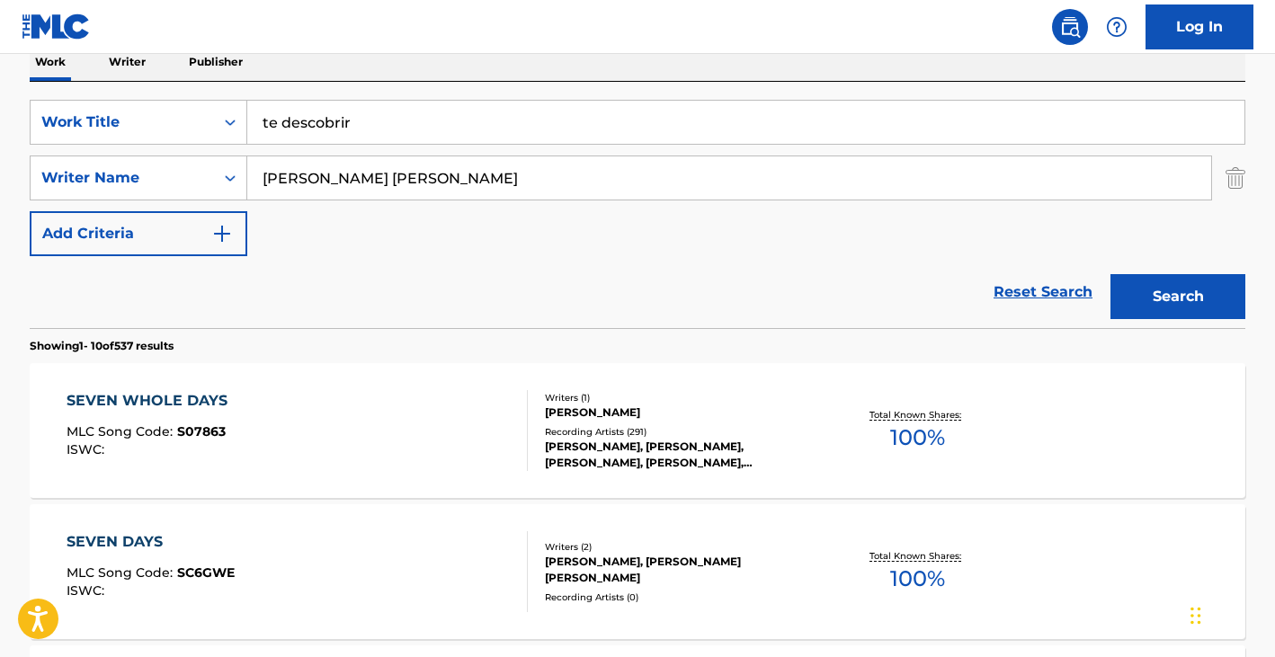
type input "ARIAS JUAN JOSE"
click at [1110, 274] on button "Search" at bounding box center [1177, 296] width 135 height 45
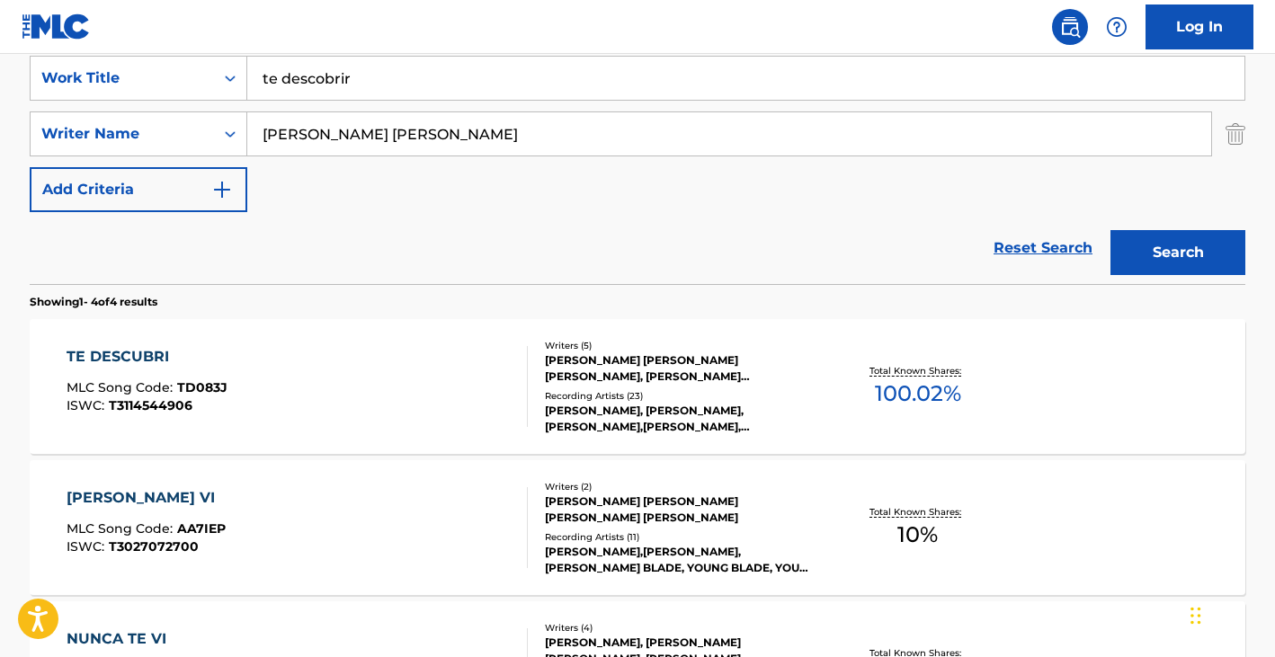
scroll to position [362, 0]
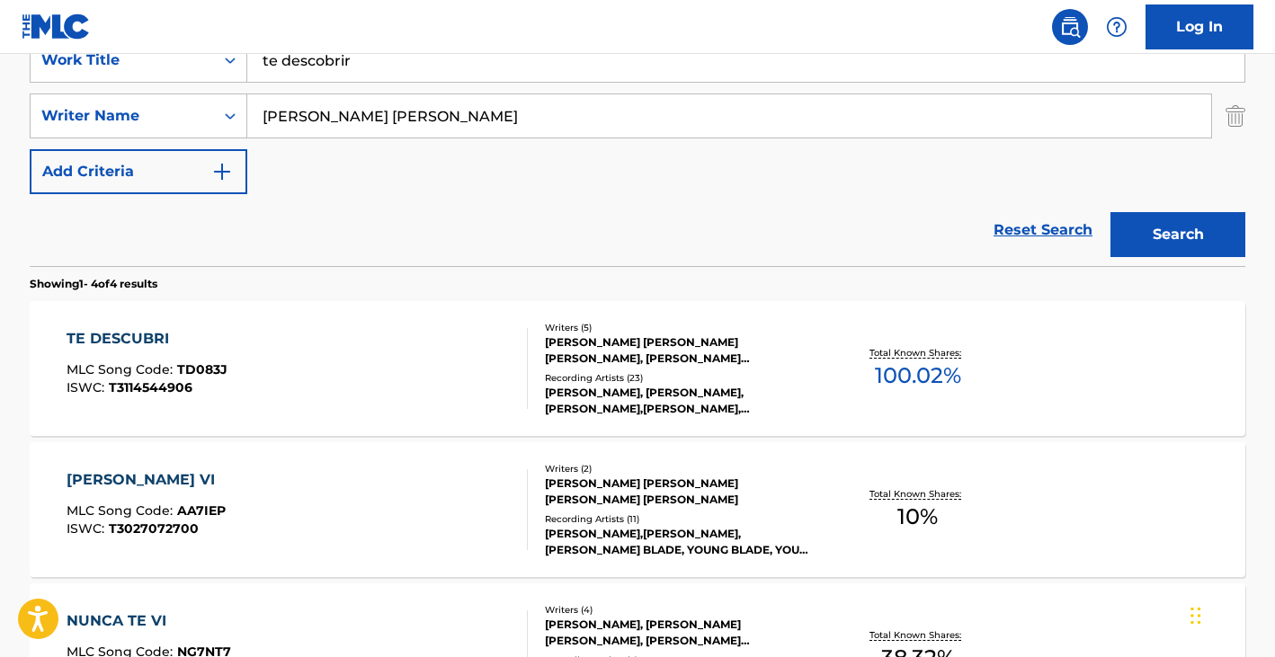
click at [277, 354] on div "TE DESCUBRI MLC Song Code : TD083J ISWC : T3114544906" at bounding box center [298, 368] width 462 height 81
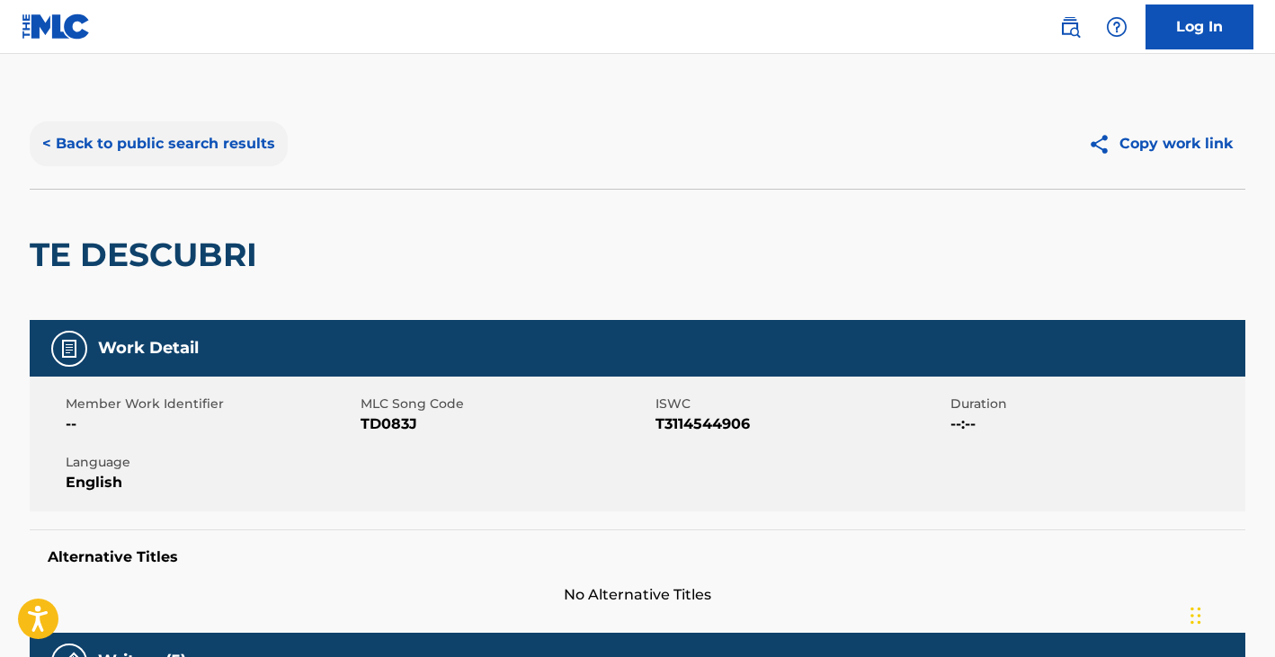
click at [224, 149] on button "< Back to public search results" at bounding box center [159, 143] width 258 height 45
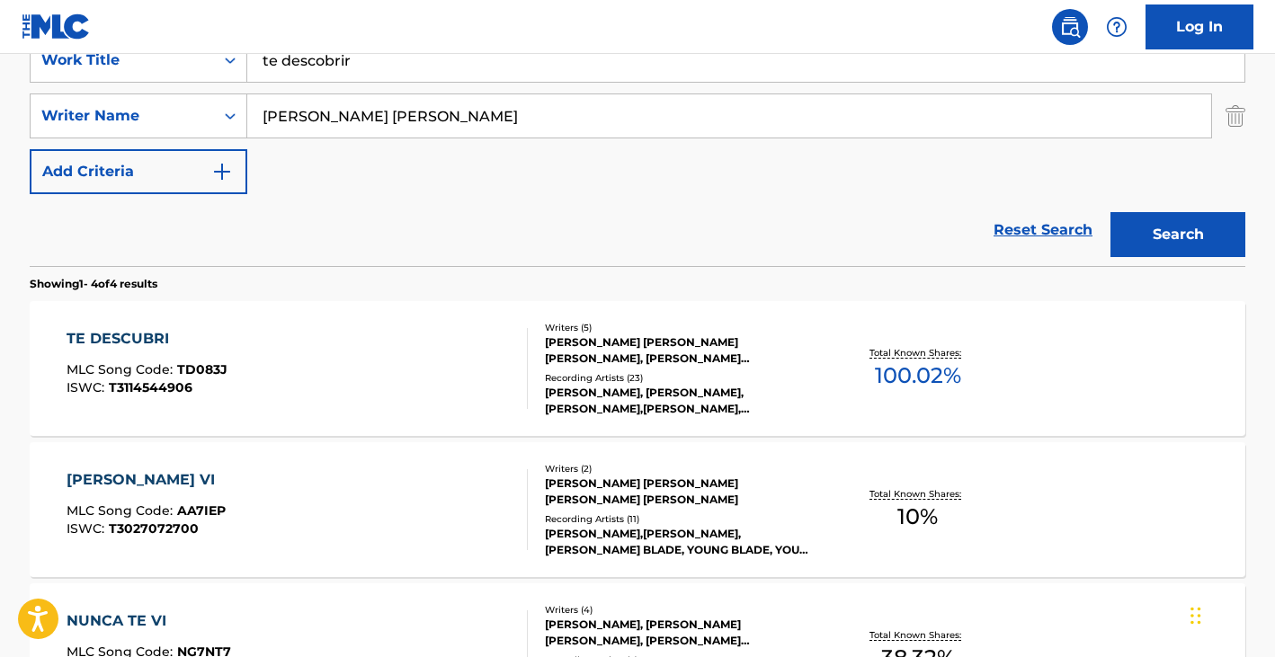
click at [428, 130] on input "ARIAS JUAN JOSE" at bounding box center [729, 115] width 964 height 43
type input "goat"
click at [474, 72] on input "te descobrir" at bounding box center [745, 60] width 997 height 43
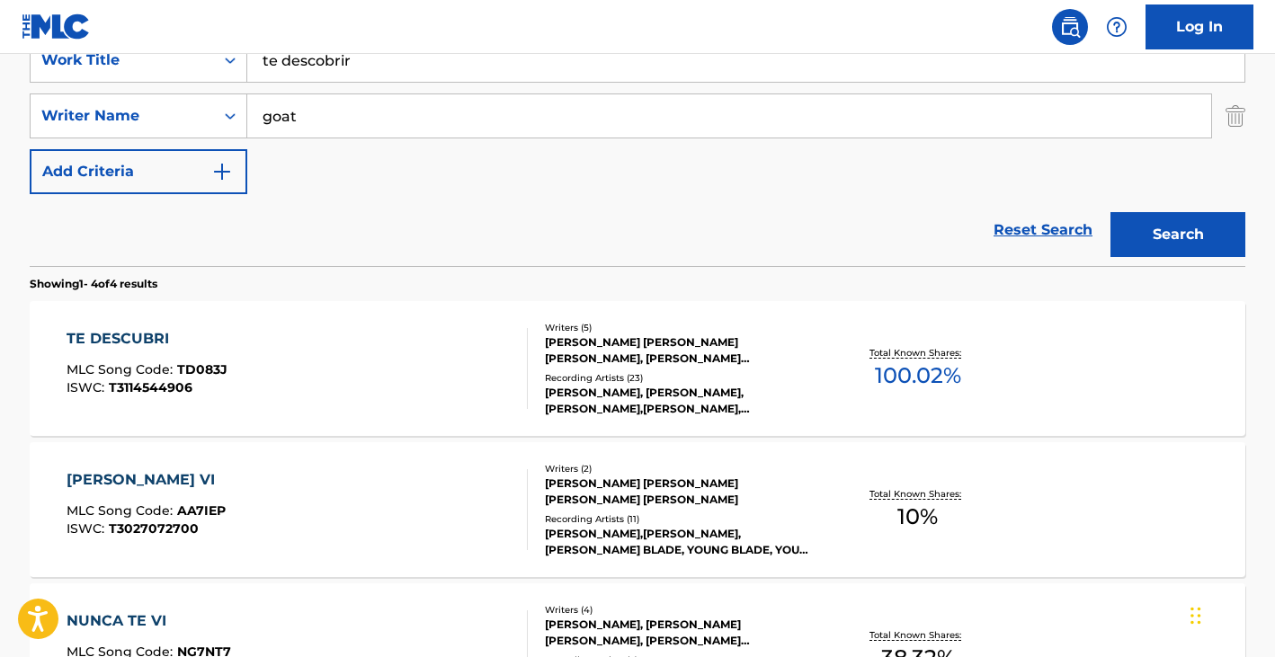
click at [474, 72] on input "te descobrir" at bounding box center [745, 60] width 997 height 43
type input "goat"
click at [397, 129] on input "goat" at bounding box center [729, 115] width 964 height 43
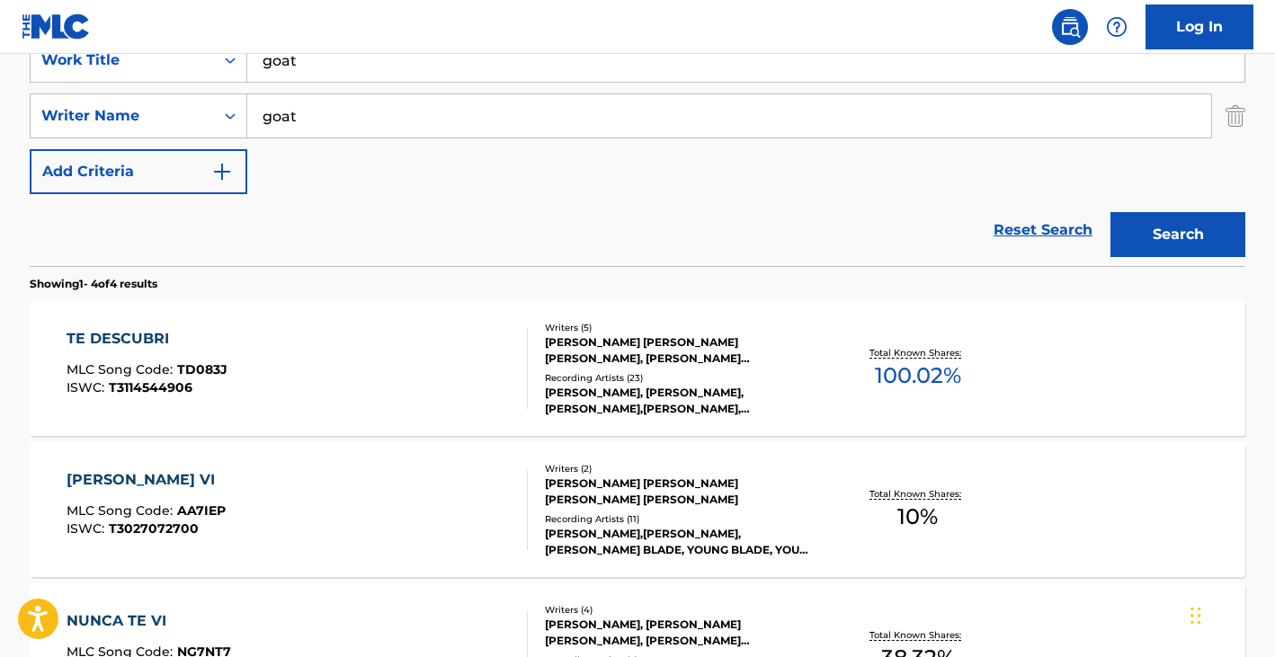
click at [397, 129] on input "goat" at bounding box center [729, 115] width 964 height 43
paste input "TSEROUNIAN ARAM"
click at [1110, 212] on button "Search" at bounding box center [1177, 234] width 135 height 45
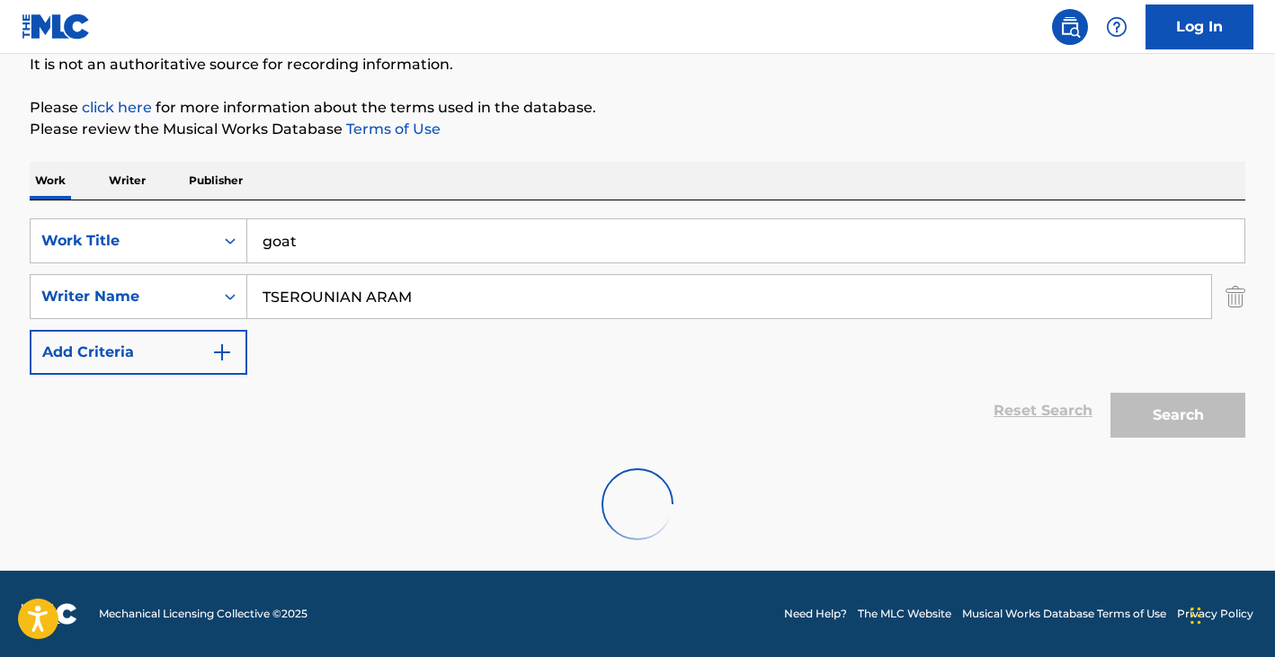
scroll to position [182, 0]
click at [537, 290] on input "TSEROUNIAN ARAM" at bounding box center [729, 296] width 964 height 43
click at [629, 398] on div "Reset Search Search" at bounding box center [638, 411] width 1216 height 72
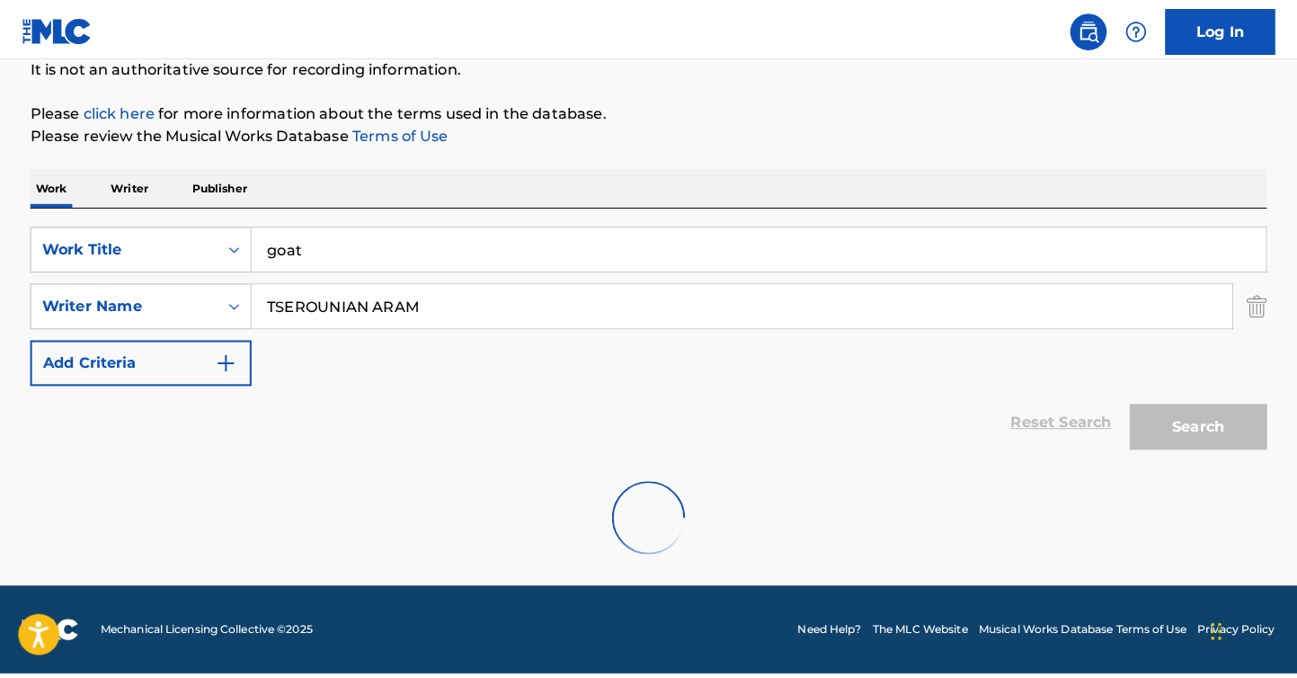
scroll to position [123, 0]
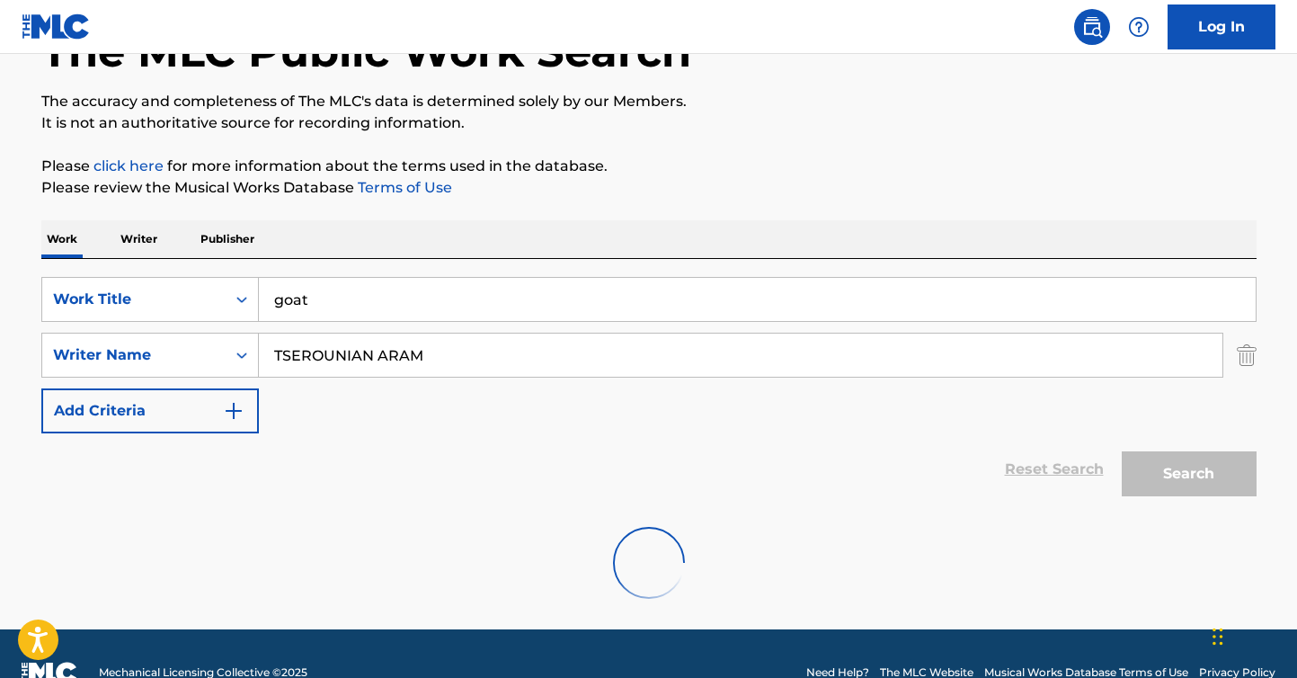
click at [533, 373] on input "TSEROUNIAN ARAM" at bounding box center [741, 355] width 964 height 43
type input "TSEROUNIAN ARAM"
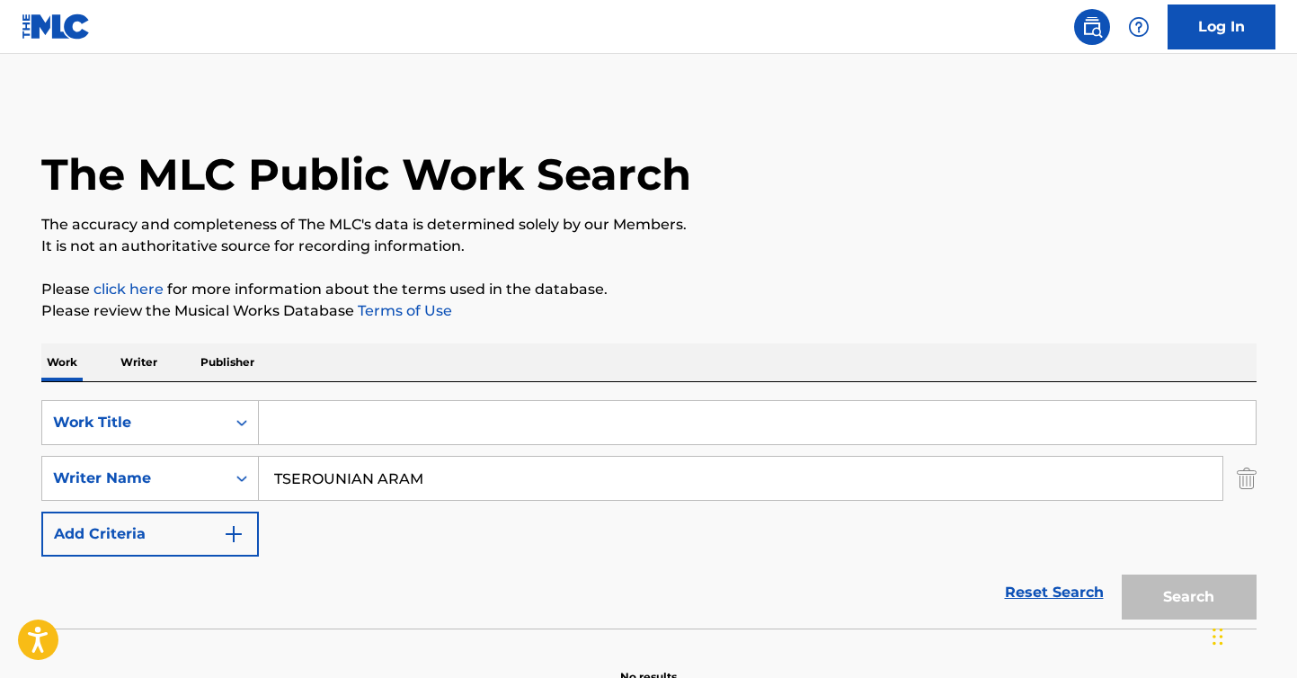
click at [339, 425] on input "Search Form" at bounding box center [757, 422] width 997 height 43
type input "goat"
click at [1122, 575] on button "Search" at bounding box center [1189, 597] width 135 height 45
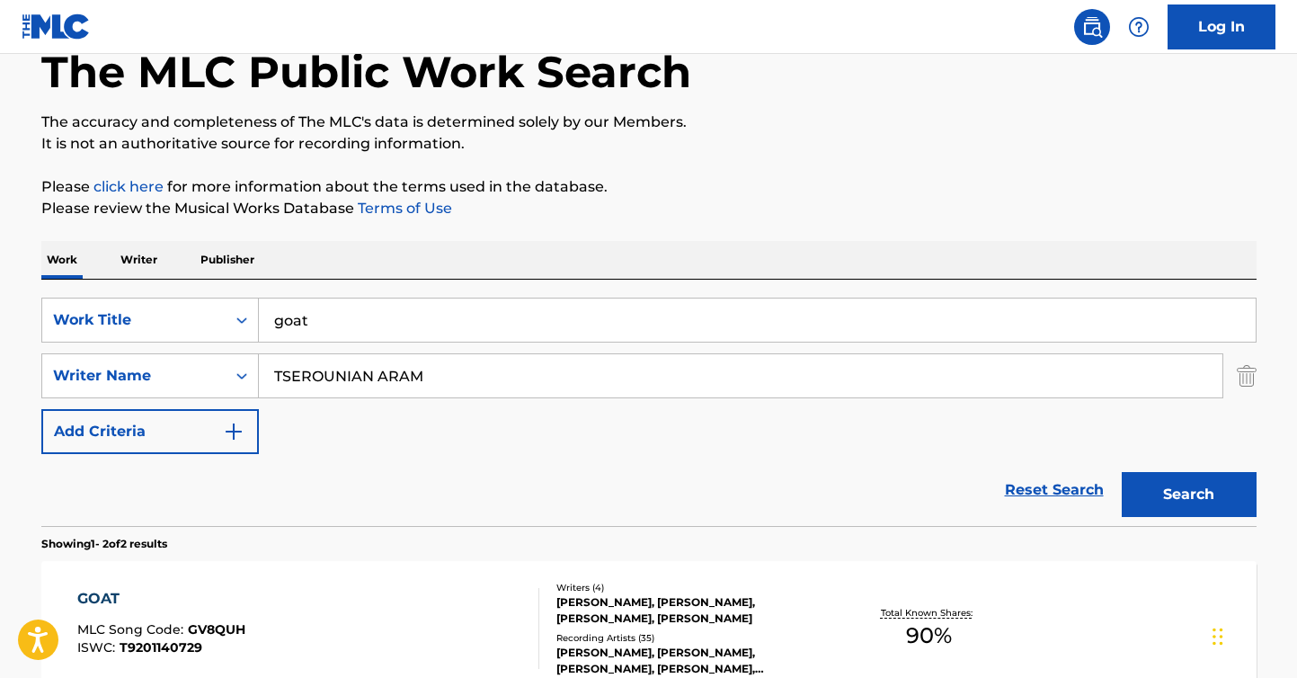
scroll to position [148, 0]
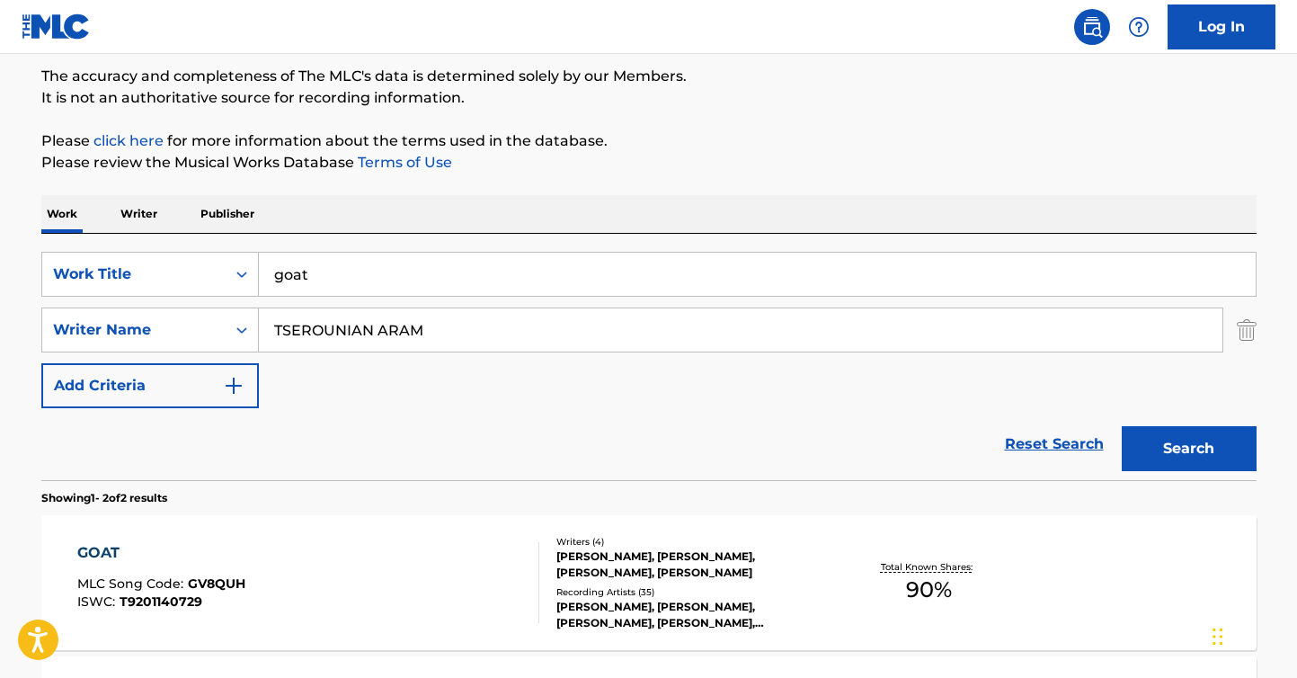
click at [342, 575] on div "GOAT MLC Song Code : GV8QUH ISWC : T9201140729" at bounding box center [308, 582] width 462 height 81
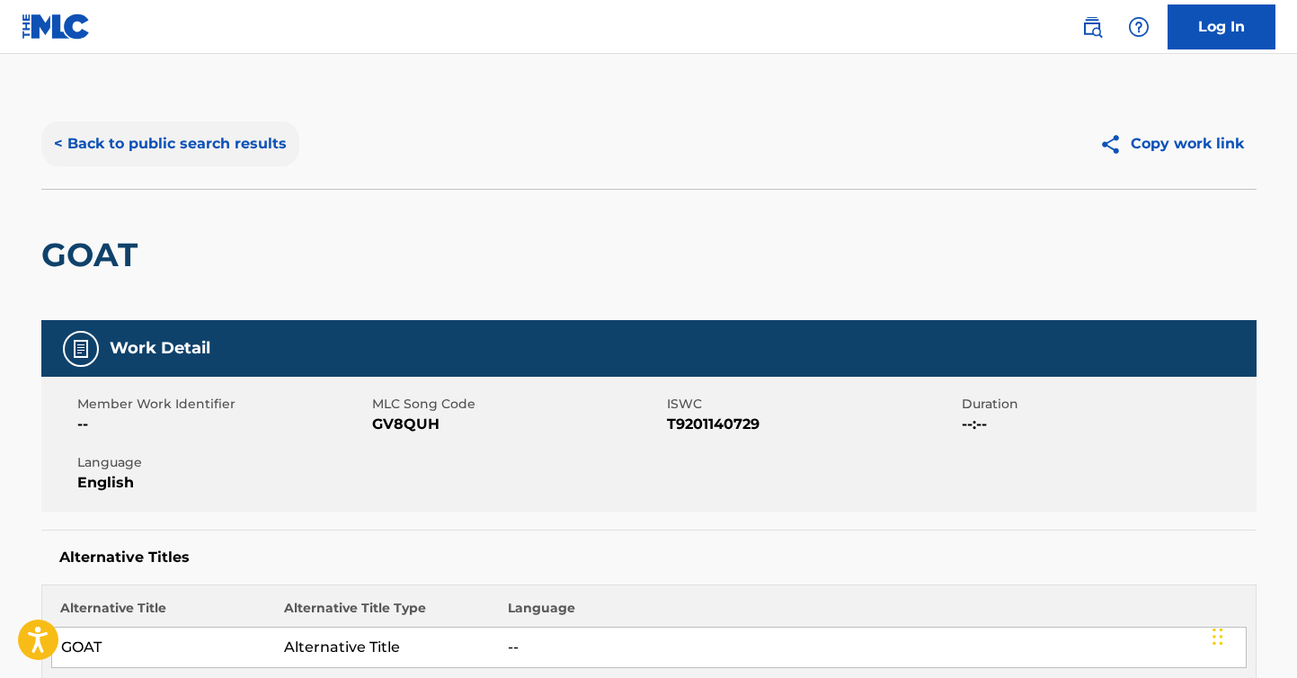
click at [229, 135] on button "< Back to public search results" at bounding box center [170, 143] width 258 height 45
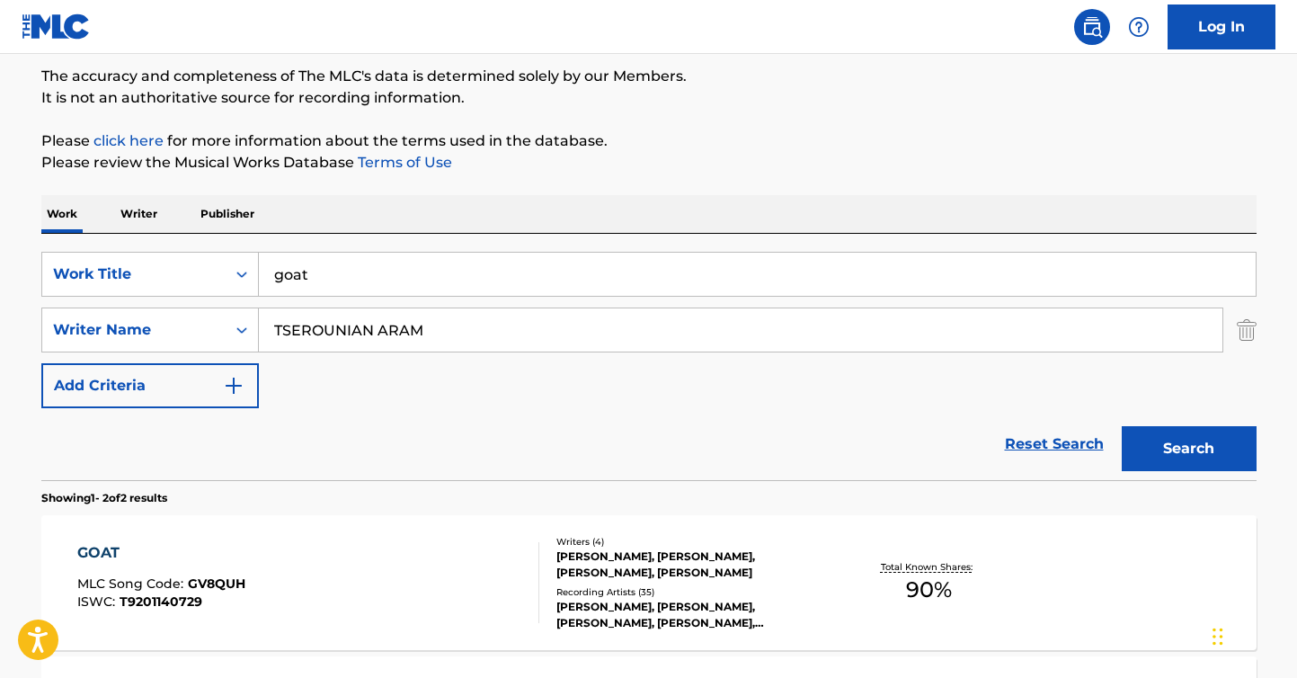
click at [374, 273] on input "goat" at bounding box center [757, 274] width 997 height 43
type input "el coquero"
click at [382, 345] on input "TSEROUNIAN ARAM" at bounding box center [741, 329] width 964 height 43
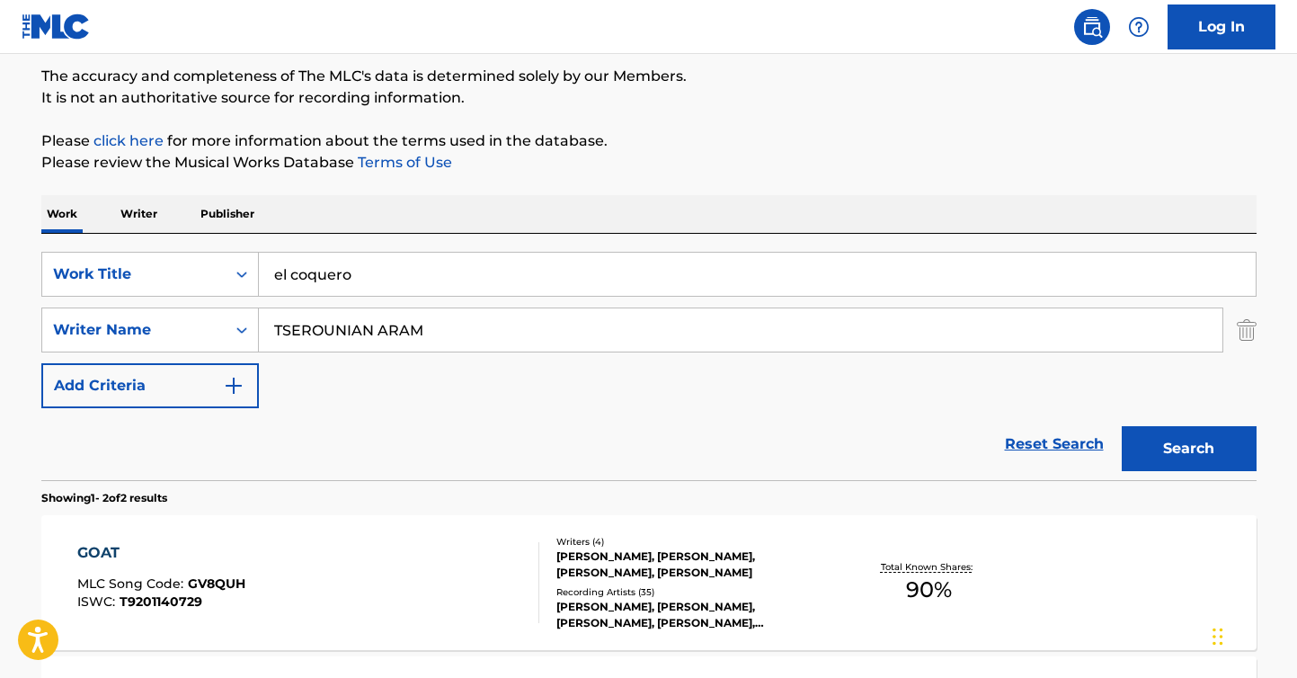
click at [382, 345] on input "TSEROUNIAN ARAM" at bounding box center [741, 329] width 964 height 43
paste input "[PERSON_NAME] [PERSON_NAME] [PERSON_NAME],"
type input "[PERSON_NAME] [PERSON_NAME] [PERSON_NAME],"
click at [1122, 426] on button "Search" at bounding box center [1189, 448] width 135 height 45
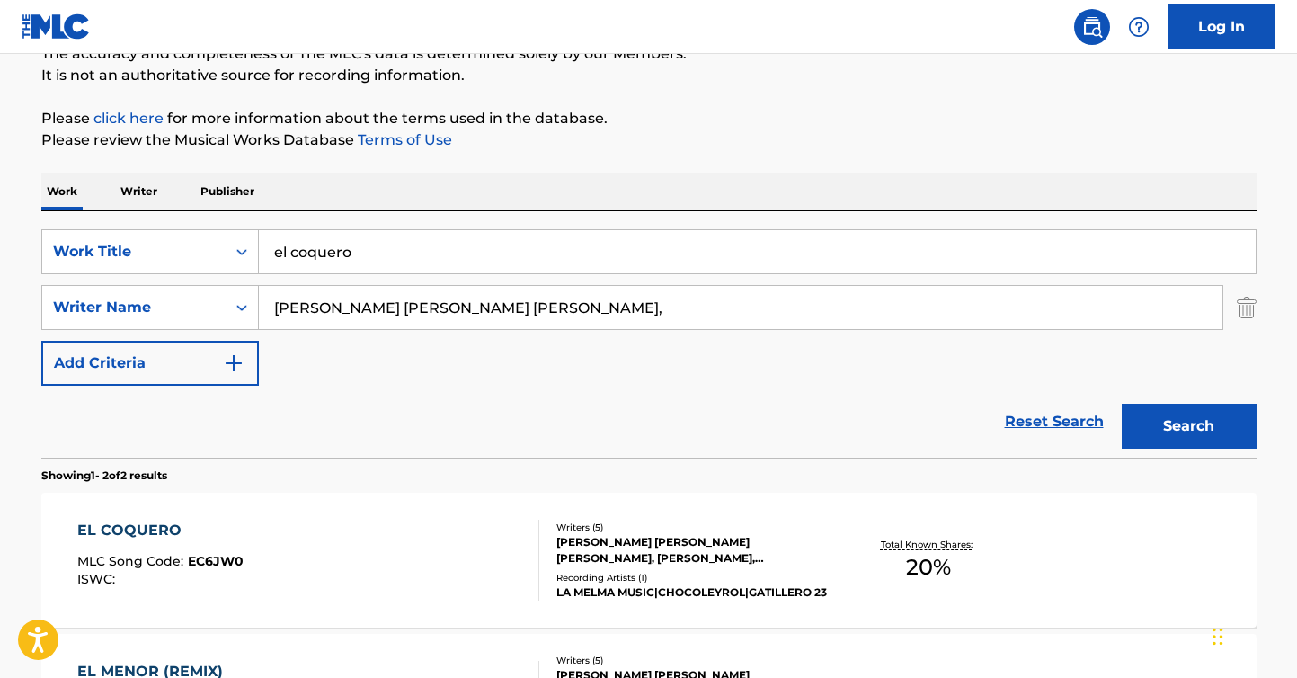
scroll to position [182, 0]
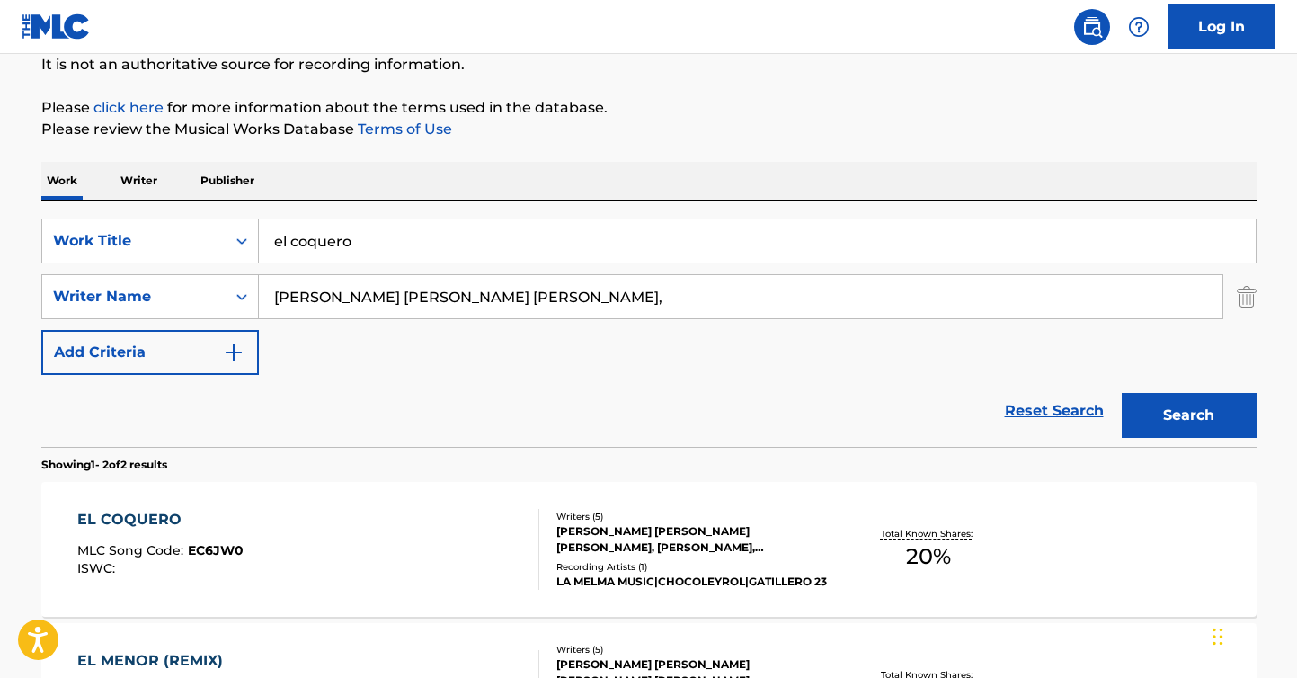
click at [377, 522] on div "EL COQUERO MLC Song Code : EC6JW0 ISWC :" at bounding box center [308, 549] width 462 height 81
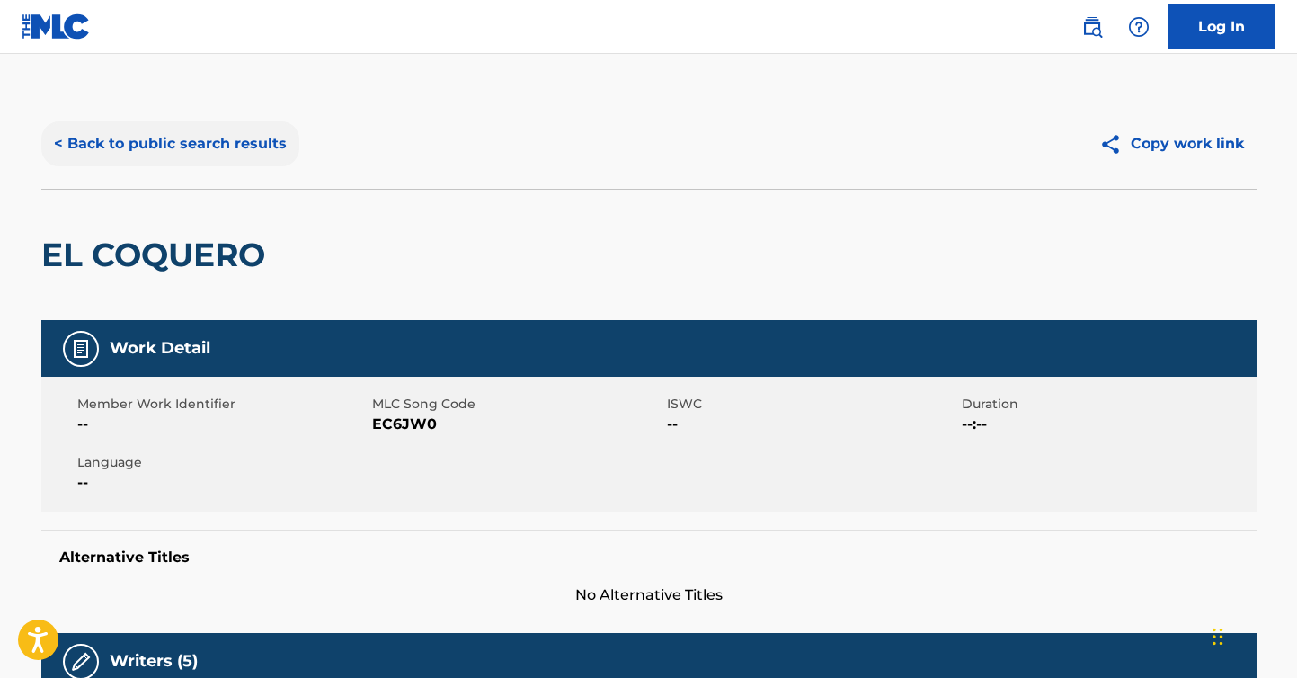
click at [208, 138] on button "< Back to public search results" at bounding box center [170, 143] width 258 height 45
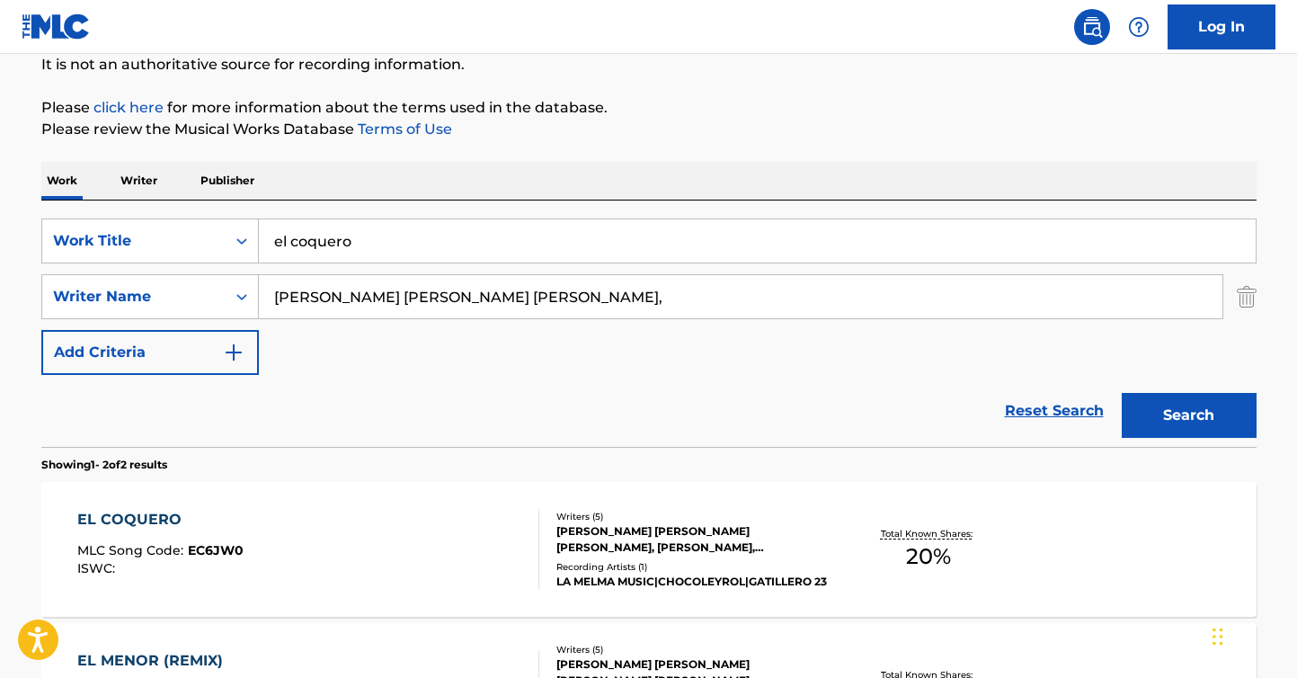
click at [388, 244] on input "el coquero" at bounding box center [757, 240] width 997 height 43
click at [385, 305] on input "[PERSON_NAME] [PERSON_NAME] [PERSON_NAME]," at bounding box center [741, 296] width 964 height 43
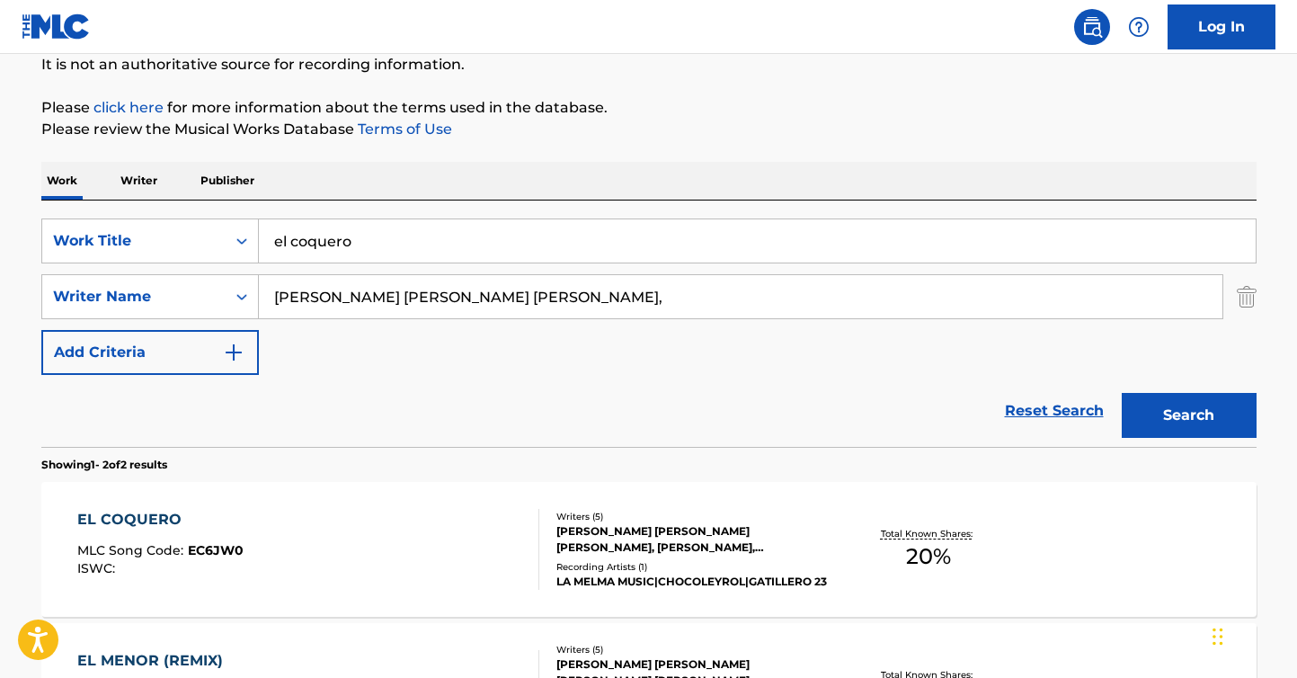
click at [385, 305] on input "[PERSON_NAME] [PERSON_NAME] [PERSON_NAME]," at bounding box center [741, 296] width 964 height 43
paste input "[PERSON_NAME]"
type input "[PERSON_NAME]"
click at [336, 255] on input "el coquero" at bounding box center [757, 240] width 997 height 43
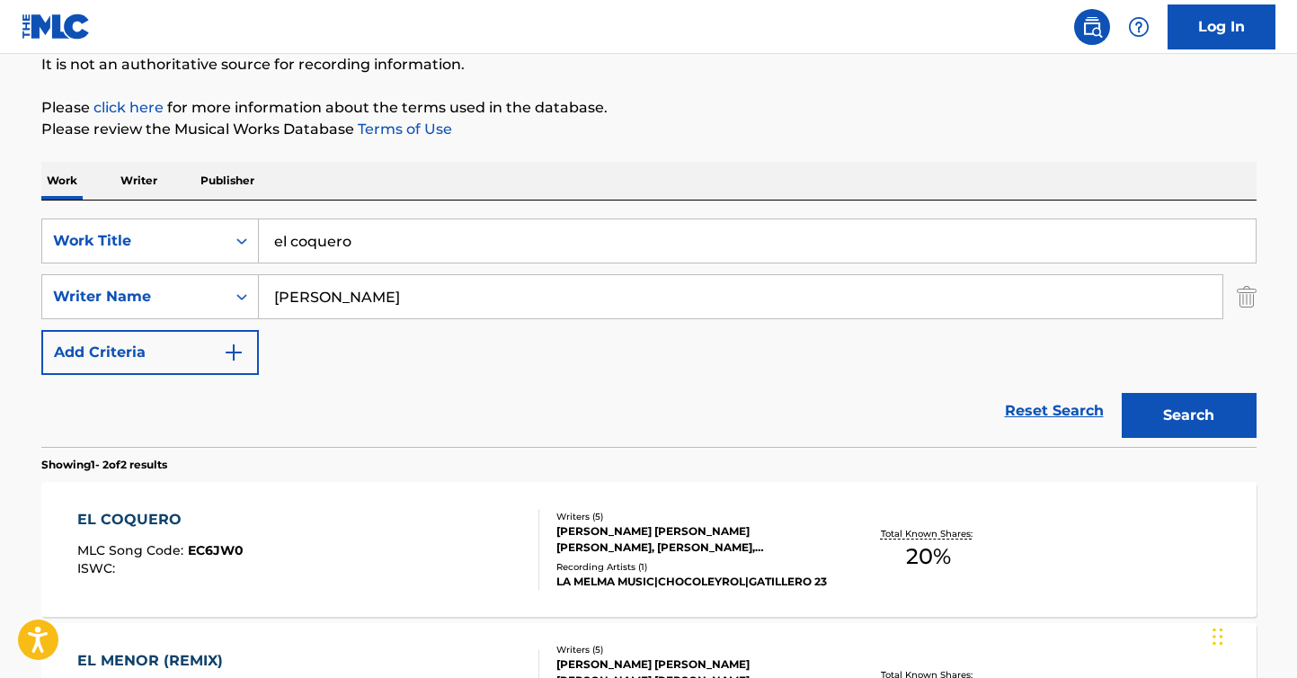
click at [336, 255] on input "el coquero" at bounding box center [757, 240] width 997 height 43
type input "drugz"
click at [1122, 393] on button "Search" at bounding box center [1189, 415] width 135 height 45
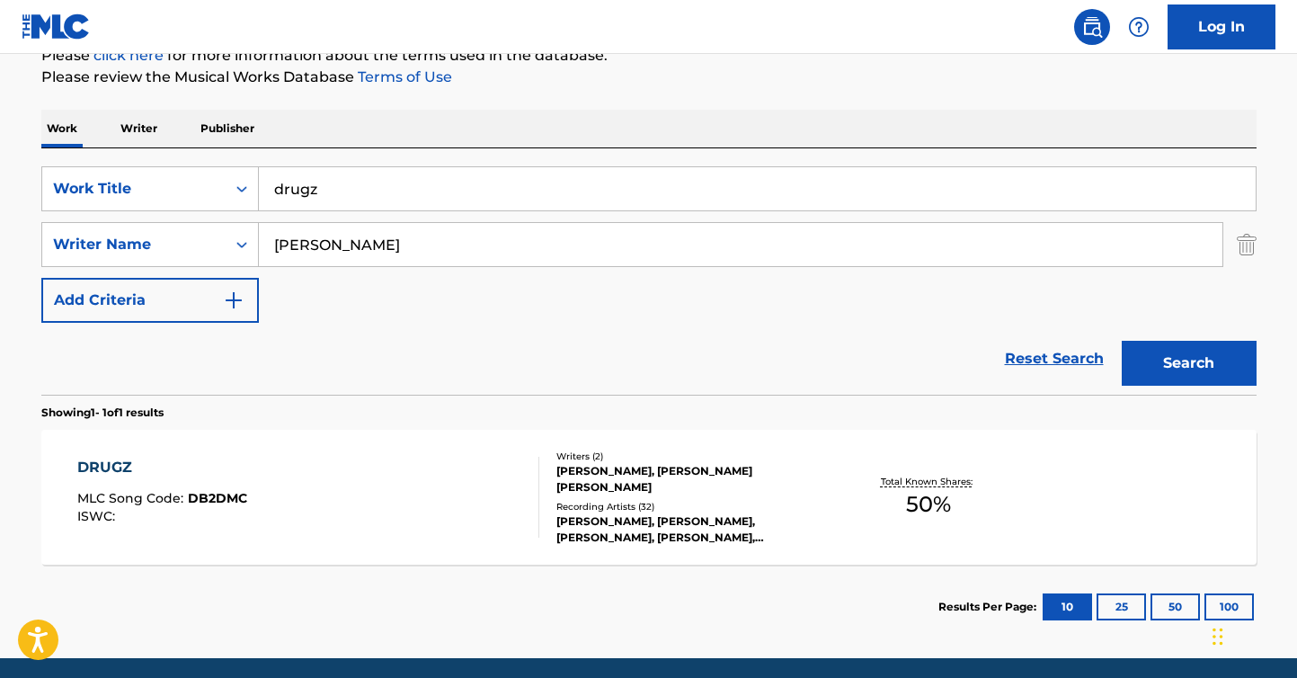
scroll to position [300, 0]
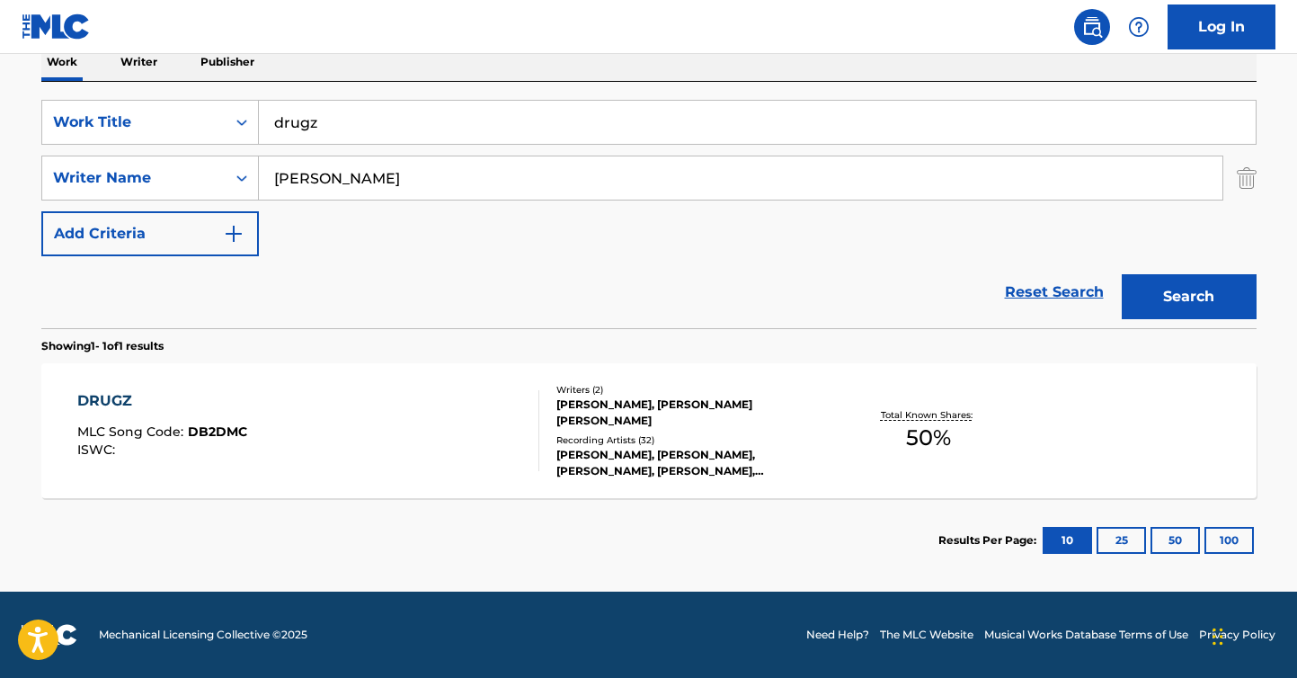
click at [261, 388] on div "DRUGZ MLC Song Code : DB2DMC ISWC : Writers ( 2 ) [PERSON_NAME], [PERSON_NAME] …" at bounding box center [649, 430] width 1216 height 135
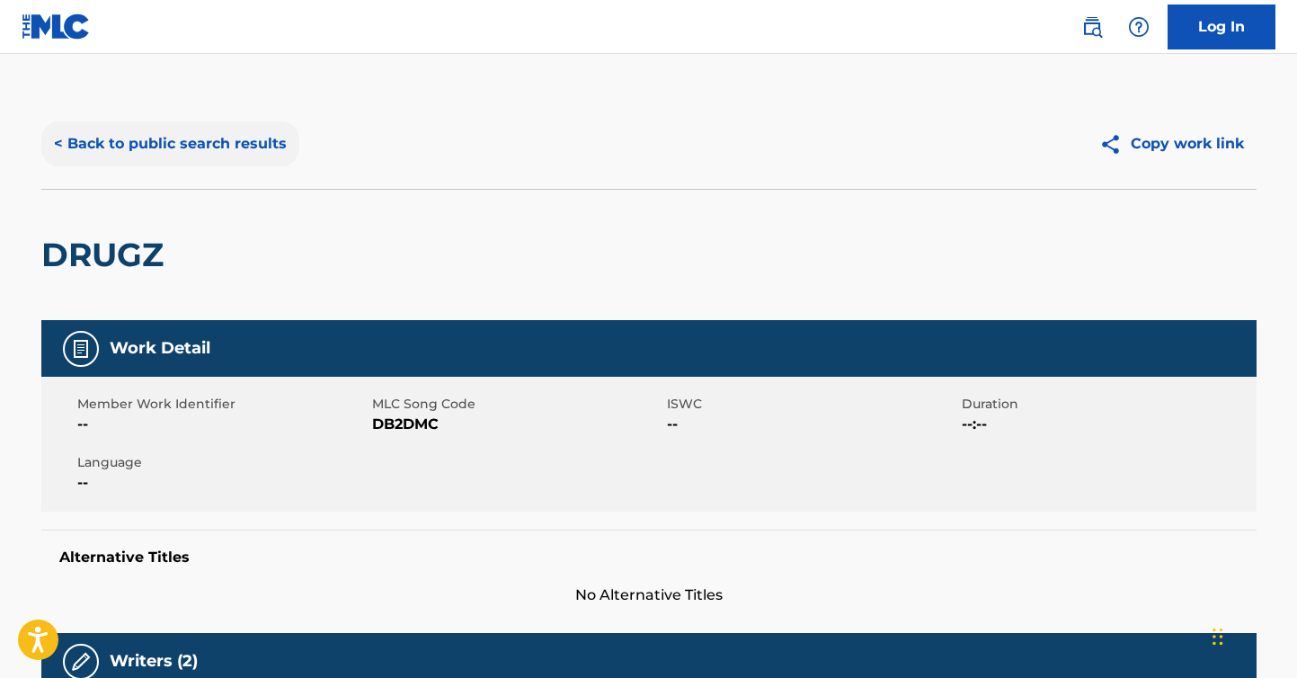
click at [212, 153] on button "< Back to public search results" at bounding box center [170, 143] width 258 height 45
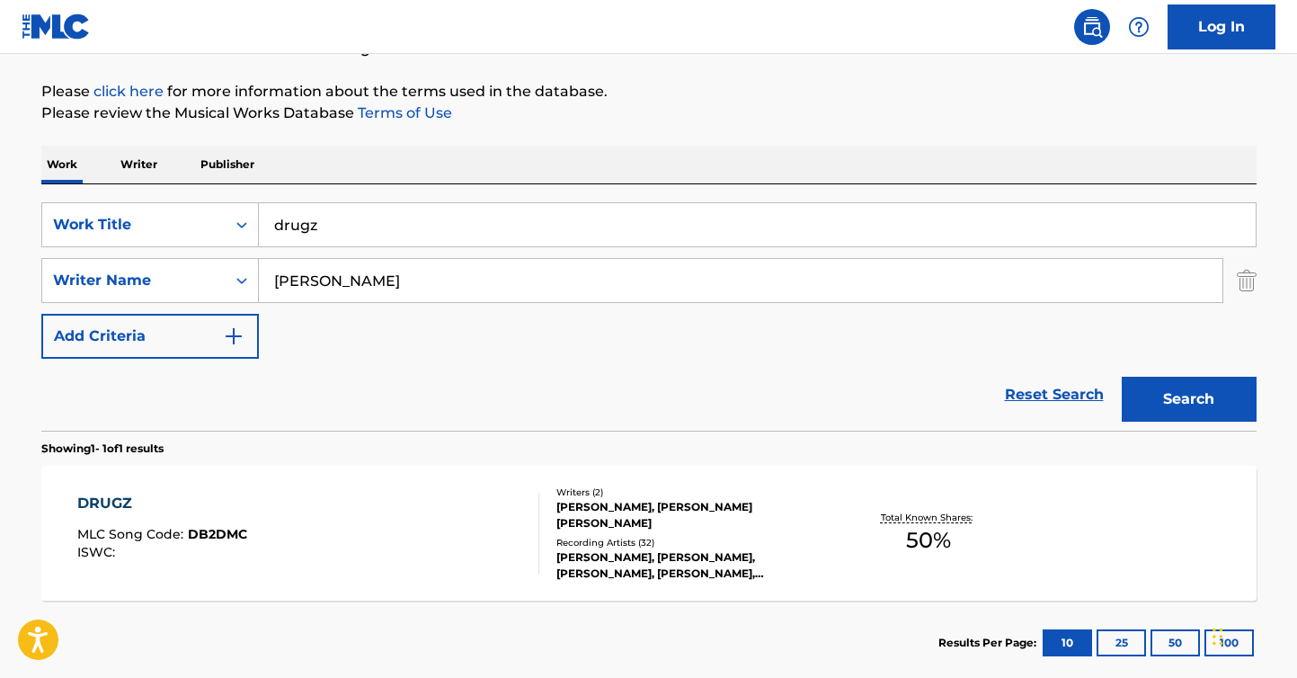
click at [377, 225] on input "drugz" at bounding box center [757, 224] width 997 height 43
click at [376, 225] on input "drugz" at bounding box center [757, 224] width 997 height 43
type input "she wolf"
click at [410, 294] on input "[PERSON_NAME]" at bounding box center [741, 280] width 964 height 43
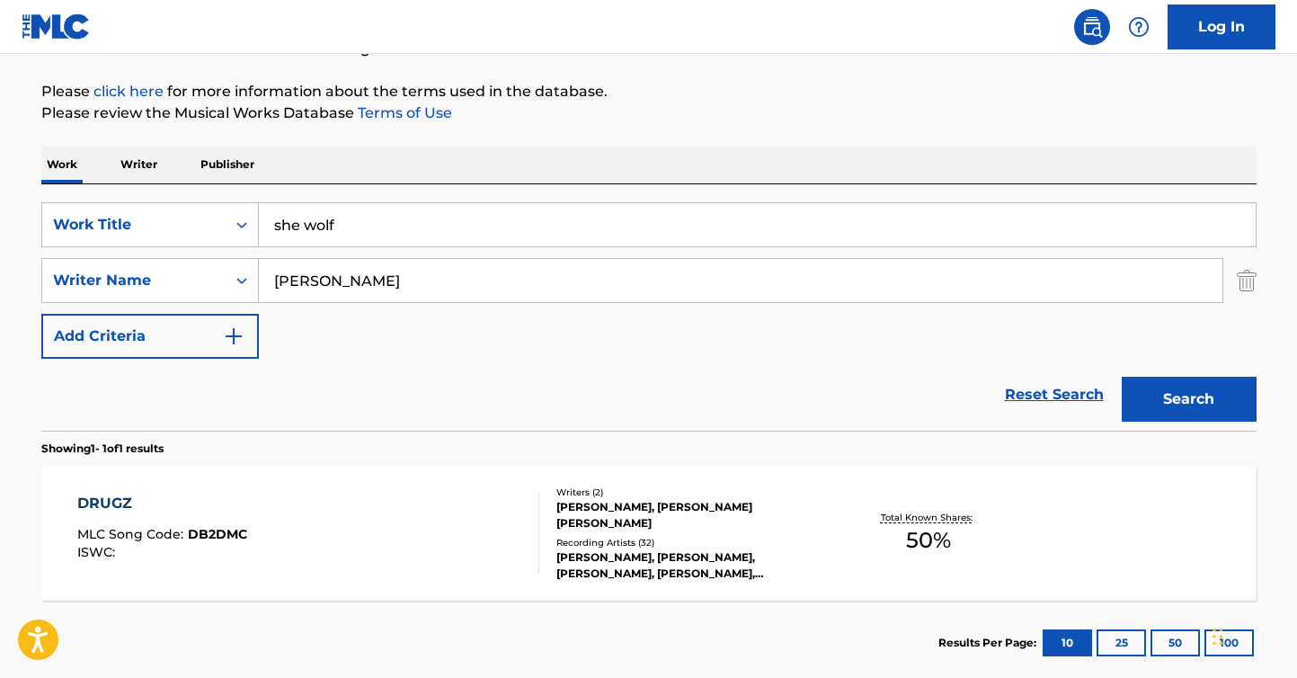
click at [410, 294] on input "[PERSON_NAME]" at bounding box center [741, 280] width 964 height 43
type input "guetta"
click at [1122, 377] on button "Search" at bounding box center [1189, 399] width 135 height 45
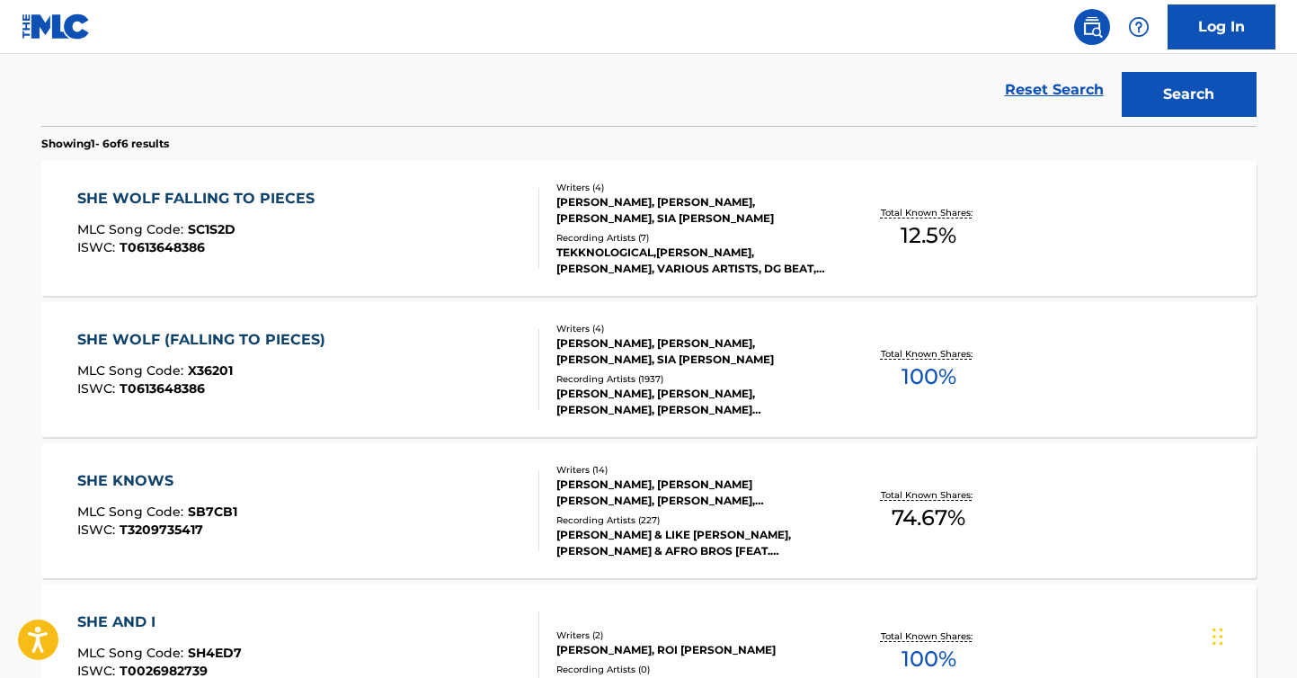
scroll to position [330, 0]
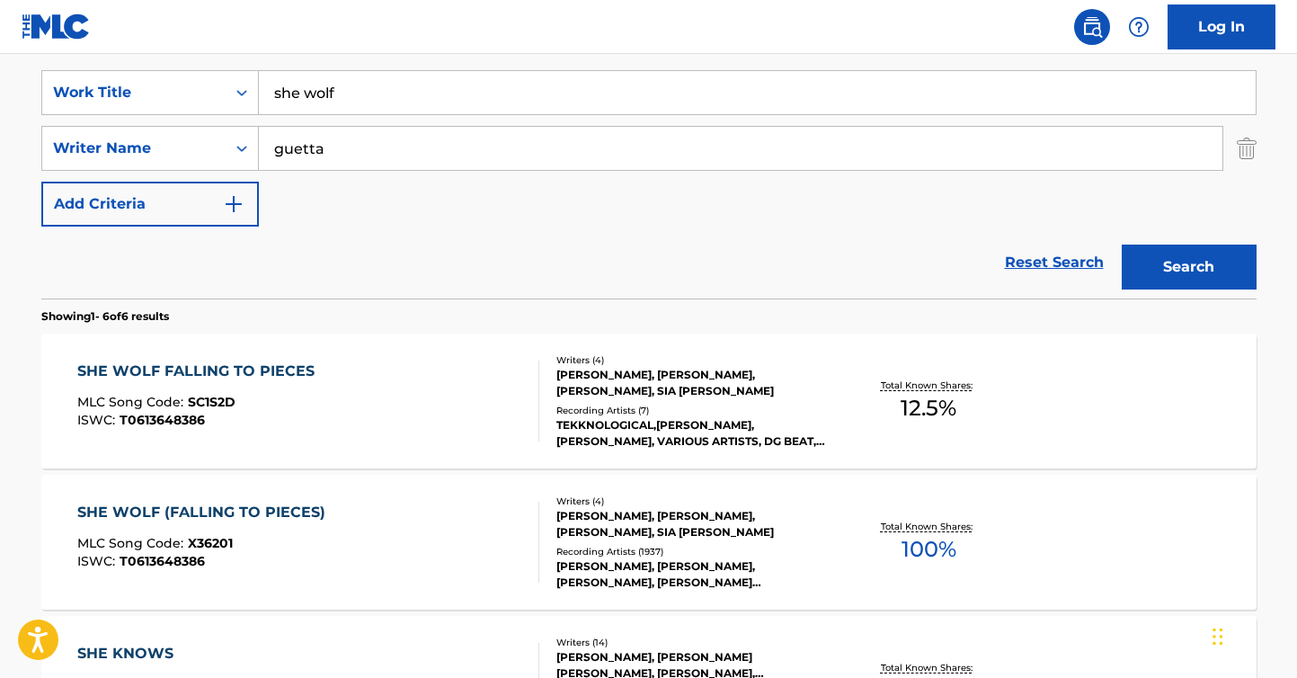
click at [330, 349] on div "SHE WOLF FALLING TO PIECES MLC Song Code : SC1S2D ISWC : T0613648386 Writers ( …" at bounding box center [649, 401] width 1216 height 135
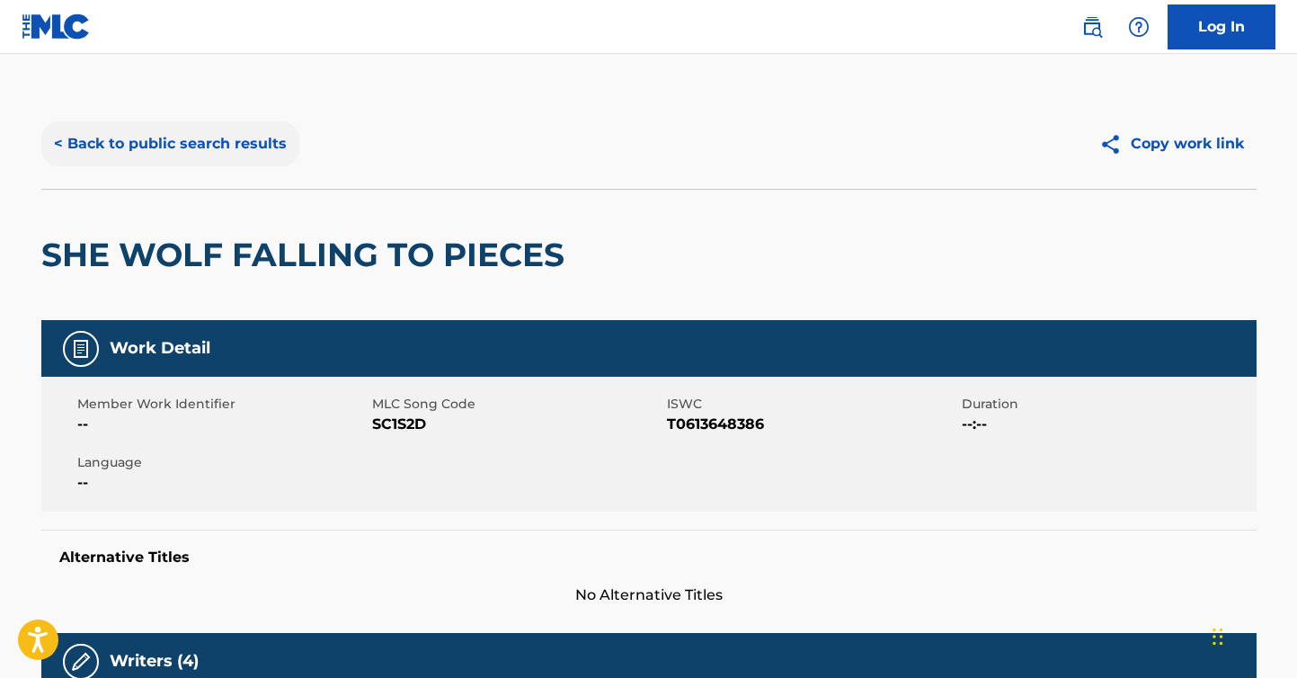
click at [201, 138] on button "< Back to public search results" at bounding box center [170, 143] width 258 height 45
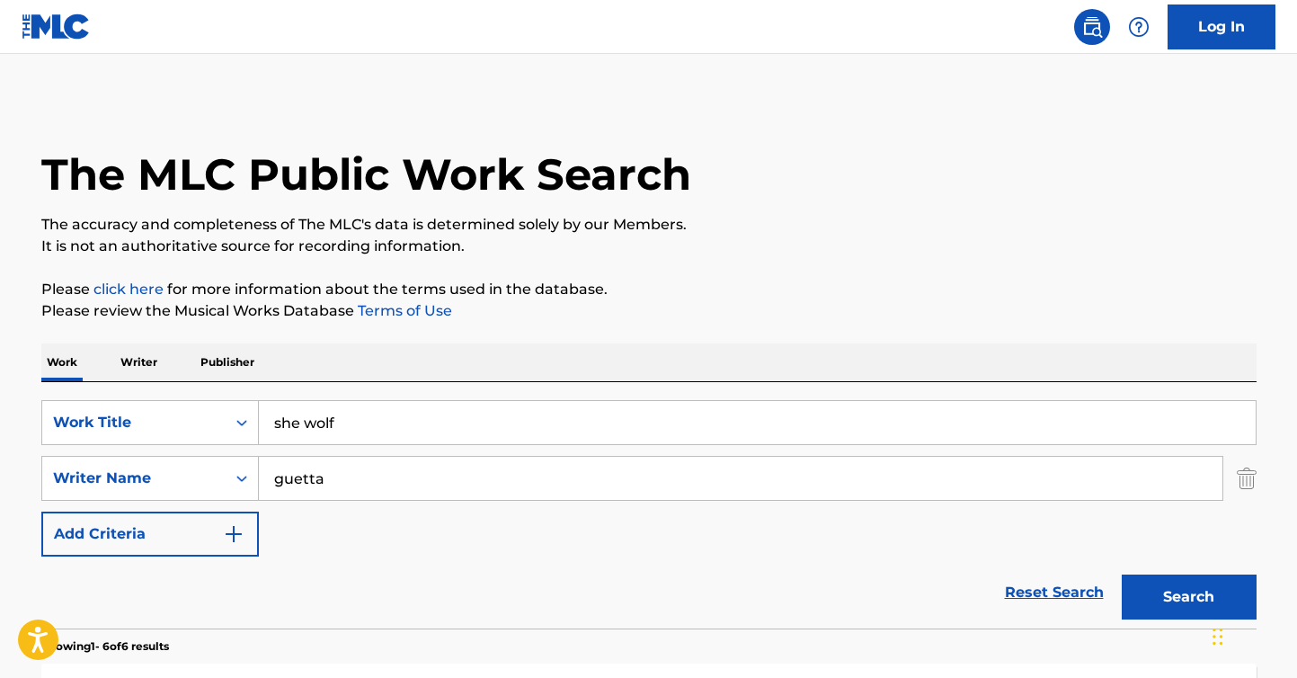
scroll to position [330, 0]
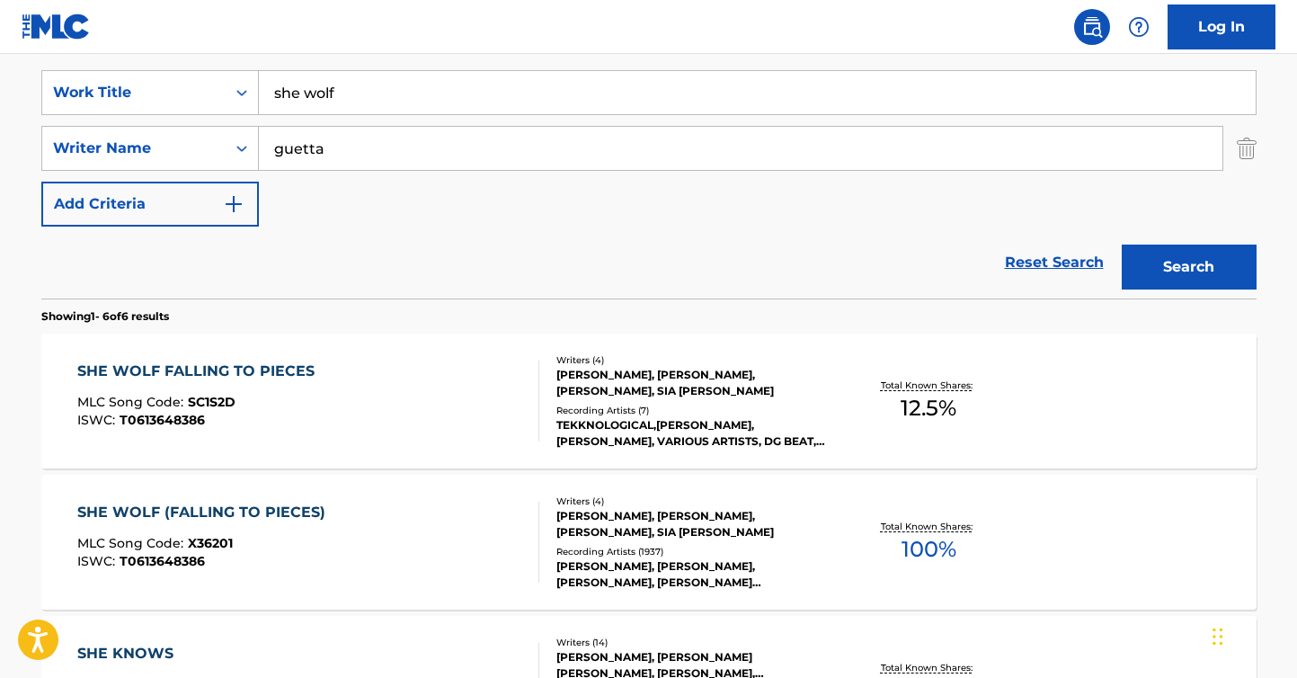
click at [348, 124] on div "SearchWithCriteriaad852b1f-e177-49d7-8dcd-5ffd202938e4 Work Title she wolf Sear…" at bounding box center [649, 148] width 1216 height 156
click at [349, 101] on input "she wolf" at bounding box center [757, 92] width 997 height 43
paste input "['KAFANA NA BALKANU']"
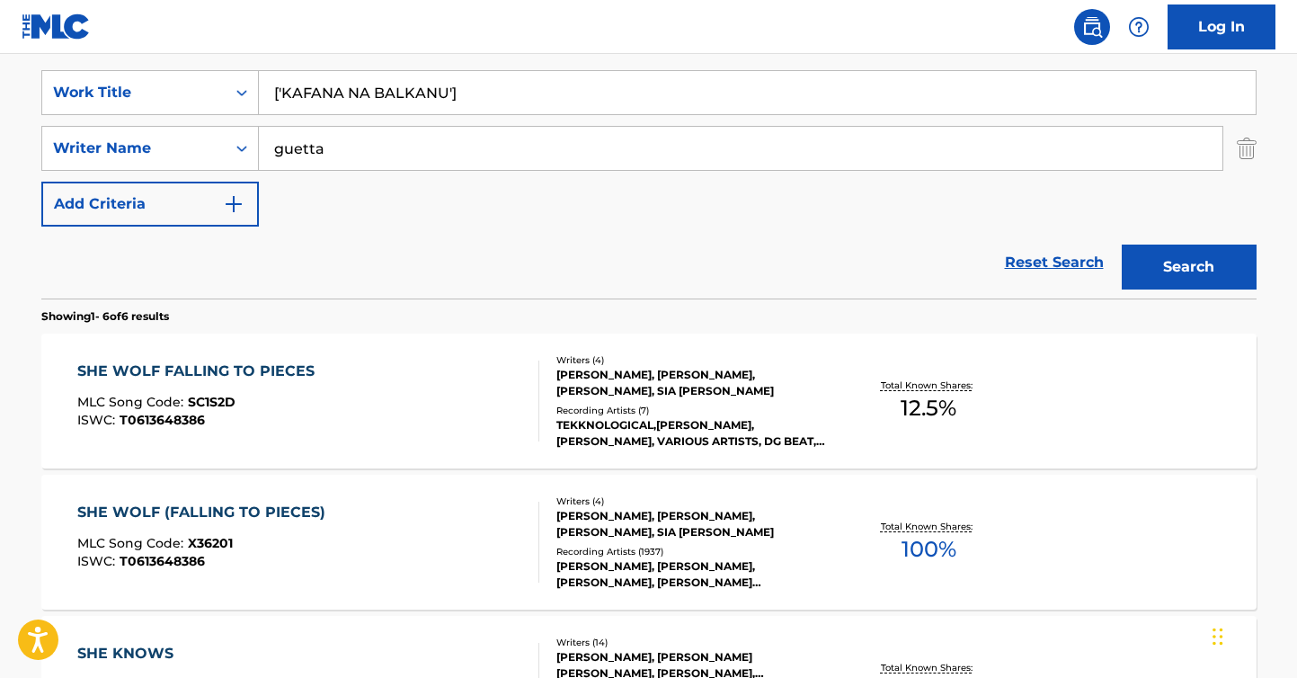
type input "['KAFANA NA BALKANU']"
click at [463, 173] on div "SearchWithCriteriaad852b1f-e177-49d7-8dcd-5ffd202938e4 Work Title ['KAFANA NA B…" at bounding box center [649, 148] width 1216 height 156
click at [460, 165] on input "guetta" at bounding box center [741, 148] width 964 height 43
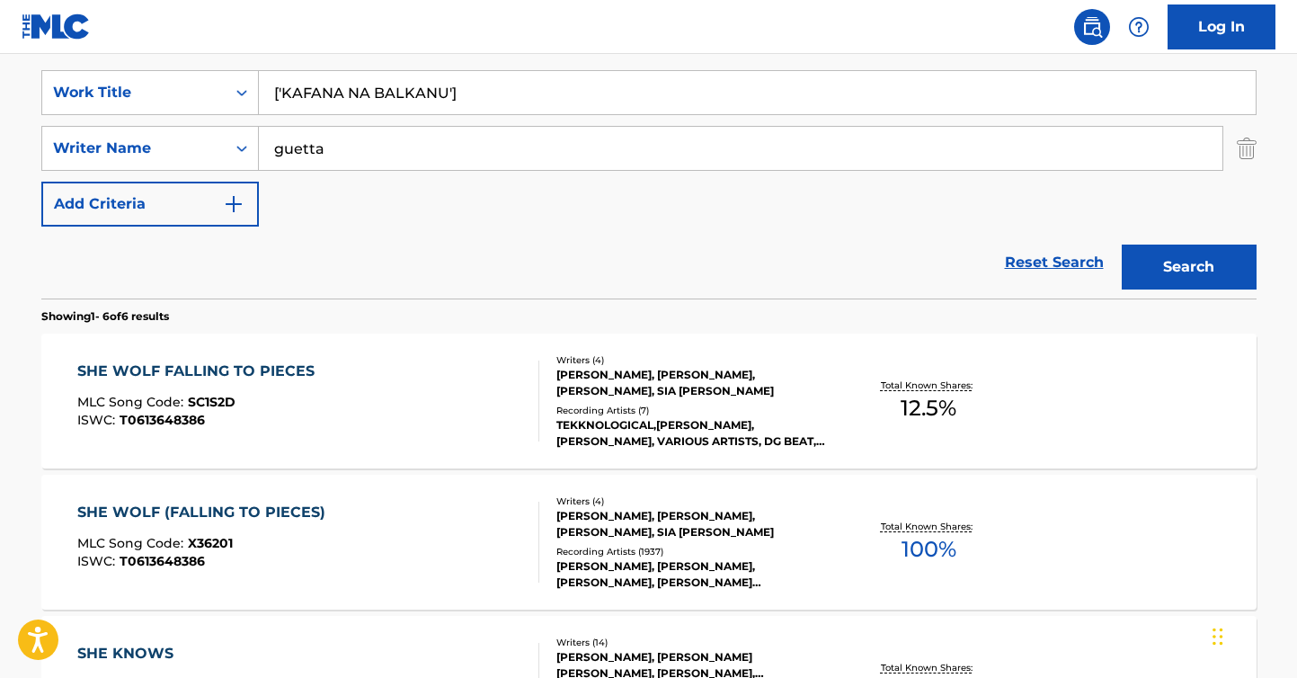
paste input "[PERSON_NAME],"
type input "[PERSON_NAME],"
click at [1122, 245] on button "Search" at bounding box center [1189, 267] width 135 height 45
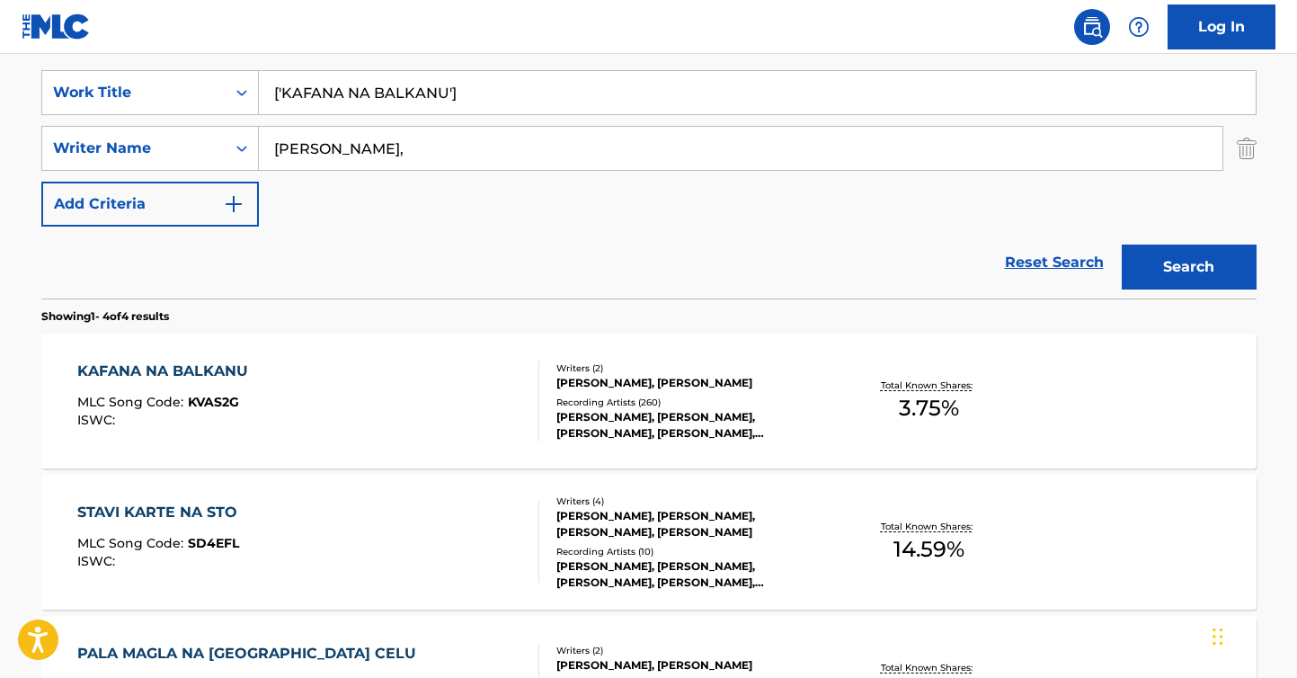
click at [365, 401] on div "KAFANA NA BALKANU MLC Song Code : KVAS2G ISWC :" at bounding box center [308, 401] width 462 height 81
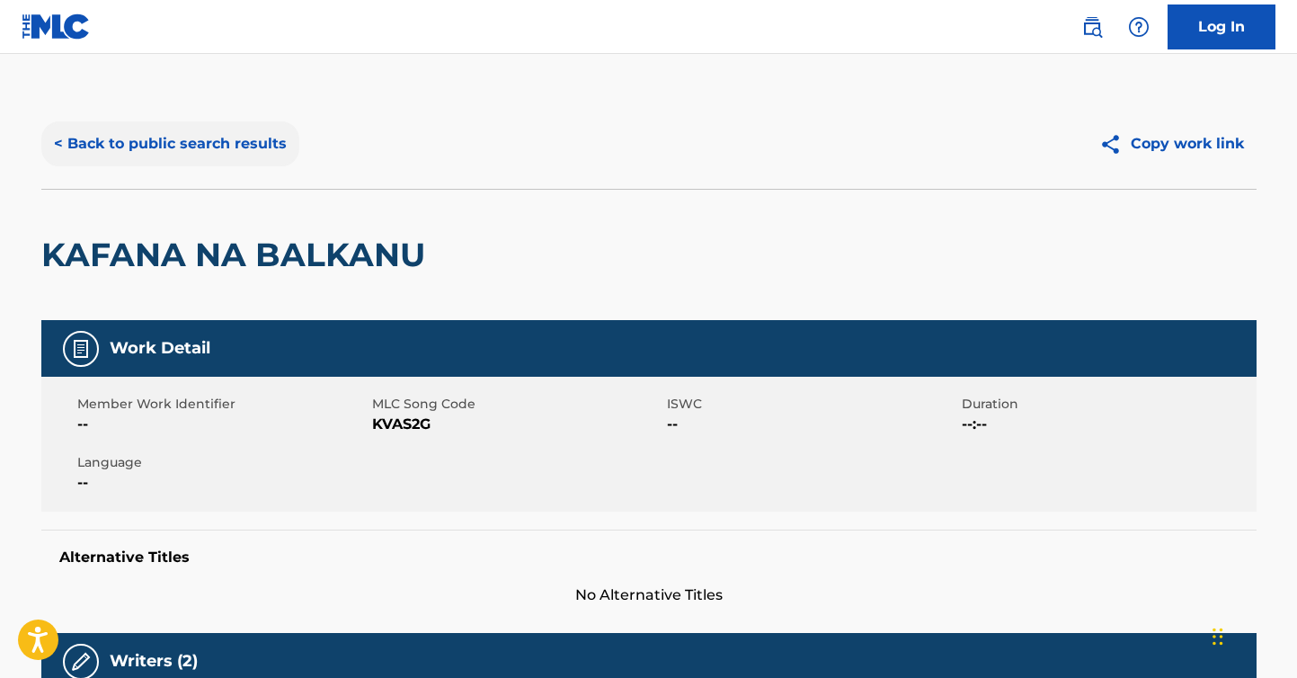
click at [221, 143] on button "< Back to public search results" at bounding box center [170, 143] width 258 height 45
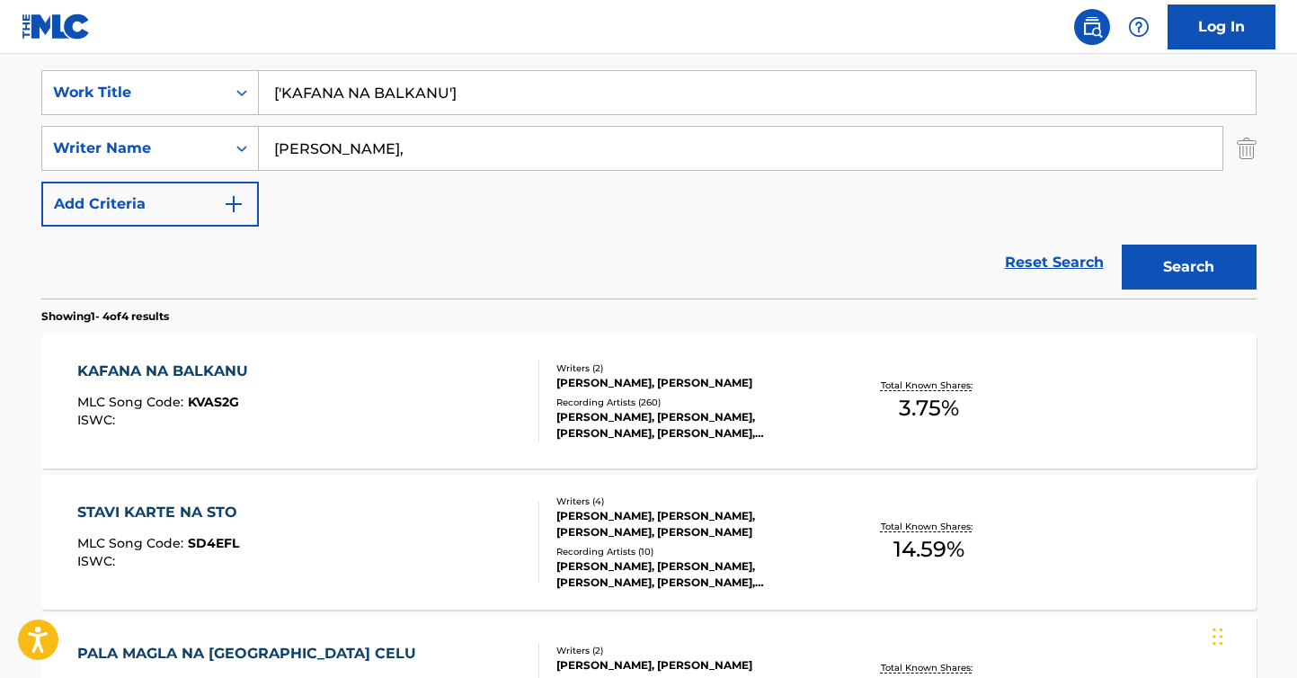
click at [408, 105] on input "['KAFANA NA BALKANU']" at bounding box center [757, 92] width 997 height 43
type input "yummy"
click at [388, 153] on input "[PERSON_NAME]," at bounding box center [741, 148] width 964 height 43
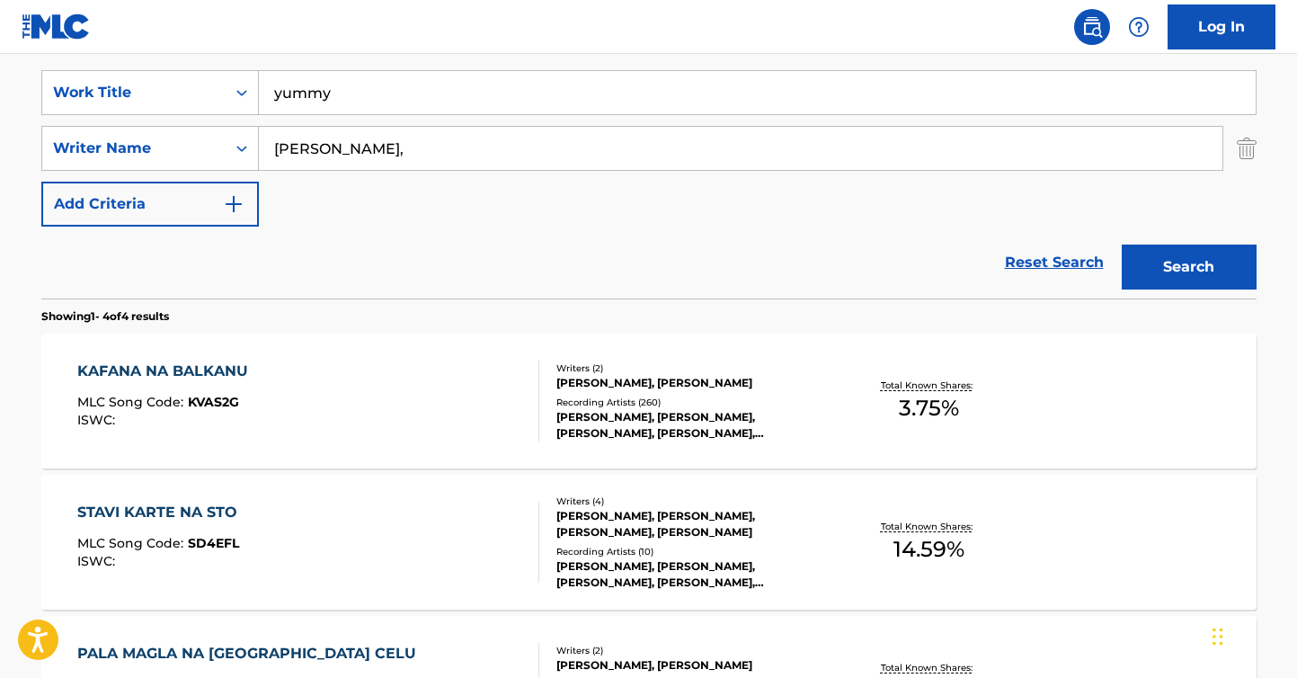
click at [388, 153] on input "[PERSON_NAME]," at bounding box center [741, 148] width 964 height 43
paste input "[PERSON_NAME] [PERSON_NAME]"
type input "[PERSON_NAME] [PERSON_NAME]"
click at [1122, 245] on button "Search" at bounding box center [1189, 267] width 135 height 45
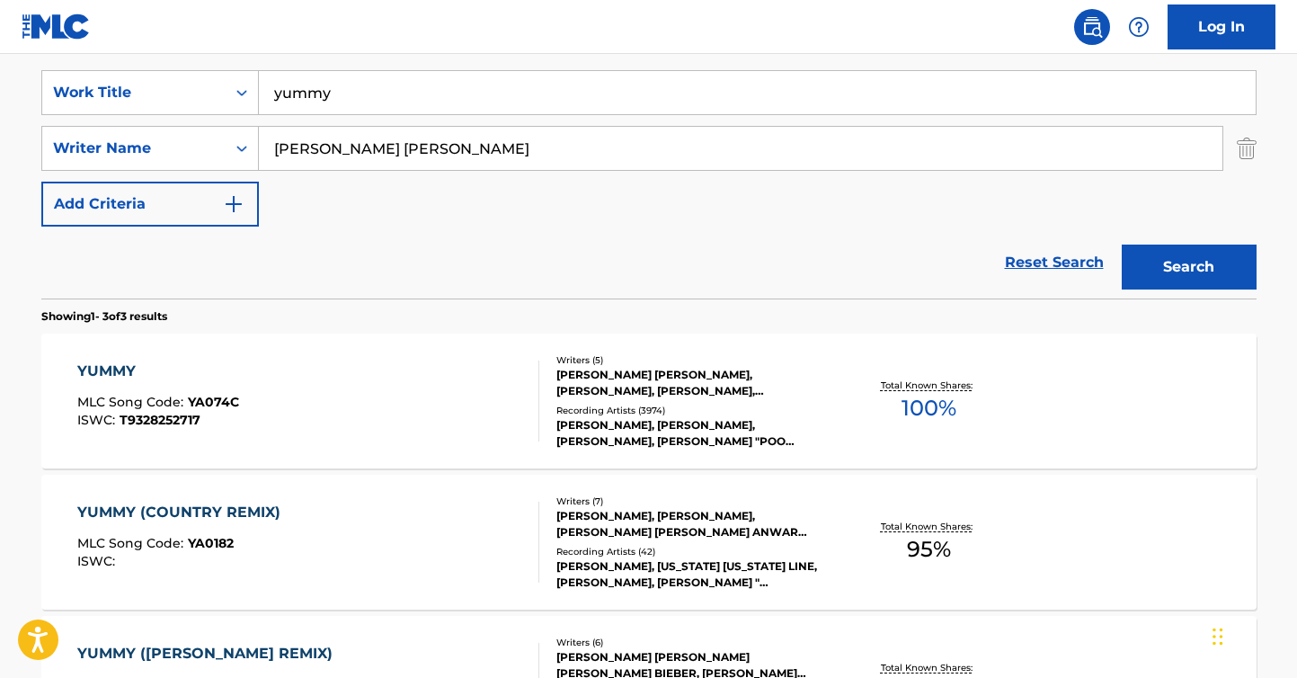
scroll to position [334, 0]
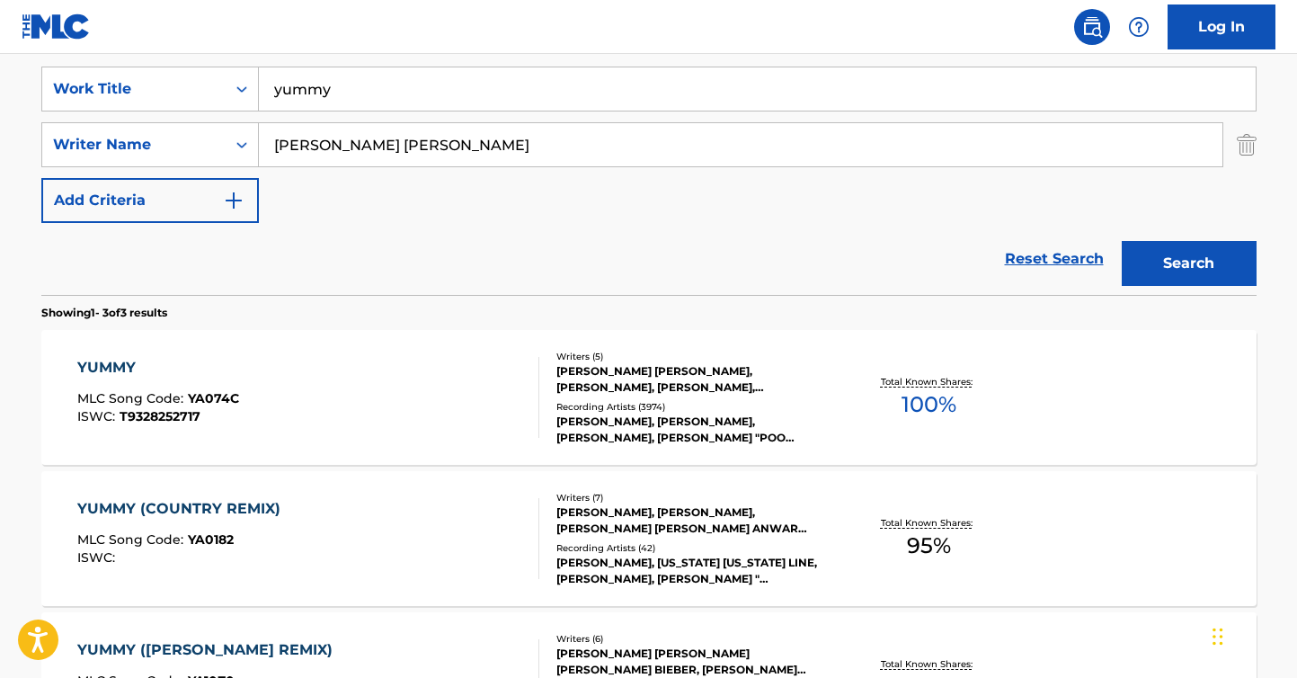
click at [169, 389] on div "YUMMY MLC Song Code : YA074C ISWC : T9328252717" at bounding box center [158, 397] width 162 height 81
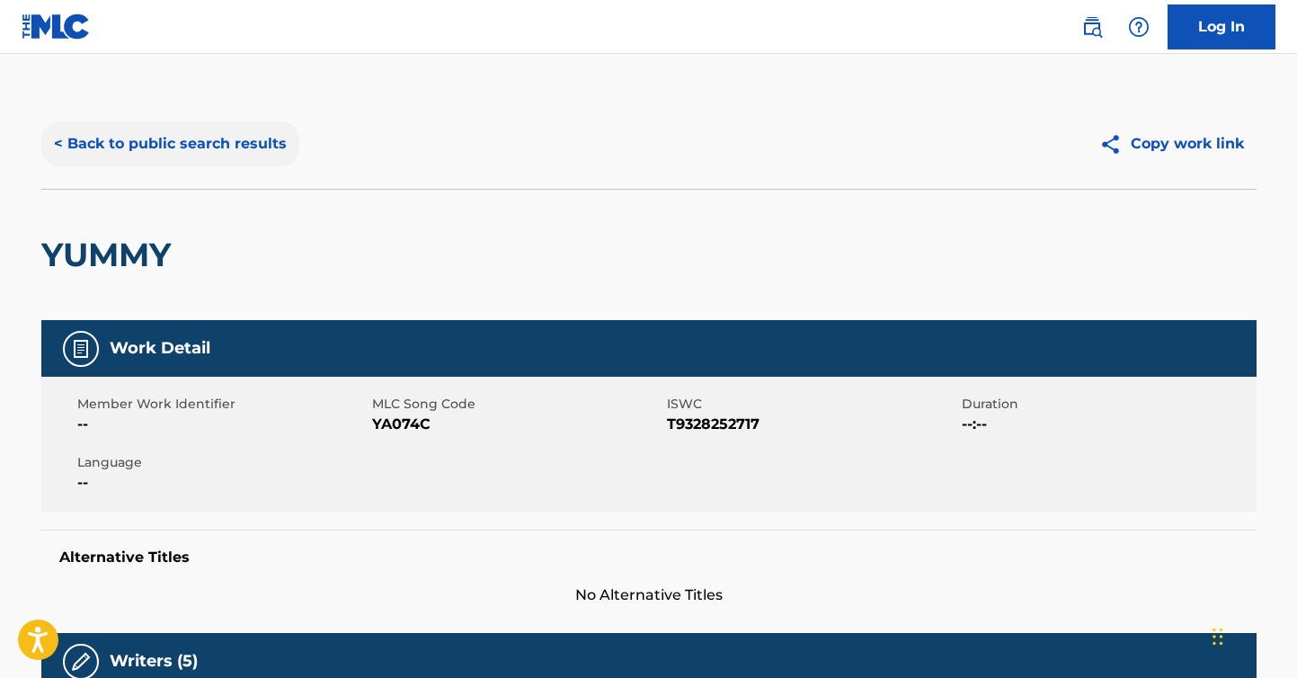
click at [126, 132] on button "< Back to public search results" at bounding box center [170, 143] width 258 height 45
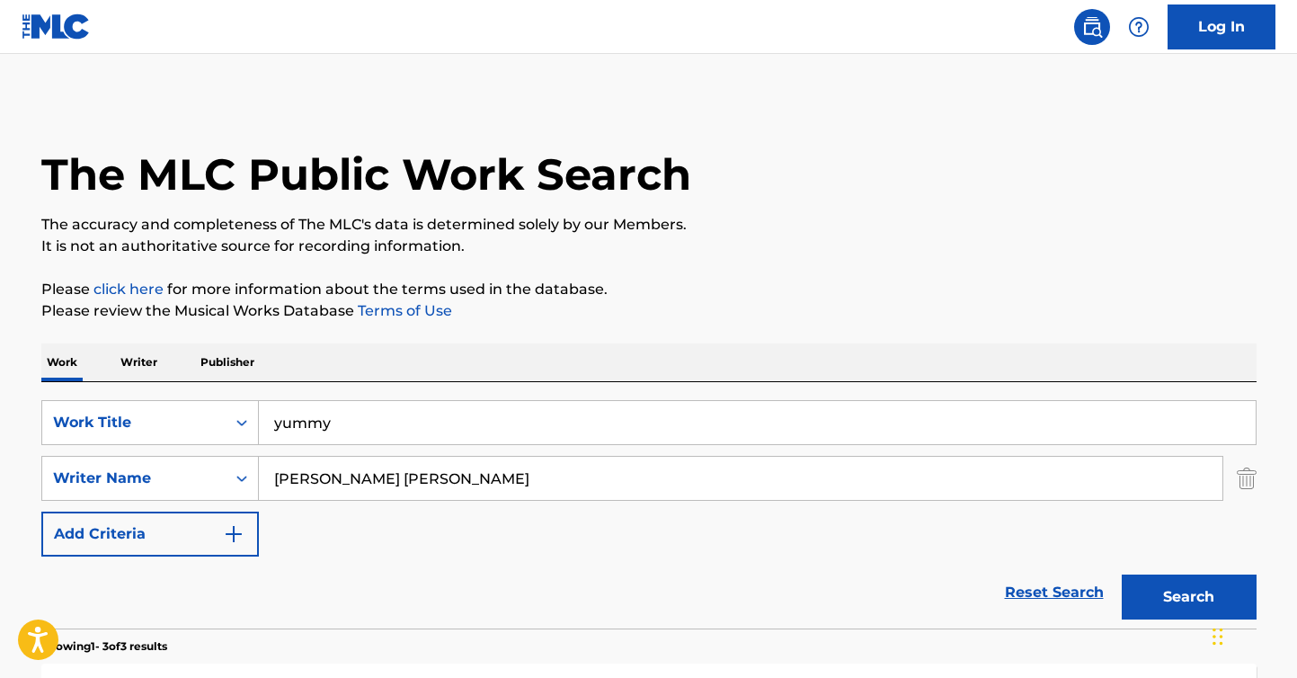
scroll to position [334, 0]
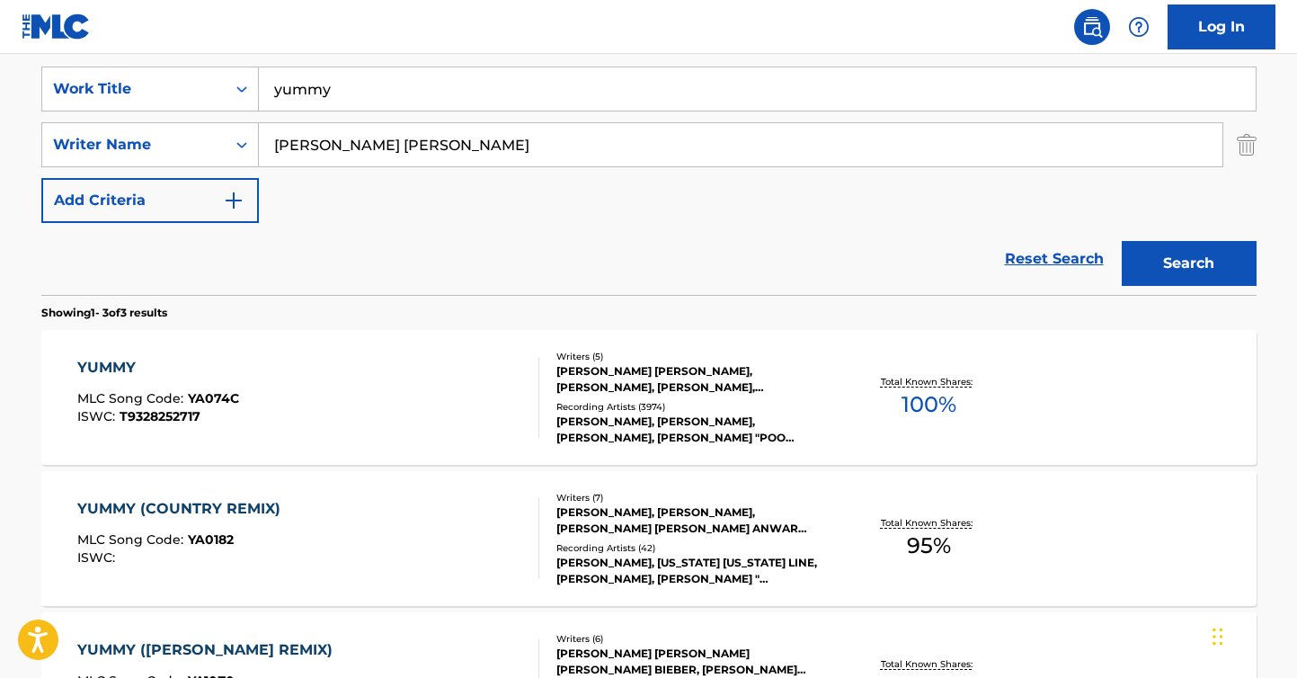
click at [460, 116] on div "SearchWithCriteriaad852b1f-e177-49d7-8dcd-5ffd202938e4 Work Title yummy SearchW…" at bounding box center [649, 145] width 1216 height 156
click at [460, 114] on div "SearchWithCriteriaad852b1f-e177-49d7-8dcd-5ffd202938e4 Work Title yummy SearchW…" at bounding box center [649, 145] width 1216 height 156
click at [460, 112] on div "SearchWithCriteriaad852b1f-e177-49d7-8dcd-5ffd202938e4 Work Title yummy SearchW…" at bounding box center [649, 145] width 1216 height 156
click at [468, 85] on input "yummy" at bounding box center [757, 88] width 997 height 43
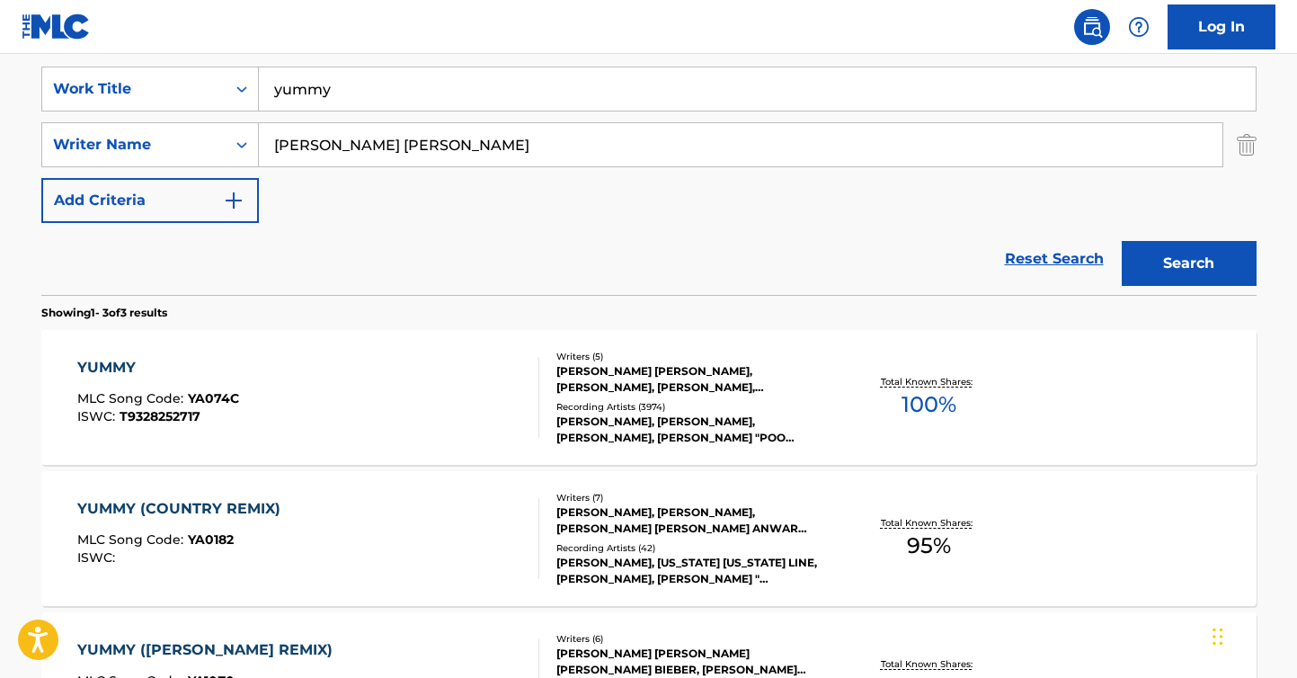
click at [468, 85] on input "yummy" at bounding box center [757, 88] width 997 height 43
type input "splash"
click at [454, 150] on input "[PERSON_NAME] [PERSON_NAME]" at bounding box center [741, 144] width 964 height 43
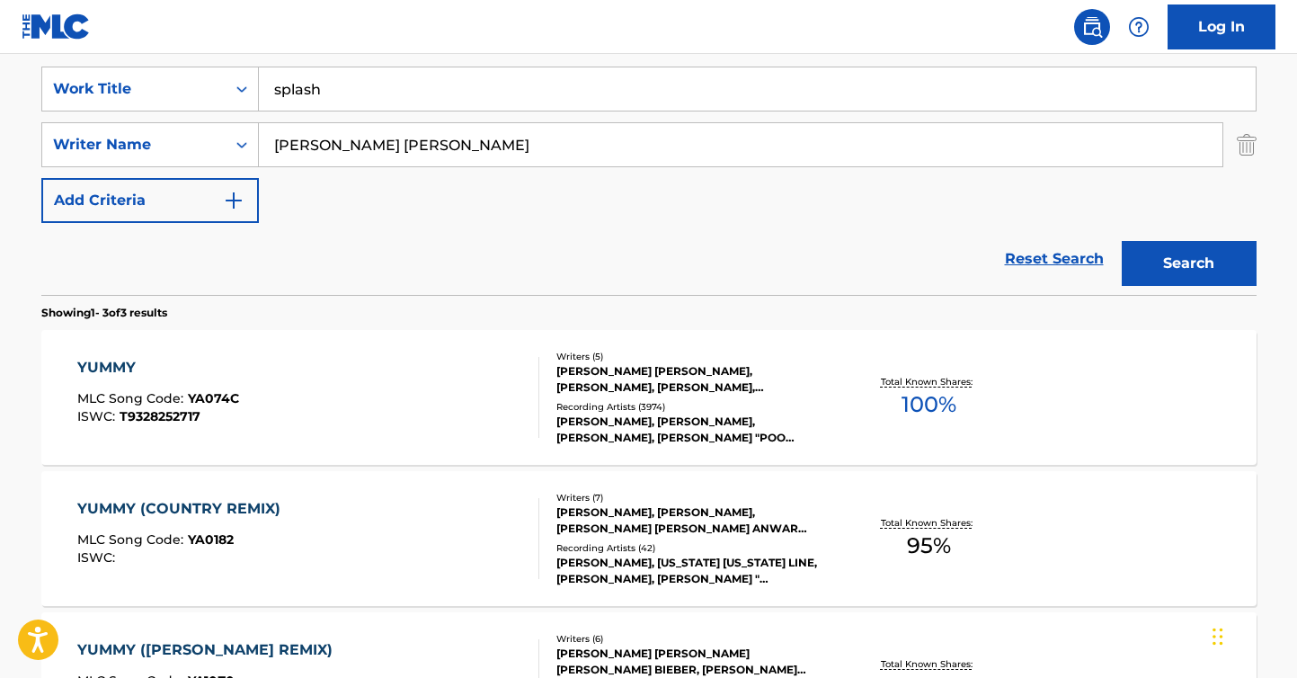
click at [454, 150] on input "[PERSON_NAME] [PERSON_NAME]" at bounding box center [741, 144] width 964 height 43
paste input "[PERSON_NAME] [PERSON_NAME]"
type input "[PERSON_NAME] [PERSON_NAME]"
click at [1122, 241] on button "Search" at bounding box center [1189, 263] width 135 height 45
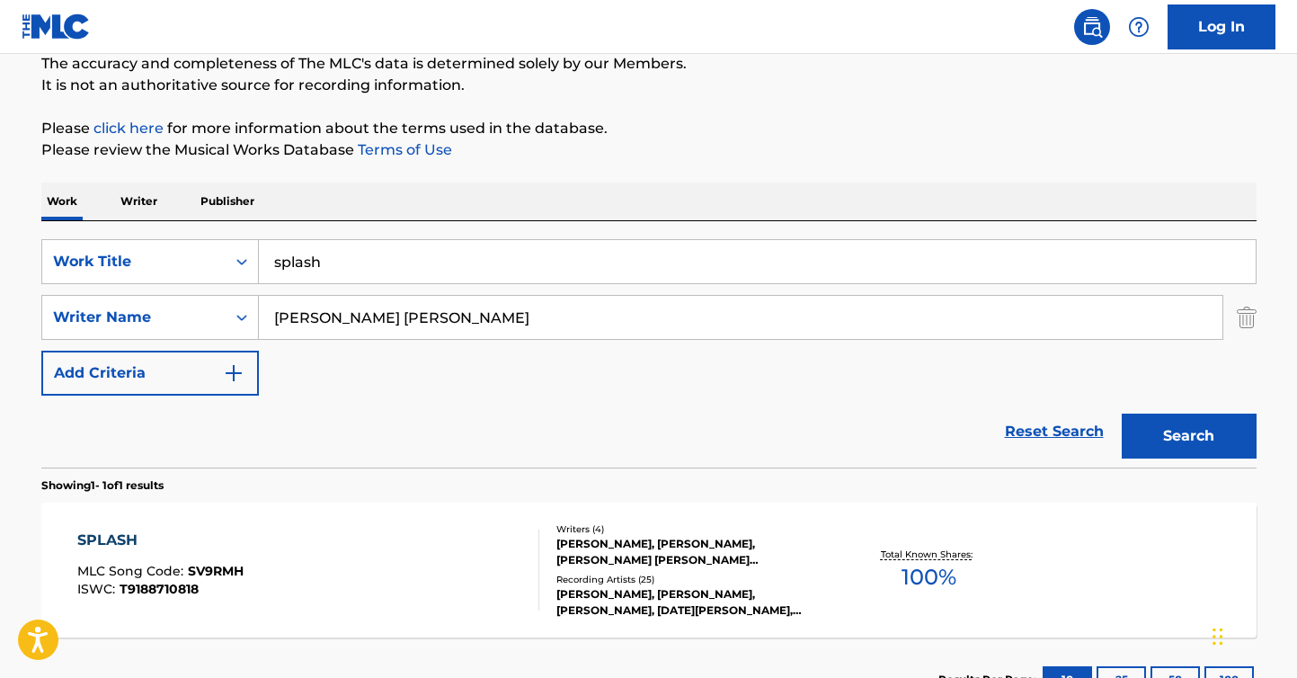
scroll to position [300, 0]
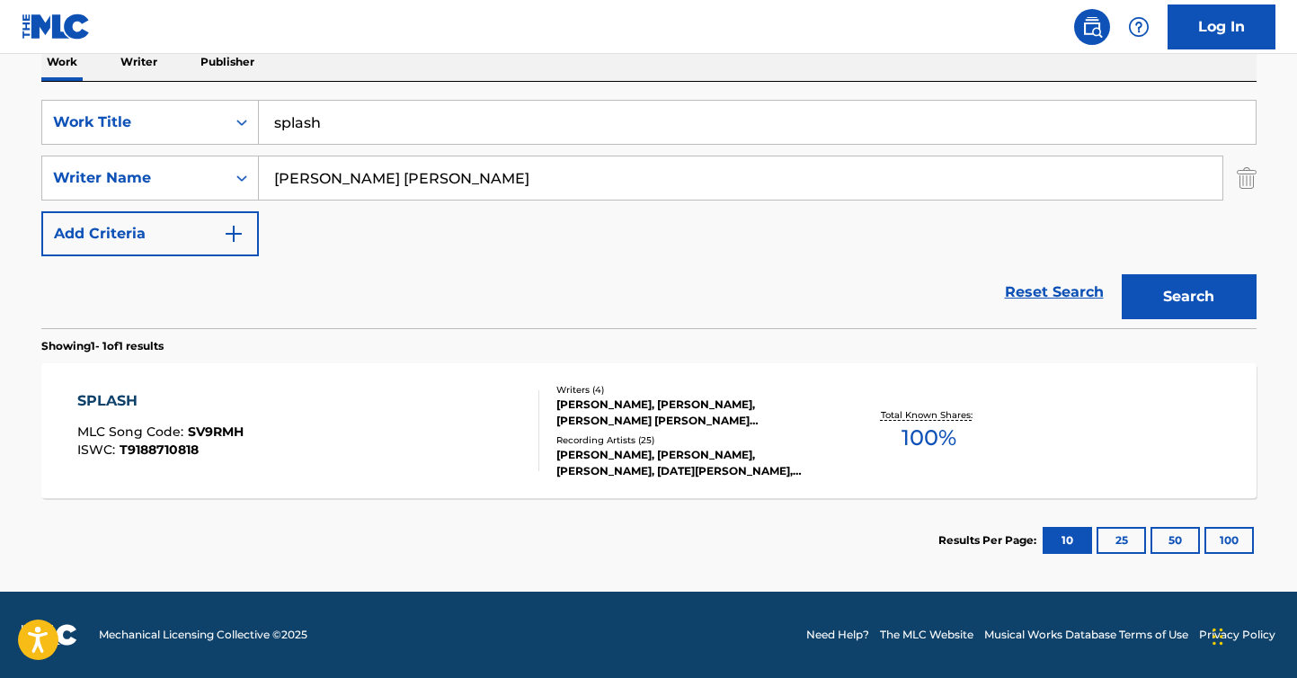
click at [145, 438] on span "MLC Song Code :" at bounding box center [132, 431] width 111 height 16
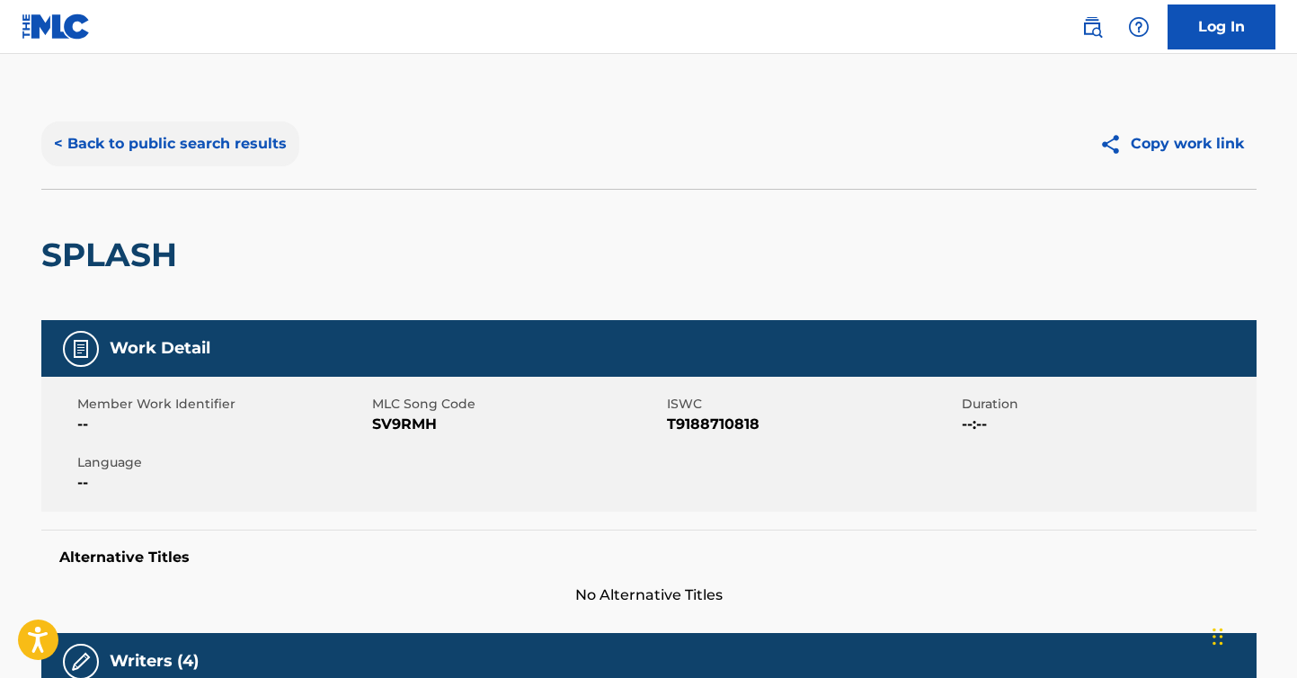
click at [209, 147] on button "< Back to public search results" at bounding box center [170, 143] width 258 height 45
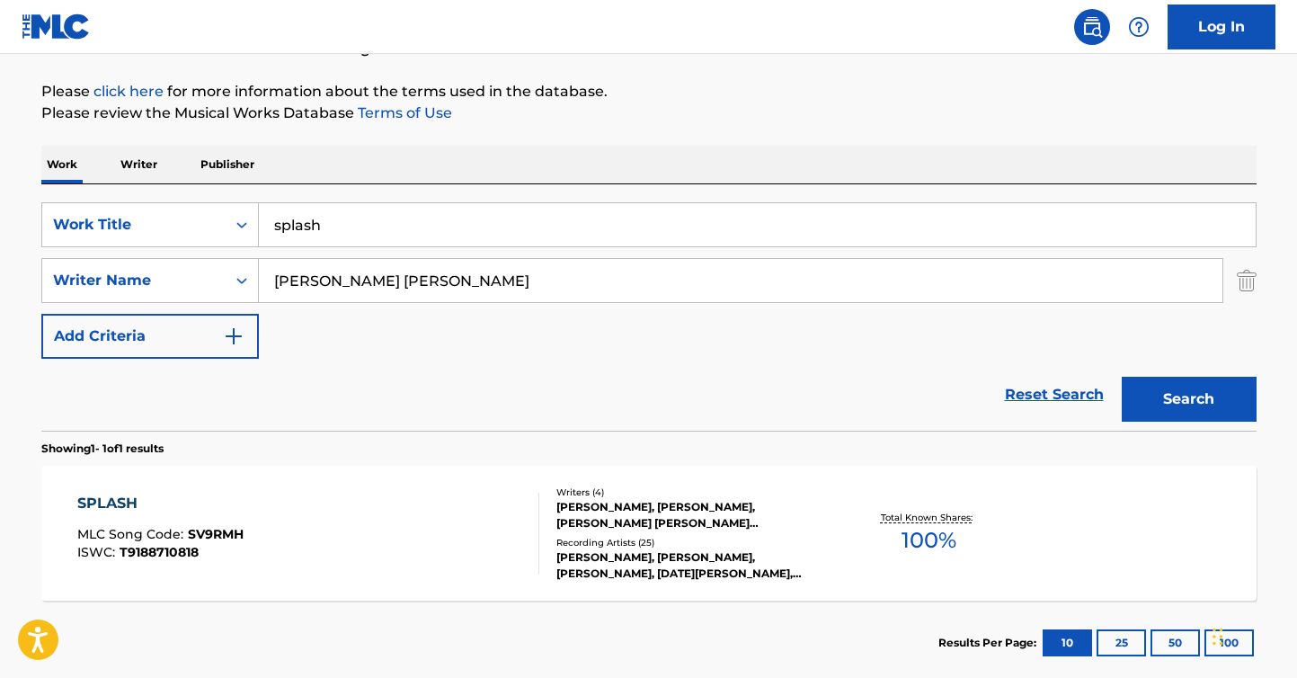
click at [406, 218] on input "splash" at bounding box center [757, 224] width 997 height 43
type input "overture"
click at [517, 291] on input "[PERSON_NAME] [PERSON_NAME]" at bounding box center [741, 280] width 964 height 43
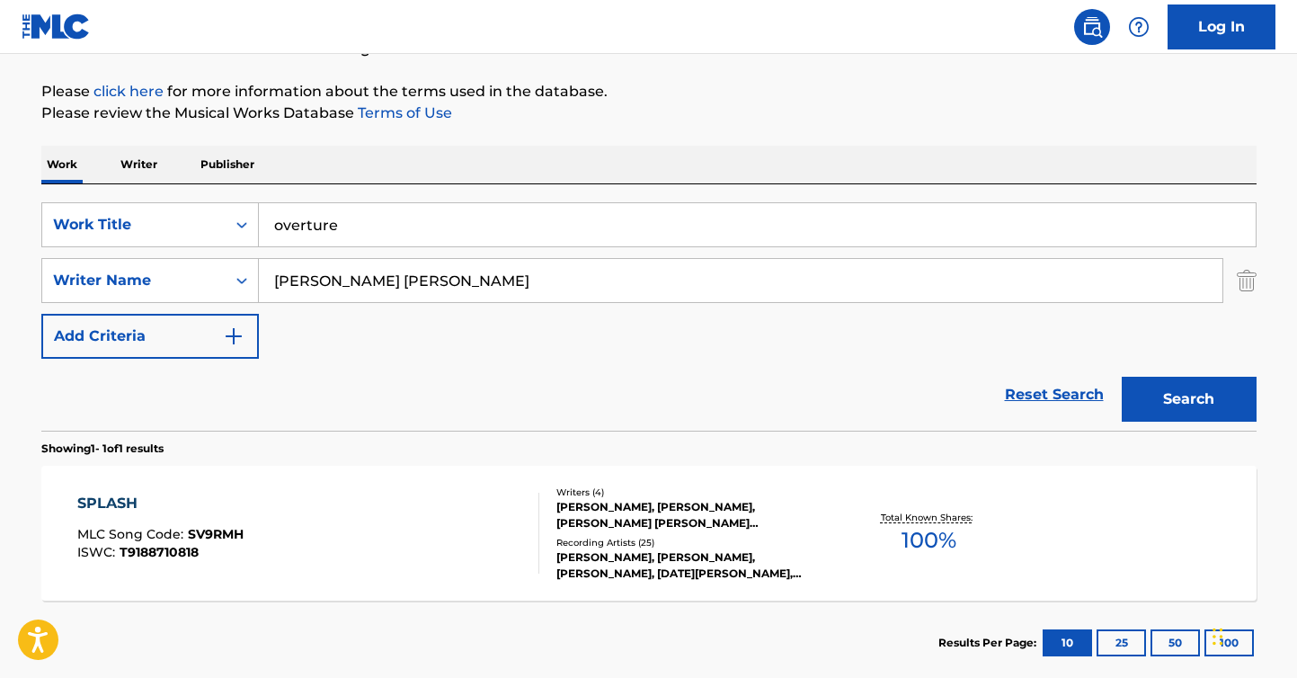
click at [517, 291] on input "[PERSON_NAME] [PERSON_NAME]" at bounding box center [741, 280] width 964 height 43
type input "elvis"
click at [1122, 377] on button "Search" at bounding box center [1189, 399] width 135 height 45
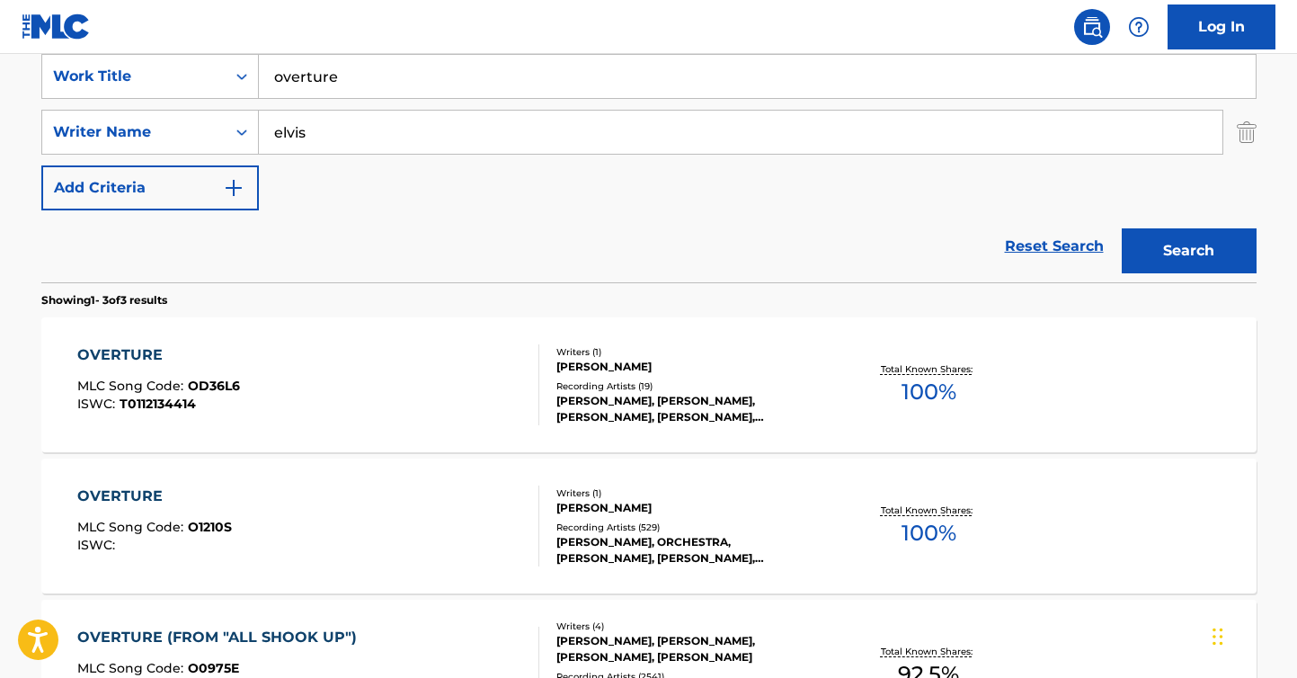
scroll to position [520, 0]
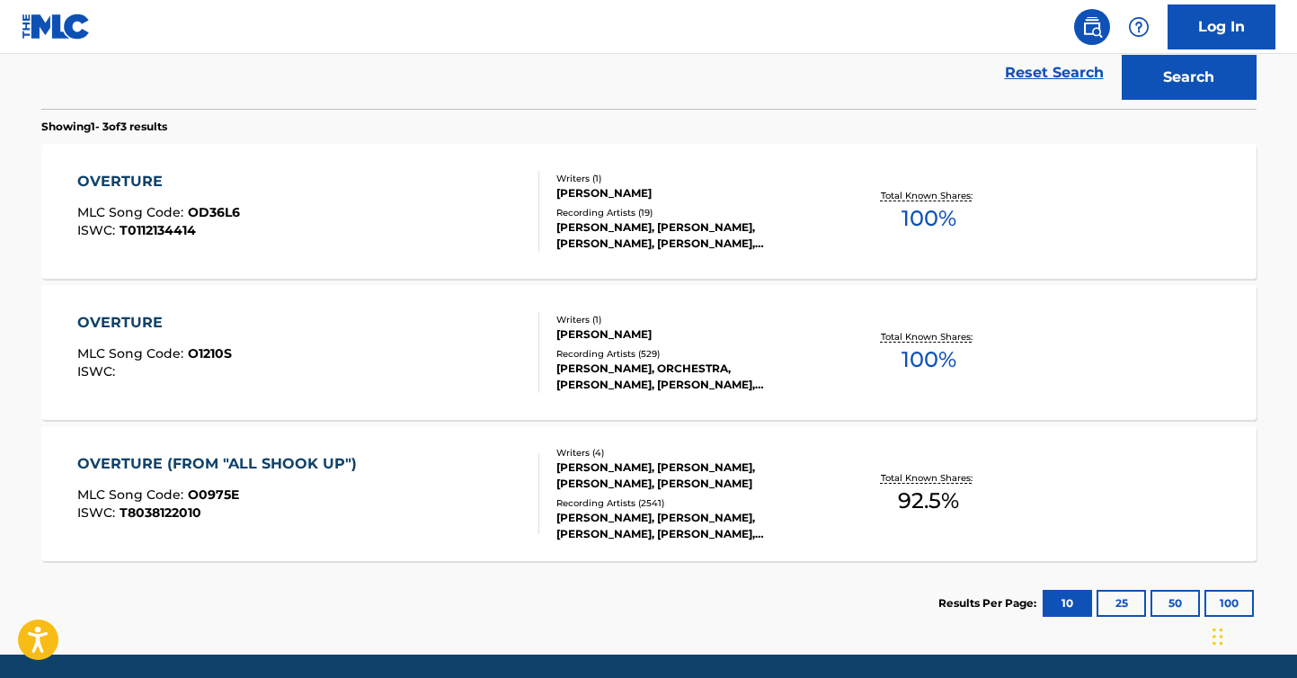
click at [269, 221] on div "OVERTURE MLC Song Code : OD36L6 ISWC : T0112134414" at bounding box center [308, 211] width 462 height 81
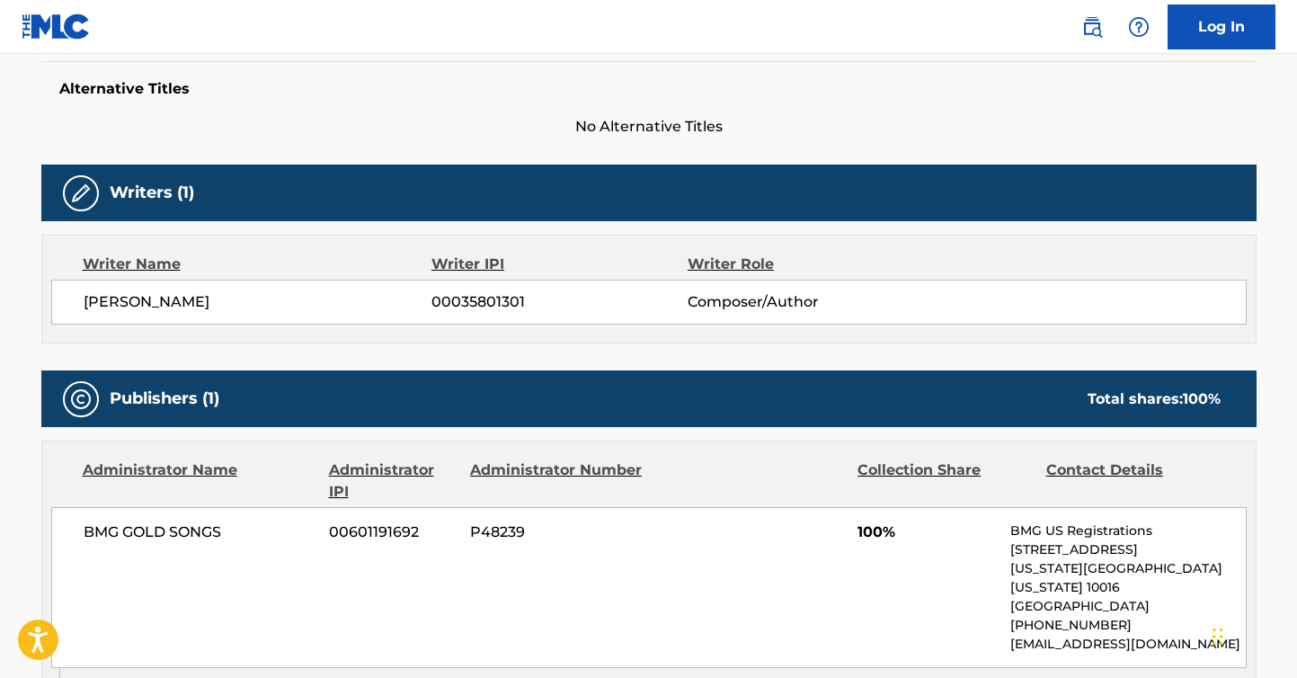
scroll to position [454, 0]
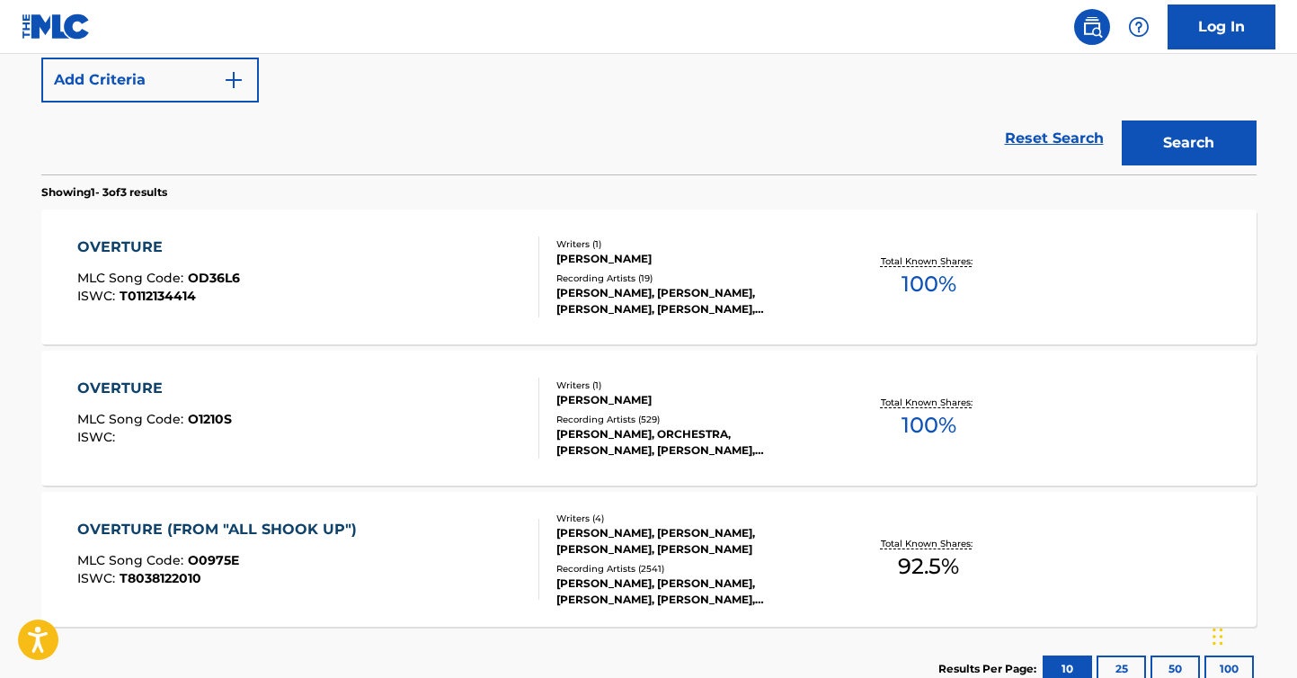
scroll to position [583, 0]
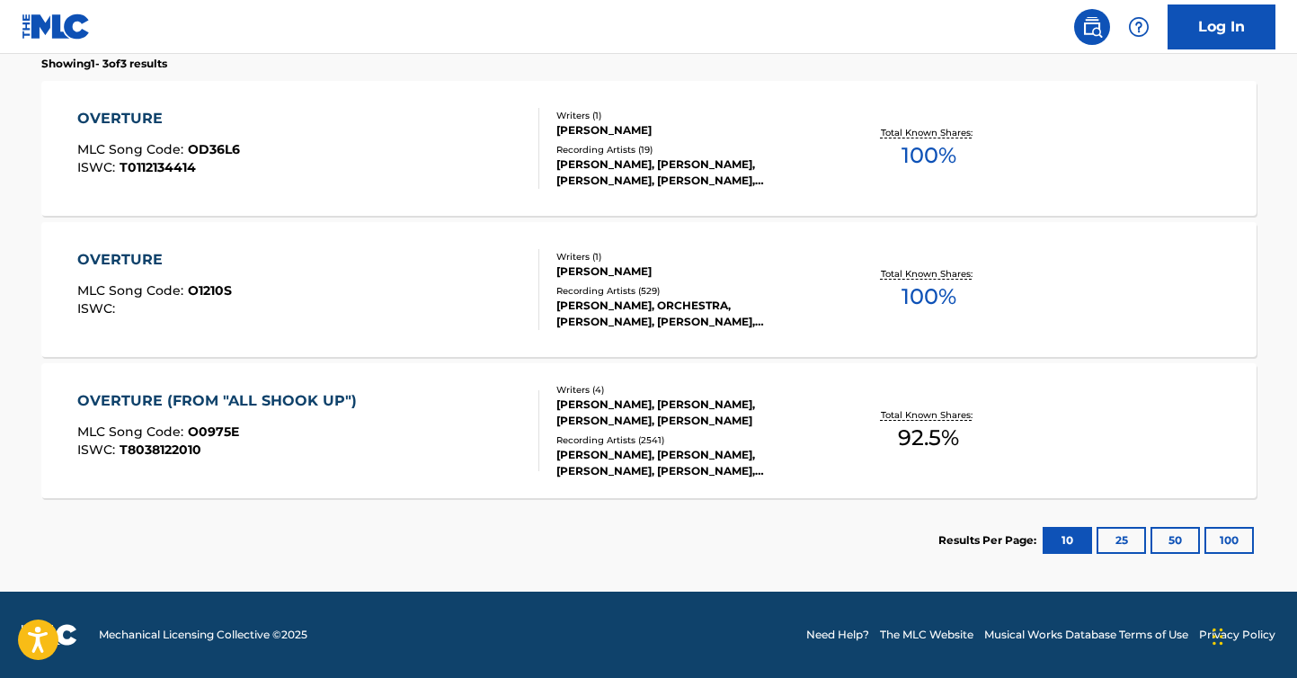
click at [240, 281] on div "OVERTURE MLC Song Code : O1210S ISWC :" at bounding box center [308, 289] width 462 height 81
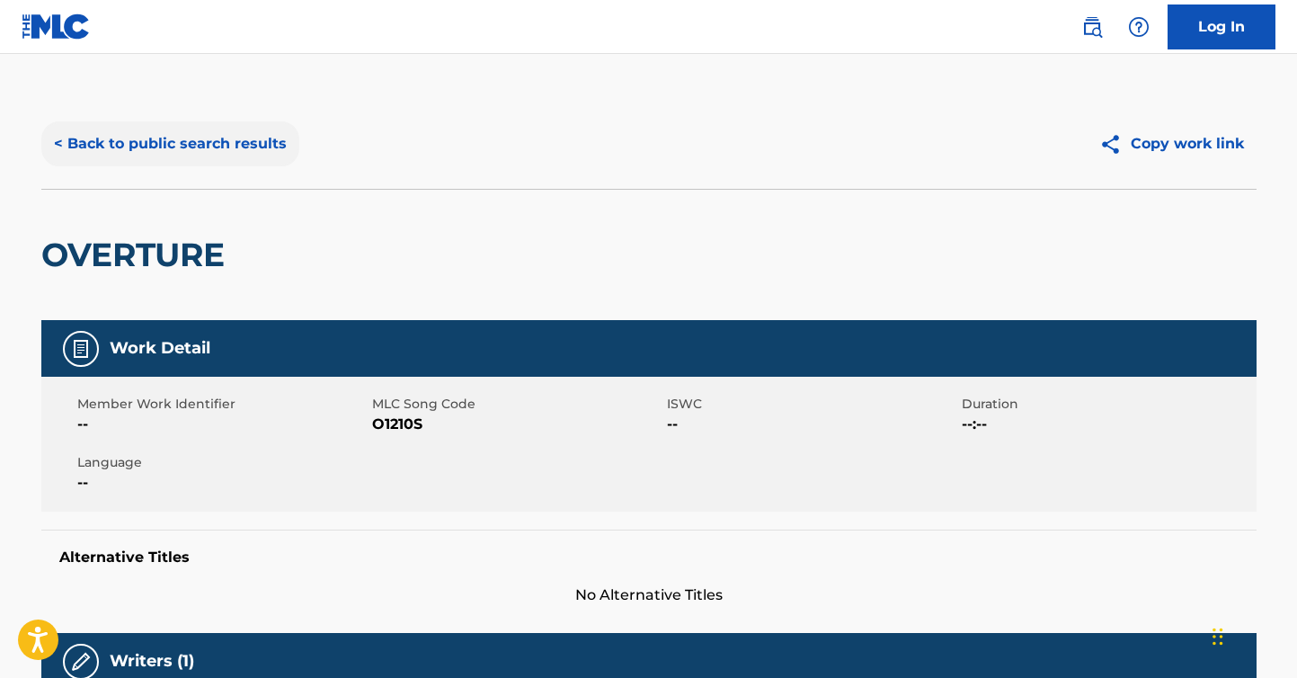
click at [251, 133] on button "< Back to public search results" at bounding box center [170, 143] width 258 height 45
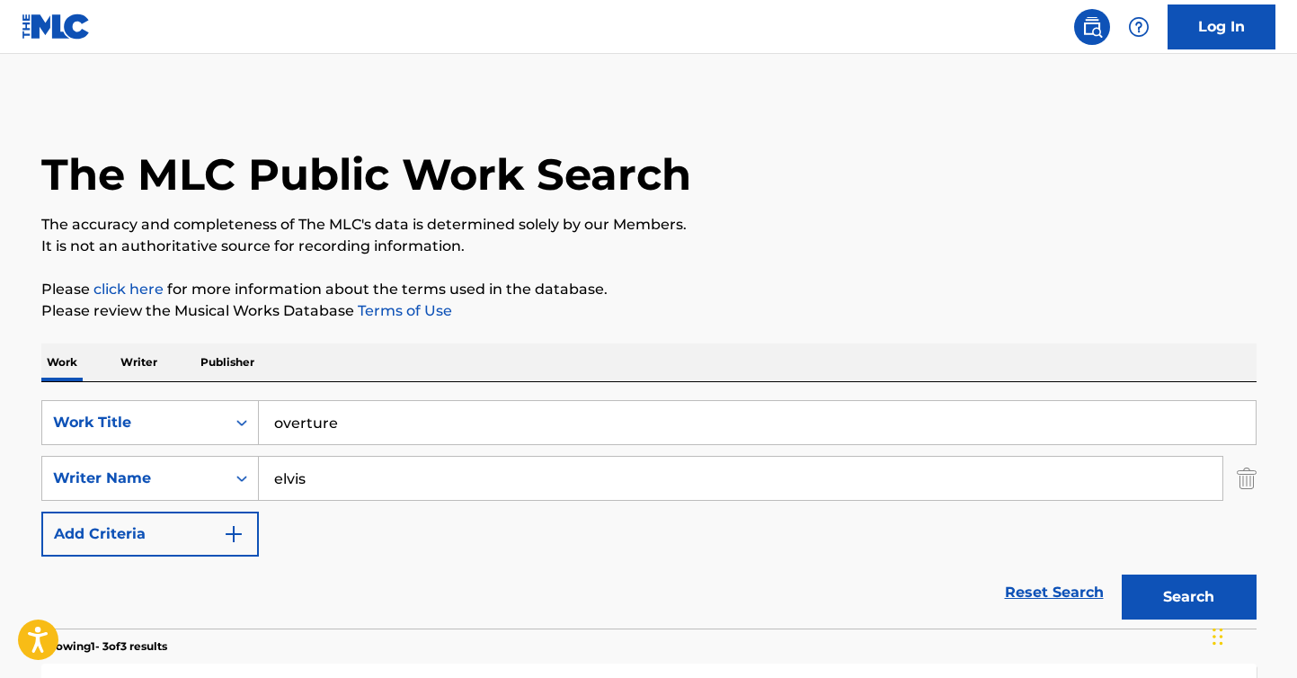
click at [326, 423] on input "overture" at bounding box center [757, 422] width 997 height 43
type input "mystica"
click at [330, 477] on input "elvis" at bounding box center [741, 478] width 964 height 43
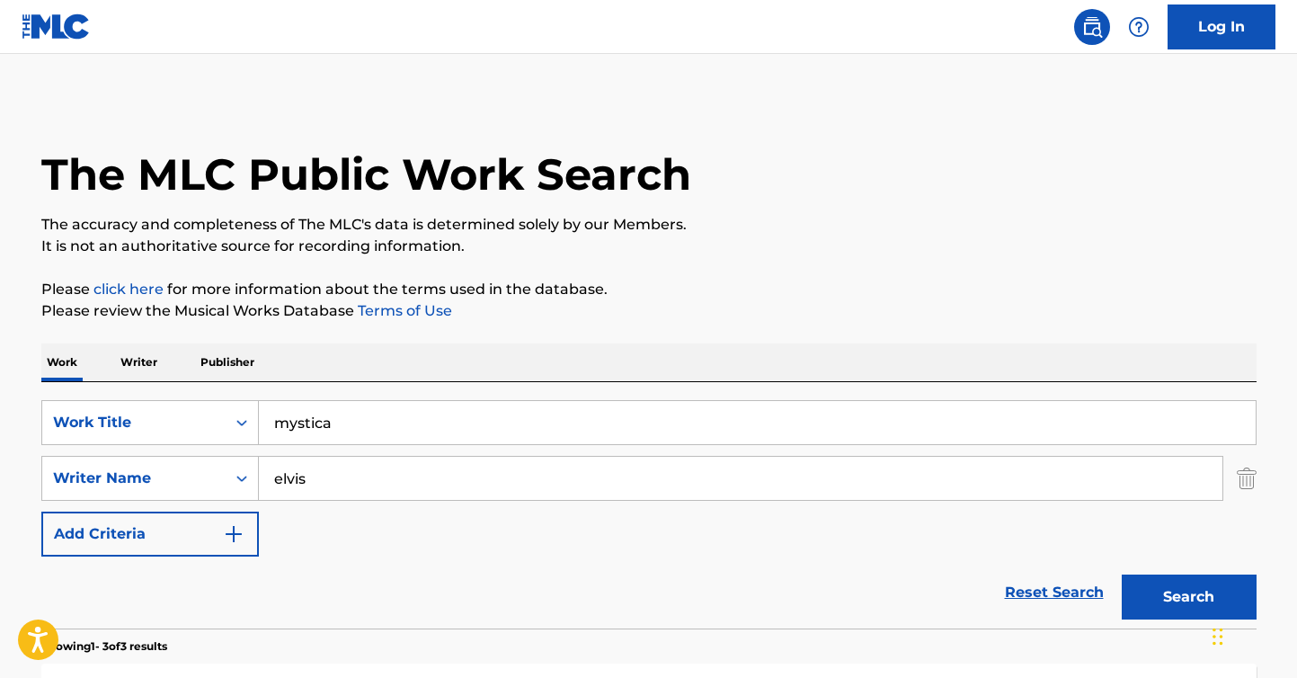
click at [330, 477] on input "elvis" at bounding box center [741, 478] width 964 height 43
paste input "[PERSON_NAME], [PERSON_NAME]"
click at [1122, 575] on button "Search" at bounding box center [1189, 597] width 135 height 45
drag, startPoint x: 360, startPoint y: 486, endPoint x: 518, endPoint y: 471, distance: 159.0
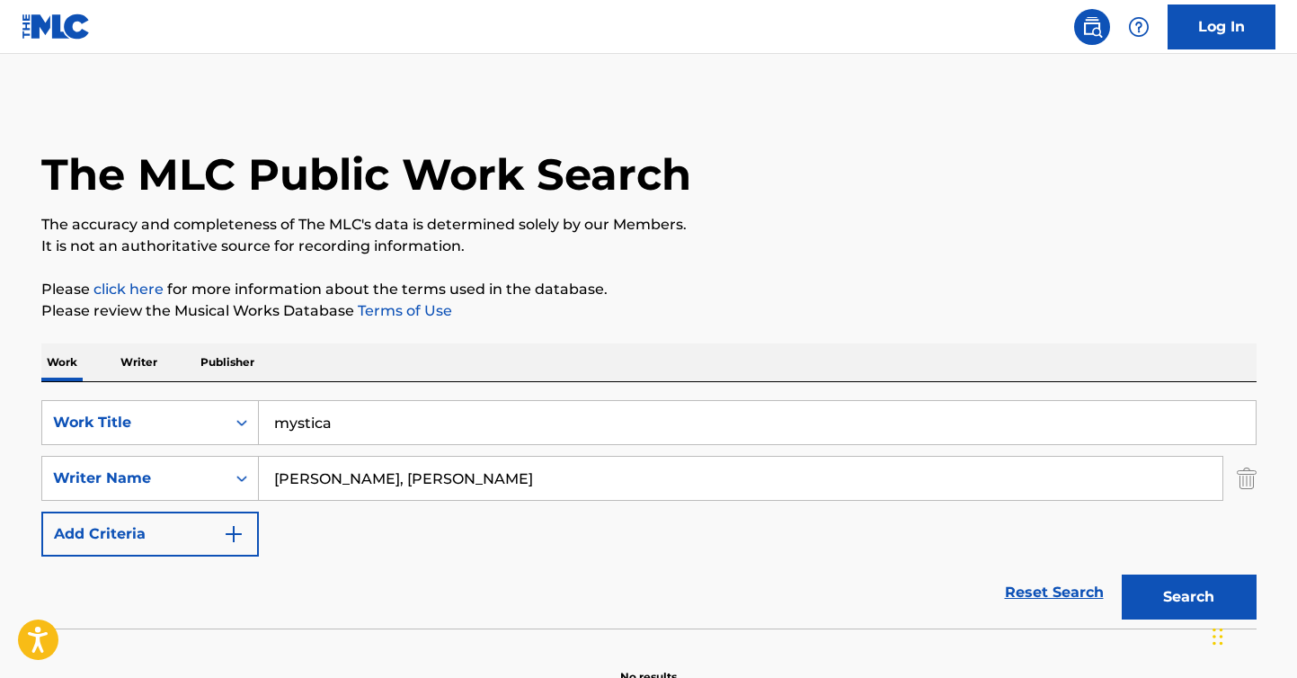
click at [518, 471] on input "[PERSON_NAME], [PERSON_NAME]" at bounding box center [741, 478] width 964 height 43
type input "Idir Makhlaf"
click at [1122, 575] on button "Search" at bounding box center [1189, 597] width 135 height 45
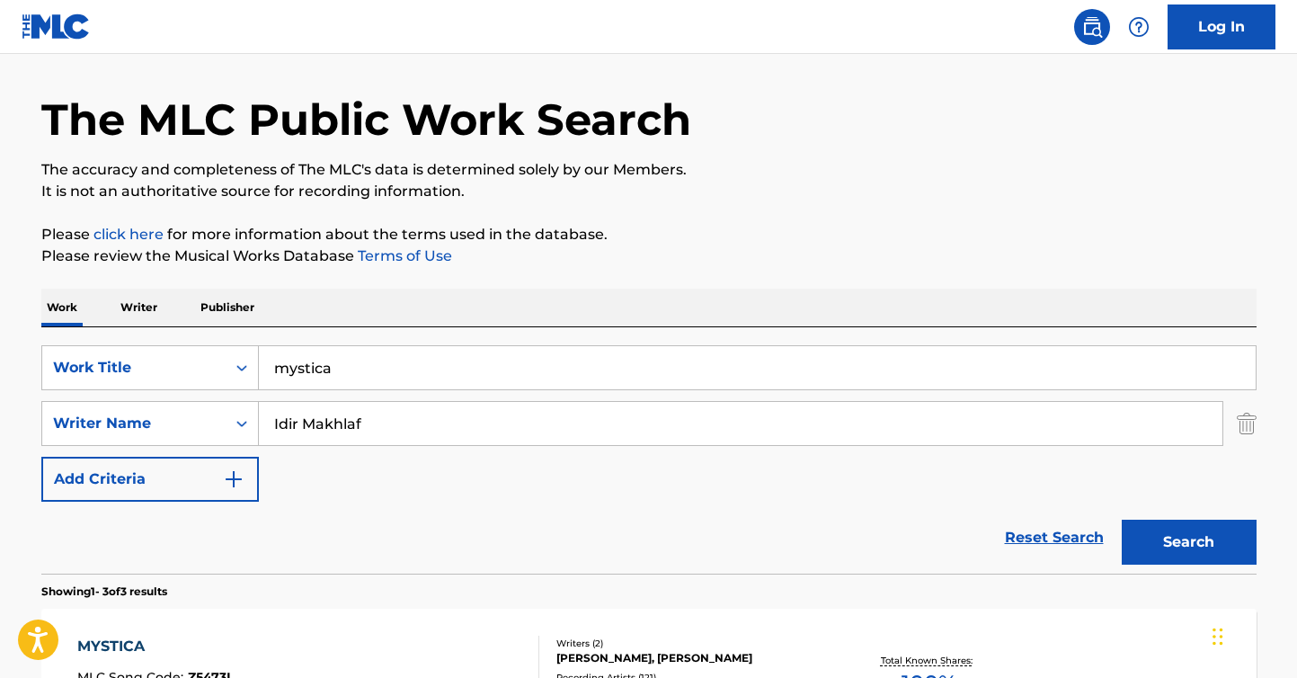
scroll to position [272, 0]
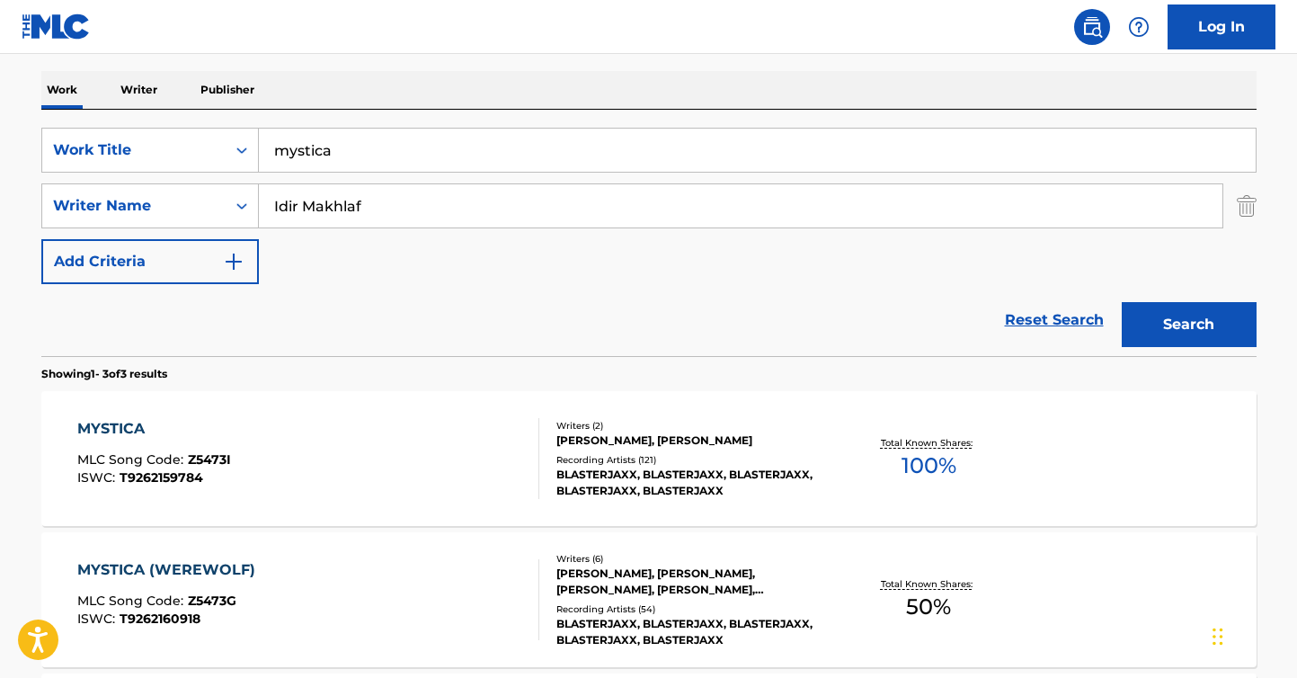
click at [344, 466] on div "MYSTICA MLC Song Code : Z5473I ISWC : T9262159784" at bounding box center [308, 458] width 462 height 81
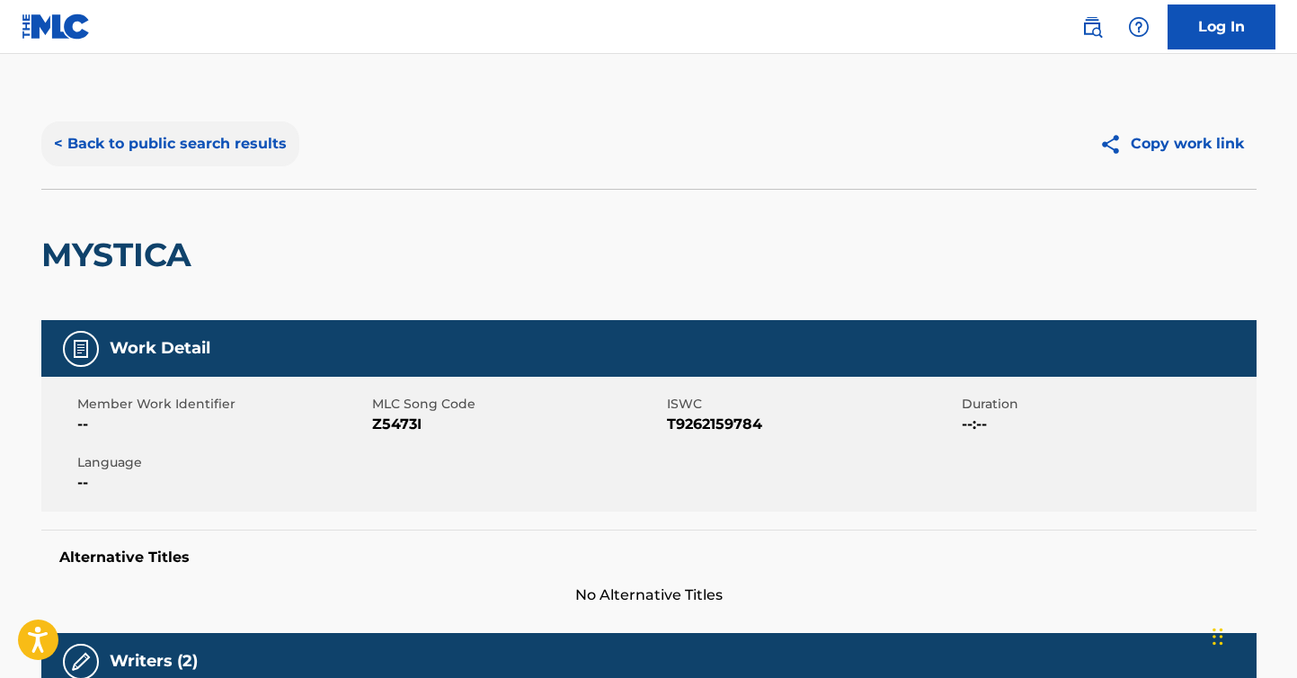
click at [174, 143] on button "< Back to public search results" at bounding box center [170, 143] width 258 height 45
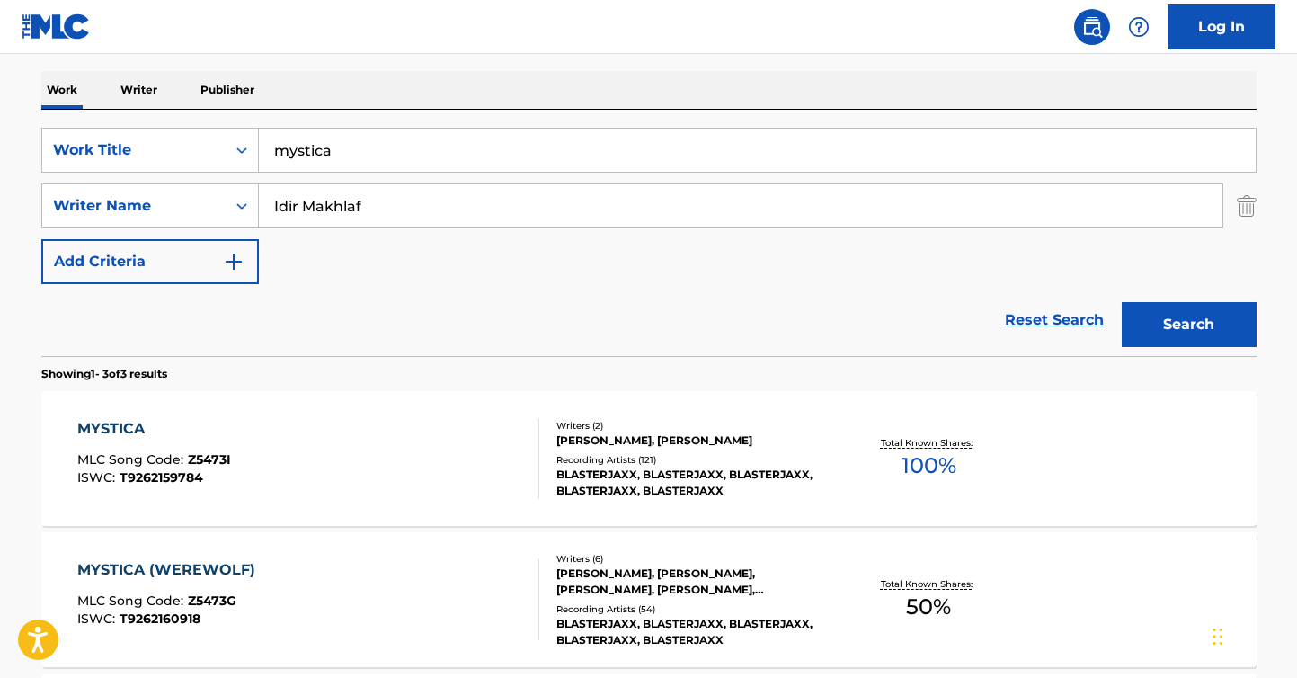
click at [404, 159] on input "mystica" at bounding box center [757, 150] width 997 height 43
click at [402, 159] on input "mystica" at bounding box center [757, 150] width 997 height 43
click at [623, 172] on div "mysticadesire" at bounding box center [758, 150] width 998 height 45
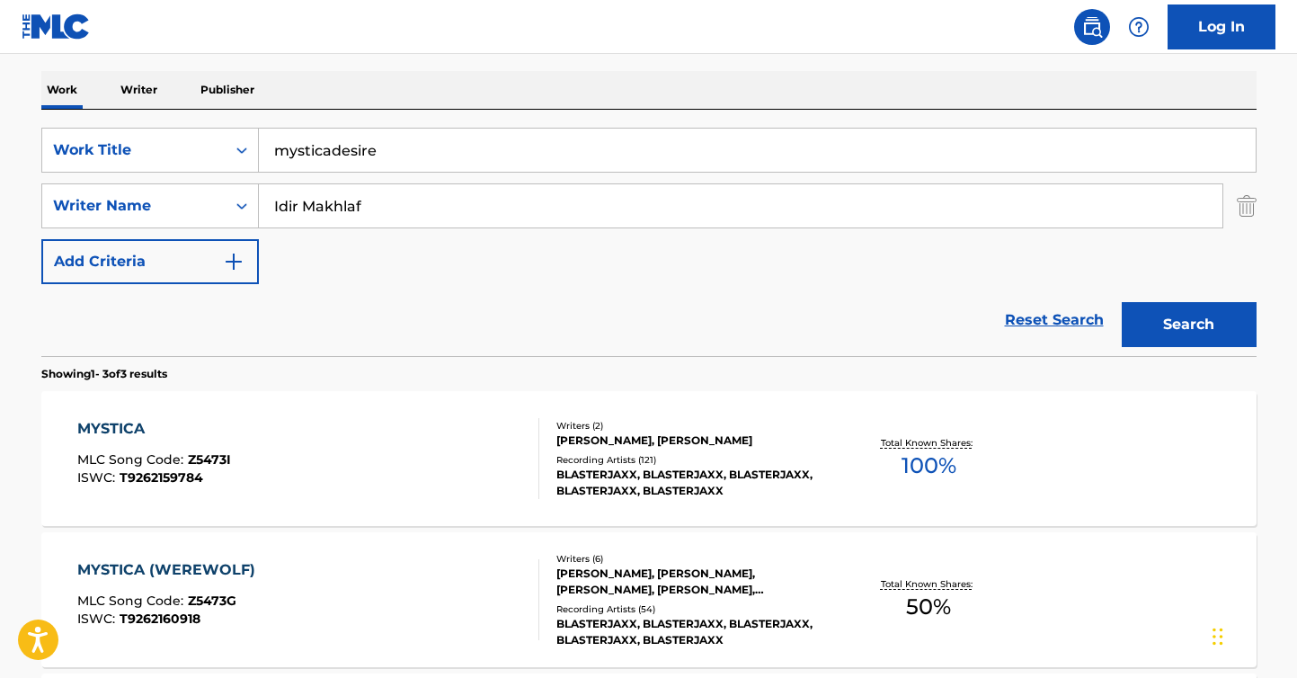
click at [621, 146] on input "mysticadesire" at bounding box center [757, 150] width 997 height 43
click at [620, 146] on input "mysticadesire" at bounding box center [757, 150] width 997 height 43
type input "desire"
click at [565, 201] on input "Idir Makhlaf" at bounding box center [741, 205] width 964 height 43
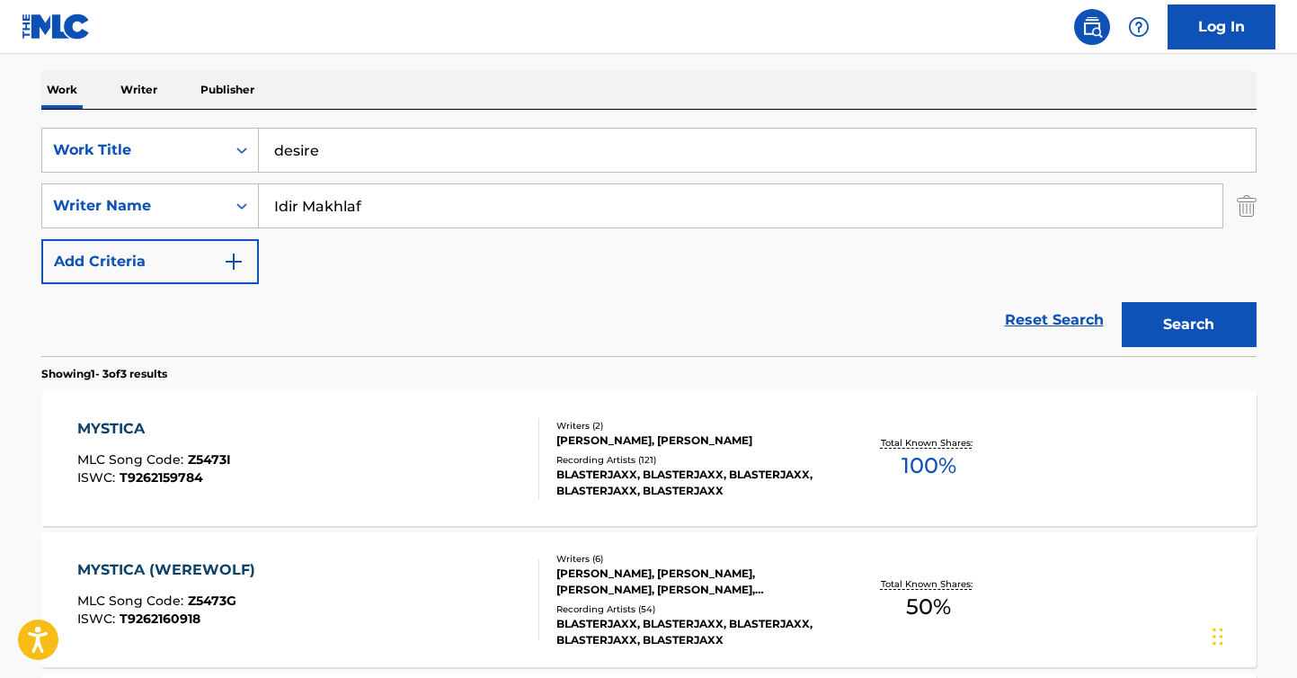
click at [565, 201] on input "Idir Makhlaf" at bounding box center [741, 205] width 964 height 43
paste input "MINSEOP [PERSON_NAME]"
type input "MINSEOP [PERSON_NAME]"
click at [1175, 333] on button "Search" at bounding box center [1189, 324] width 135 height 45
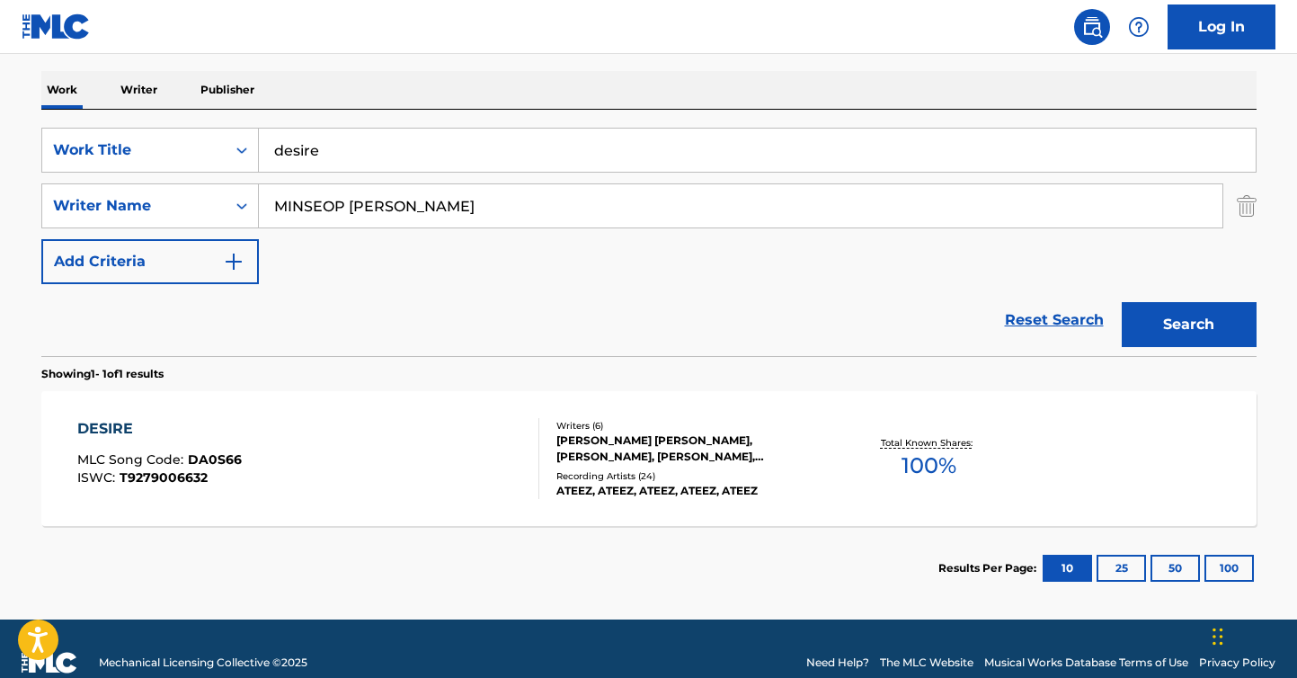
click at [397, 432] on div "DESIRE MLC Song Code : DA0S66 ISWC : T9279006632" at bounding box center [308, 458] width 462 height 81
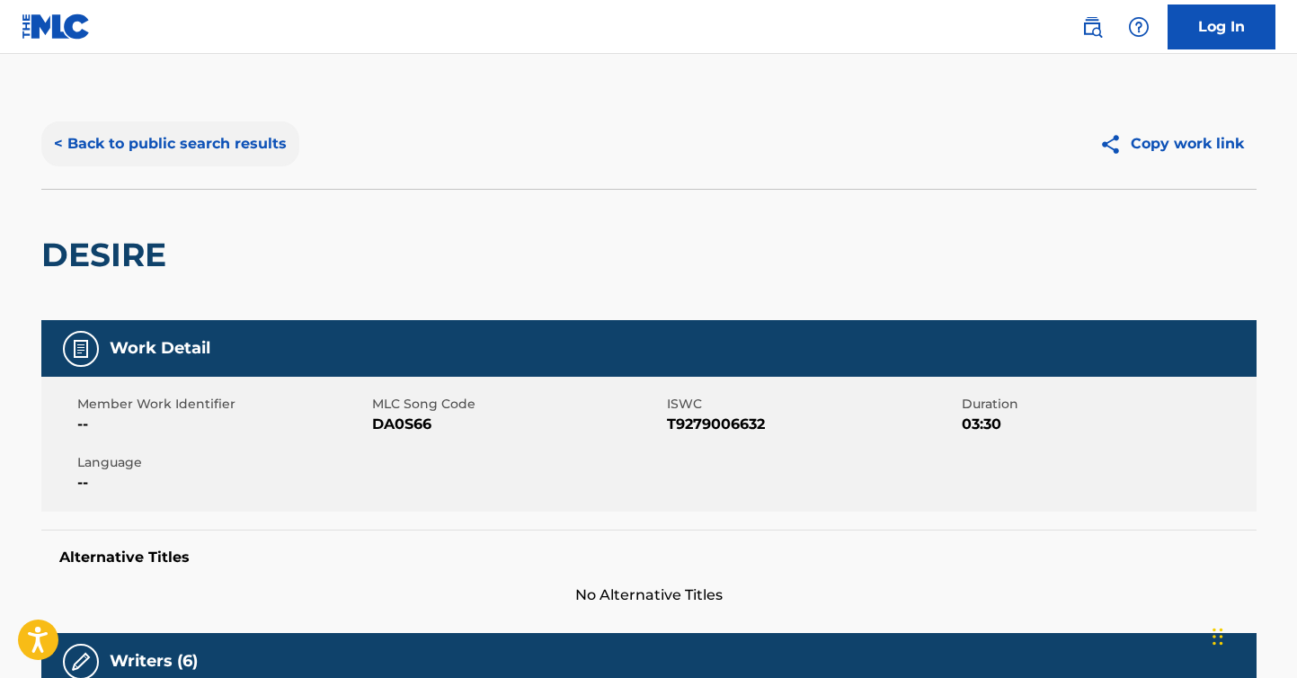
click at [181, 141] on button "< Back to public search results" at bounding box center [170, 143] width 258 height 45
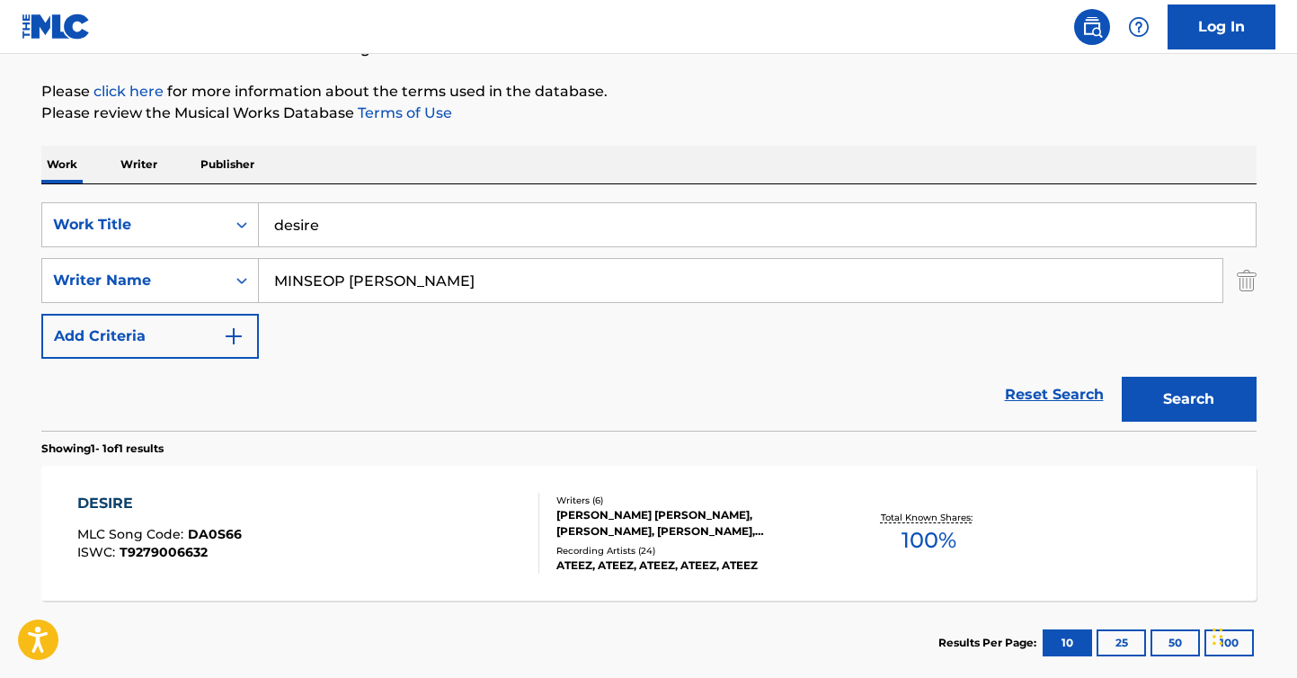
click at [332, 274] on input "MINSEOP [PERSON_NAME]" at bounding box center [741, 280] width 964 height 43
click at [350, 221] on input "desire" at bounding box center [757, 224] width 997 height 43
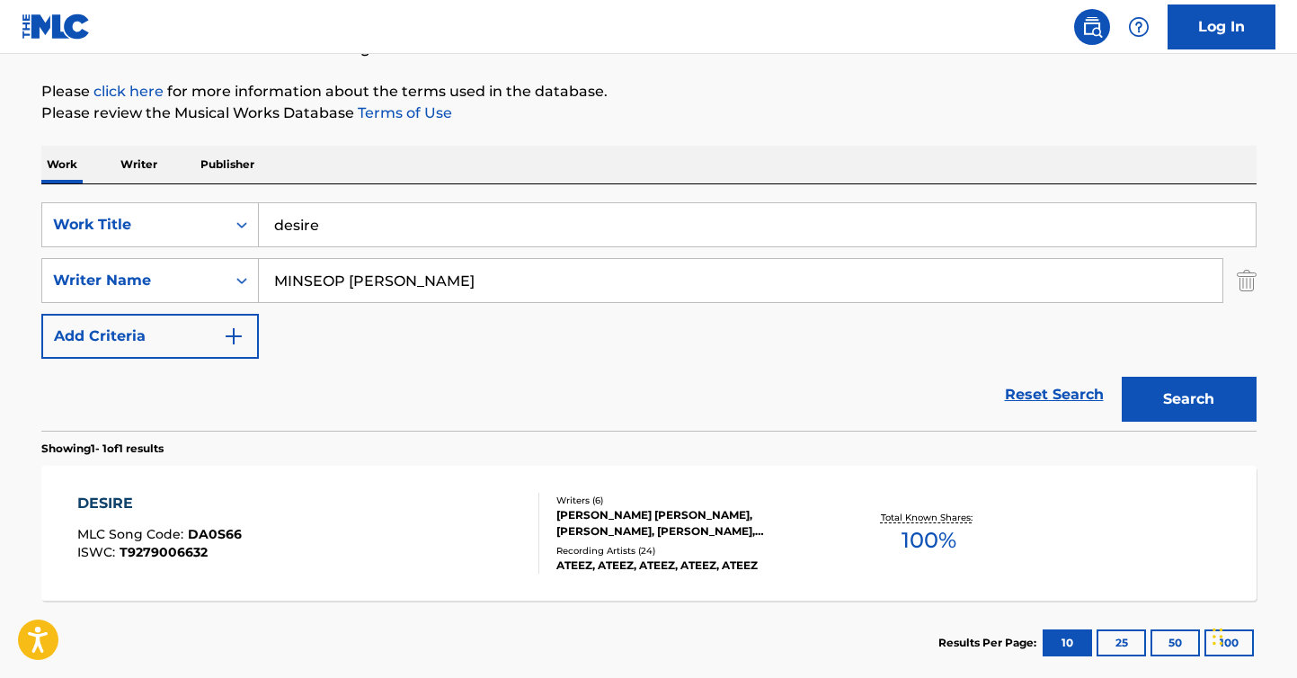
click at [350, 221] on input "desire" at bounding box center [757, 224] width 997 height 43
paste input "['I SURRENDER ALL (ALL I AM)']"
type input "['I SURRENDER ALL (ALL I AM)']"
click at [603, 278] on input "MINSEOP [PERSON_NAME]" at bounding box center [741, 280] width 964 height 43
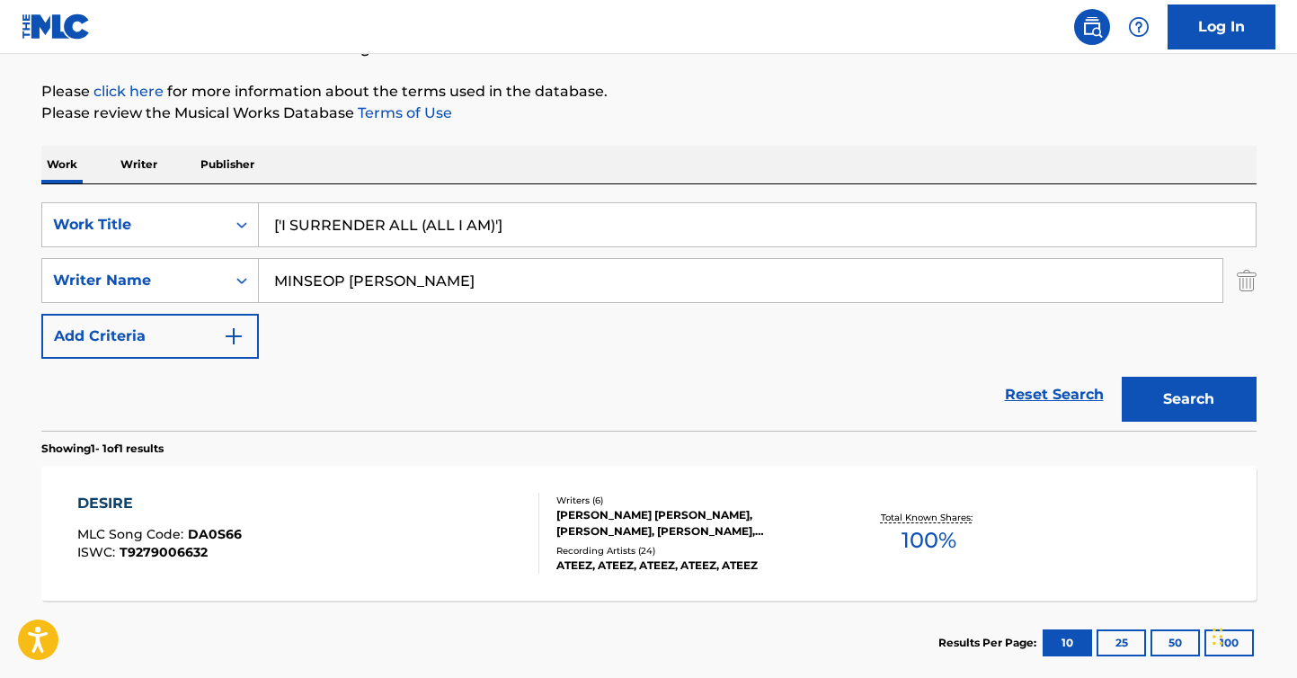
click at [603, 278] on input "MINSEOP [PERSON_NAME]" at bounding box center [741, 280] width 964 height 43
paste input "VAN DE [PERSON_NAME]"
type input "VAN DE [PERSON_NAME]"
click at [1122, 377] on button "Search" at bounding box center [1189, 399] width 135 height 45
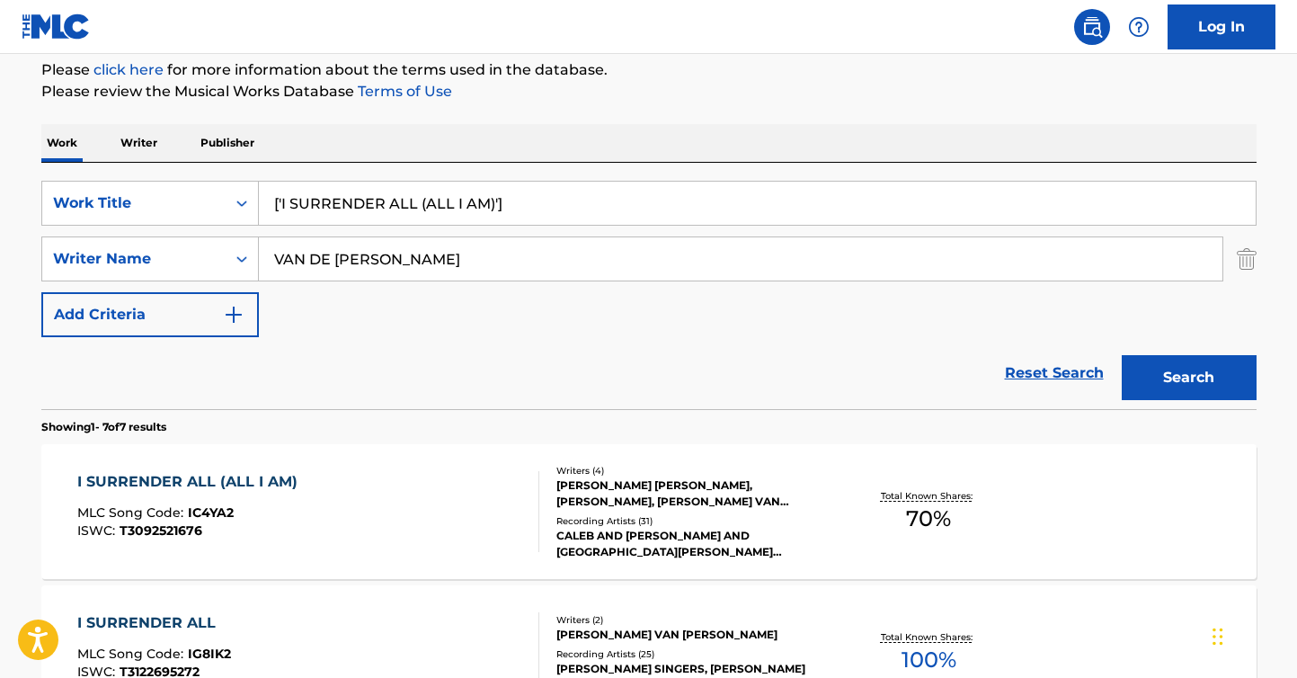
scroll to position [433, 0]
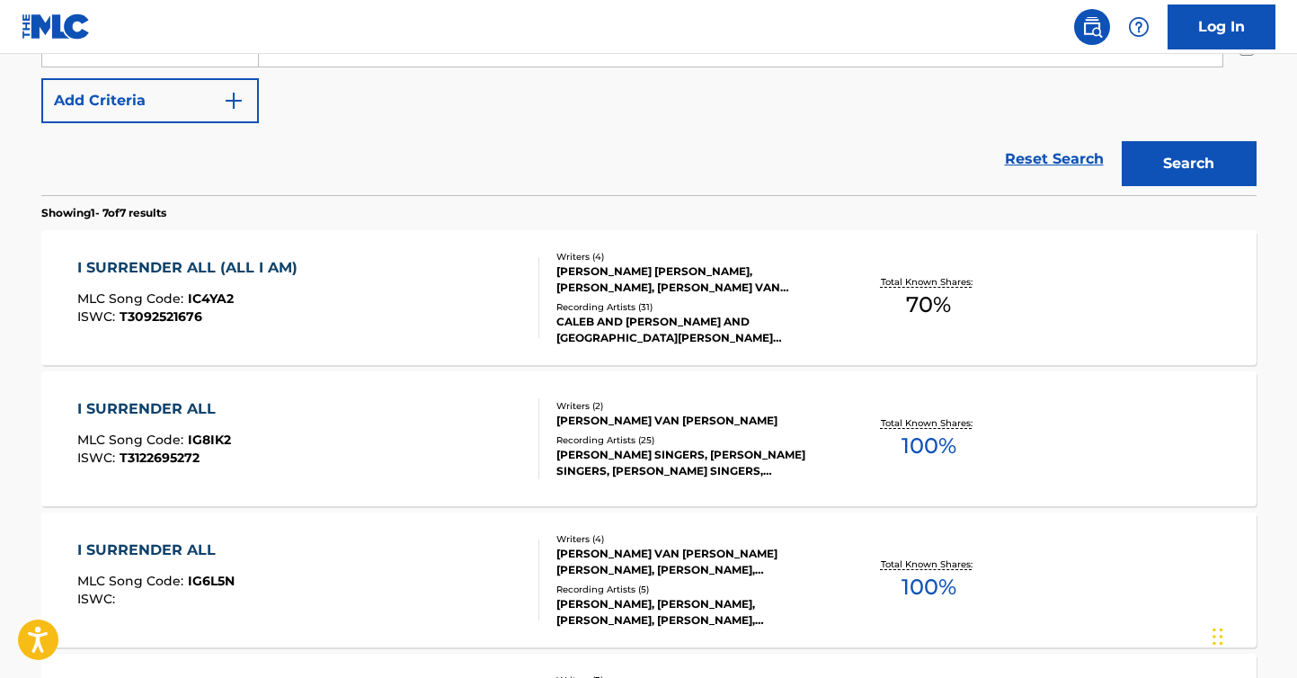
click at [359, 292] on div "I SURRENDER ALL (ALL I AM) MLC Song Code : IC4YA2 ISWC : T3092521676" at bounding box center [308, 297] width 462 height 81
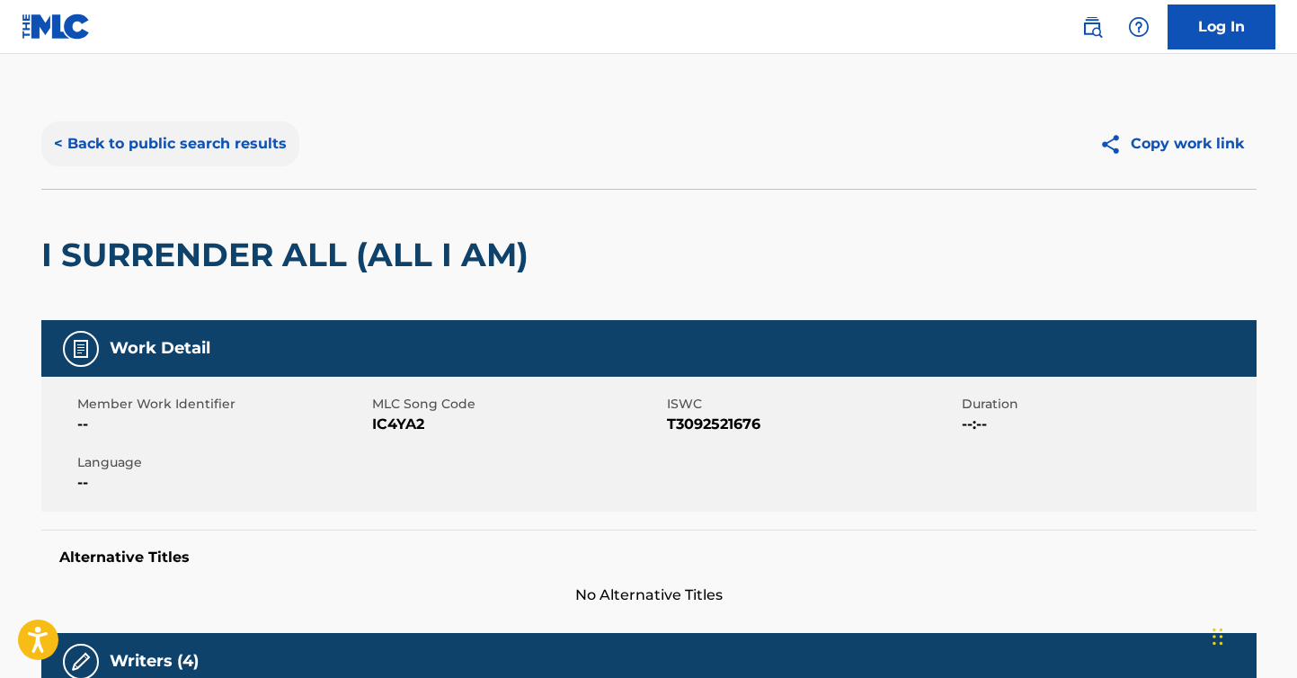
click at [242, 143] on button "< Back to public search results" at bounding box center [170, 143] width 258 height 45
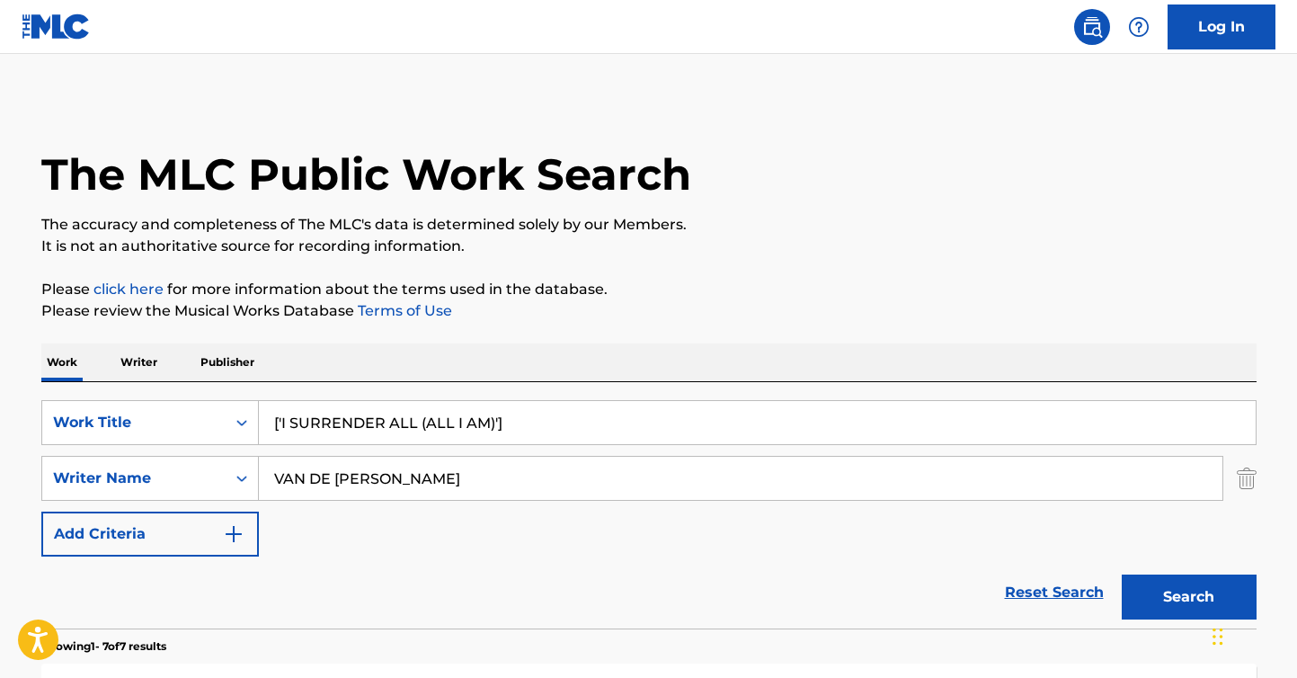
click at [356, 434] on input "['I SURRENDER ALL (ALL I AM)']" at bounding box center [757, 422] width 997 height 43
type input "yellow"
click at [355, 477] on input "VAN DE [PERSON_NAME]" at bounding box center [741, 478] width 964 height 43
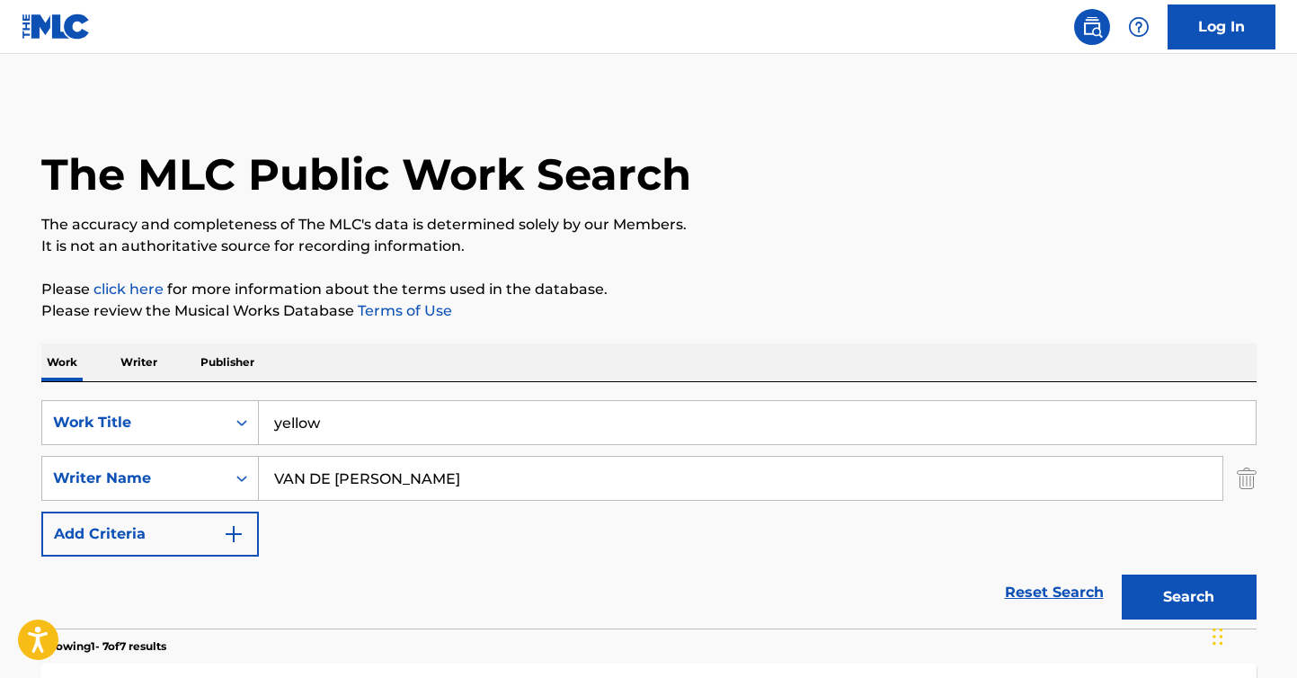
click at [355, 477] on input "VAN DE [PERSON_NAME]" at bounding box center [741, 478] width 964 height 43
type input "[PERSON_NAME]"
click at [1122, 575] on button "Search" at bounding box center [1189, 597] width 135 height 45
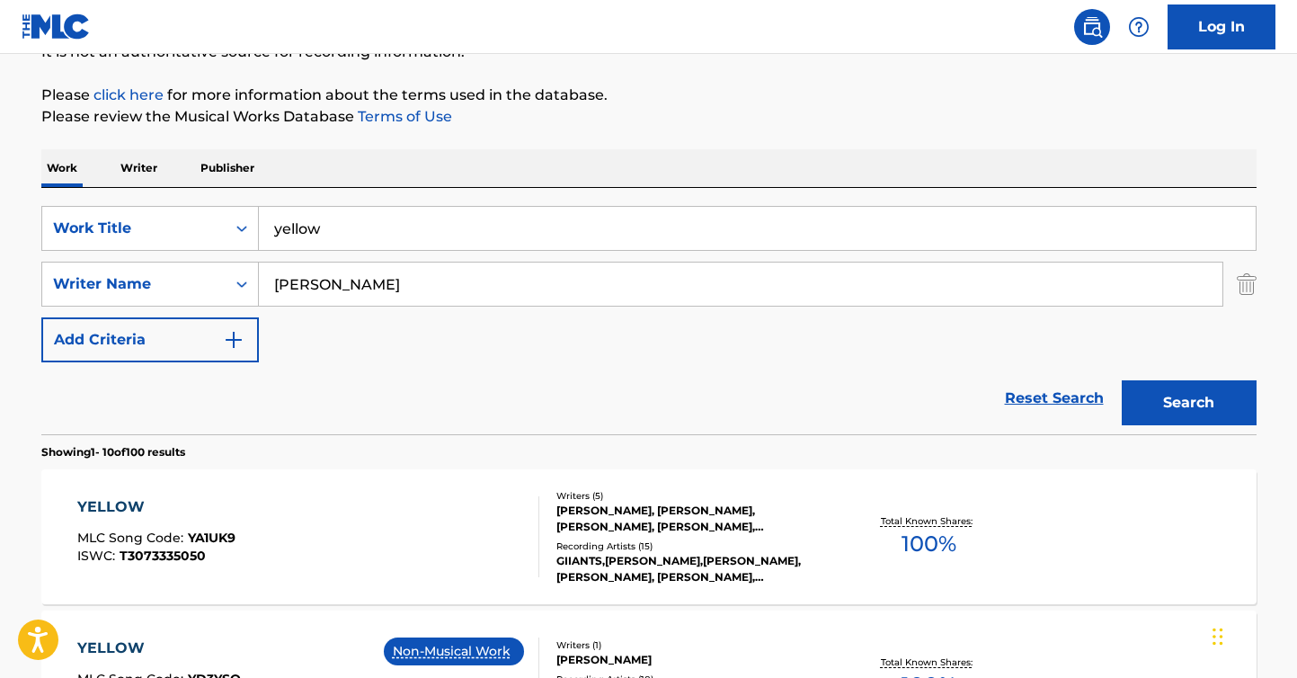
scroll to position [316, 0]
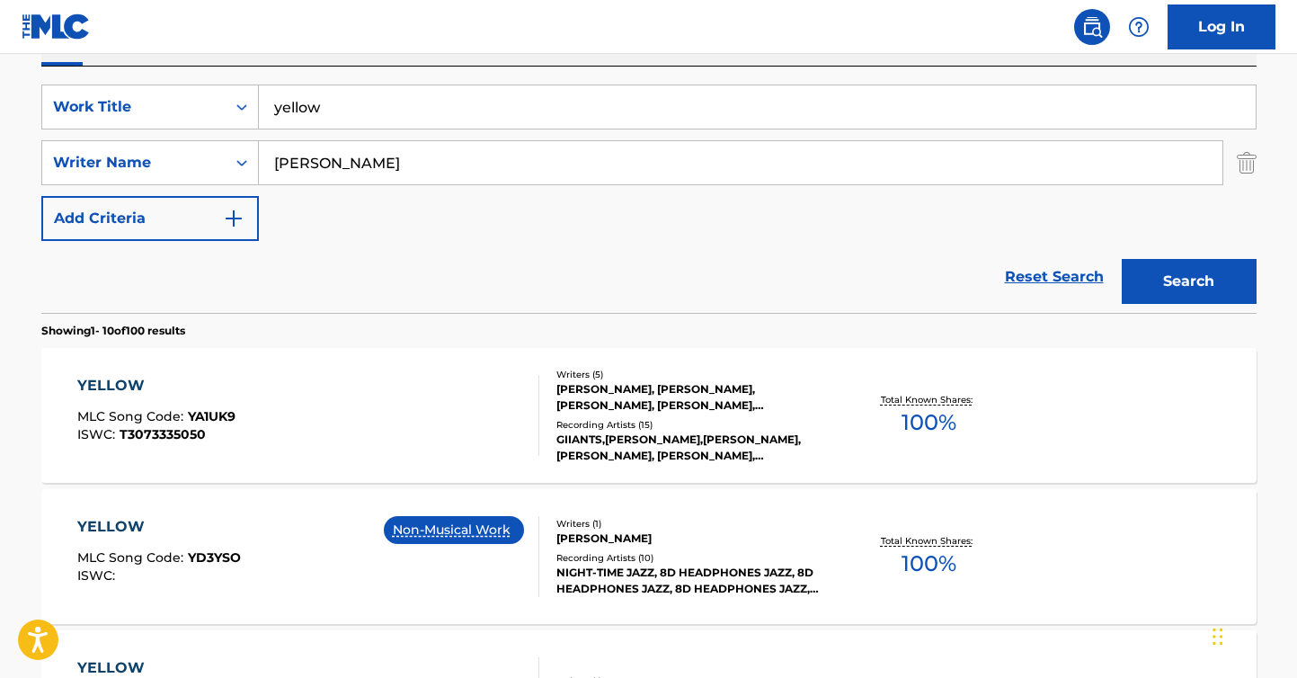
click at [379, 413] on div "YELLOW MLC Song Code : YA1UK9 ISWC : T3073335050" at bounding box center [308, 415] width 462 height 81
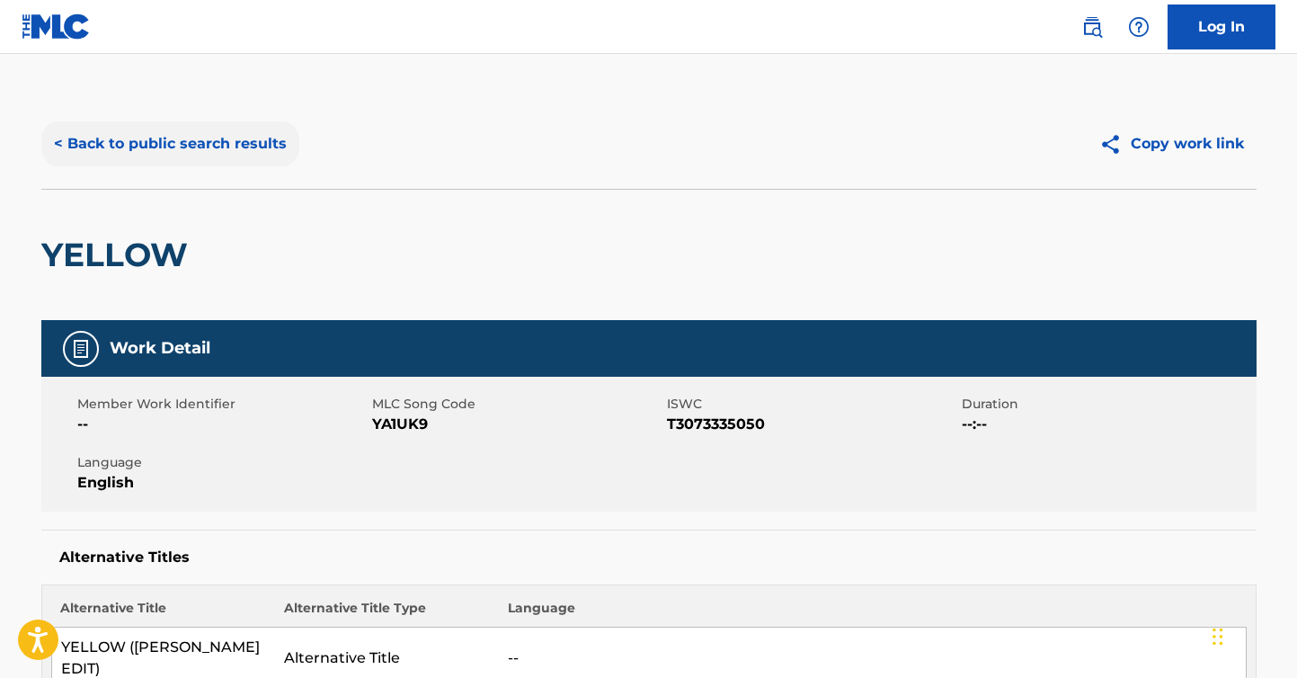
click at [273, 138] on button "< Back to public search results" at bounding box center [170, 143] width 258 height 45
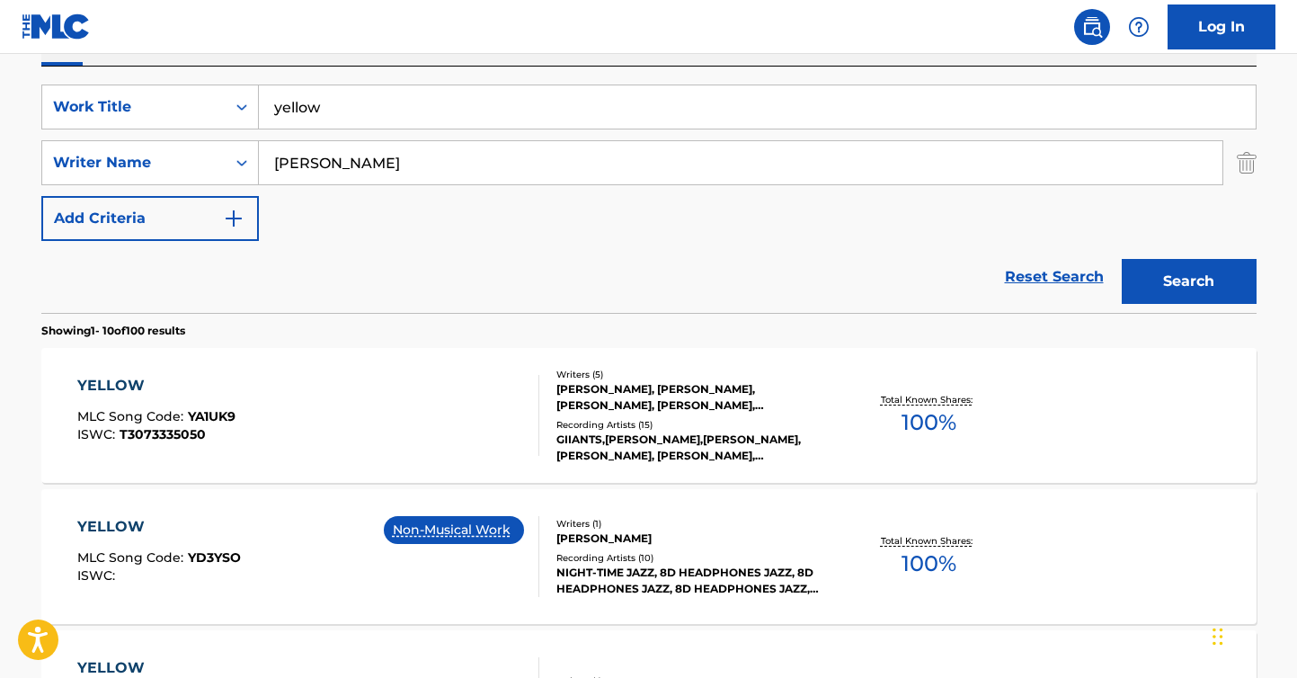
click at [363, 174] on input "[PERSON_NAME]" at bounding box center [741, 162] width 964 height 43
paste input "[PERSON_NAME]"
type input "[PERSON_NAME]"
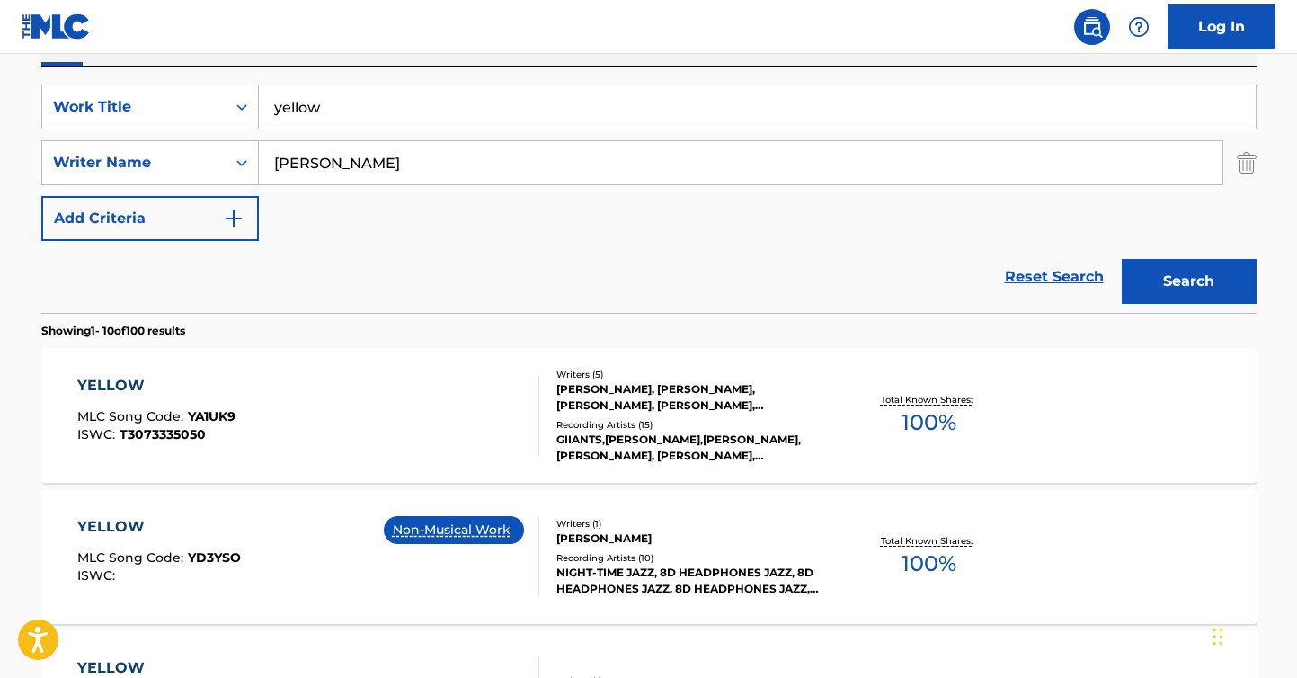
click at [1122, 259] on button "Search" at bounding box center [1189, 281] width 135 height 45
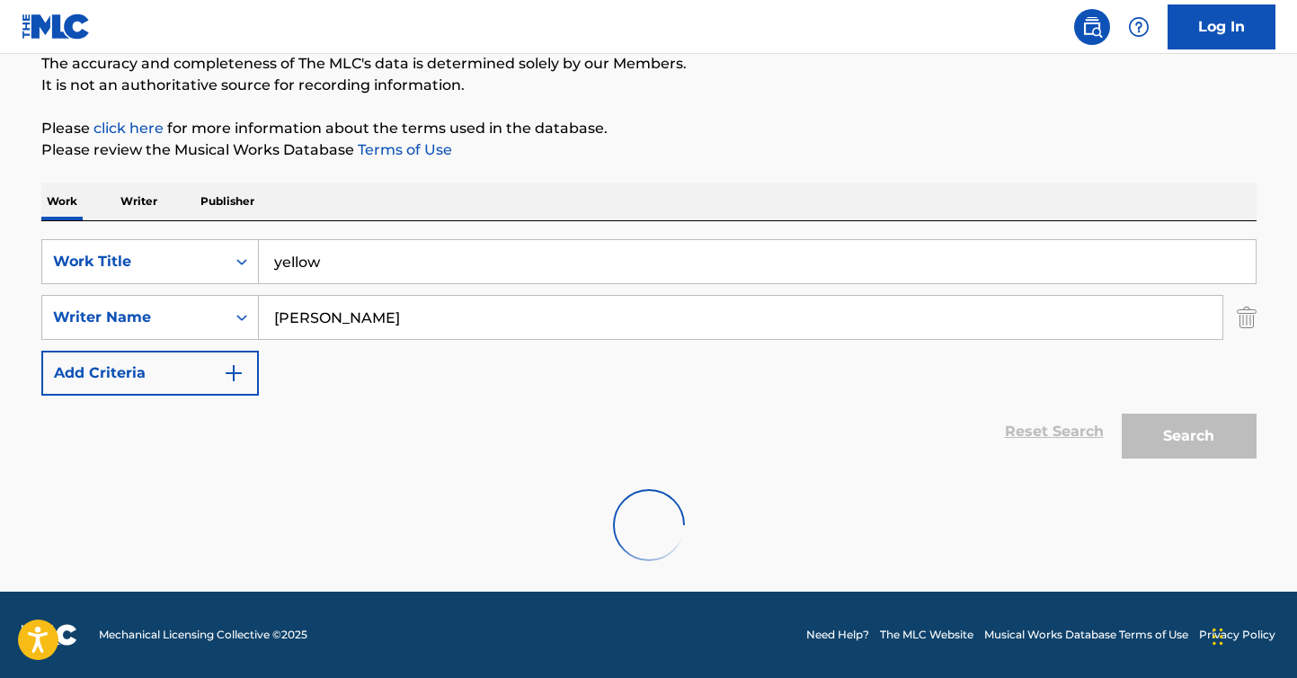
scroll to position [300, 0]
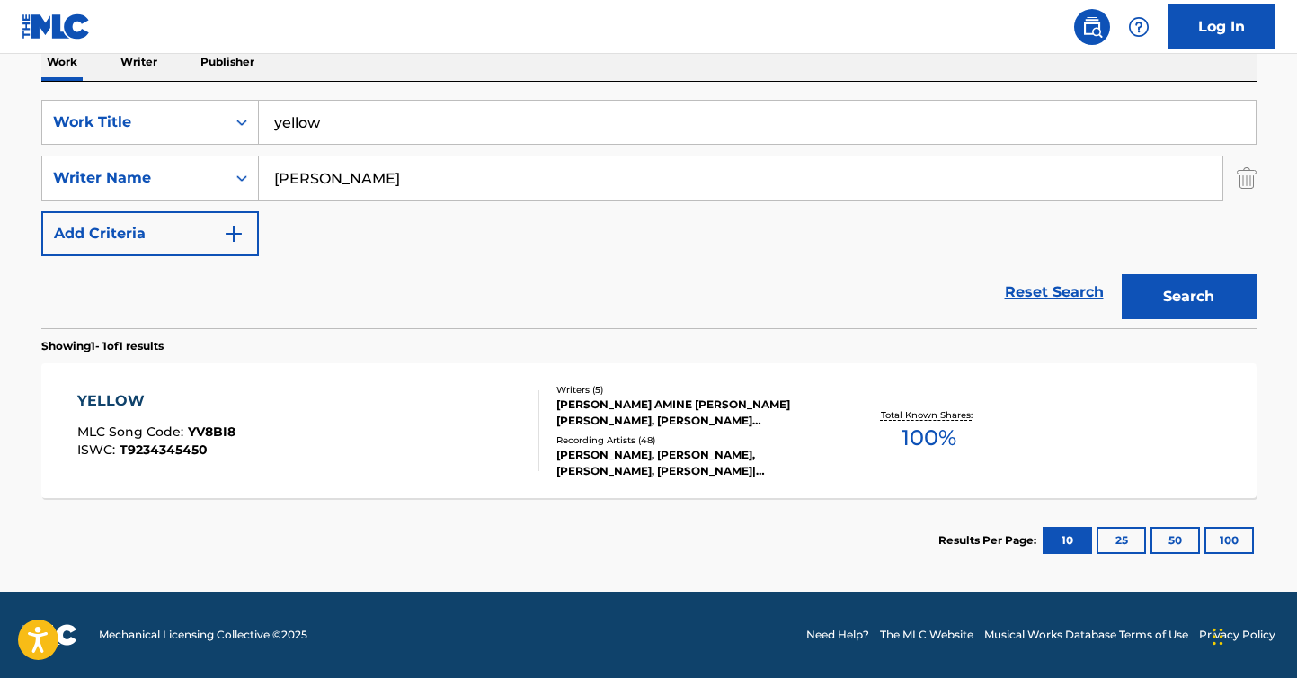
click at [347, 398] on div "YELLOW MLC Song Code : YV8BI8 ISWC : T9234345450" at bounding box center [308, 430] width 462 height 81
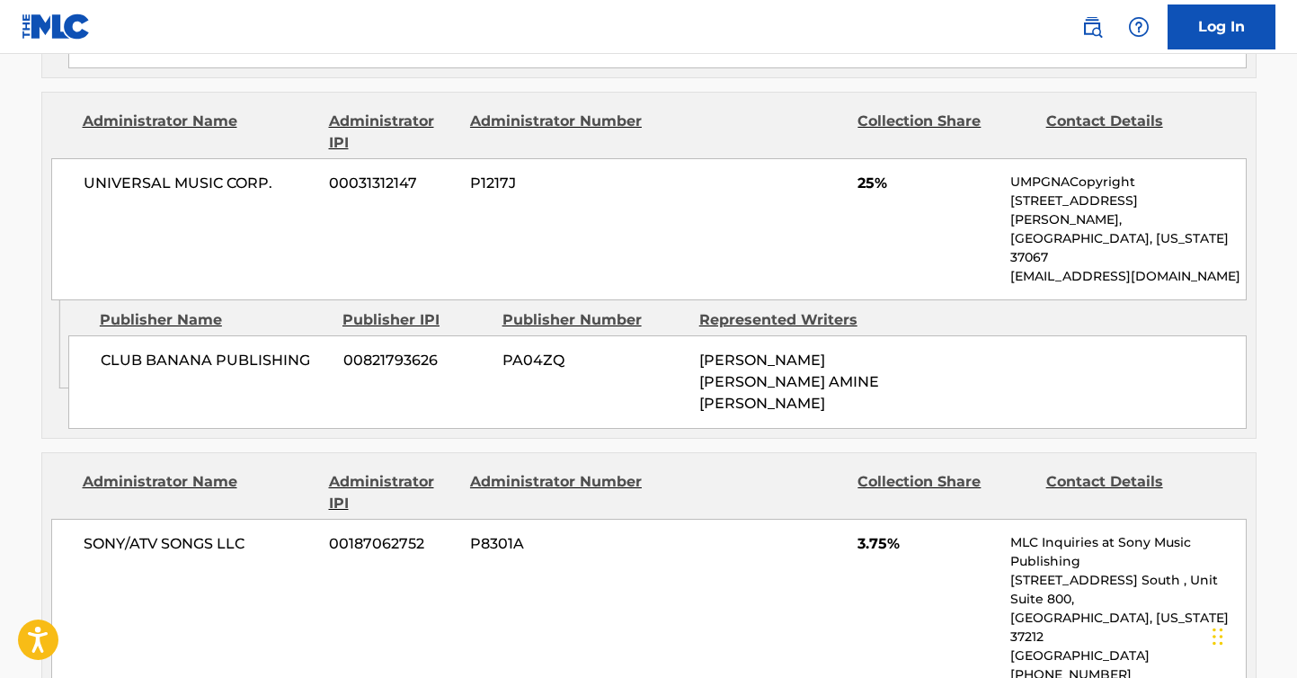
scroll to position [2145, 0]
